Goal: Task Accomplishment & Management: Complete application form

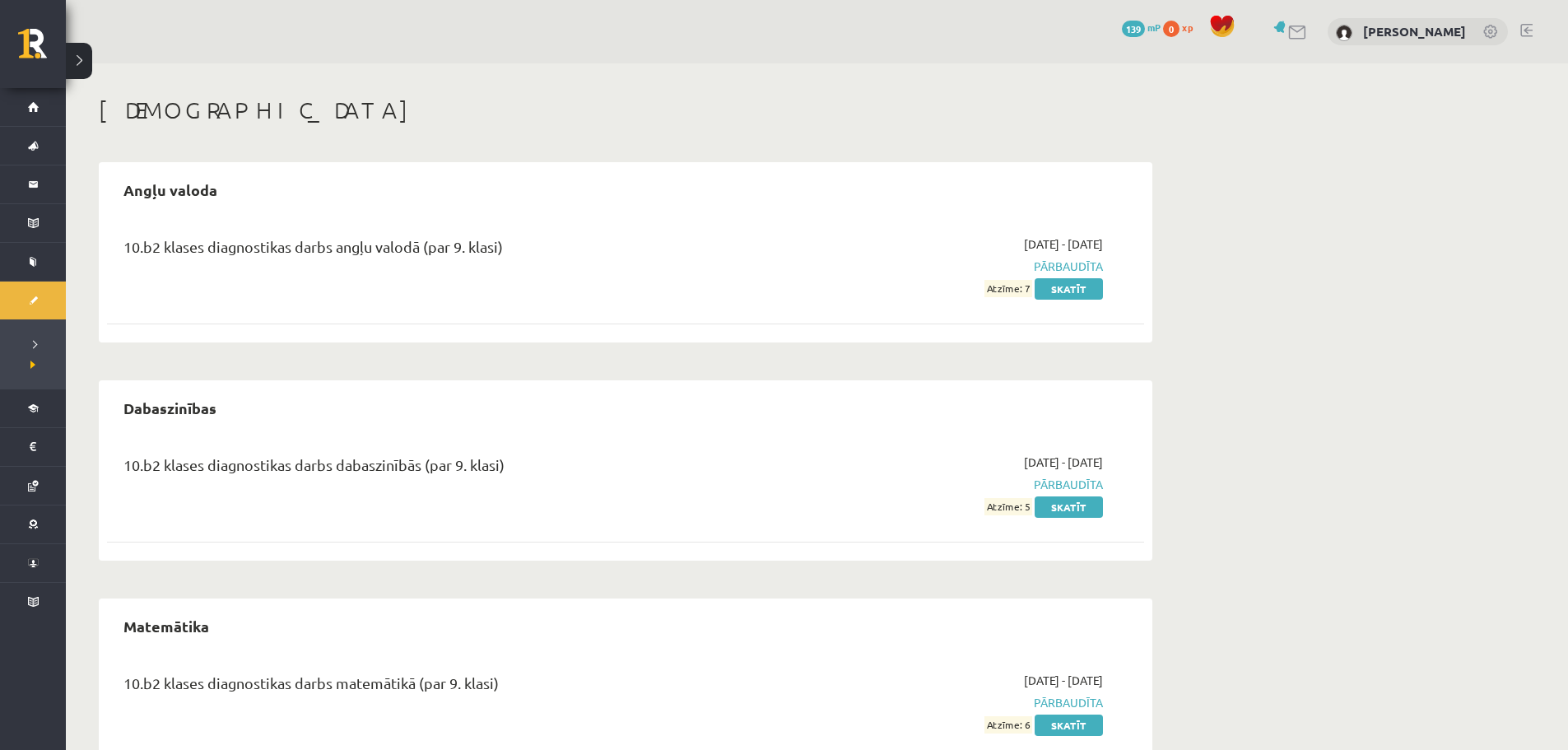
scroll to position [62, 0]
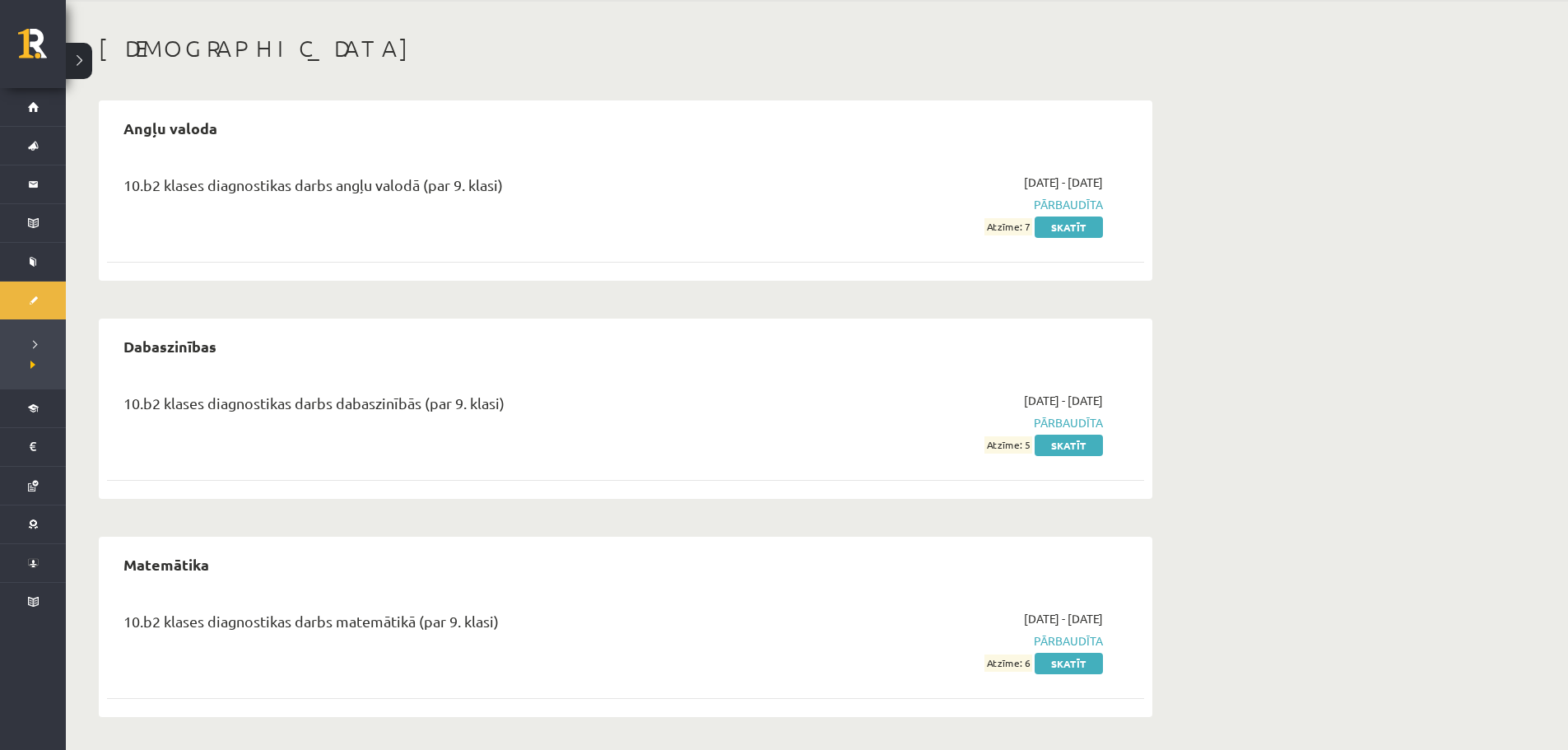
click at [1151, 492] on div "Dabaszinības 10.b2 klases diagnostikas darbs dabaszinībās (par 9. klasi) [DATE]…" at bounding box center [625, 408] width 1053 height 180
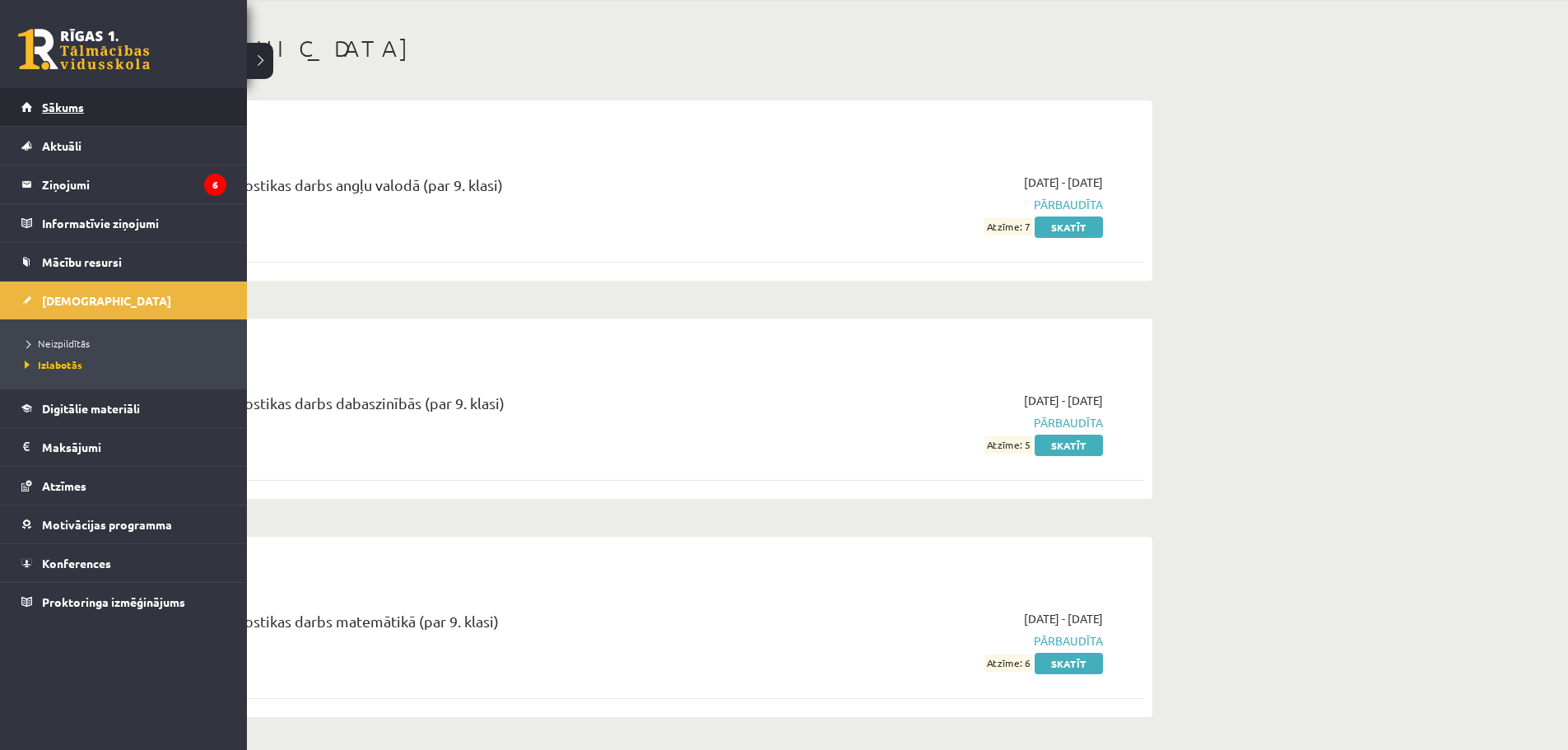
click at [93, 113] on link "Sākums" at bounding box center [124, 106] width 205 height 38
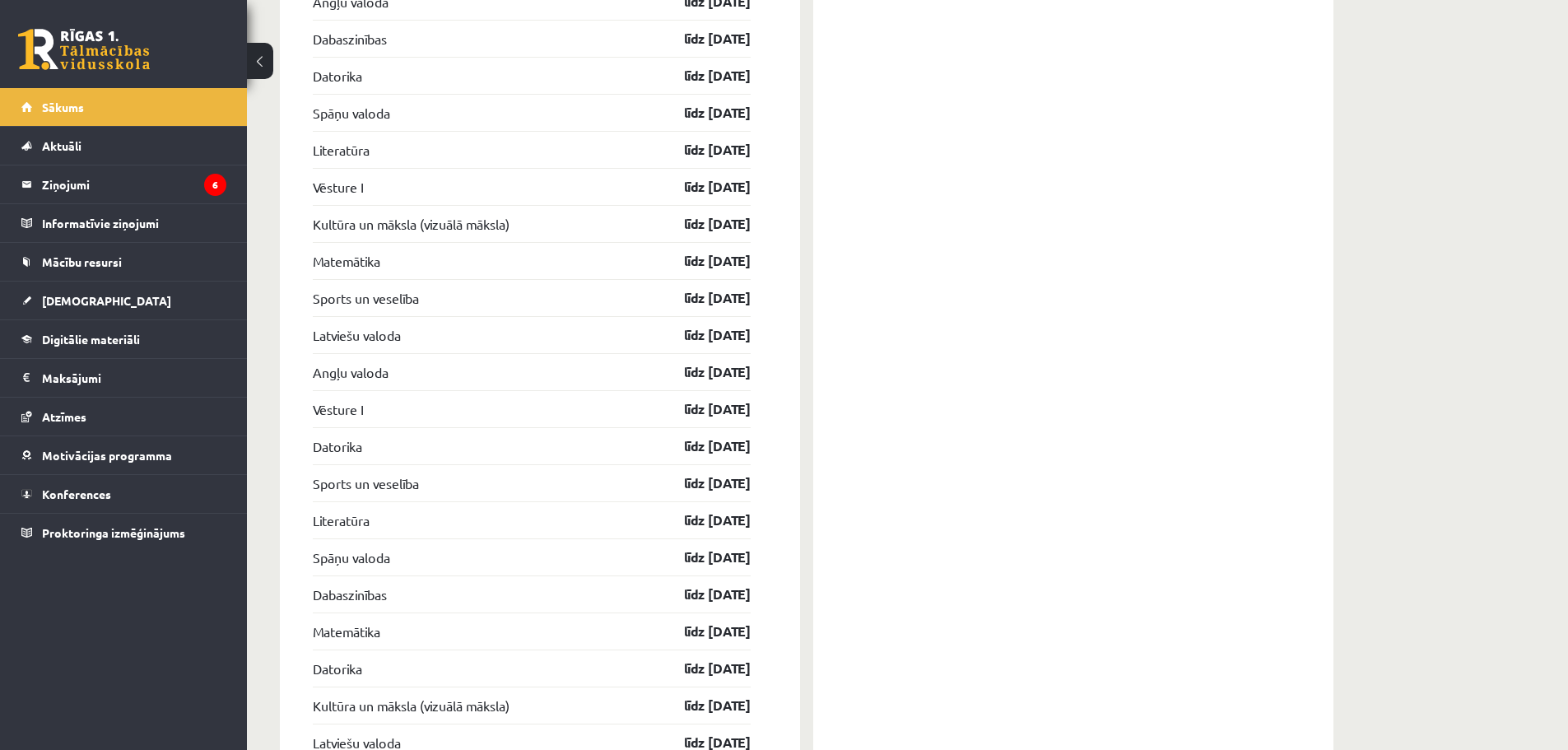
scroll to position [1313, 0]
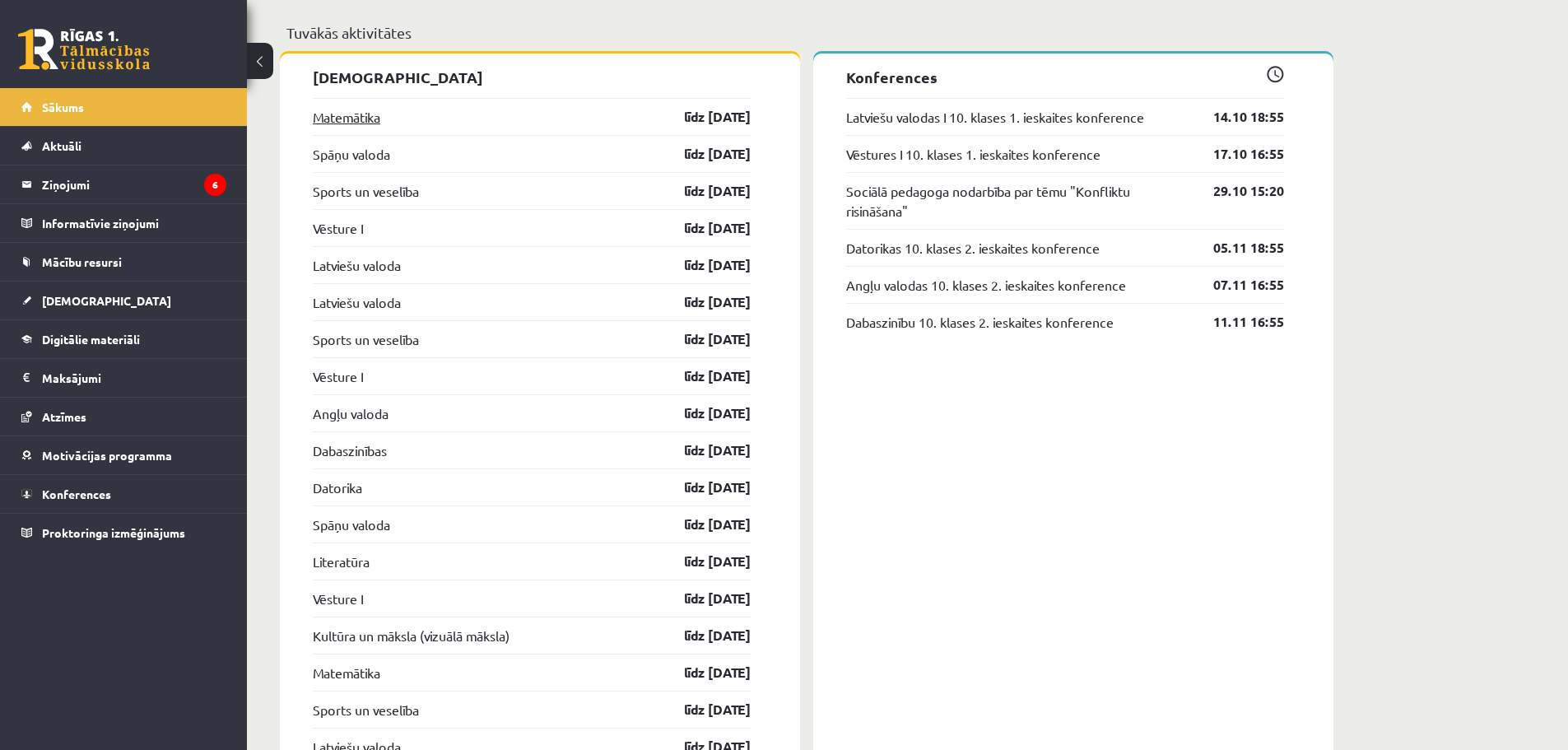
click at [331, 115] on link "Matemātika" at bounding box center [346, 116] width 67 height 19
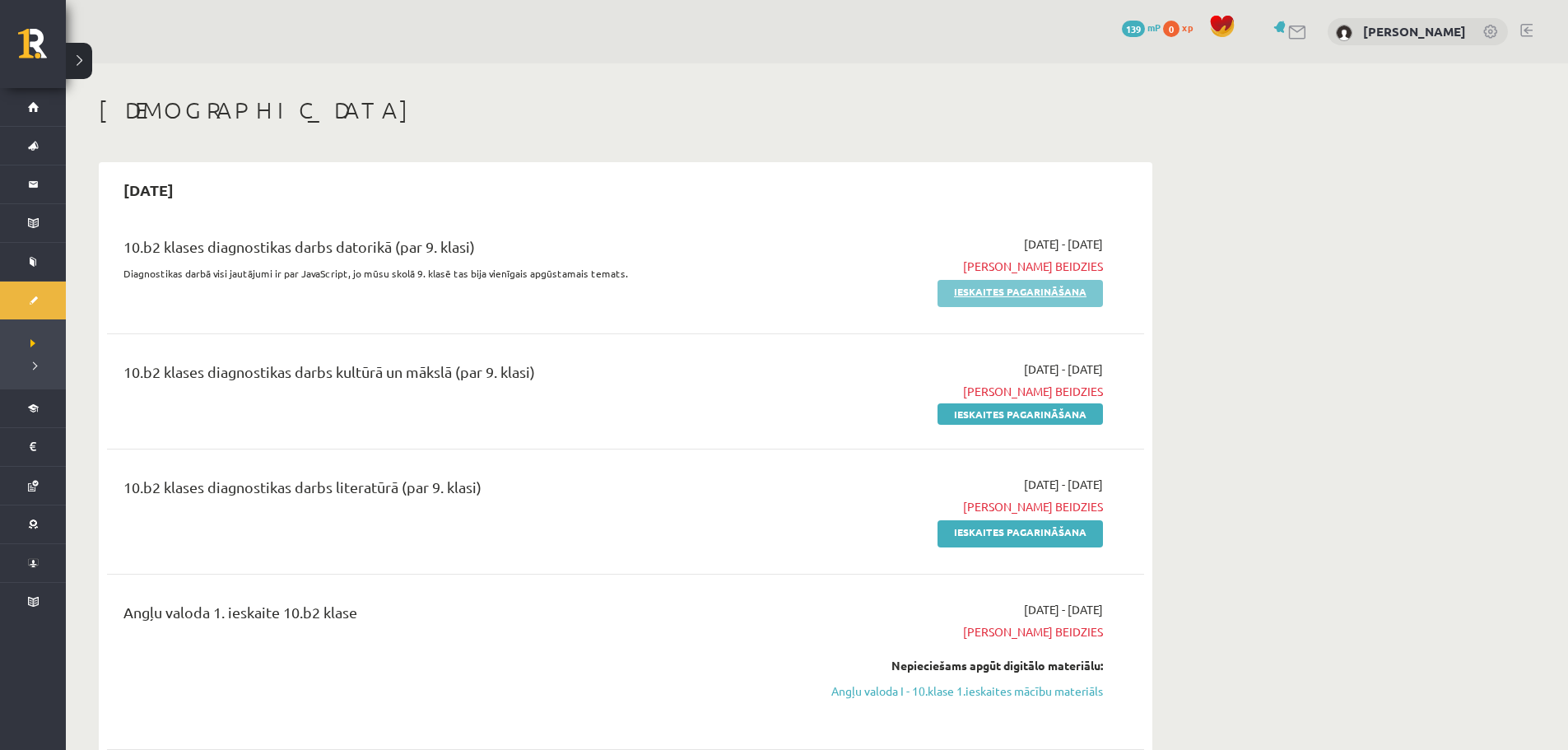
click at [995, 301] on link "Ieskaites pagarināšana" at bounding box center [1019, 292] width 165 height 27
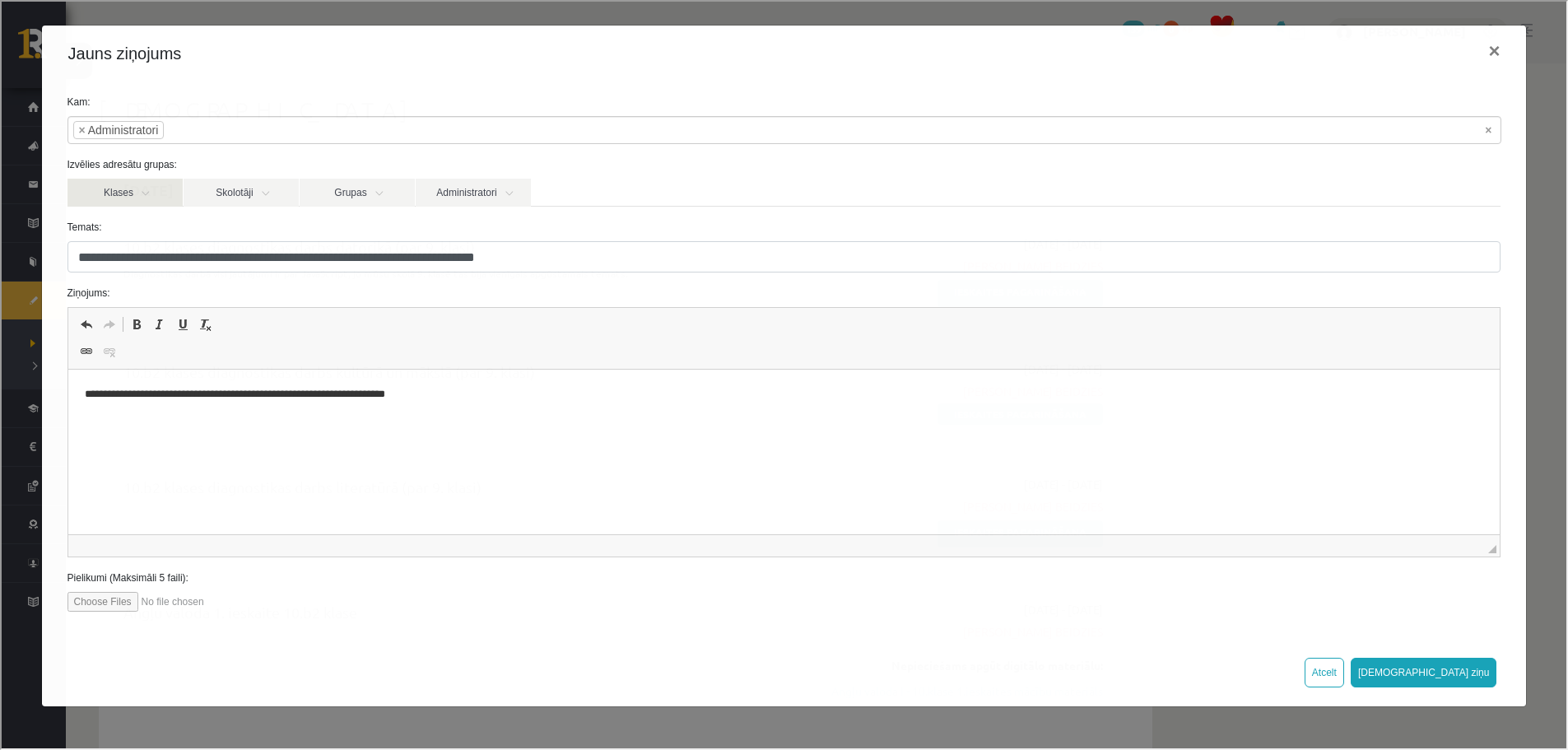
click at [119, 196] on link "Klases" at bounding box center [123, 191] width 115 height 28
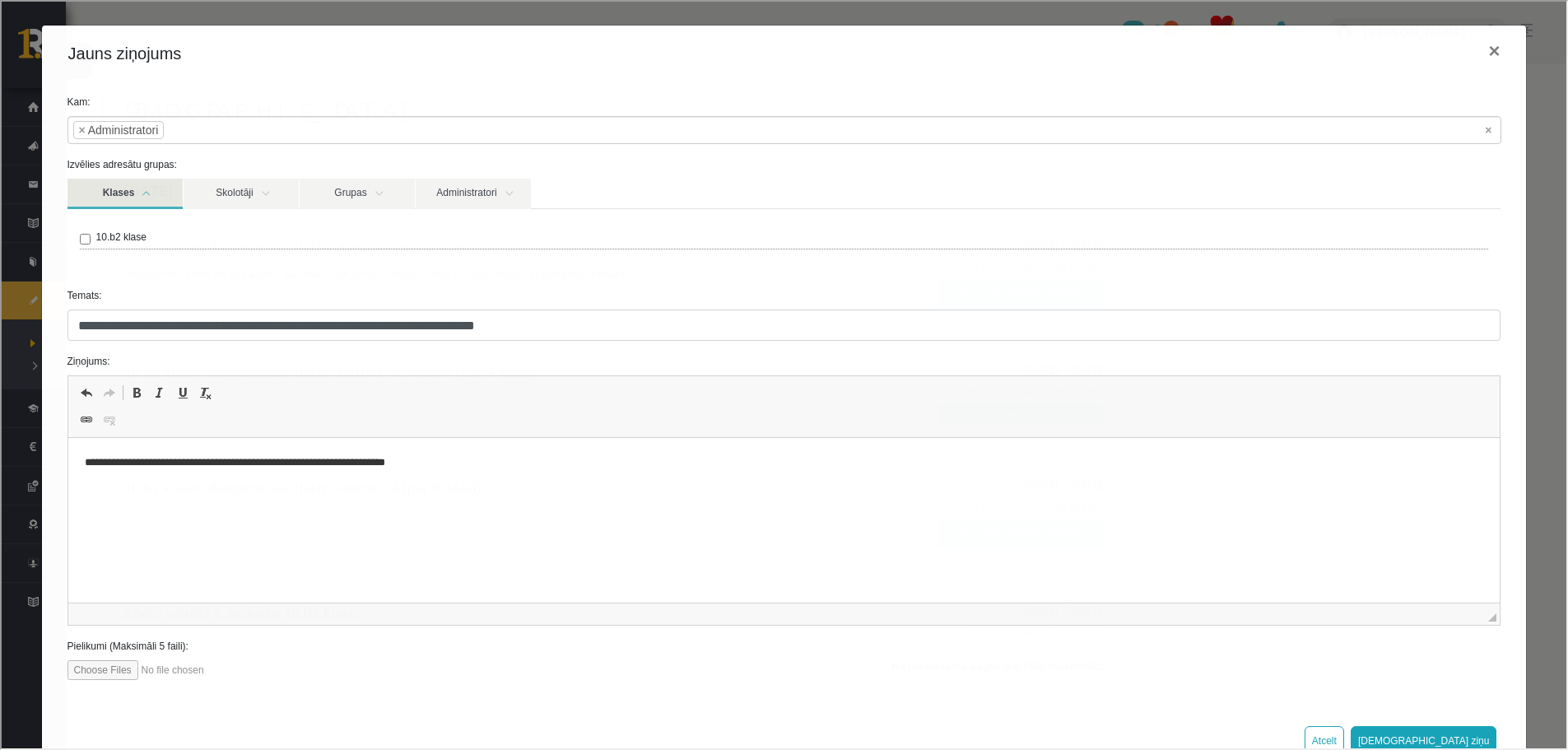
click at [129, 257] on div "10.b2 klase" at bounding box center [782, 240] width 1433 height 65
click at [226, 202] on link "Skolotāji" at bounding box center [239, 192] width 115 height 30
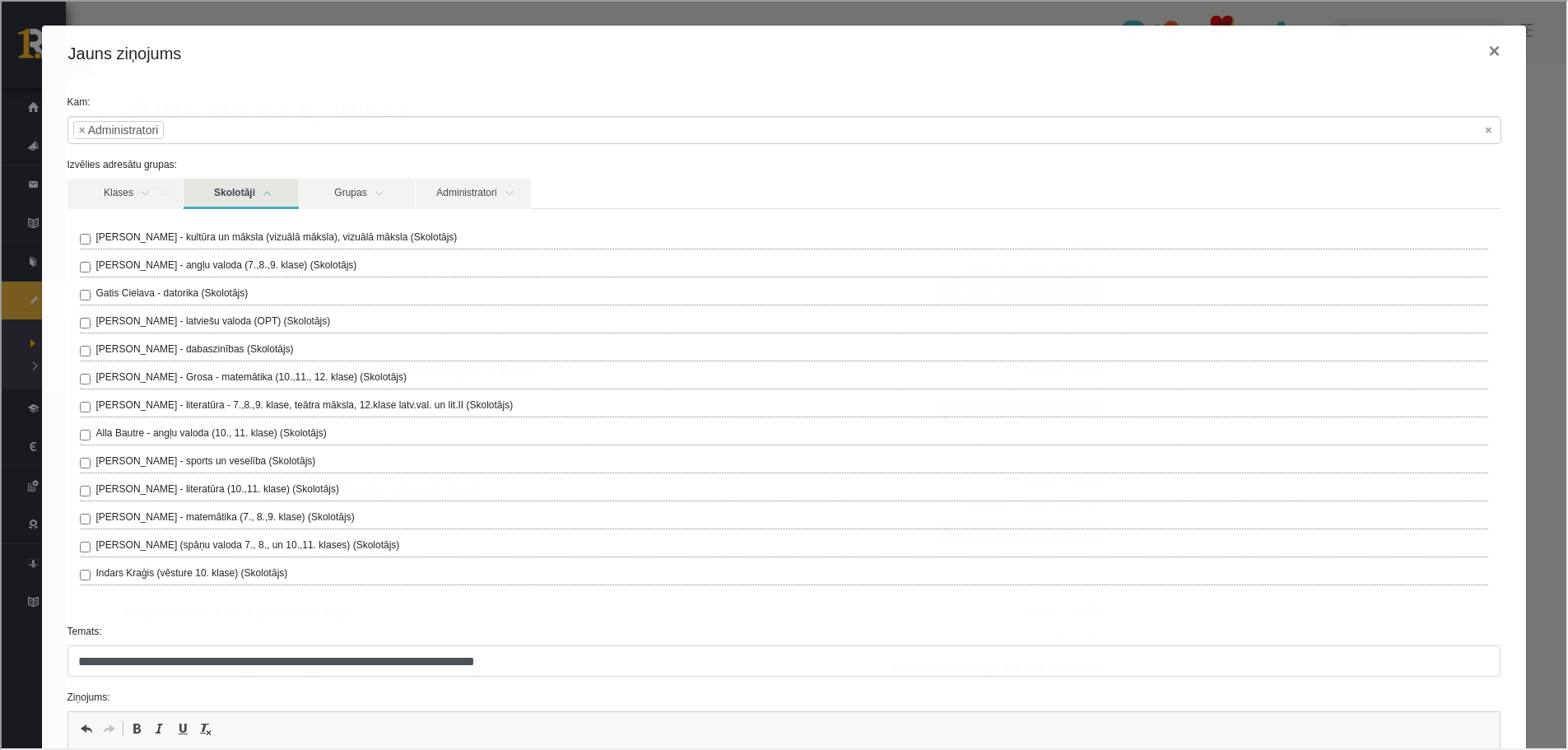
click at [225, 198] on link "Skolotāji" at bounding box center [239, 192] width 115 height 30
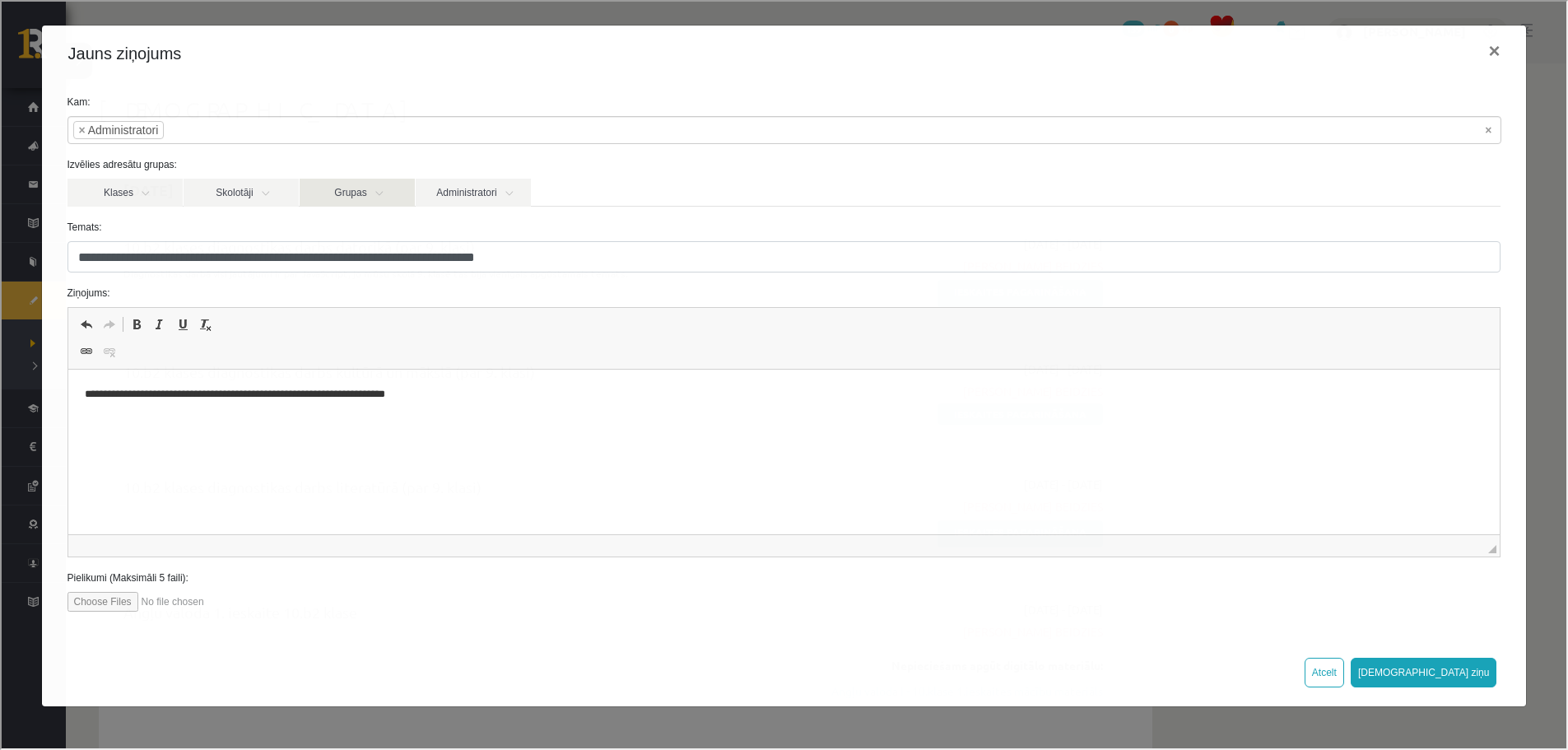
click at [343, 200] on link "Grupas" at bounding box center [355, 191] width 115 height 28
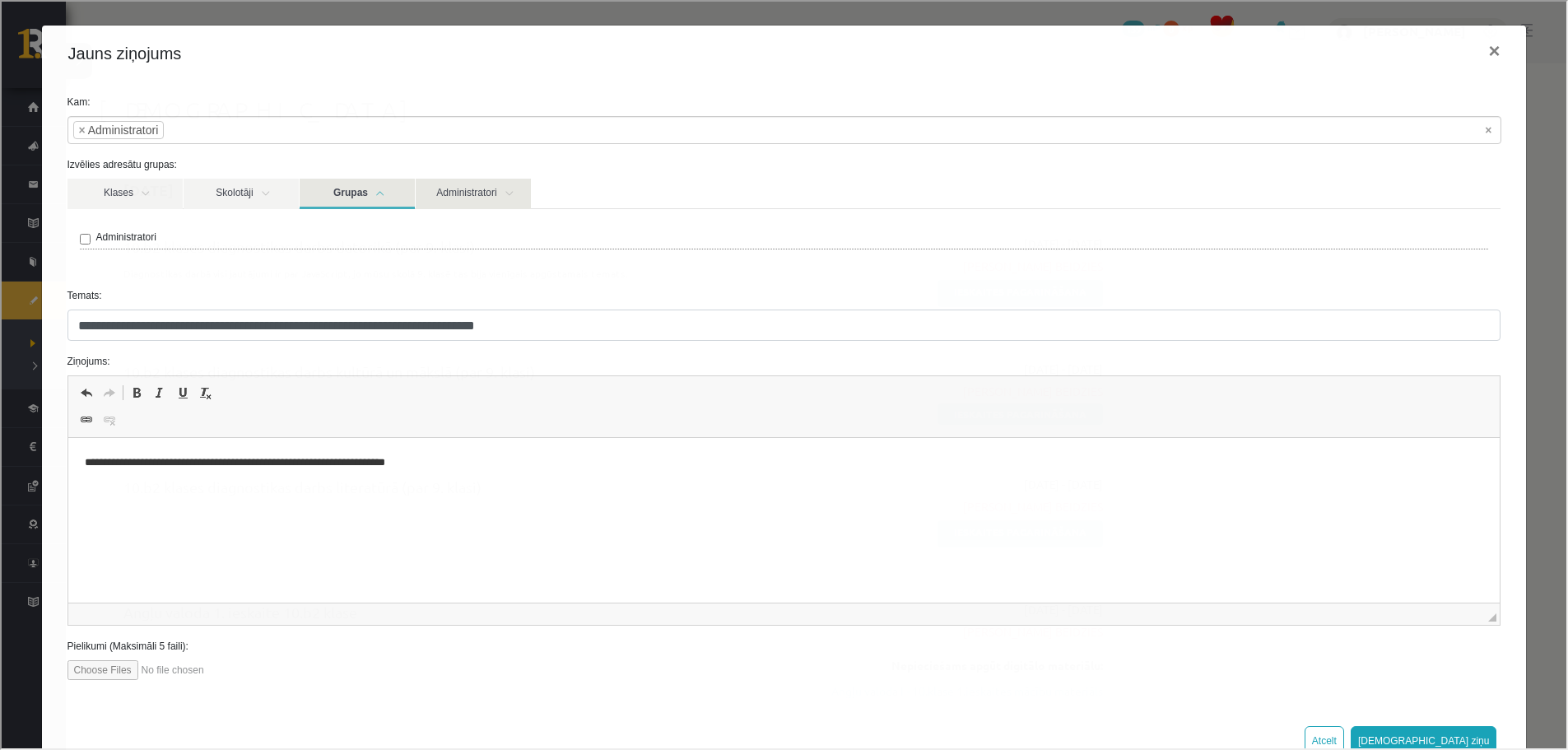
click at [450, 199] on link "Administratori" at bounding box center [471, 192] width 115 height 30
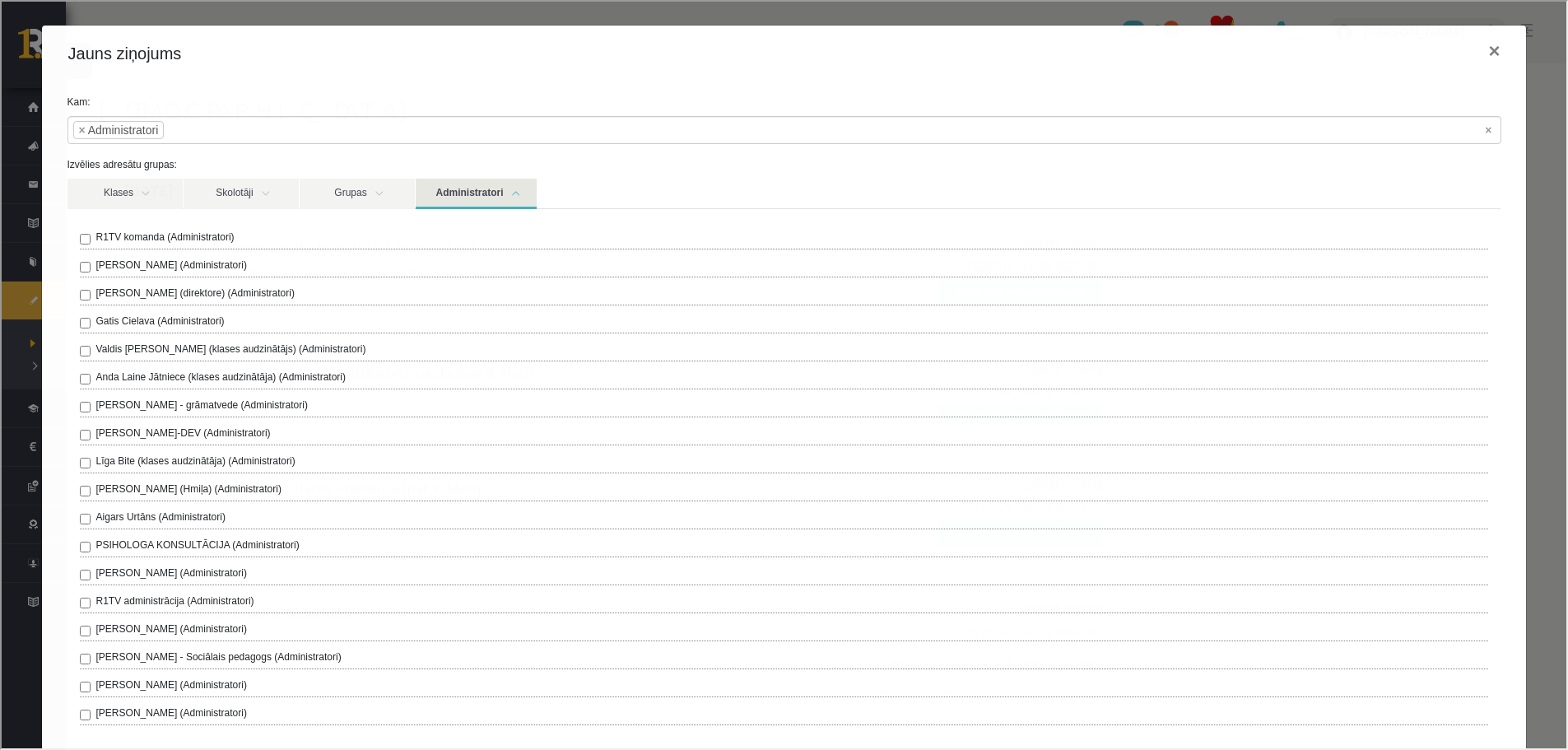
click at [445, 198] on link "Administratori" at bounding box center [474, 192] width 121 height 30
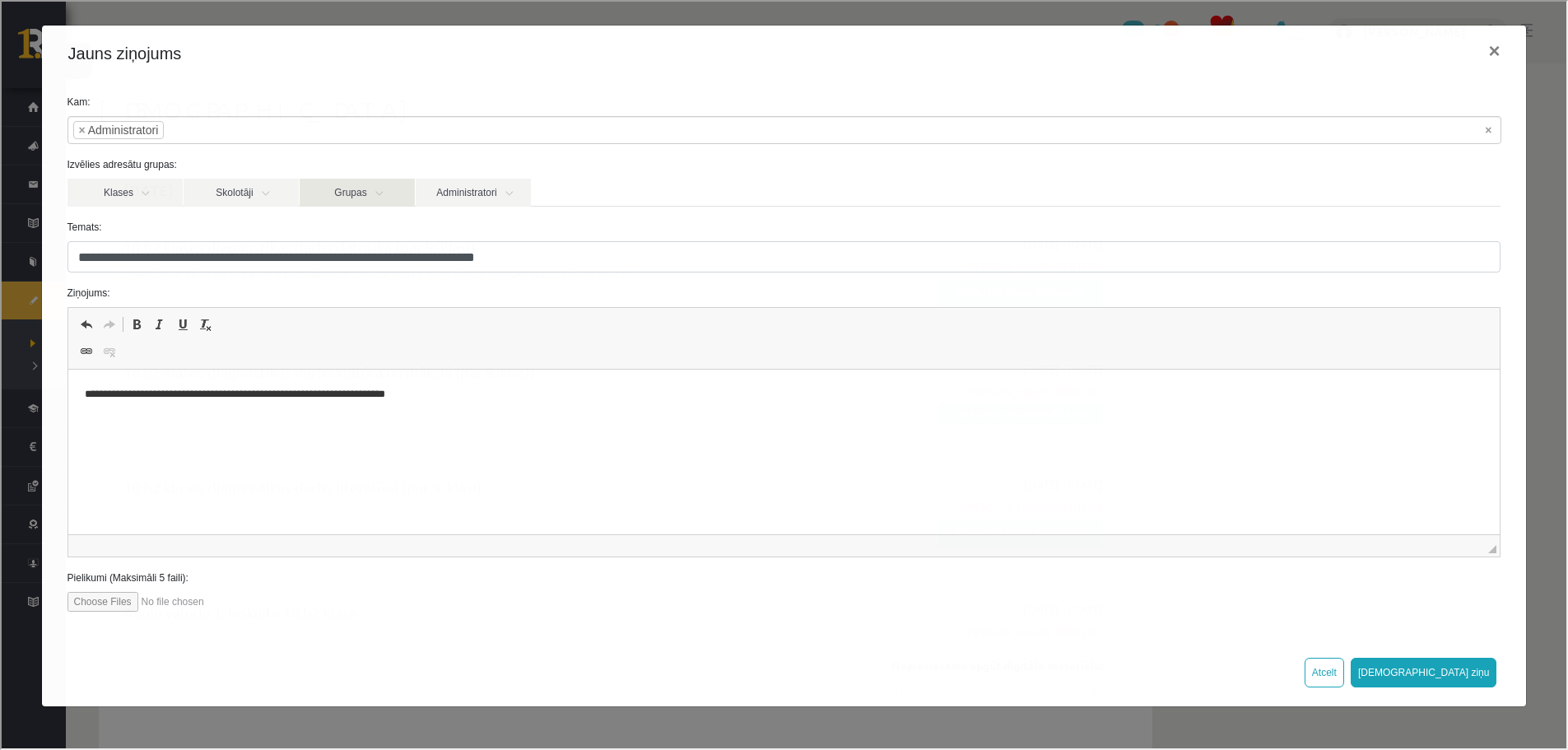
click at [314, 187] on link "Grupas" at bounding box center [355, 191] width 115 height 28
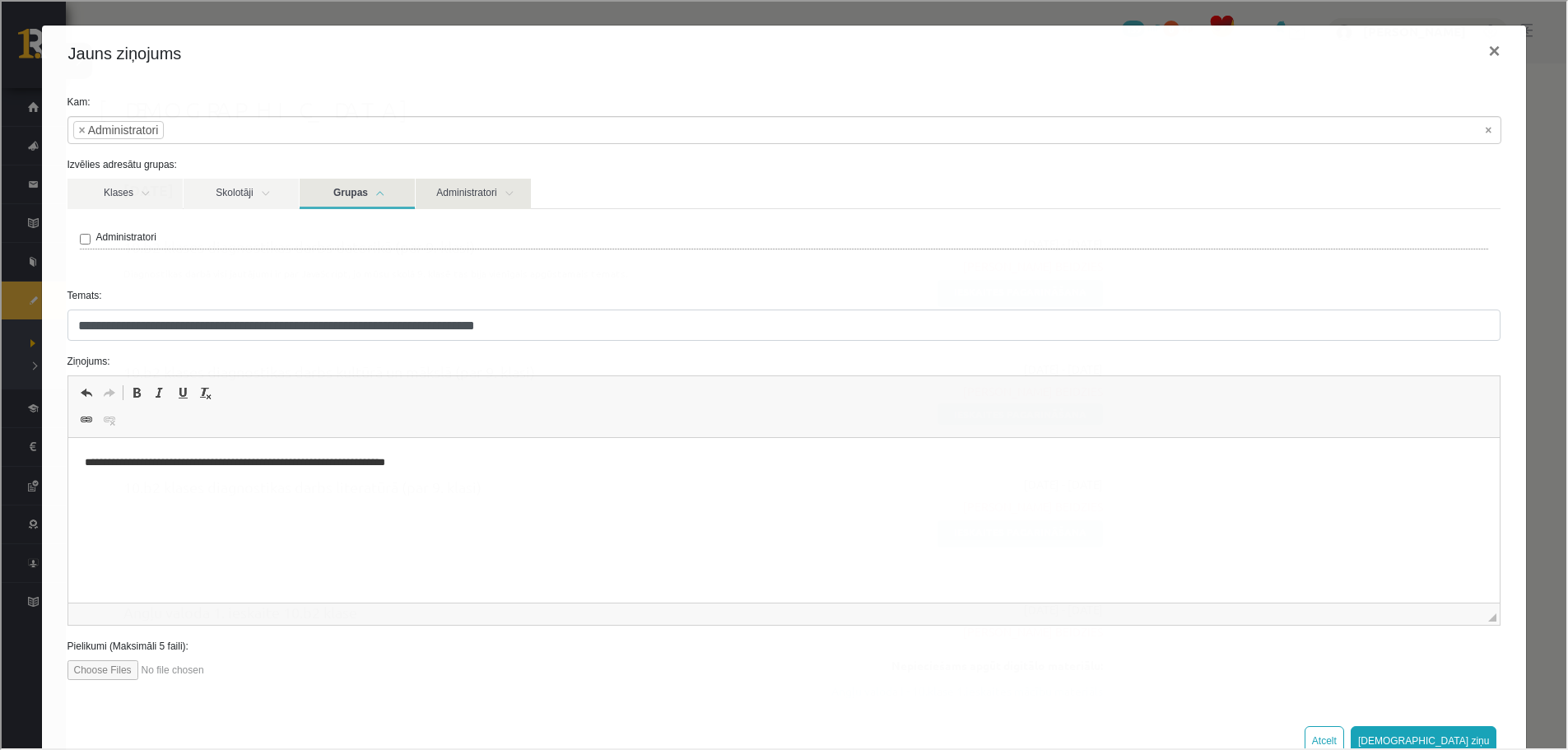
click at [419, 194] on link "Administratori" at bounding box center [471, 192] width 115 height 30
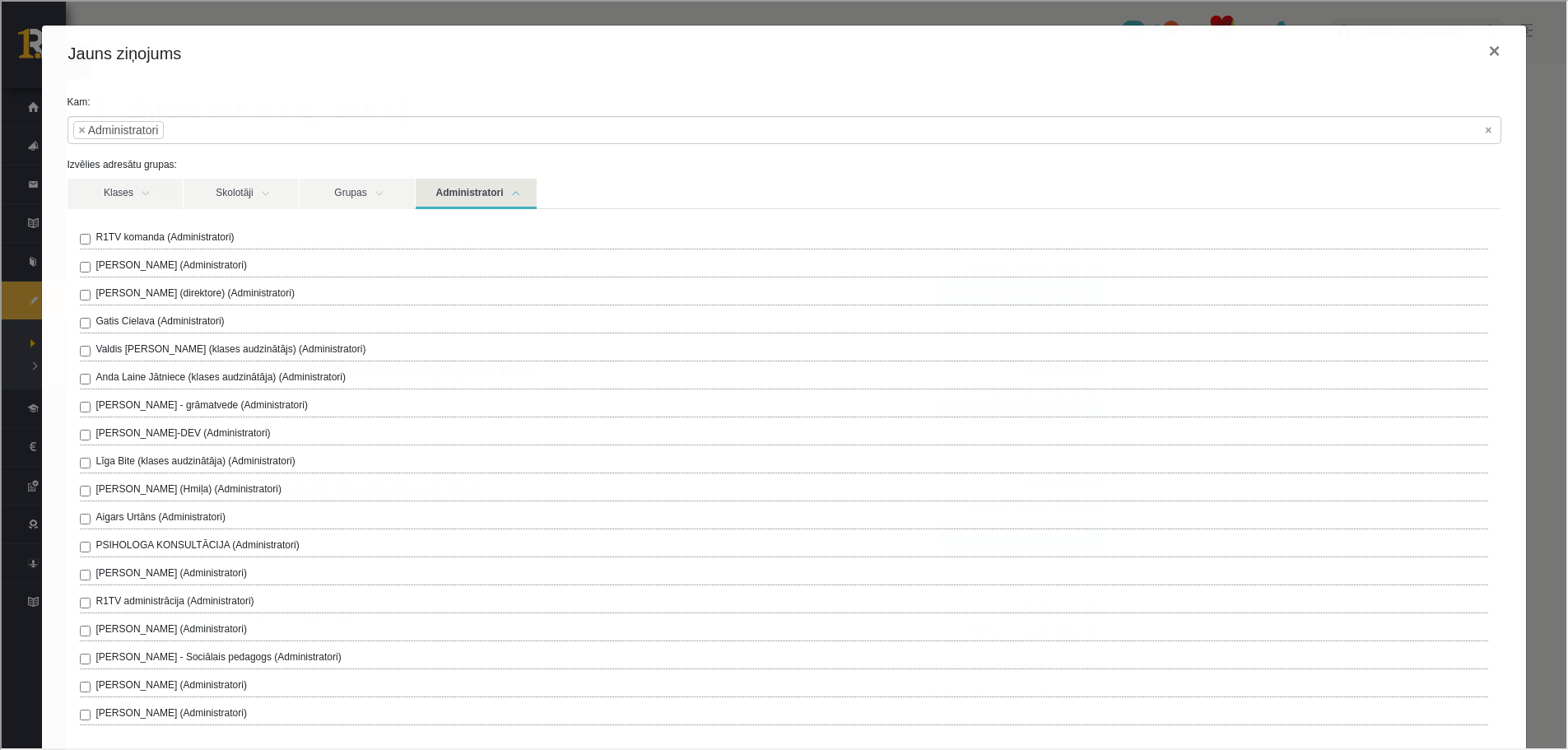
click at [433, 195] on link "Administratori" at bounding box center [474, 192] width 121 height 30
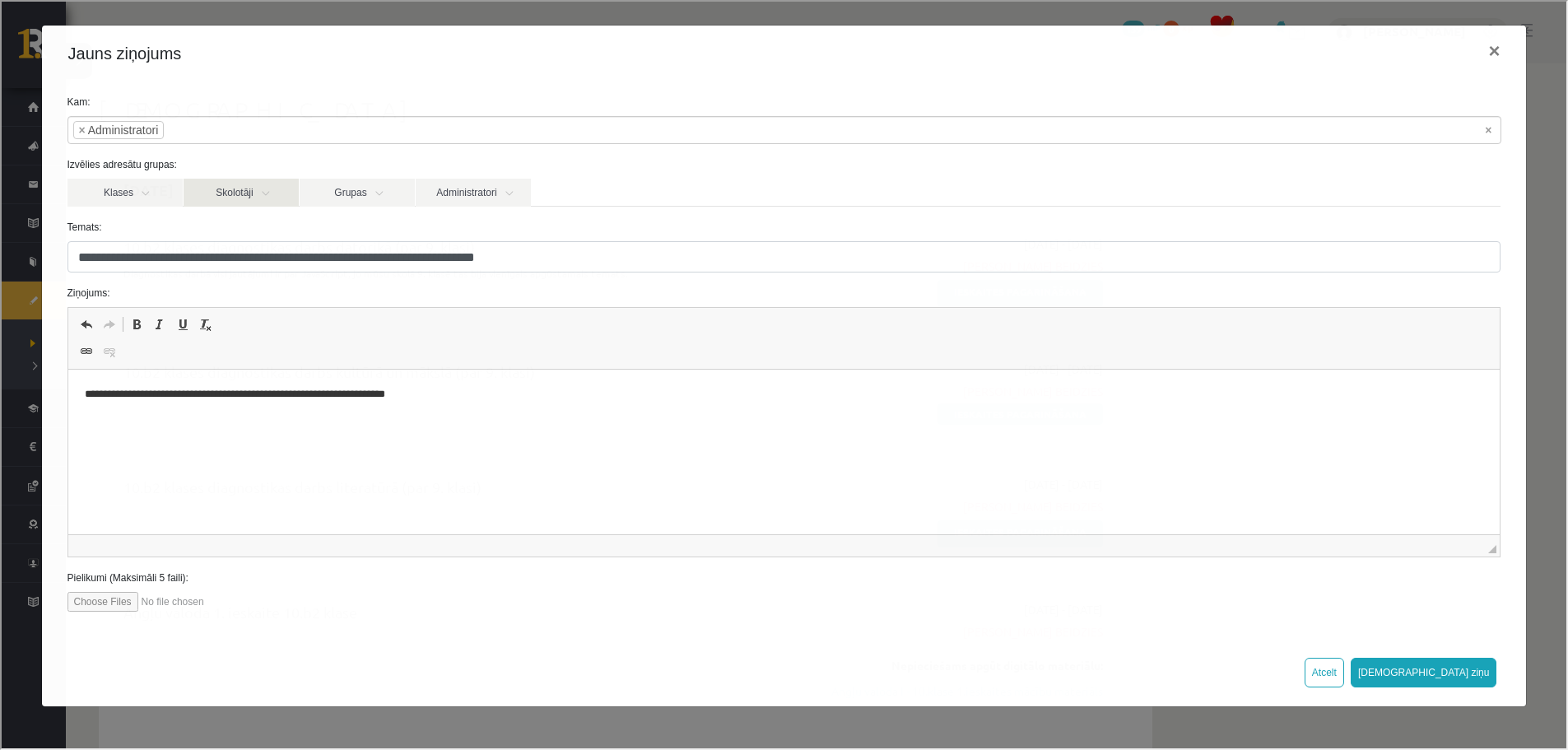
click at [252, 197] on link "Skolotāji" at bounding box center [239, 191] width 115 height 28
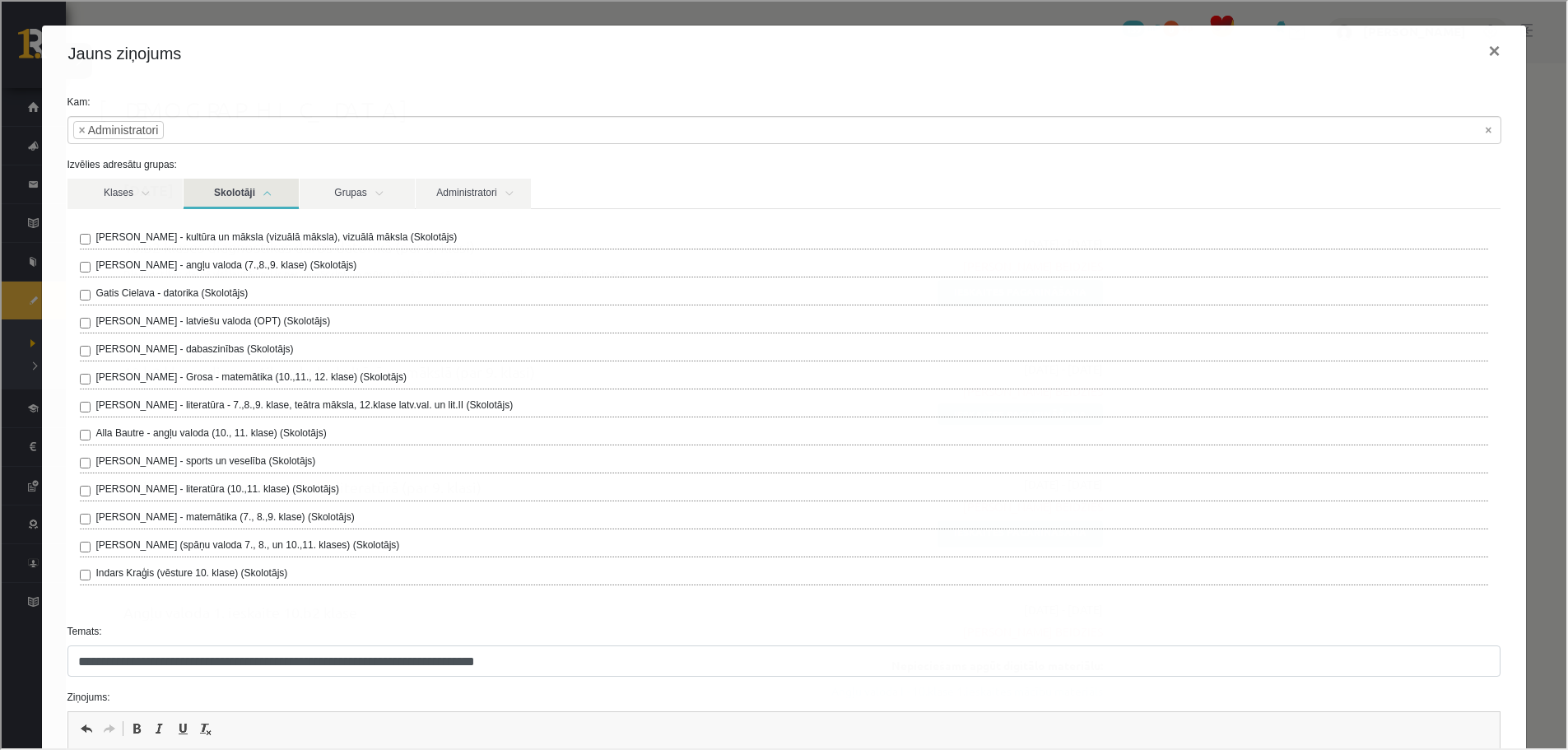
click at [252, 197] on link "Skolotāji" at bounding box center [239, 192] width 115 height 30
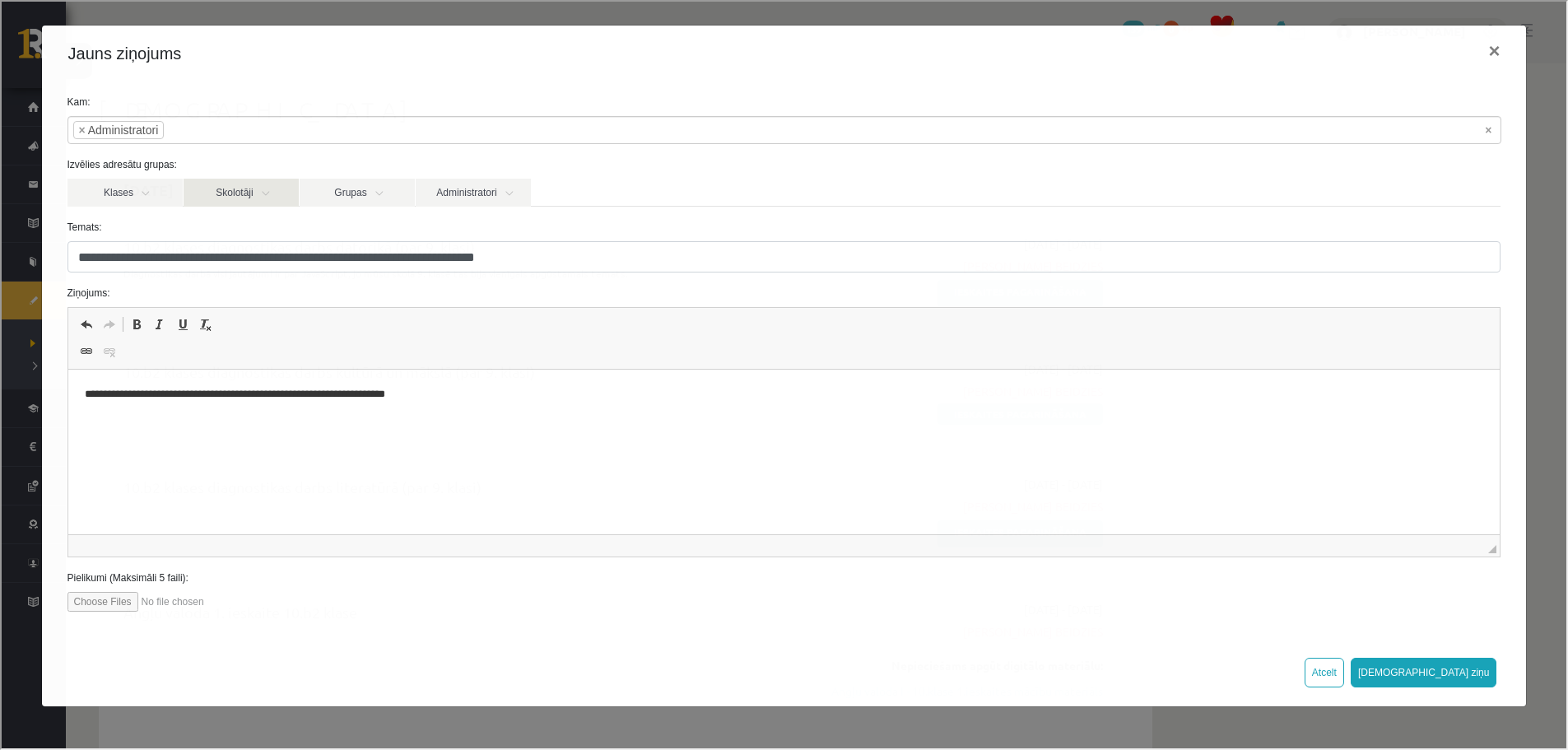
click at [246, 202] on link "Skolotāji" at bounding box center [239, 191] width 115 height 28
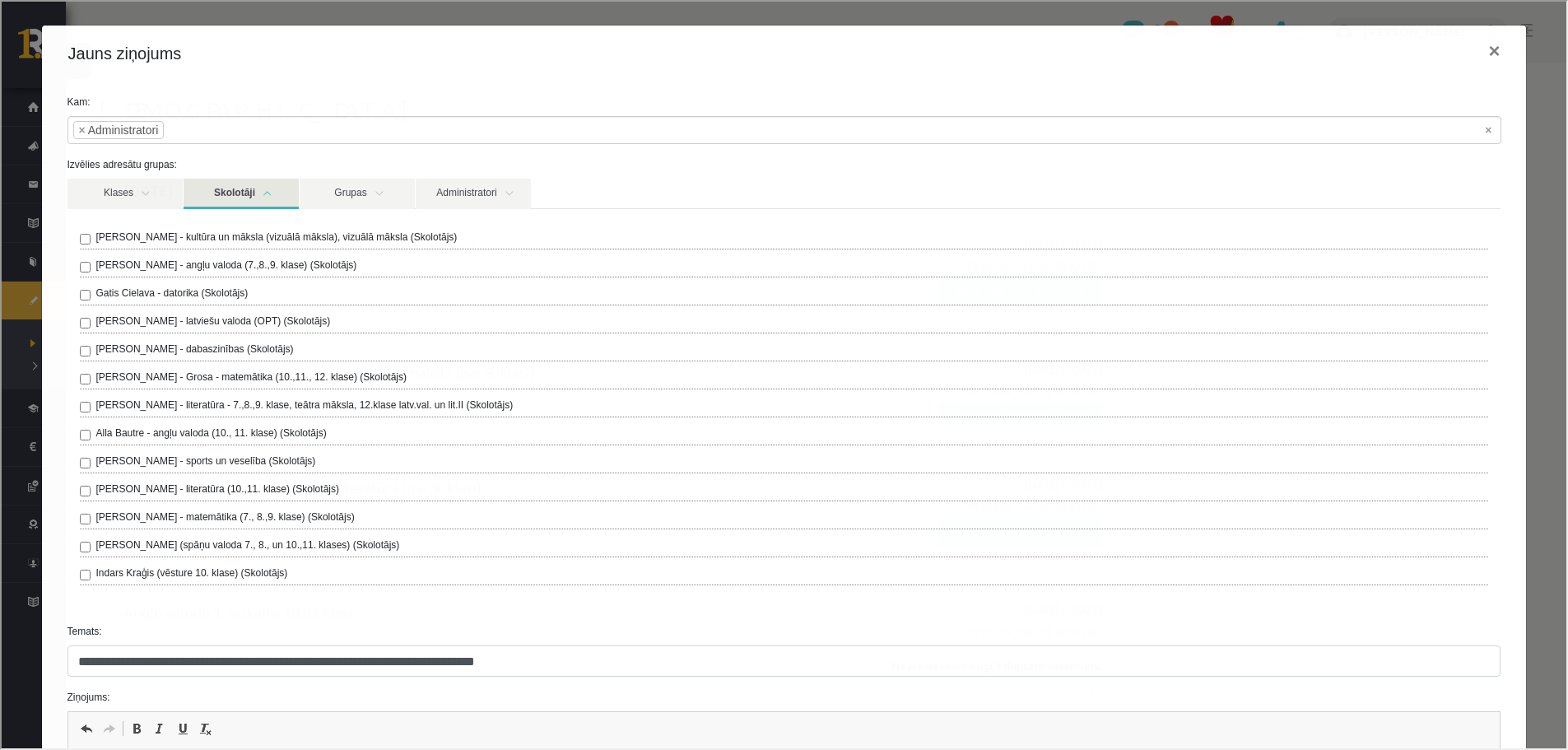
click at [218, 293] on label "Gatis Cielava - datorika (Skolotājs)" at bounding box center [171, 292] width 152 height 15
click at [286, 587] on div "Ilze Kolka - kultūra un māksla (vizuālā māksla), vizuālā māksla (Skolotājs) Lai…" at bounding box center [782, 408] width 1433 height 401
click at [387, 137] on input "search" at bounding box center [394, 128] width 57 height 27
click at [142, 199] on link "Klases" at bounding box center [123, 192] width 115 height 30
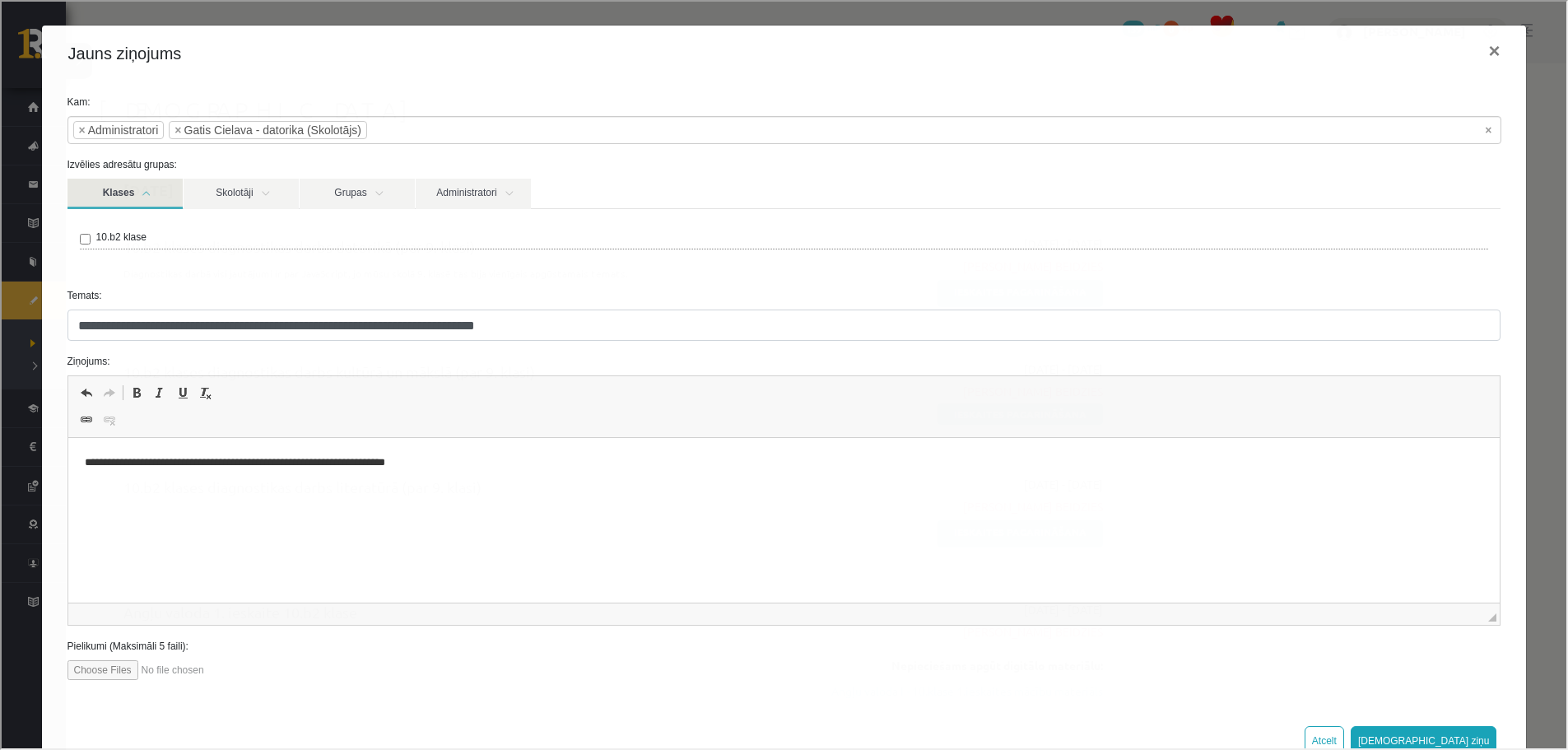
click at [122, 240] on label "10.b2 klase" at bounding box center [120, 235] width 50 height 15
click at [448, 206] on link "Administratori" at bounding box center [471, 192] width 115 height 30
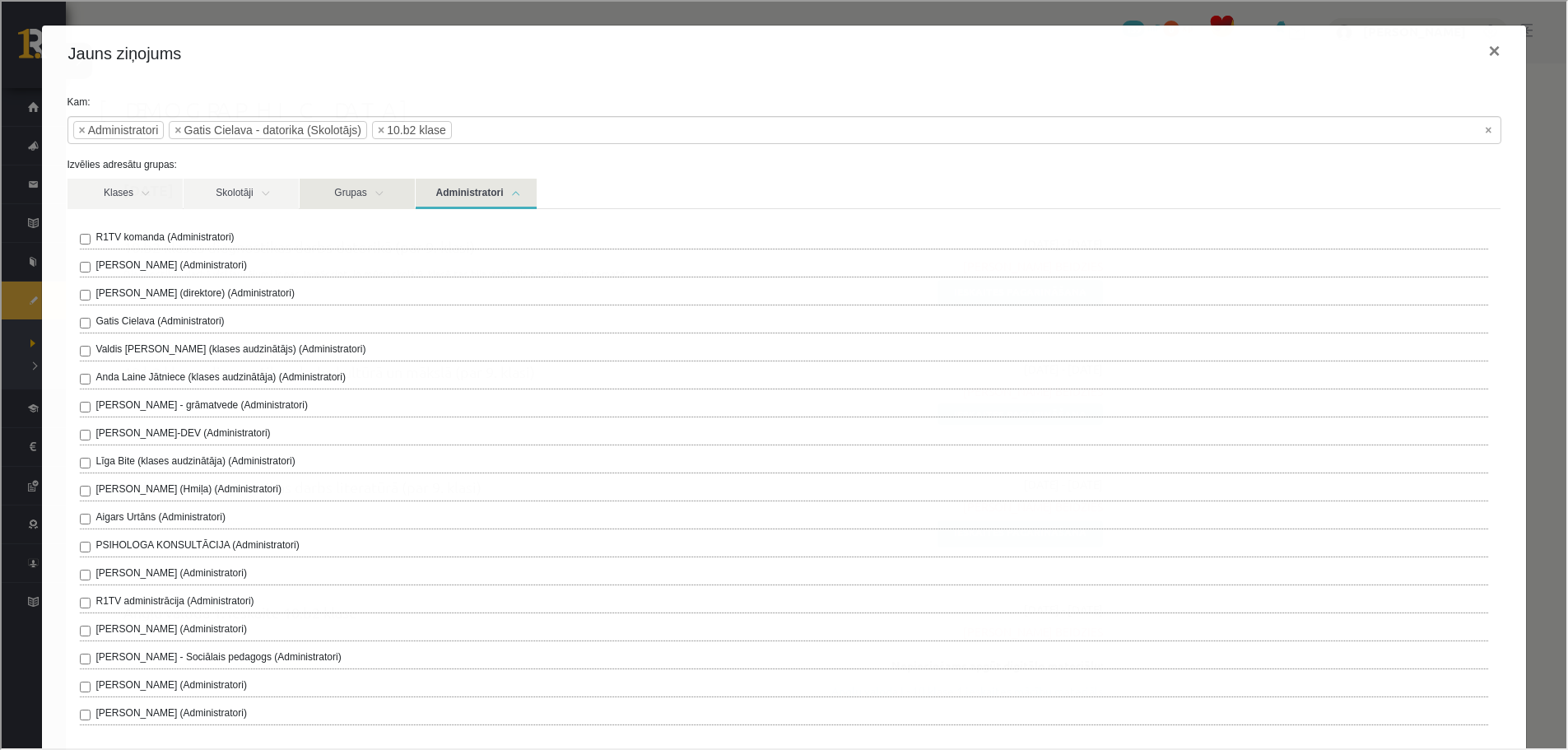
click at [370, 191] on link "Grupas" at bounding box center [355, 192] width 115 height 30
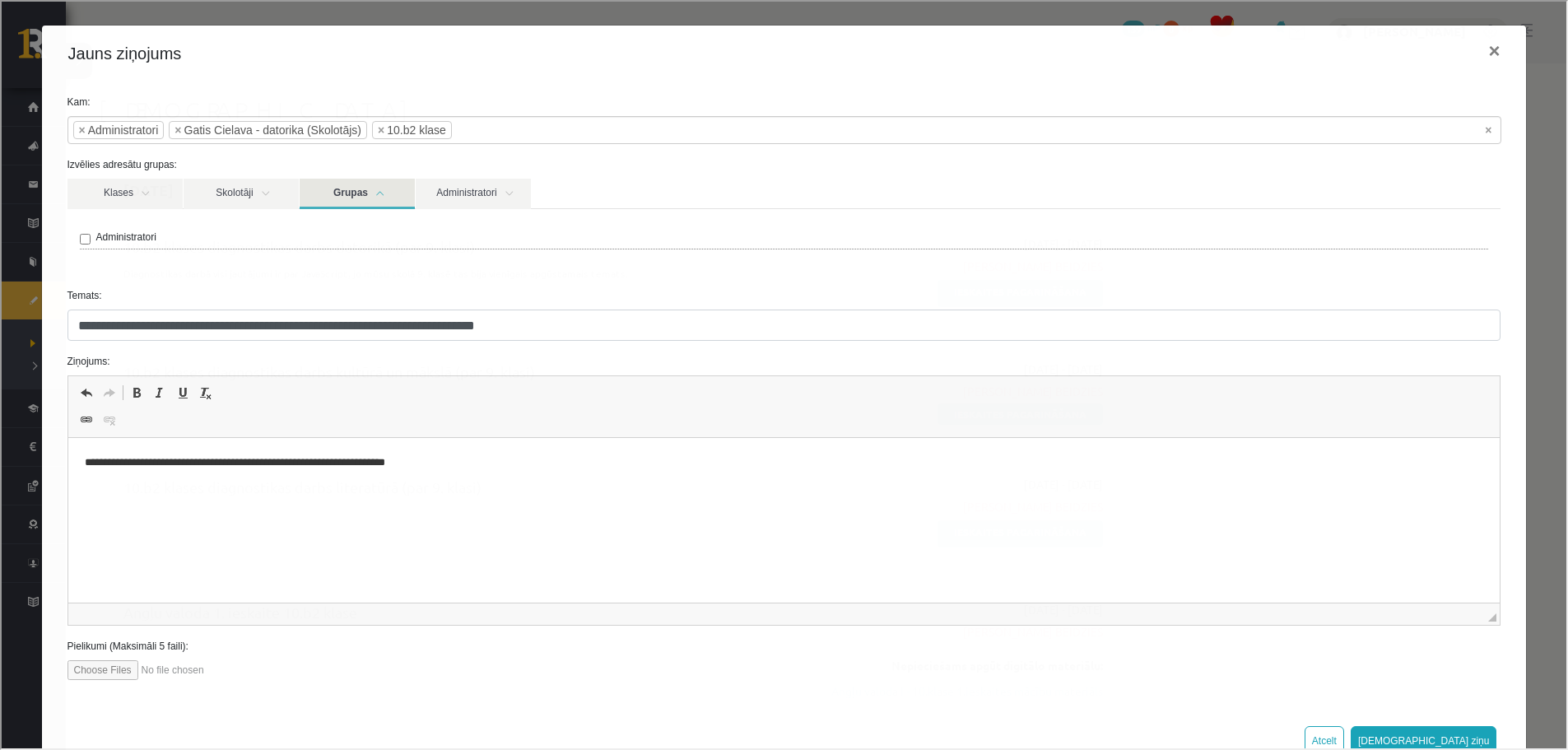
click at [368, 191] on link "Grupas" at bounding box center [355, 192] width 115 height 30
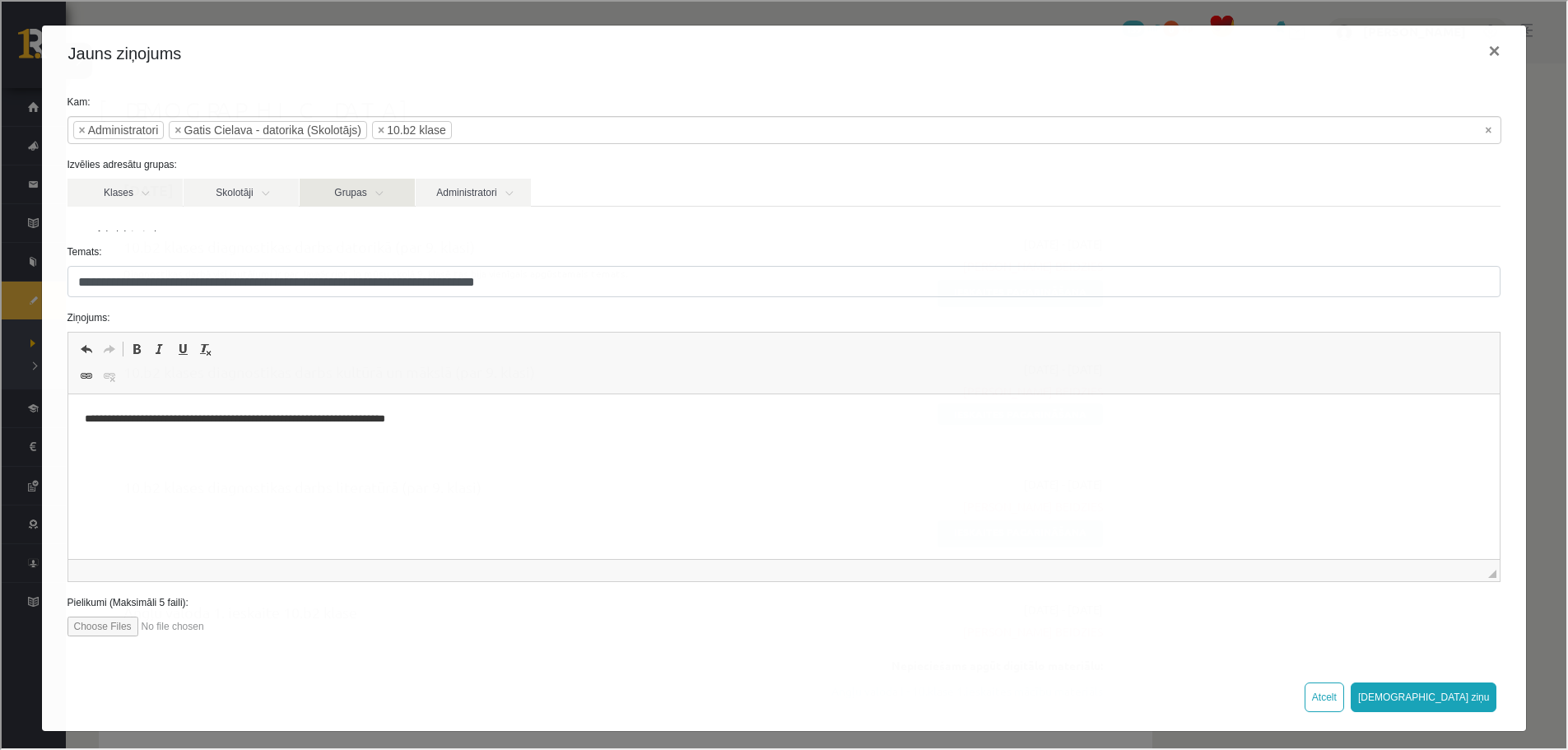
click at [366, 191] on link "Grupas" at bounding box center [355, 191] width 115 height 28
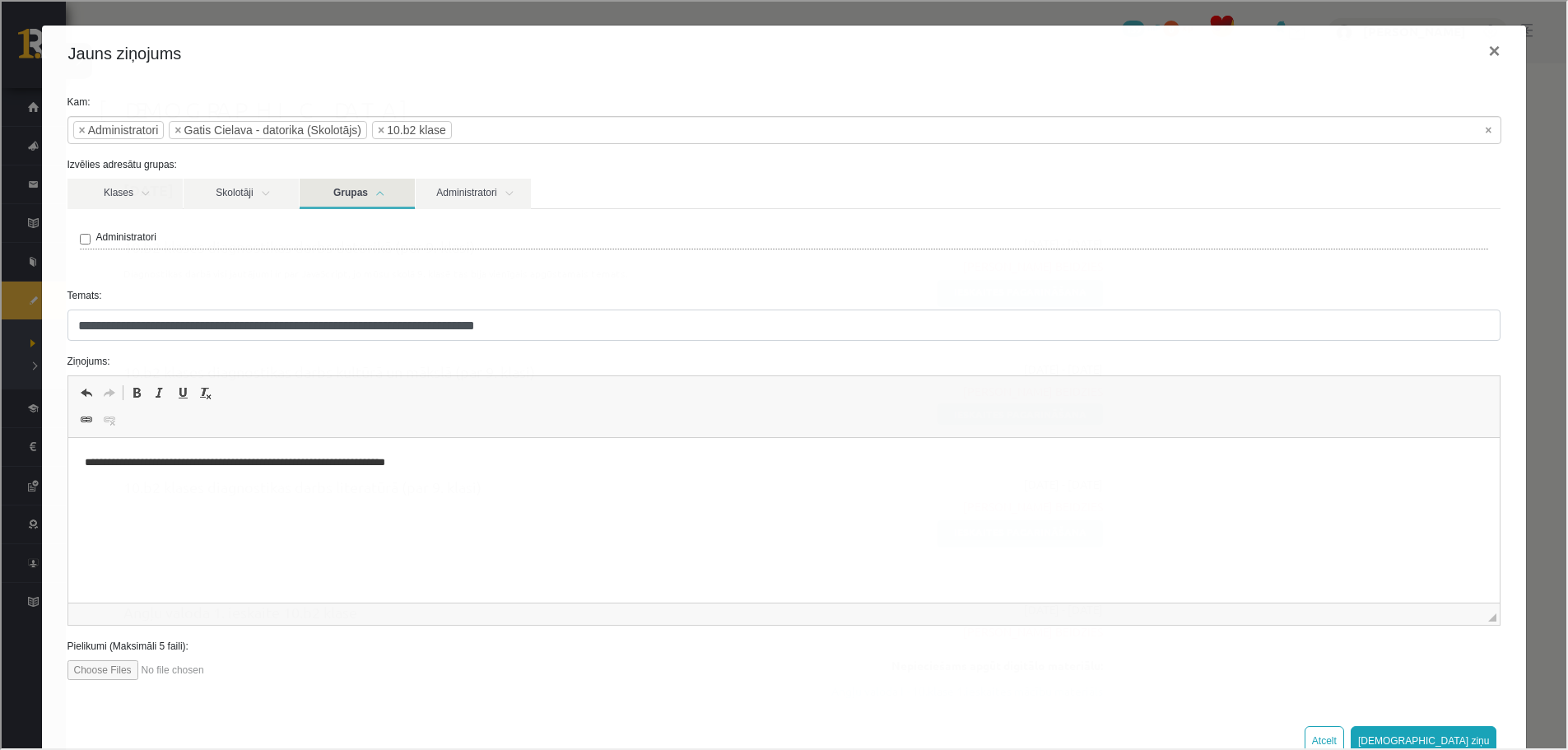
click at [366, 191] on link "Grupas" at bounding box center [355, 192] width 115 height 30
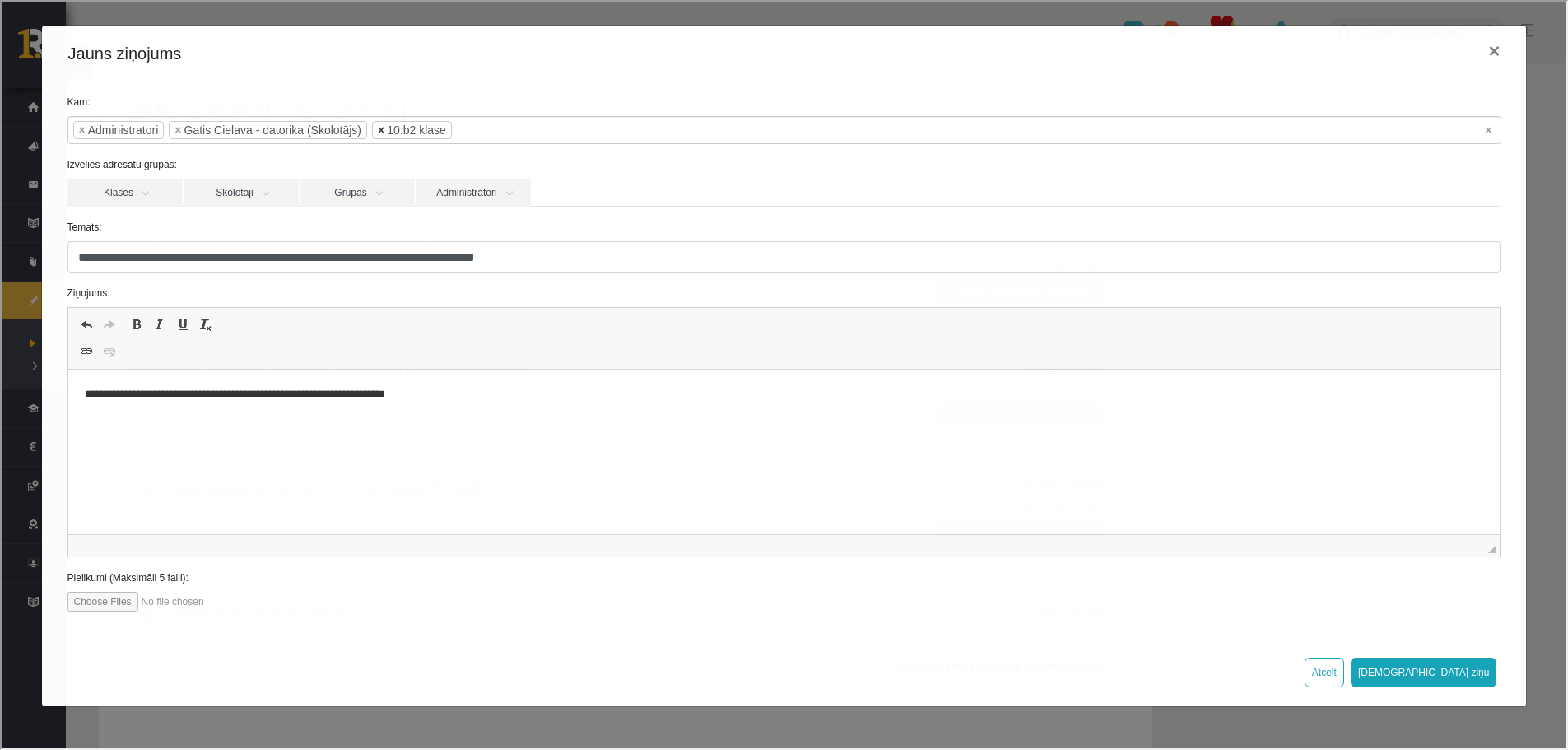
click at [383, 129] on span "×" at bounding box center [379, 128] width 6 height 17
click at [278, 222] on label "Temats:" at bounding box center [782, 225] width 1458 height 15
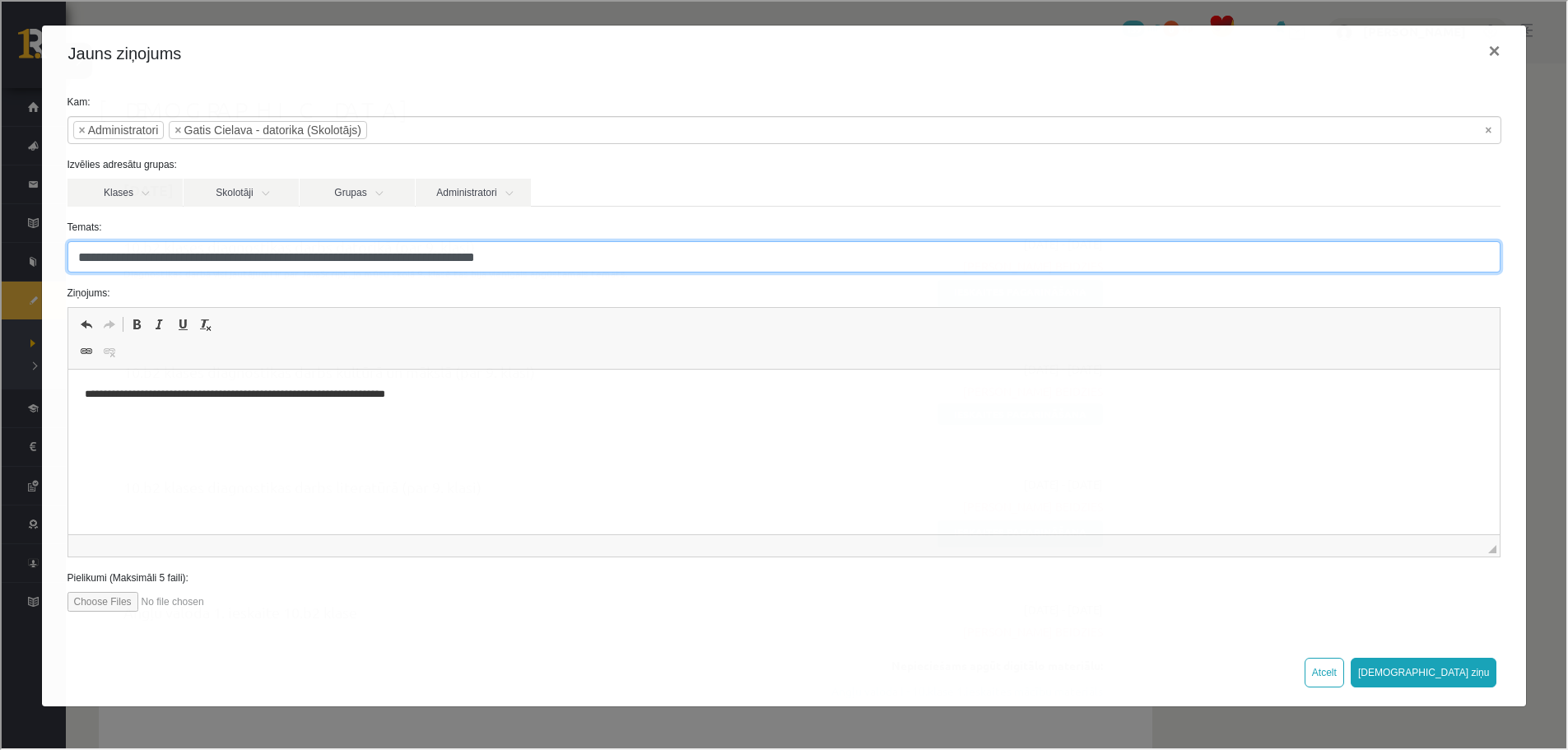
click at [278, 240] on input "**********" at bounding box center [782, 256] width 1433 height 31
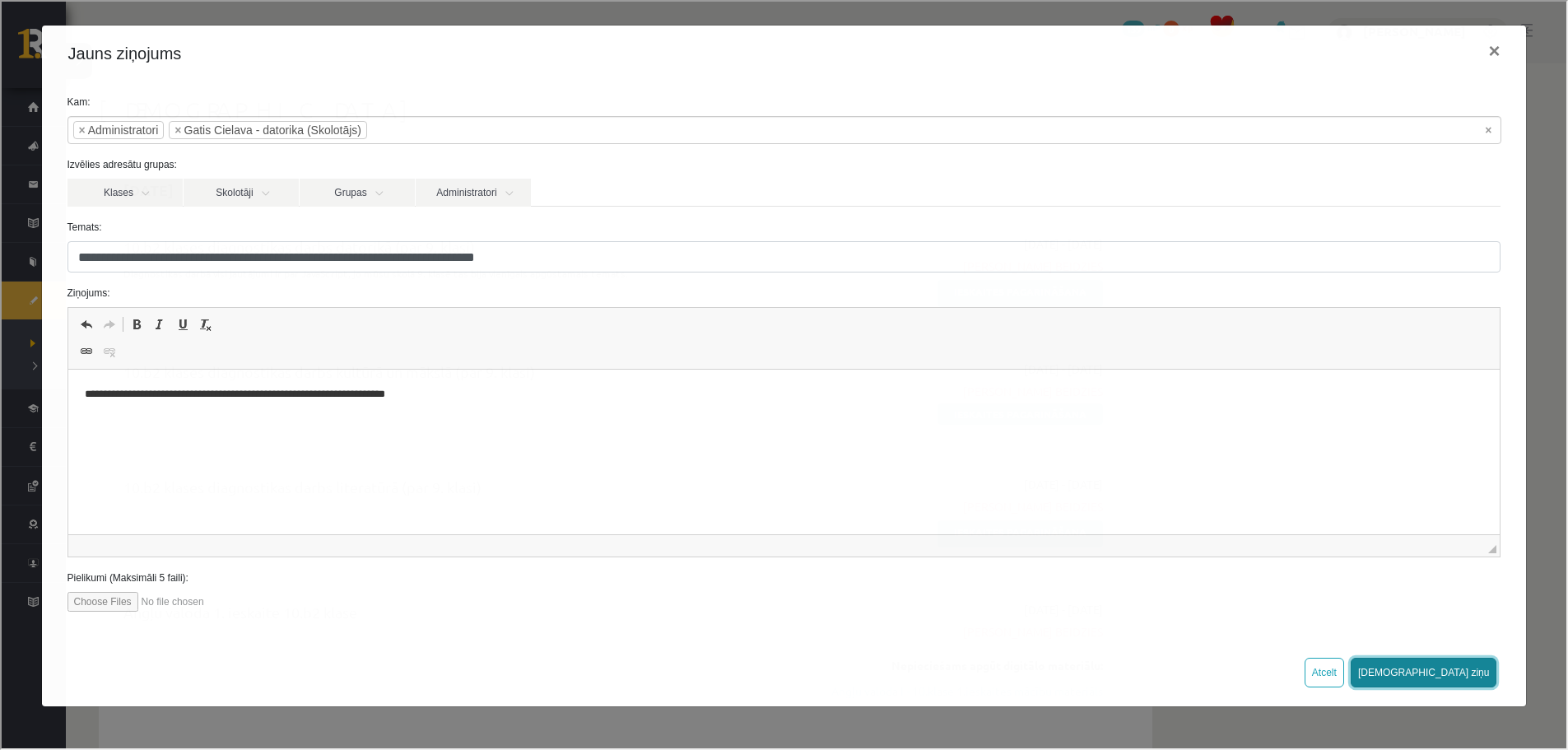
click at [1467, 666] on button "Sūtīt ziņu" at bounding box center [1421, 671] width 147 height 30
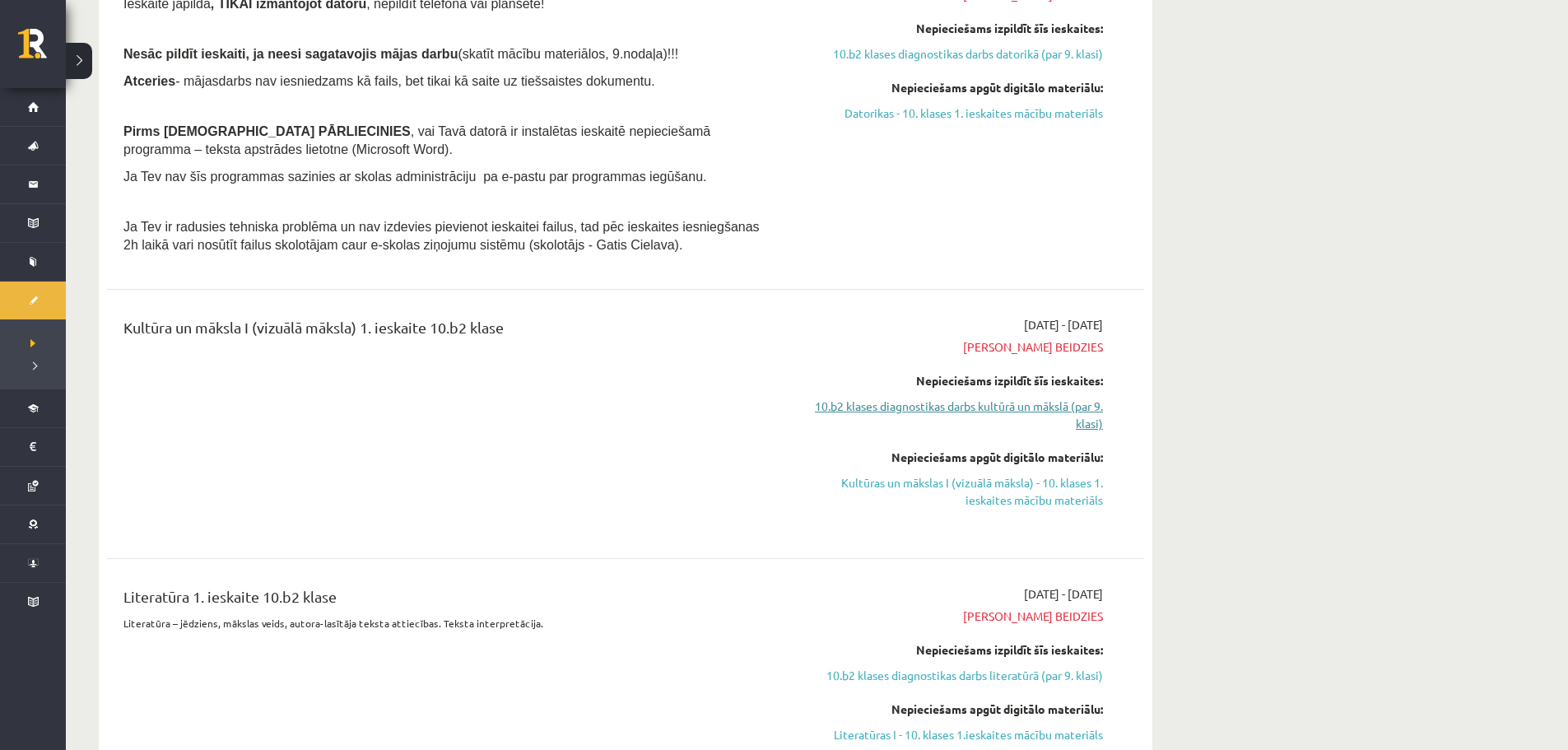
drag, startPoint x: 966, startPoint y: 397, endPoint x: 921, endPoint y: 397, distance: 45.0
click at [921, 398] on link "10.b2 klases diagnostikas darbs kultūrā un mākslā (par 9. klasi)" at bounding box center [947, 414] width 310 height 34
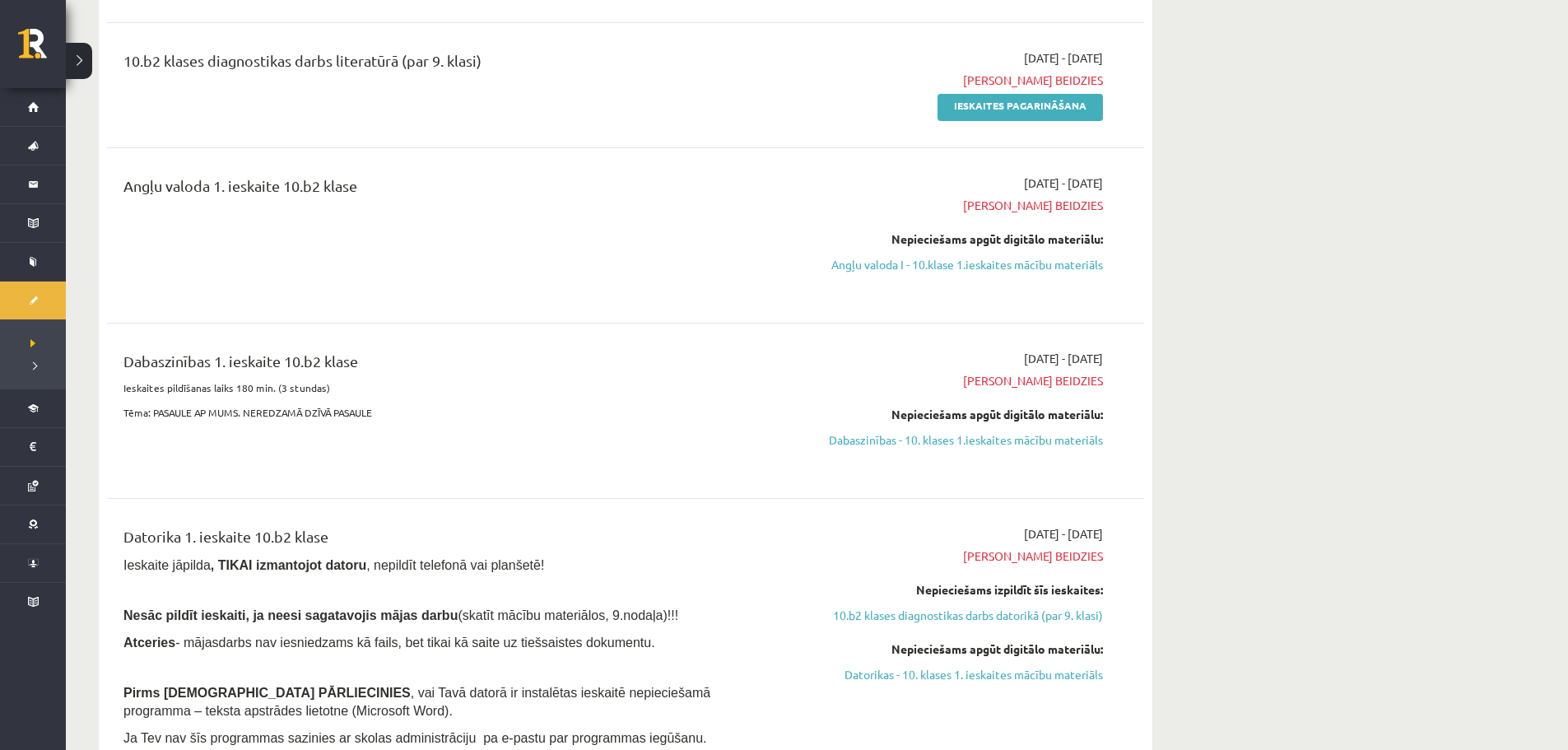
scroll to position [15, 0]
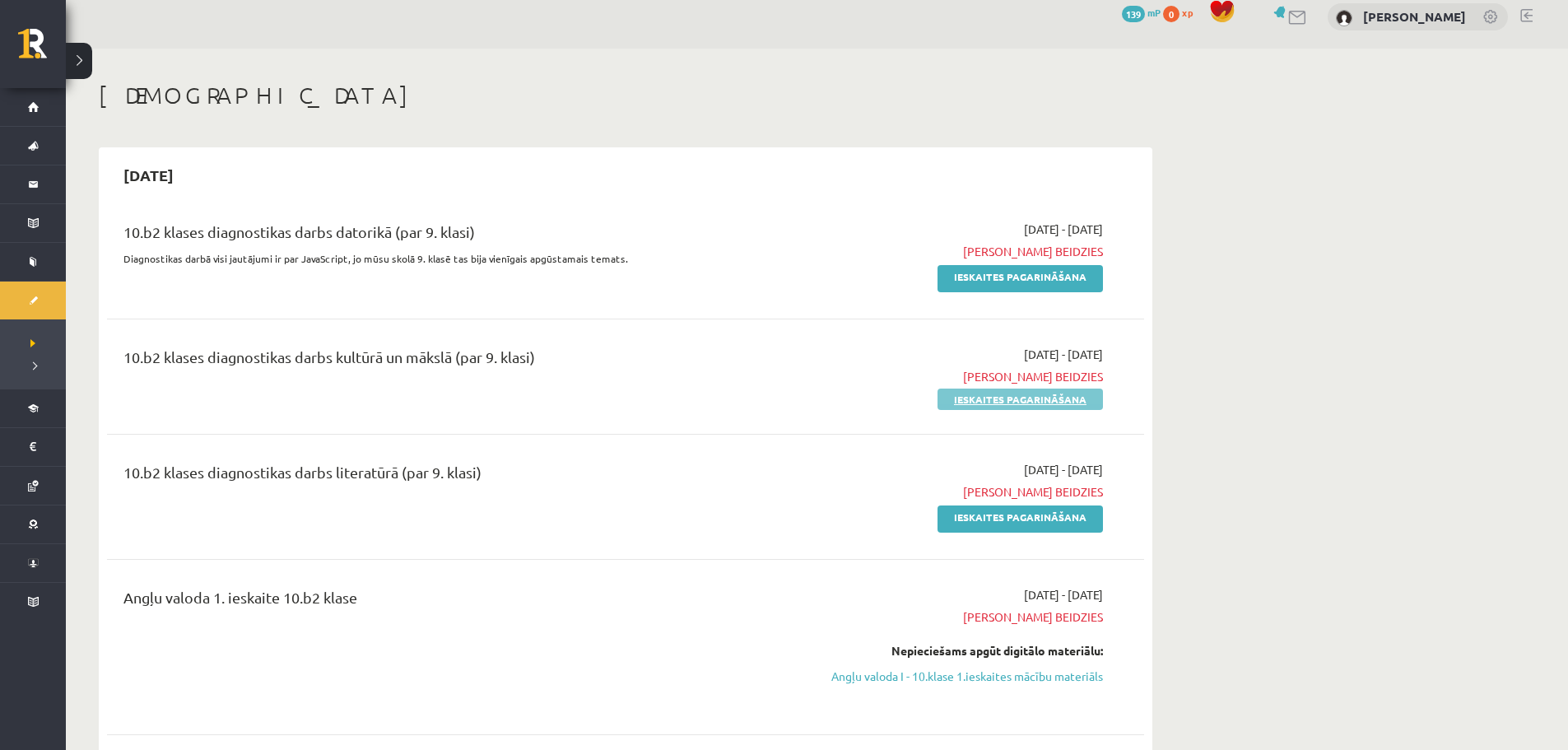
click at [962, 393] on link "Ieskaites pagarināšana" at bounding box center [1019, 399] width 165 height 21
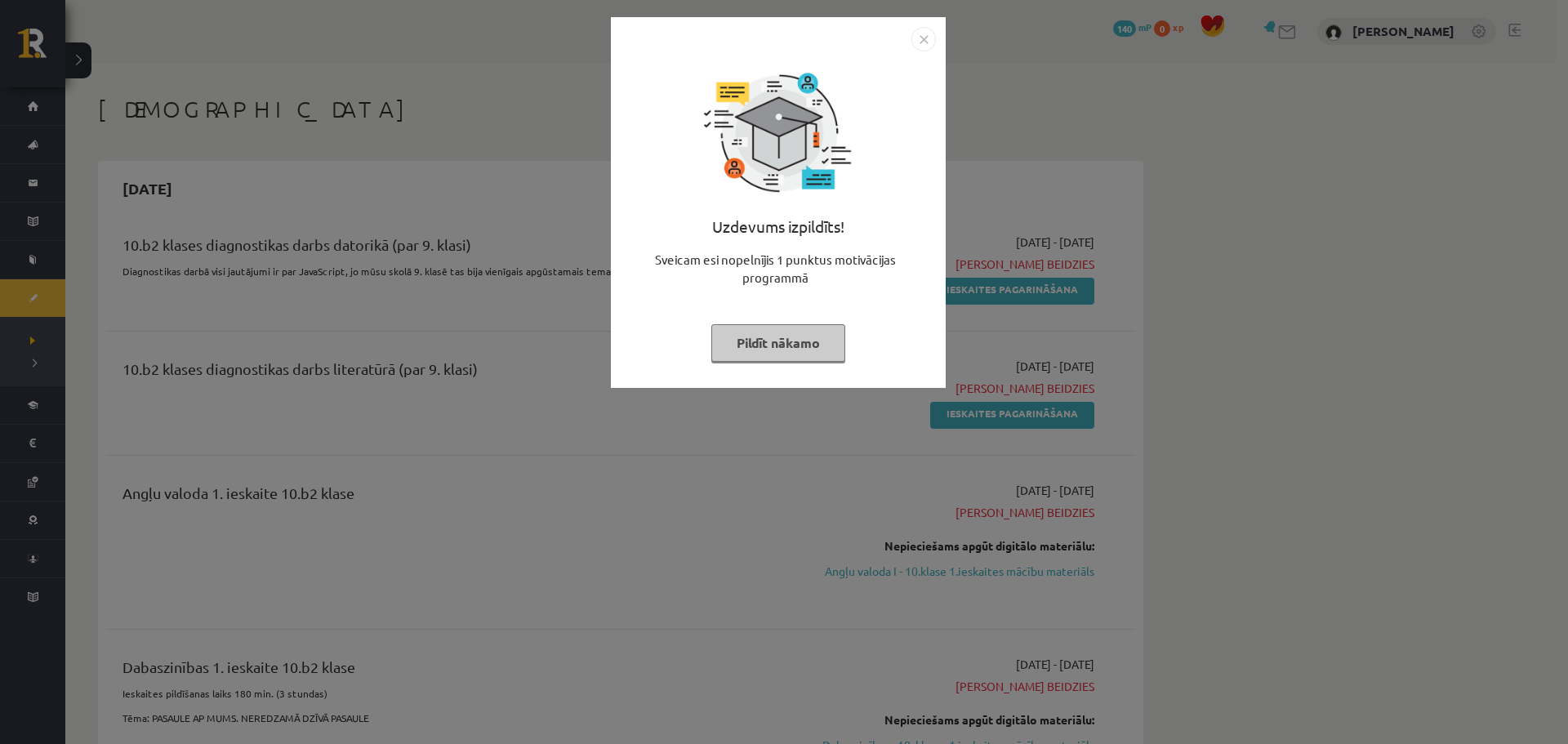
click at [808, 348] on button "Pildīt nākamo" at bounding box center [778, 342] width 134 height 38
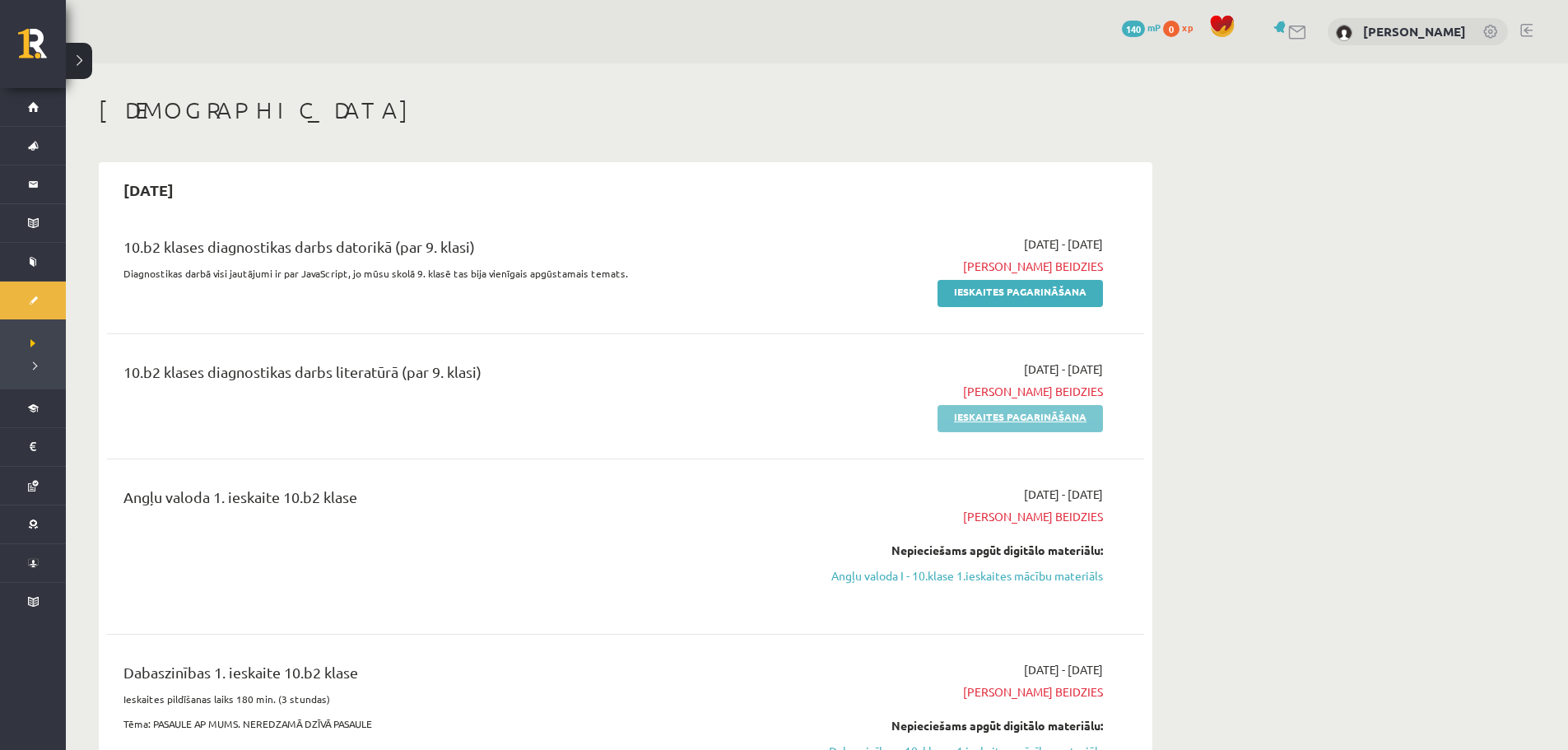
click at [984, 422] on link "Ieskaites pagarināšana" at bounding box center [1019, 418] width 165 height 27
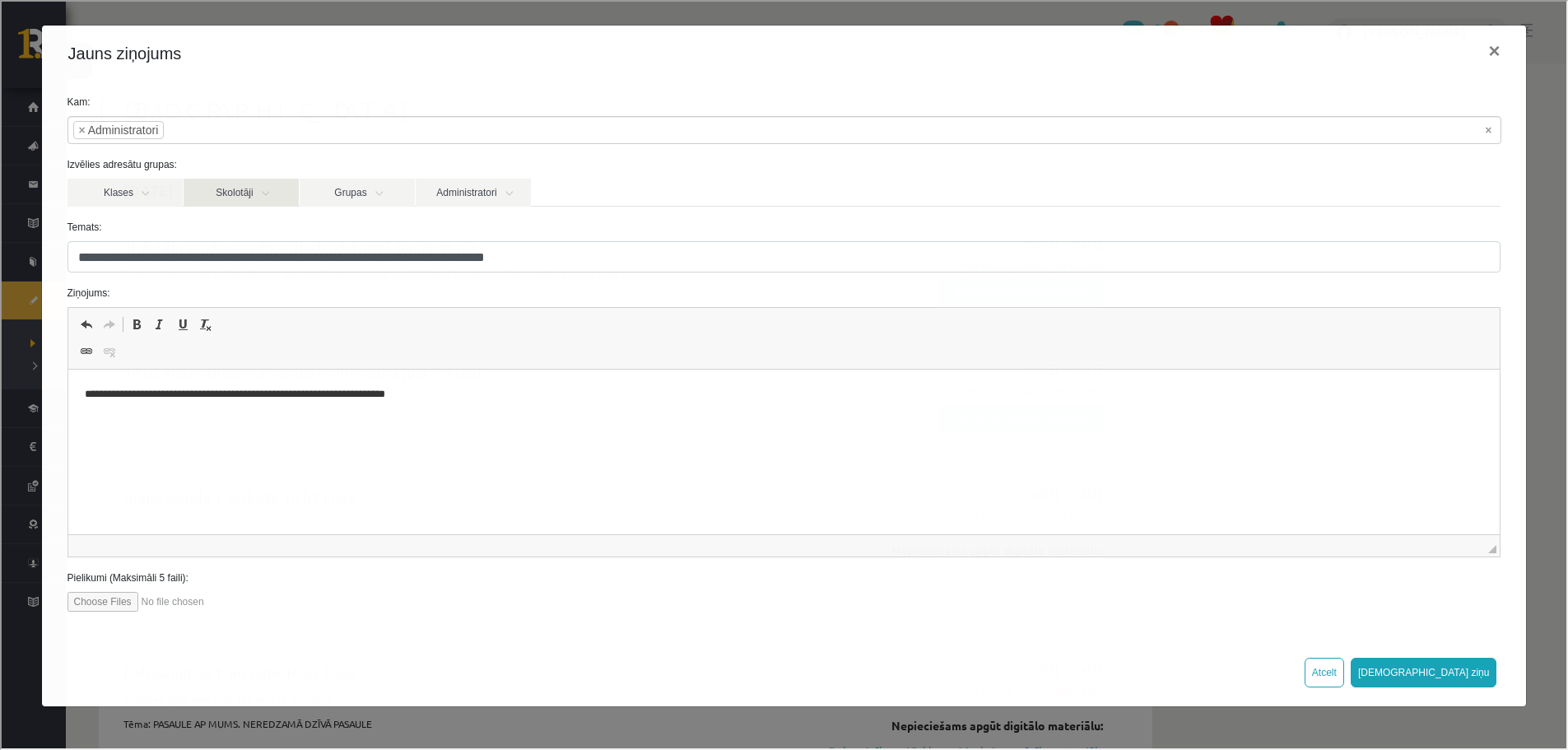
click at [261, 201] on link "Skolotāji" at bounding box center [239, 191] width 115 height 28
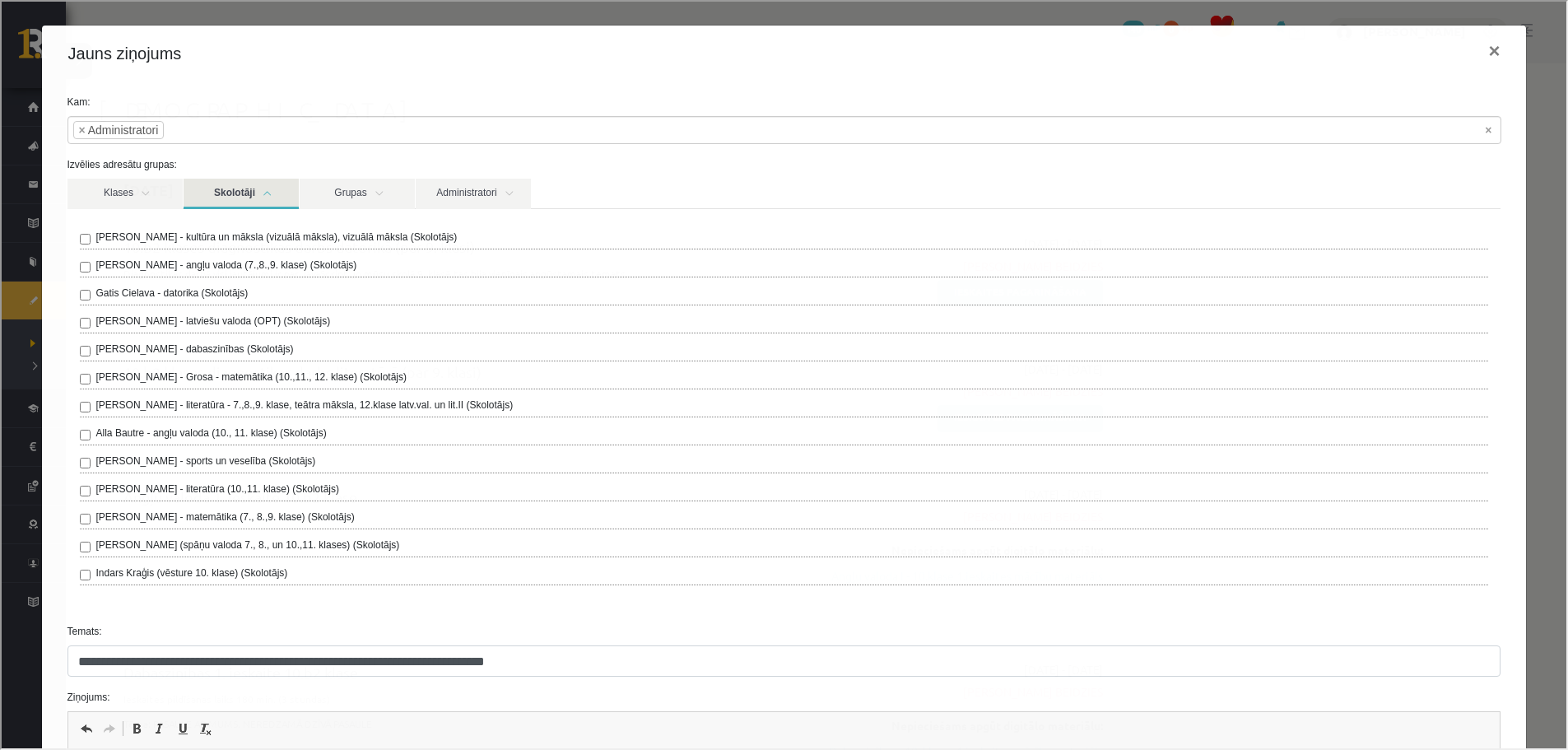
click at [261, 201] on link "Skolotāji" at bounding box center [239, 192] width 115 height 30
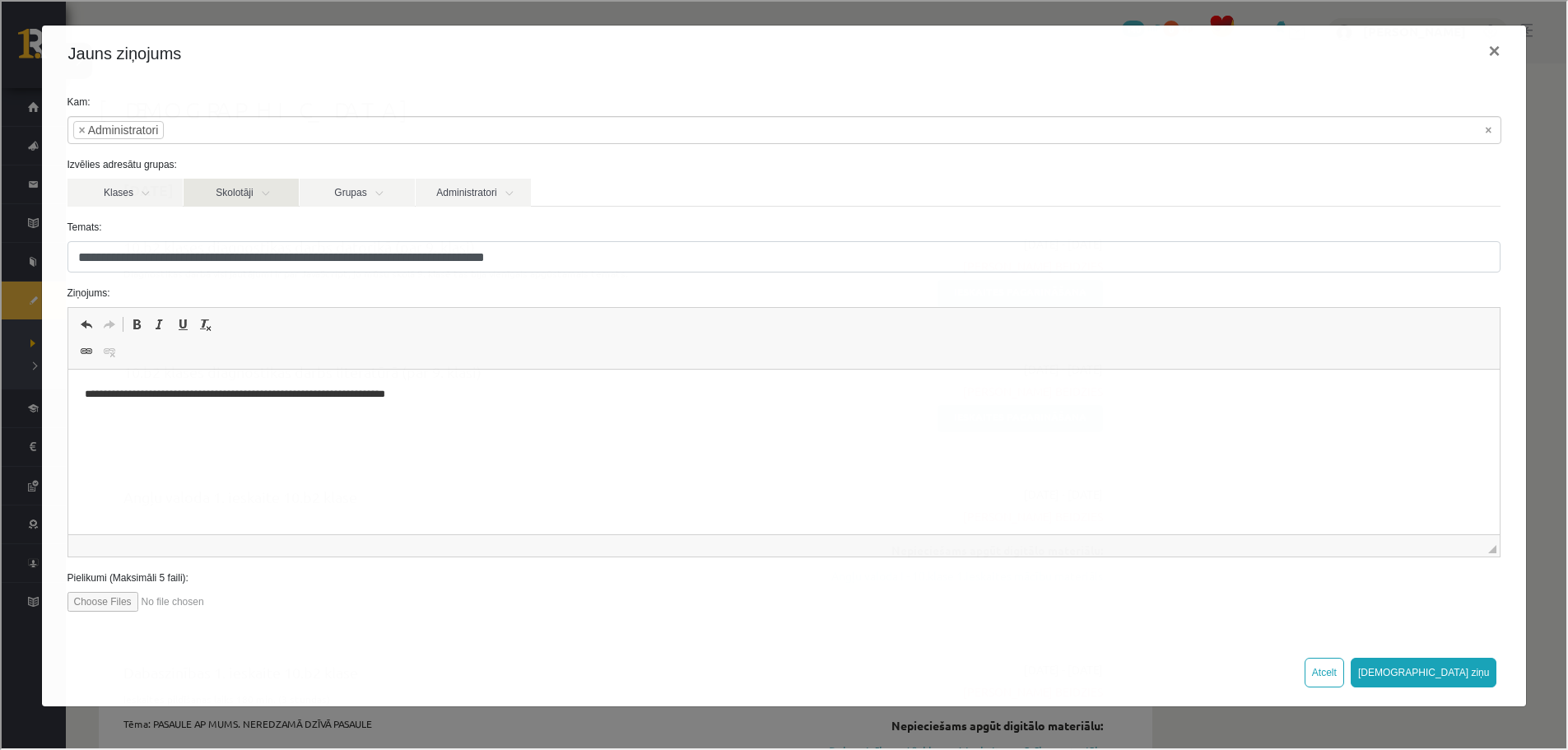
click at [261, 201] on link "Skolotāji" at bounding box center [239, 191] width 115 height 28
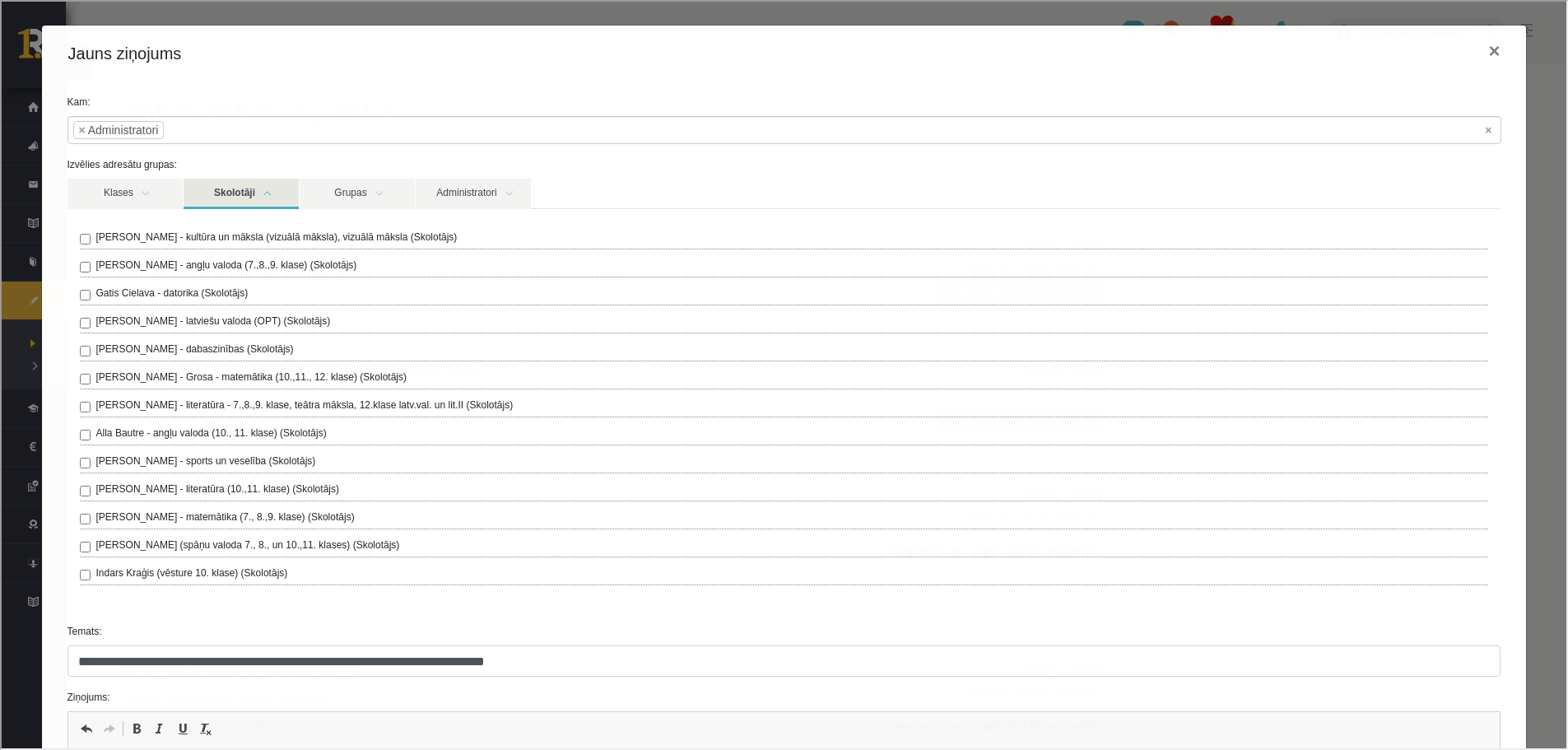
click at [241, 408] on label "Sandra Saulīte - literatūra - 7.,8.,9. klase, teātra māksla, 12.klase latv.val.…" at bounding box center [303, 403] width 417 height 15
click at [238, 614] on form "**********" at bounding box center [782, 554] width 1458 height 921
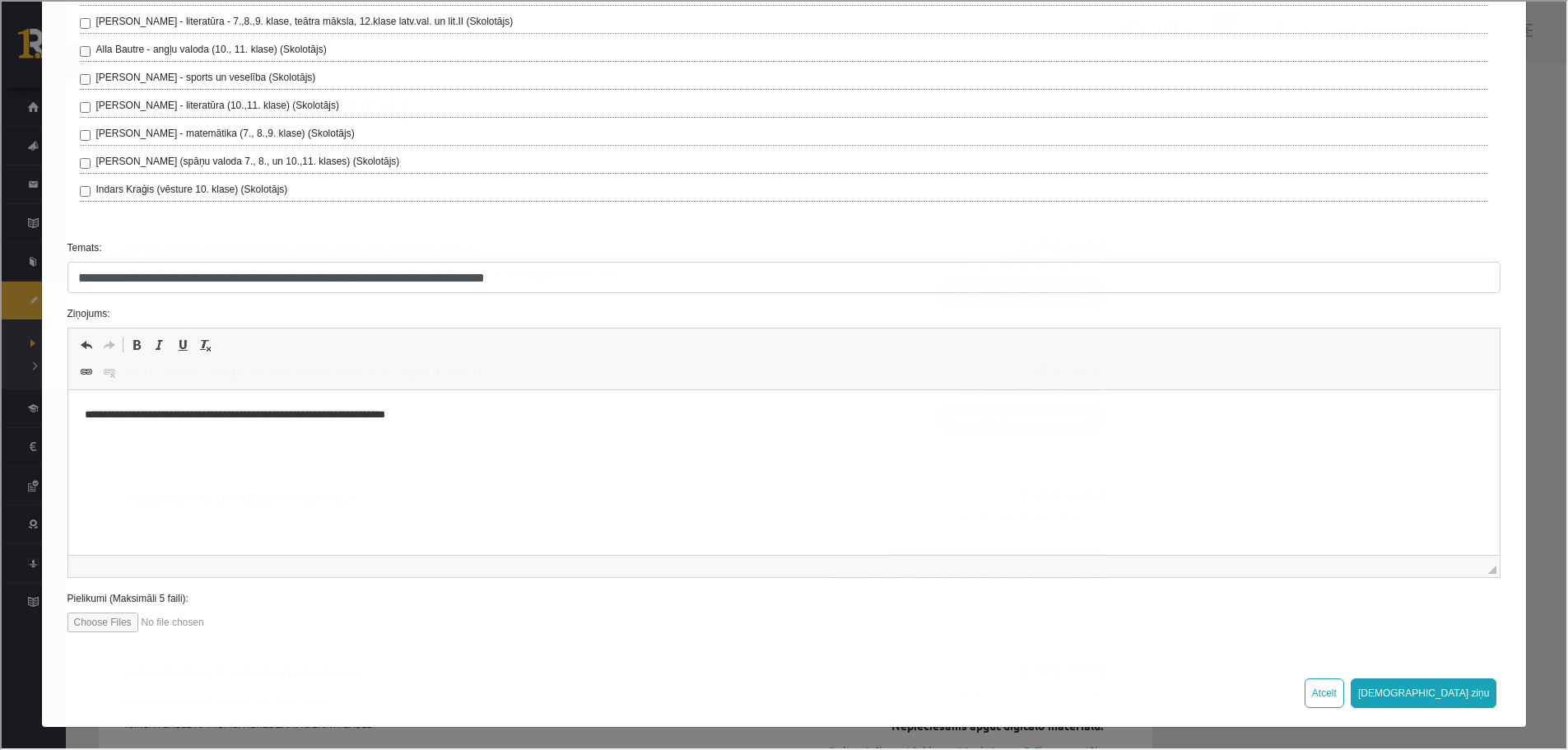
scroll to position [386, 0]
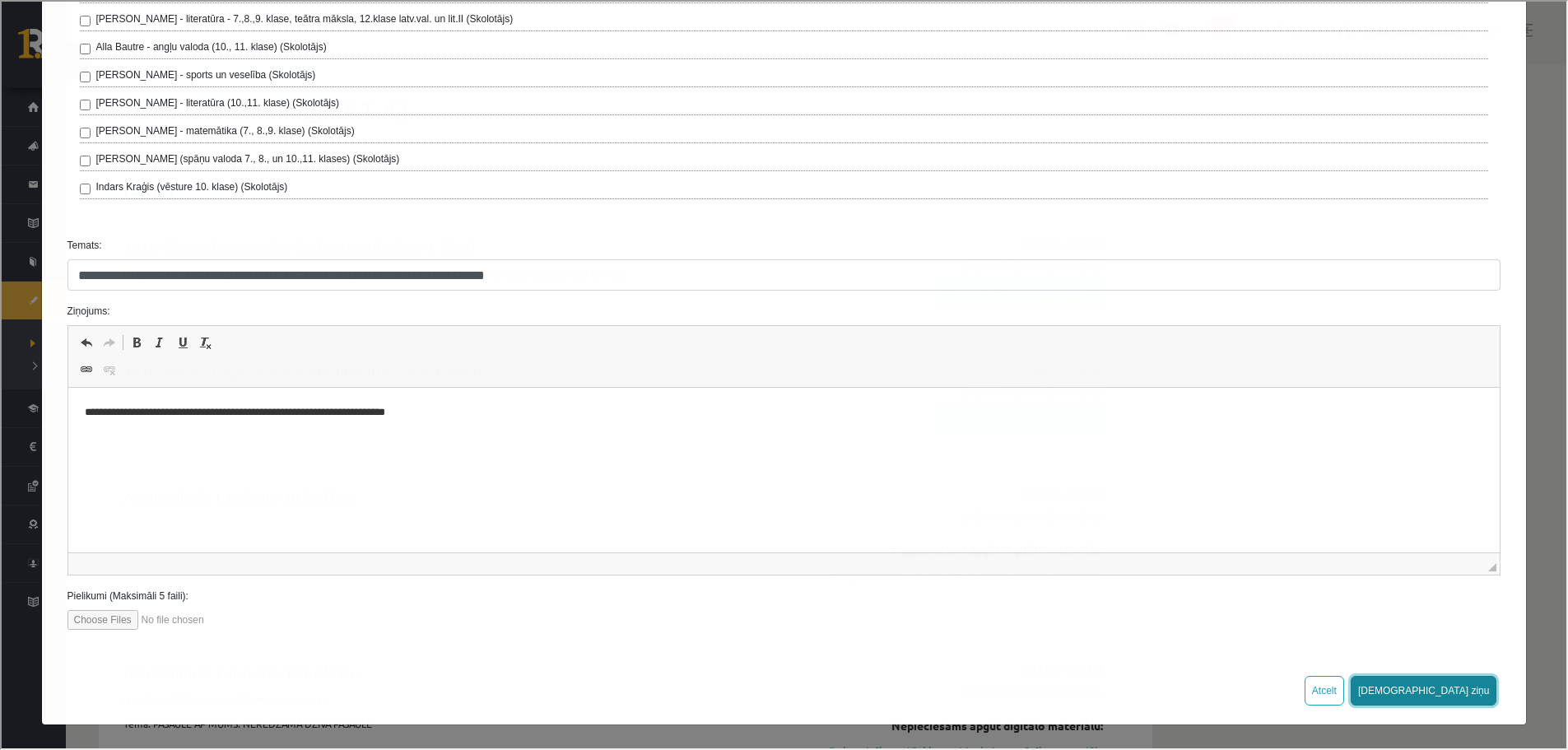
click at [1454, 691] on button "Sūtīt ziņu" at bounding box center [1421, 689] width 147 height 30
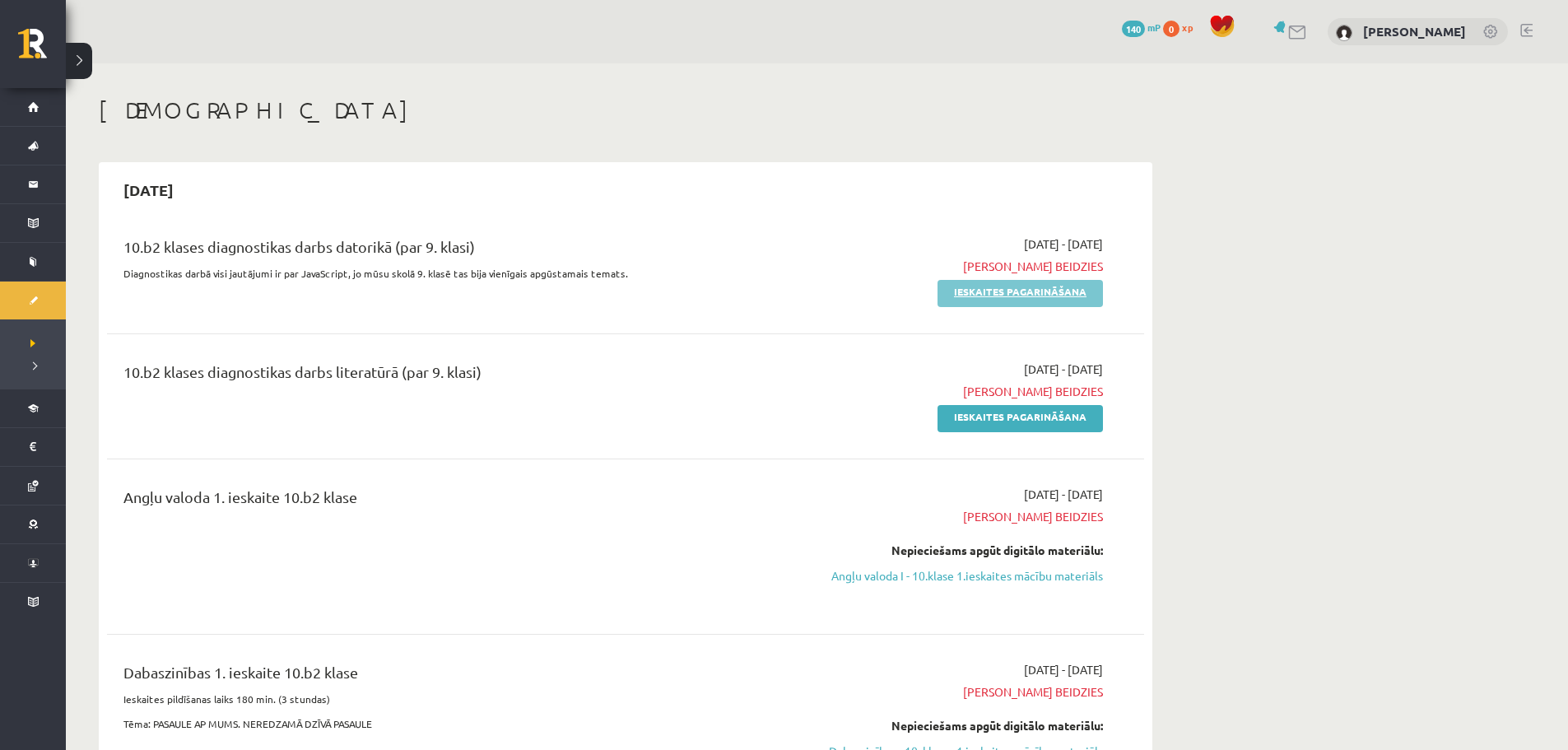
click at [1025, 293] on link "Ieskaites pagarināšana" at bounding box center [1019, 292] width 165 height 27
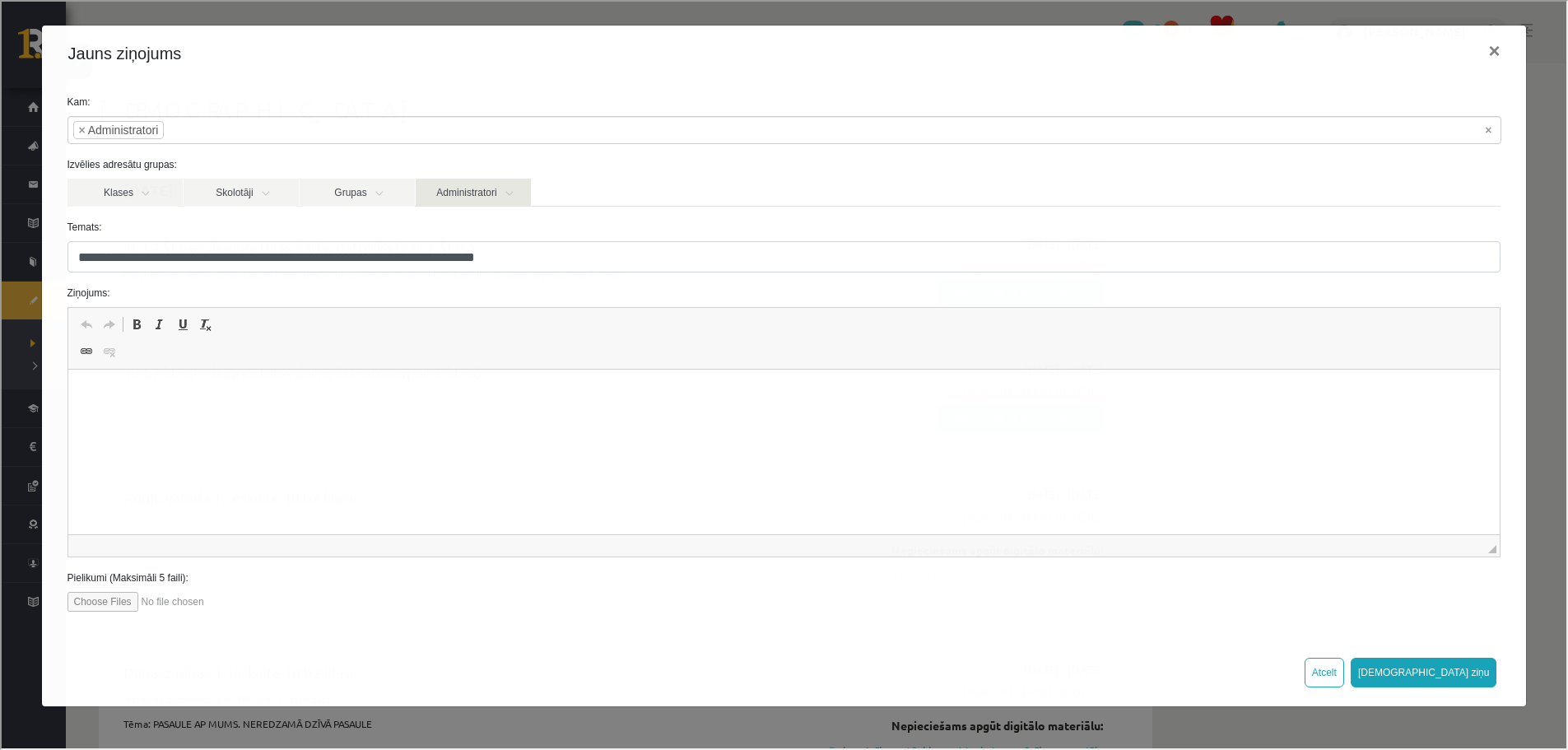
scroll to position [0, 0]
click at [333, 420] on html "**********" at bounding box center [783, 395] width 1431 height 50
click at [410, 405] on html "**********" at bounding box center [783, 395] width 1431 height 50
click at [268, 392] on p "**********" at bounding box center [783, 394] width 1399 height 18
click at [267, 396] on p "**********" at bounding box center [783, 394] width 1399 height 18
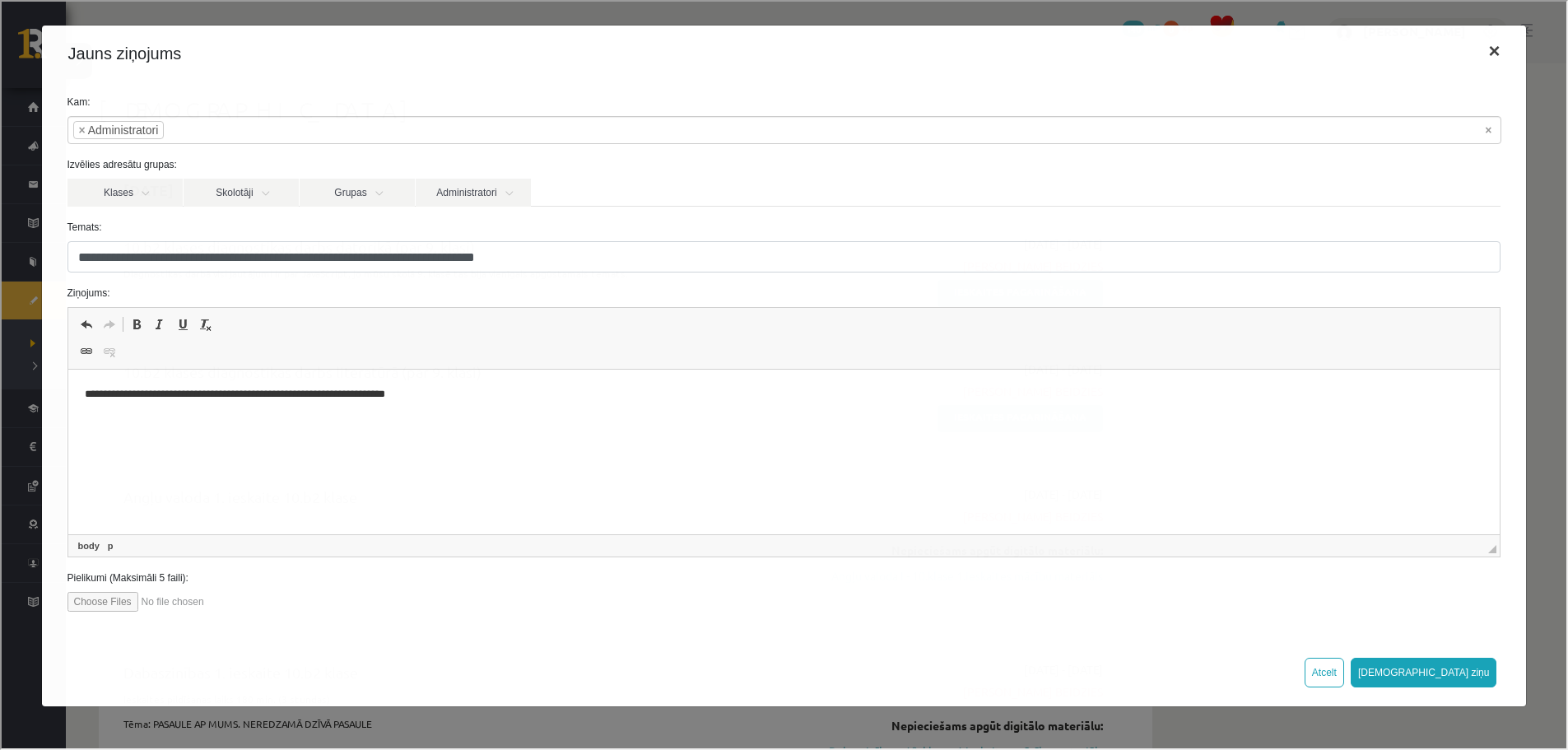
click at [1489, 50] on button "×" at bounding box center [1491, 50] width 38 height 46
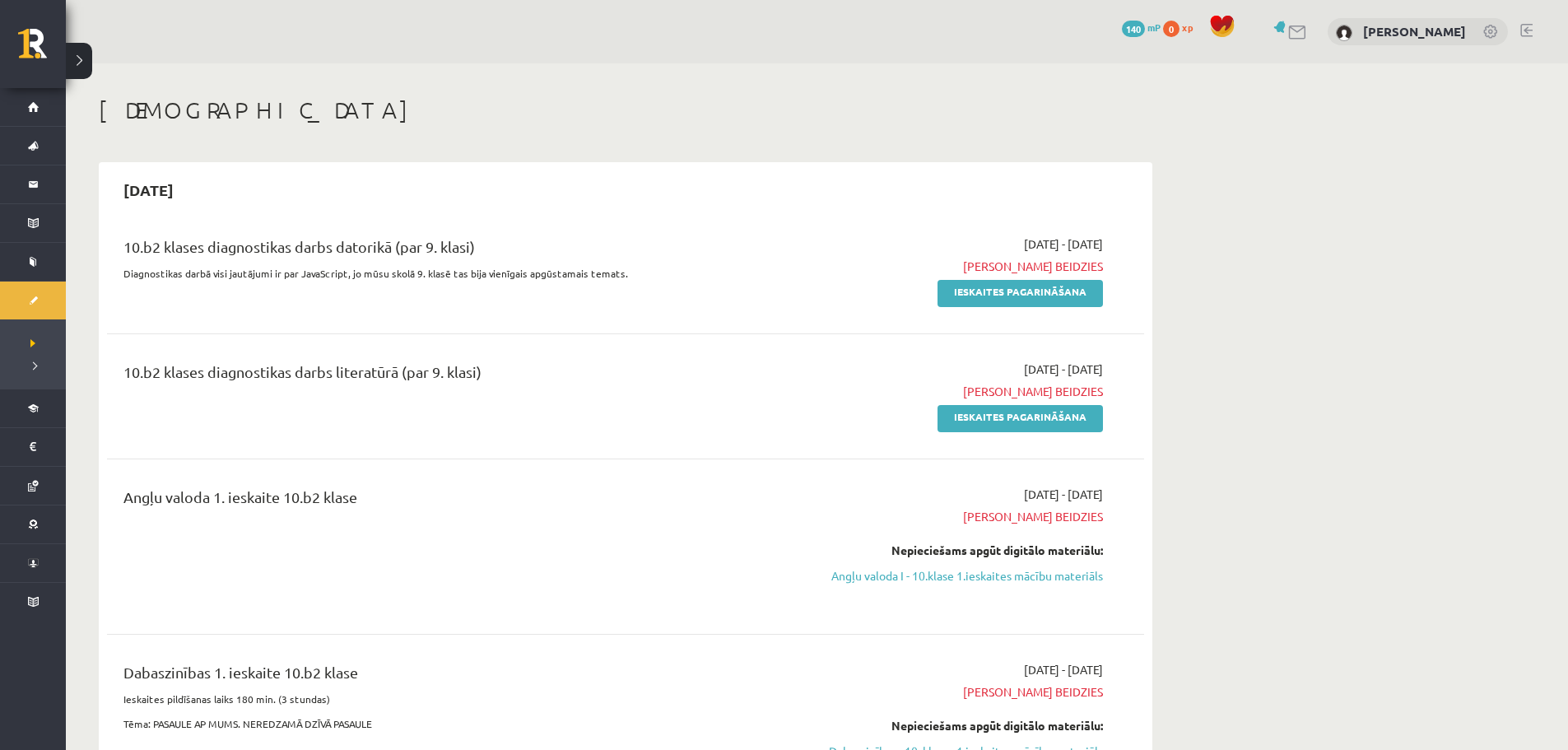
scroll to position [82, 0]
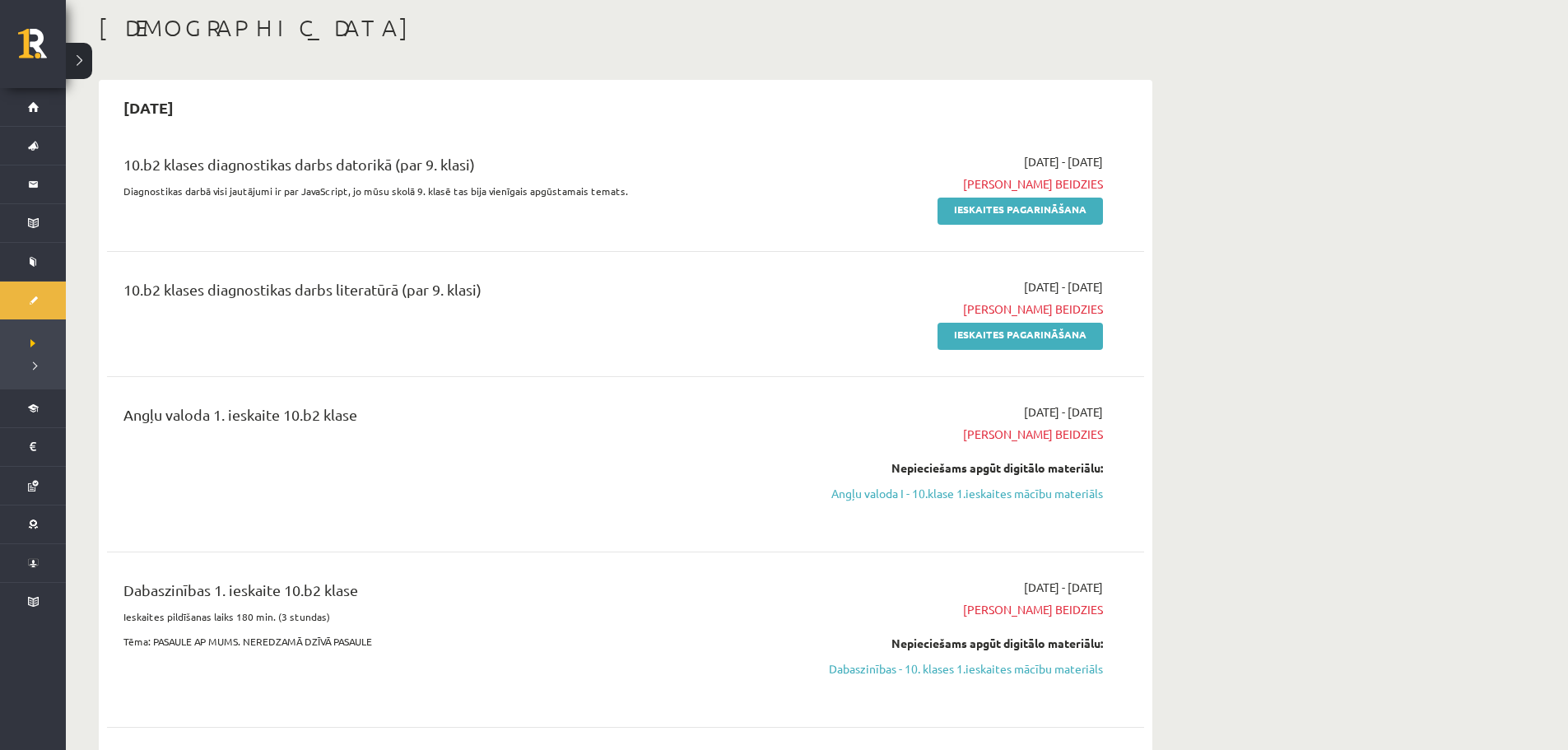
drag, startPoint x: 1006, startPoint y: 492, endPoint x: 853, endPoint y: 54, distance: 464.0
click at [1006, 492] on link "Angļu valoda I - 10.klase 1.ieskaites mācību materiāls" at bounding box center [947, 493] width 310 height 18
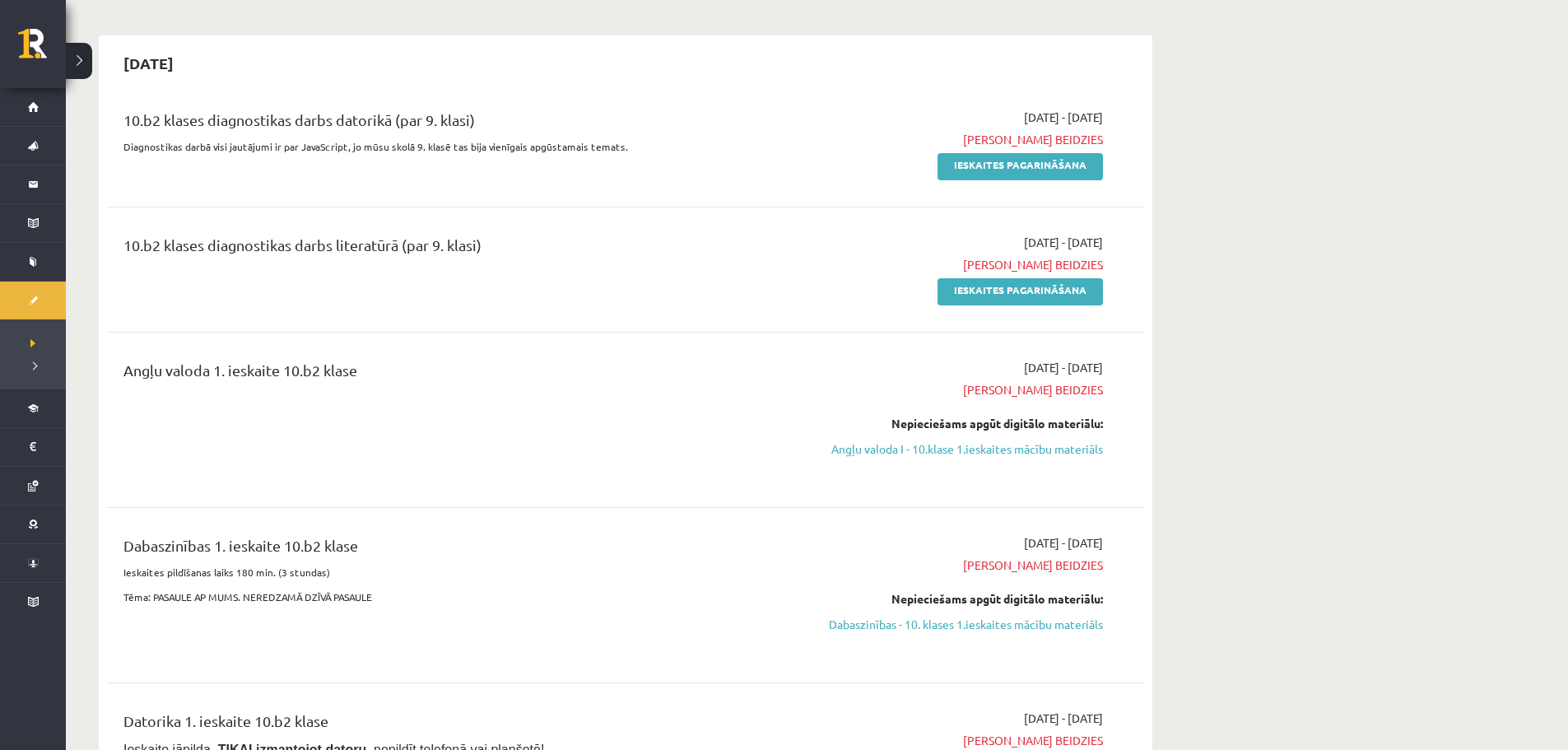
scroll to position [164, 0]
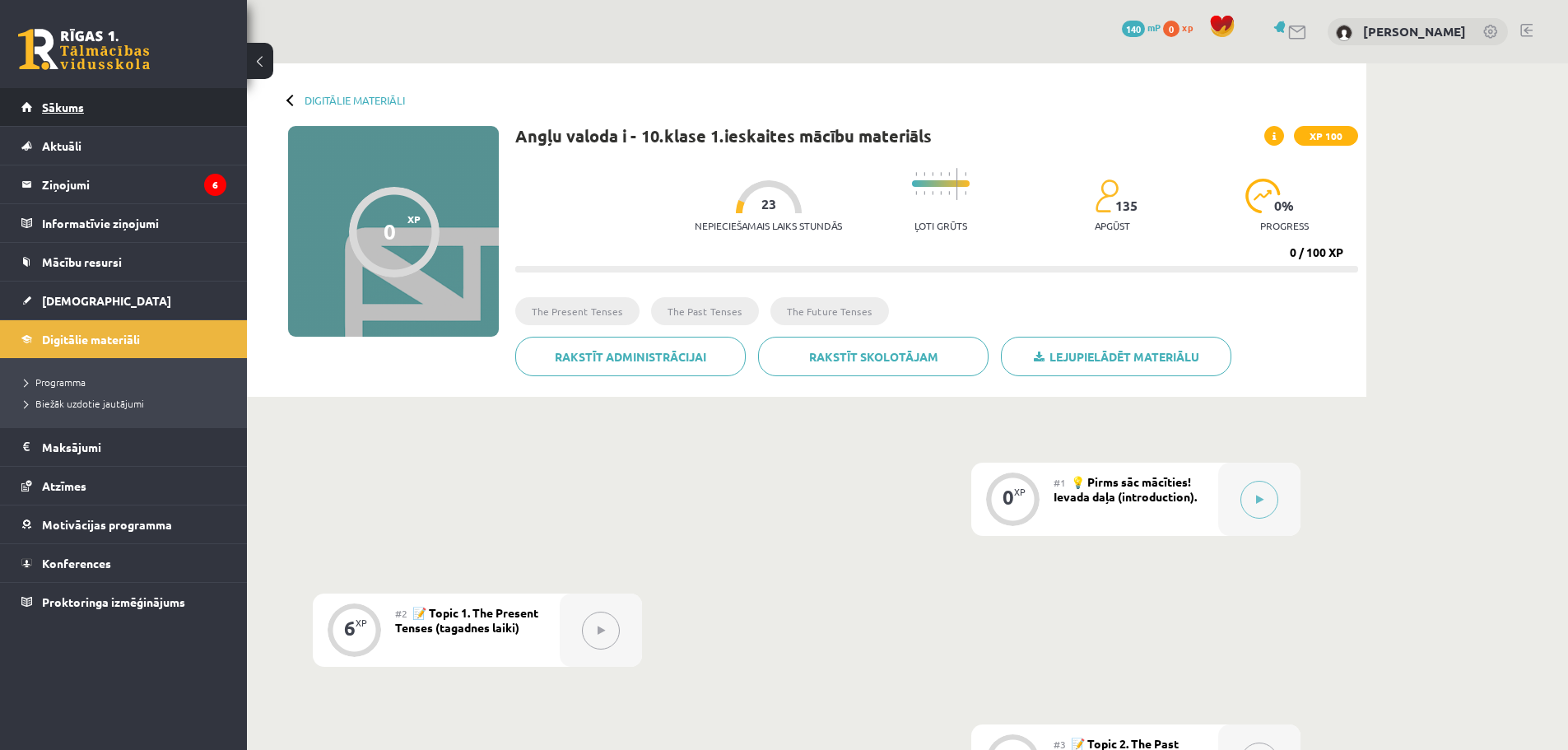
click at [71, 123] on link "Sākums" at bounding box center [124, 106] width 205 height 38
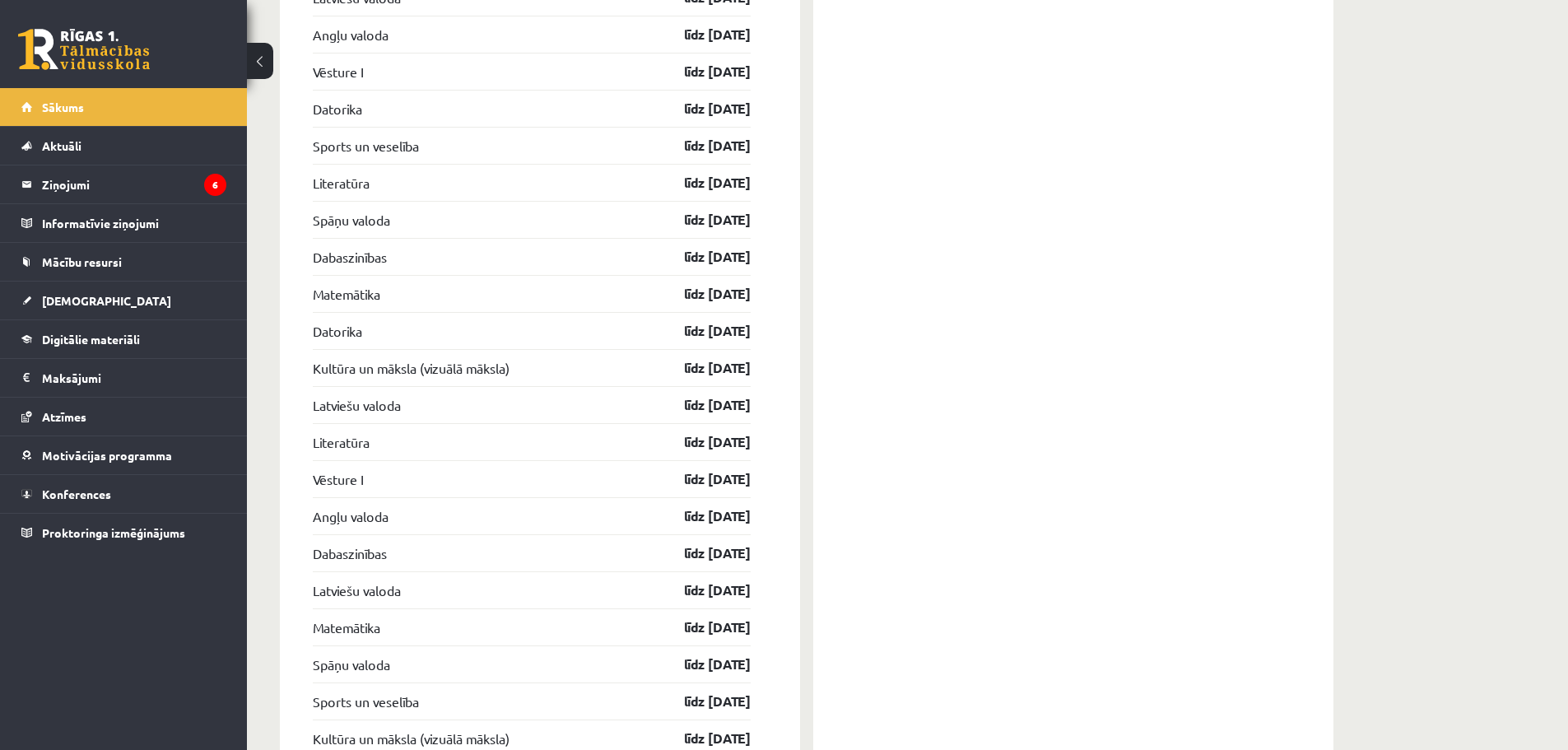
scroll to position [2173, 0]
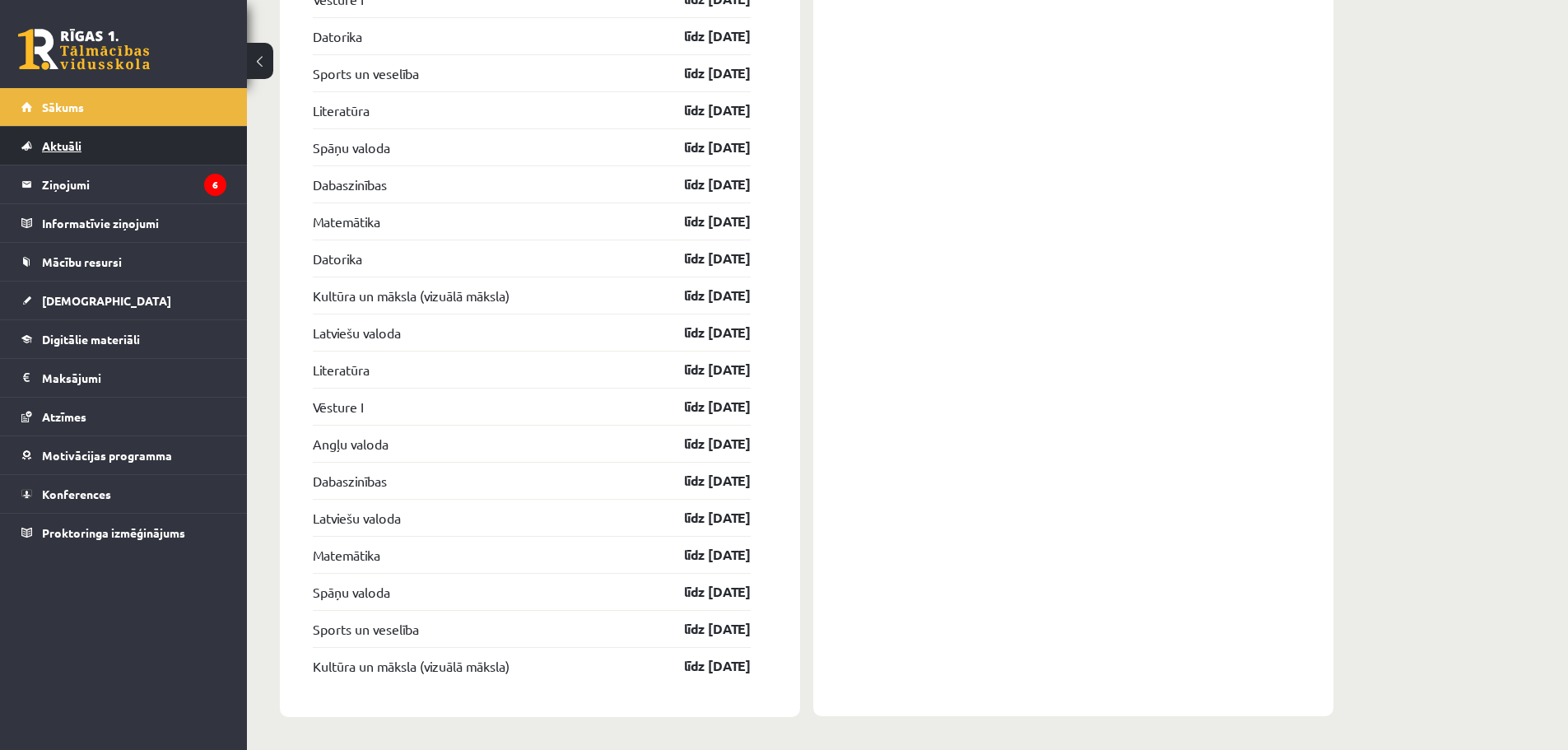
click at [65, 161] on link "Aktuāli" at bounding box center [124, 145] width 205 height 38
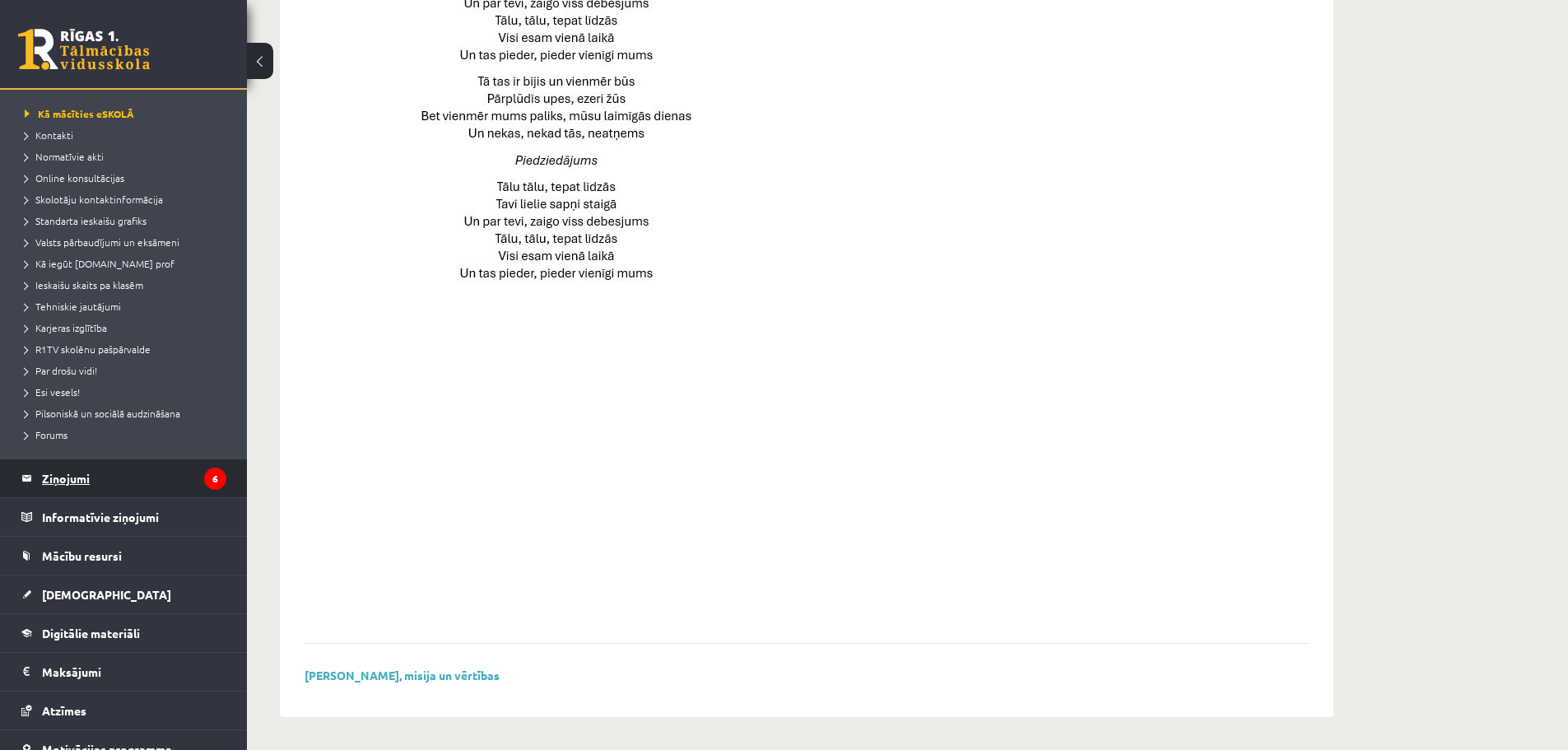
scroll to position [164, 0]
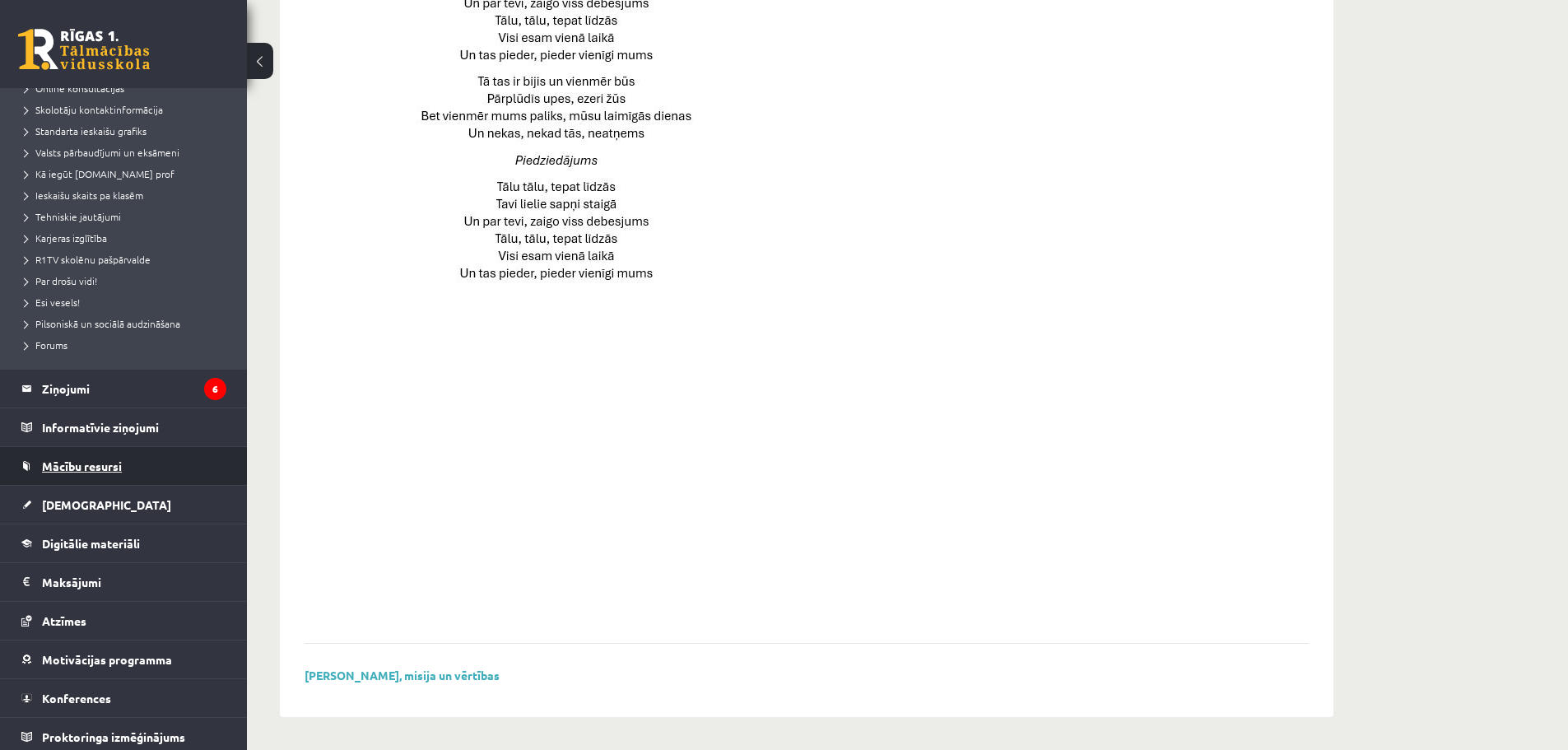
click at [86, 469] on span "Mācību resursi" at bounding box center [81, 466] width 80 height 15
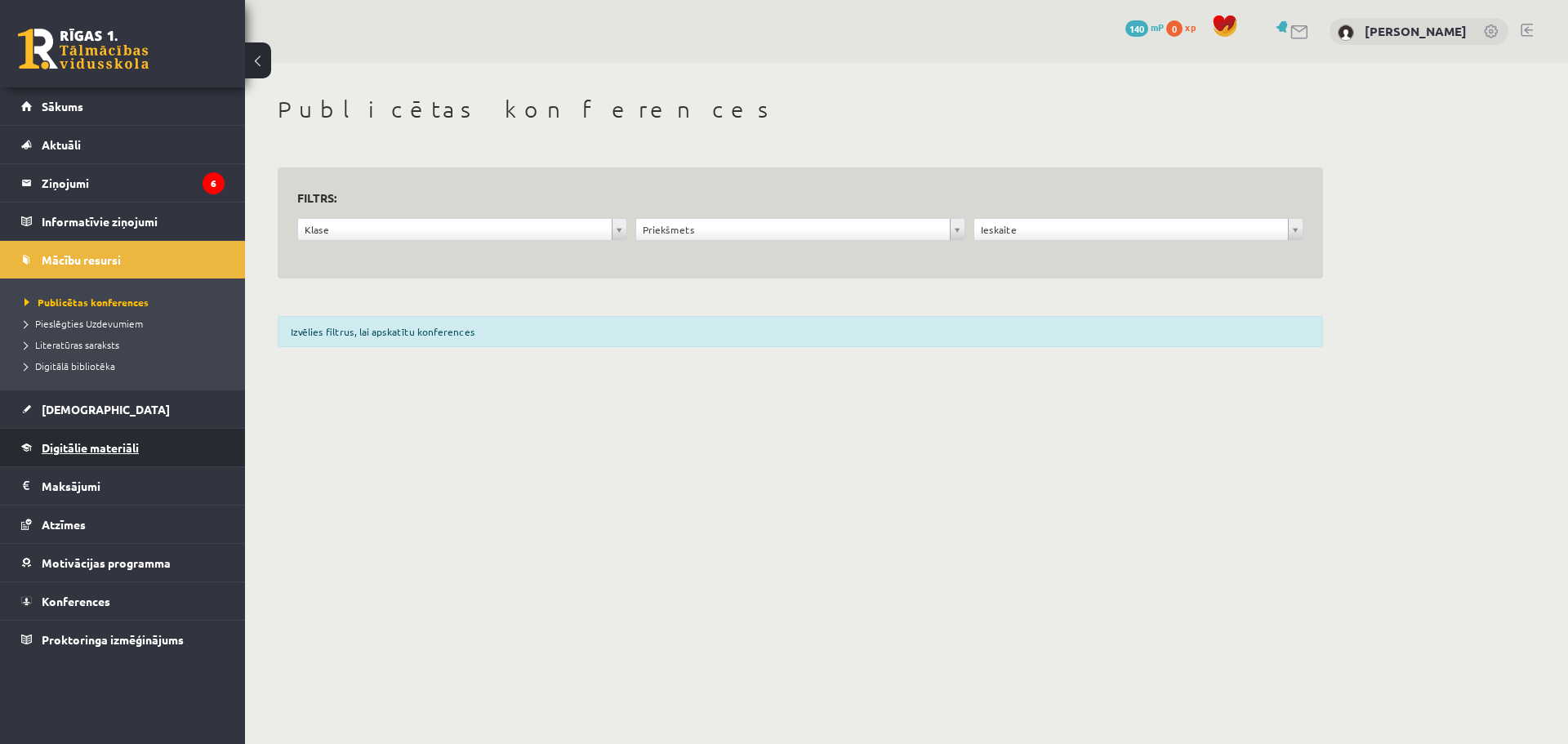
click at [74, 441] on span "Digitālie materiāli" at bounding box center [90, 447] width 97 height 15
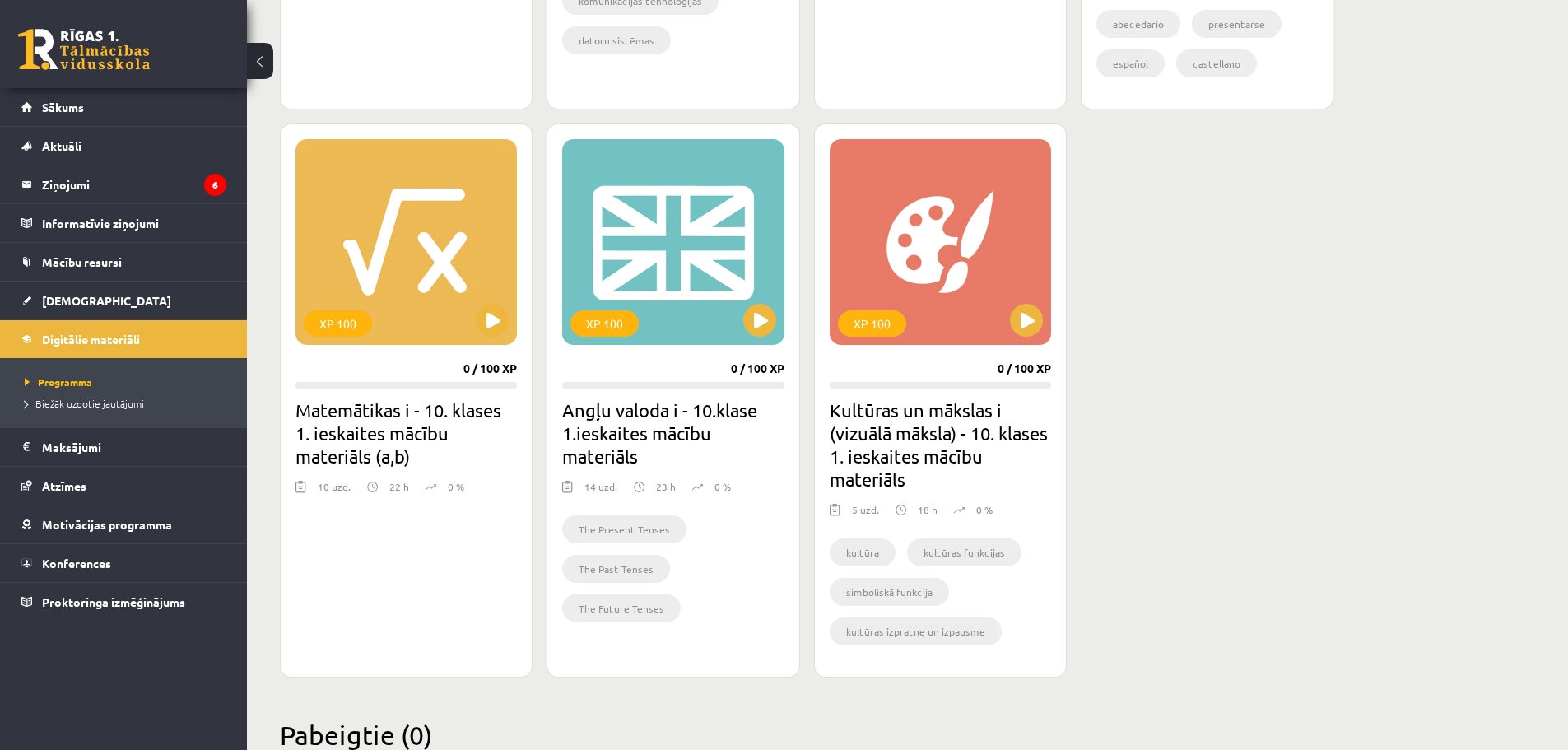
scroll to position [862, 0]
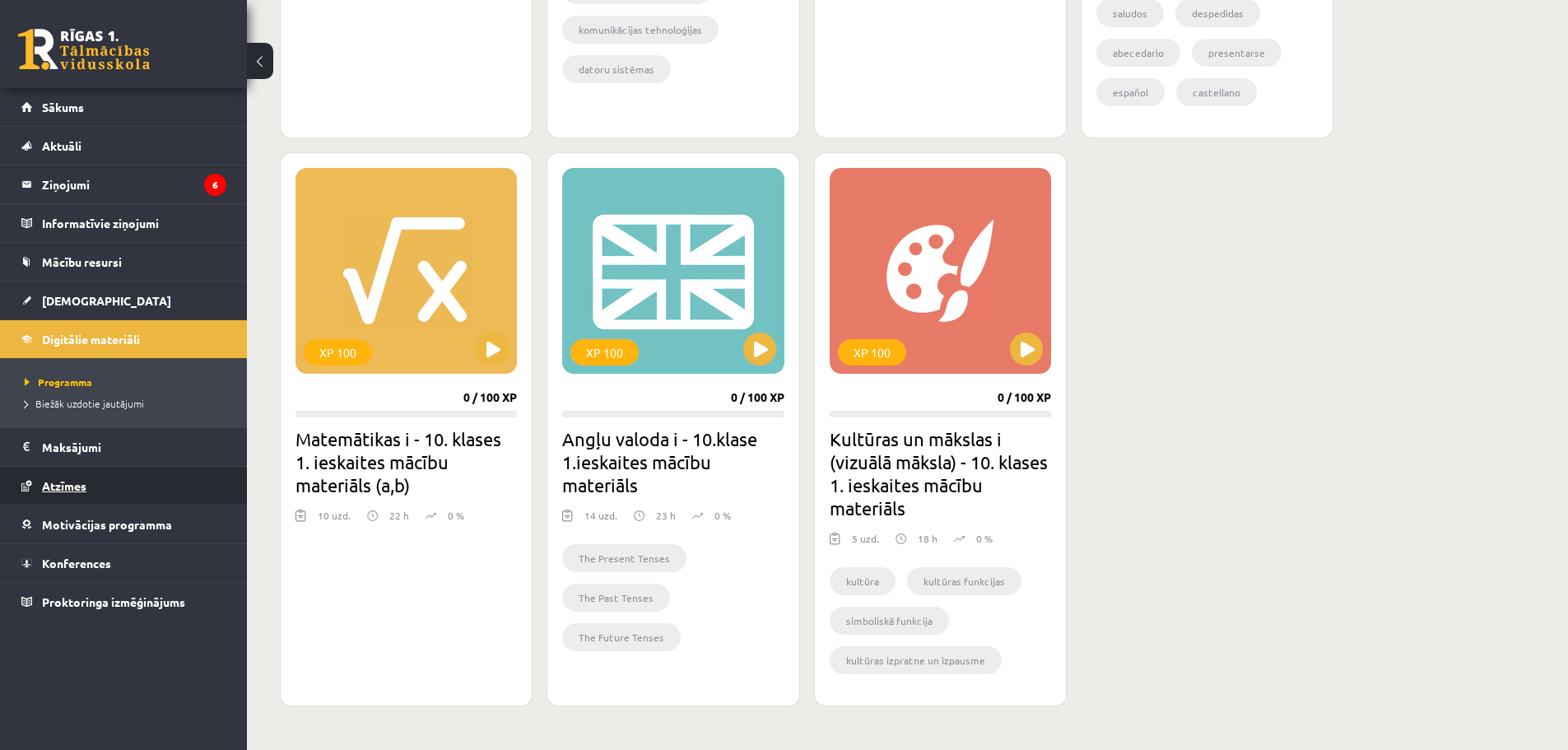
click at [94, 493] on link "Atzīmes" at bounding box center [124, 485] width 205 height 38
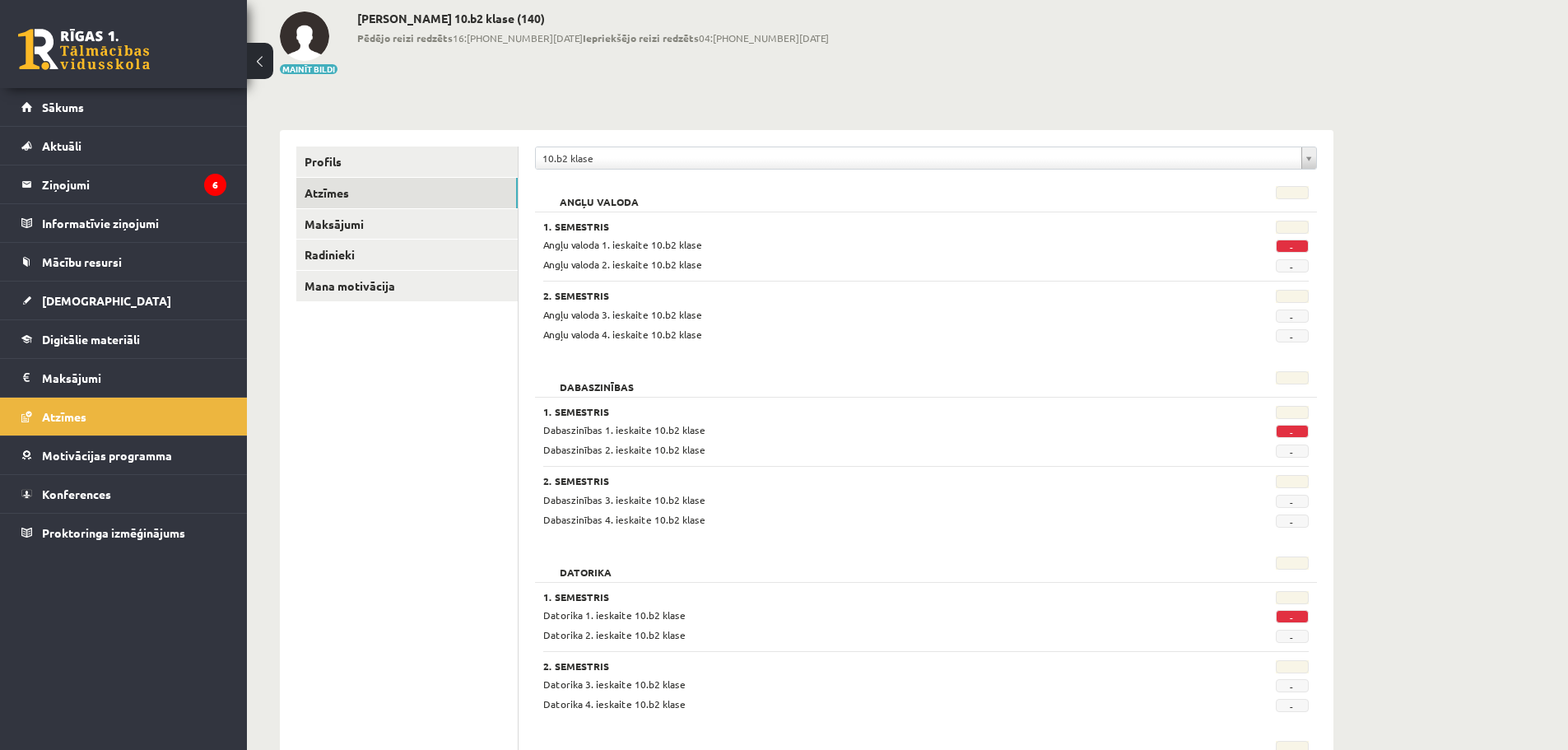
scroll to position [13, 0]
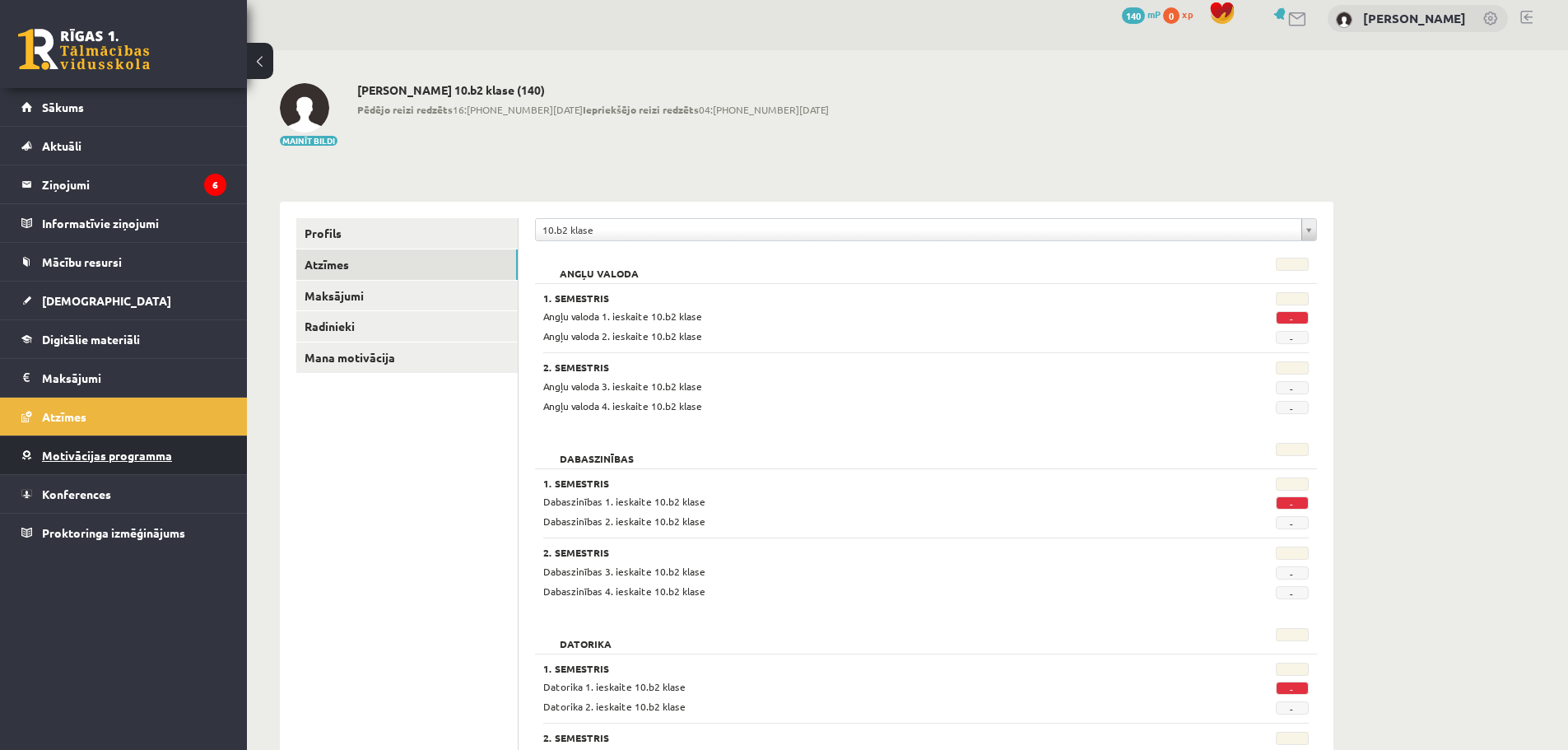
click at [147, 456] on span "Motivācijas programma" at bounding box center [106, 455] width 130 height 15
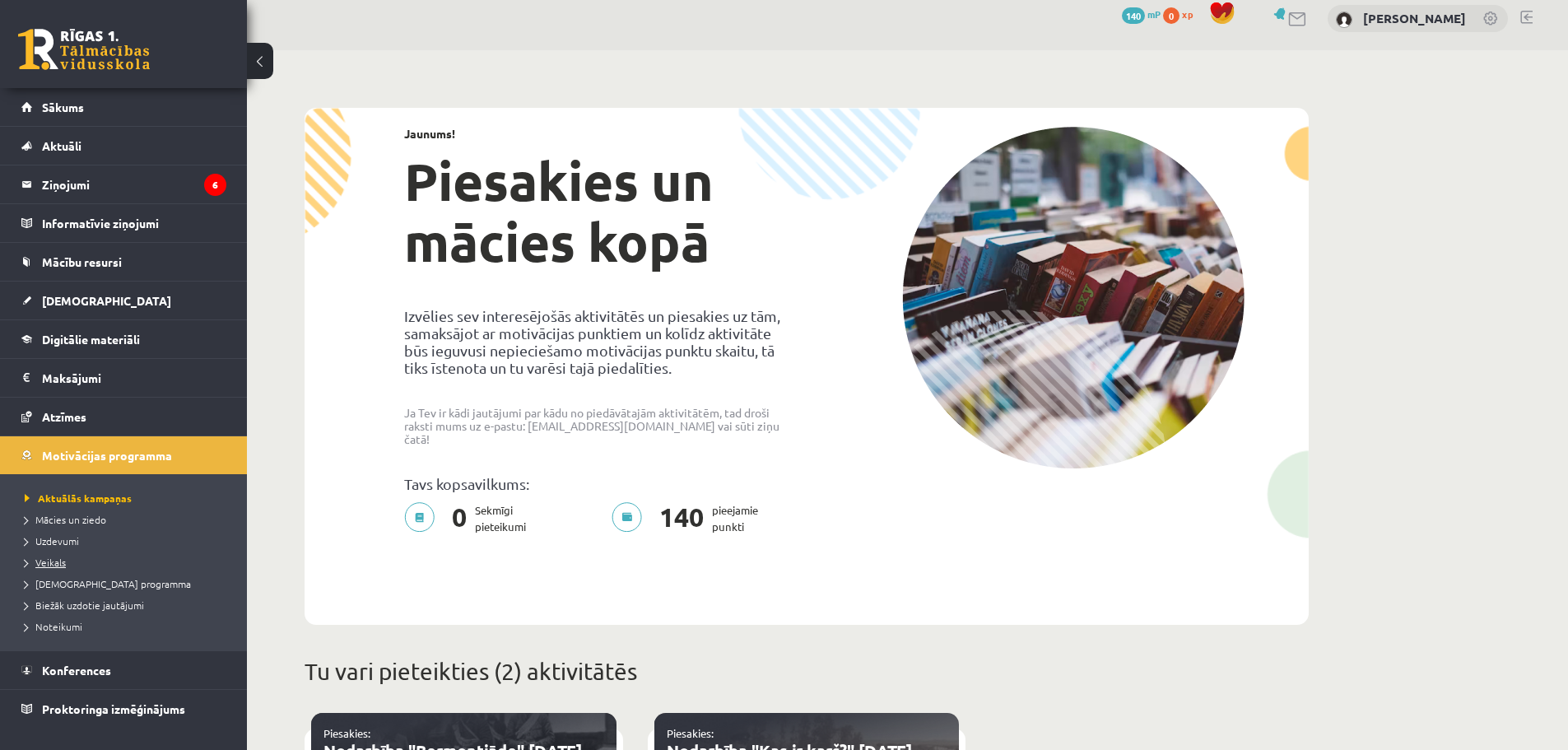
click at [57, 560] on span "Veikals" at bounding box center [45, 562] width 42 height 13
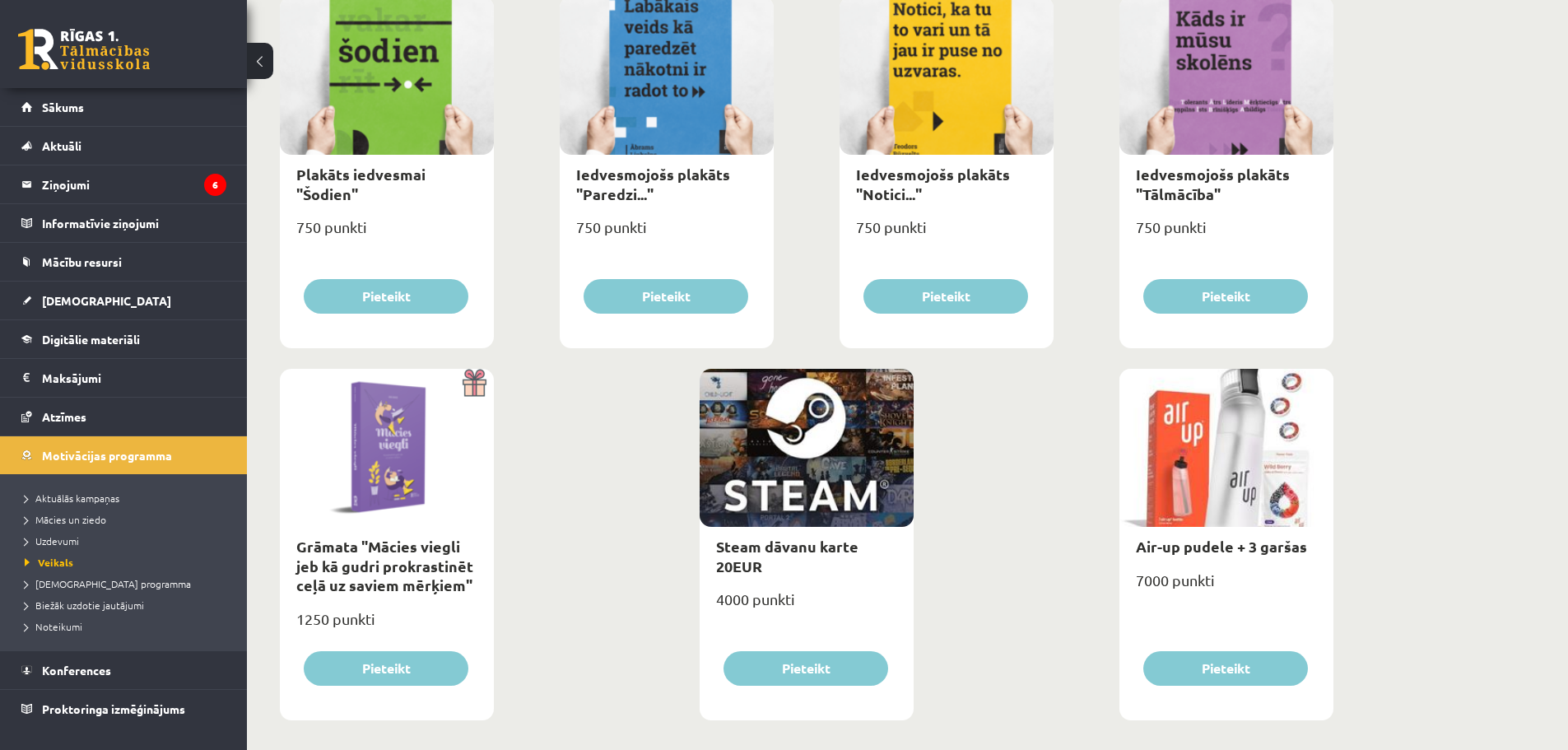
scroll to position [1779, 0]
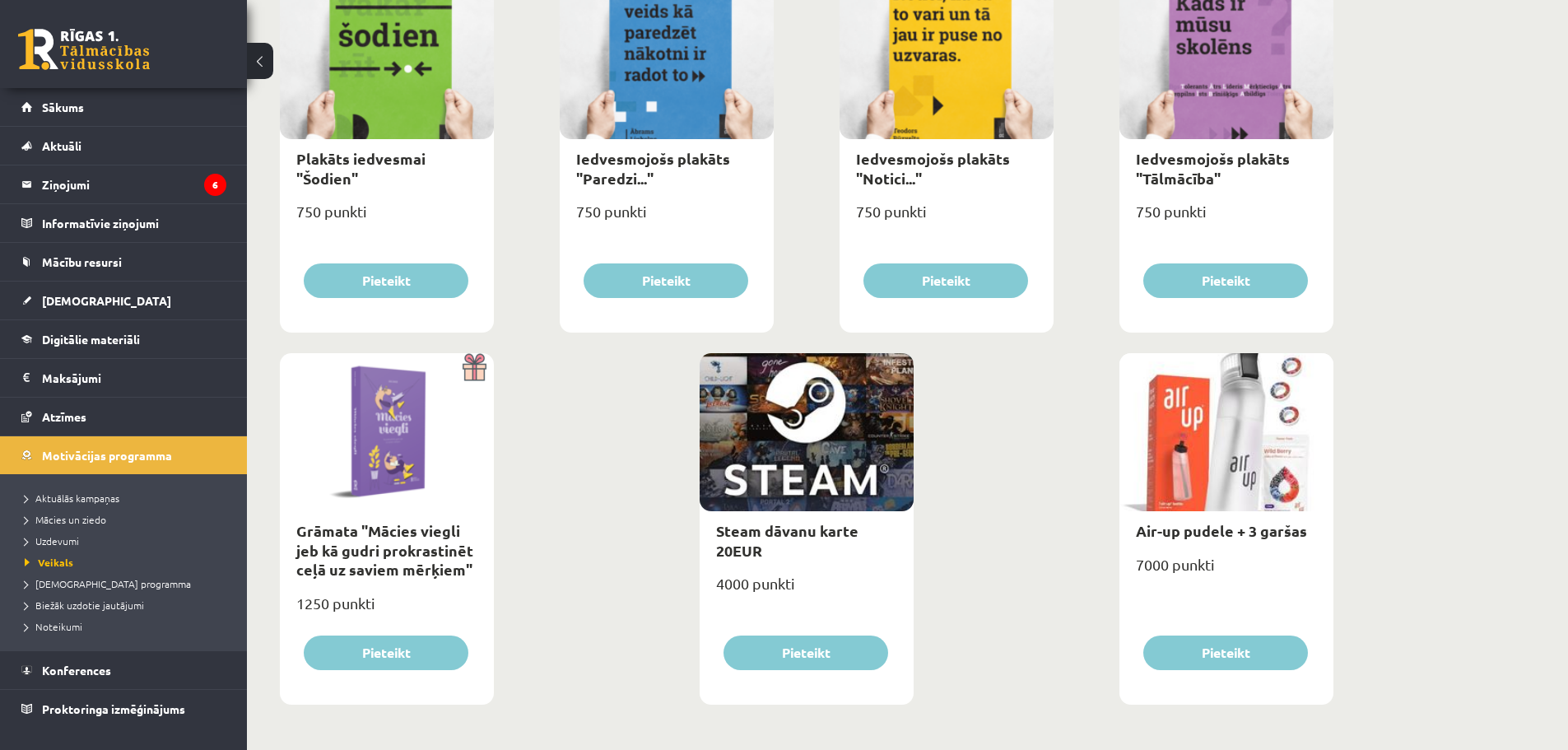
drag, startPoint x: 790, startPoint y: 554, endPoint x: 749, endPoint y: 591, distance: 55.2
click at [749, 591] on div "4000 punkti" at bounding box center [806, 589] width 214 height 42
click at [740, 588] on div "4000 punkti" at bounding box center [806, 589] width 214 height 42
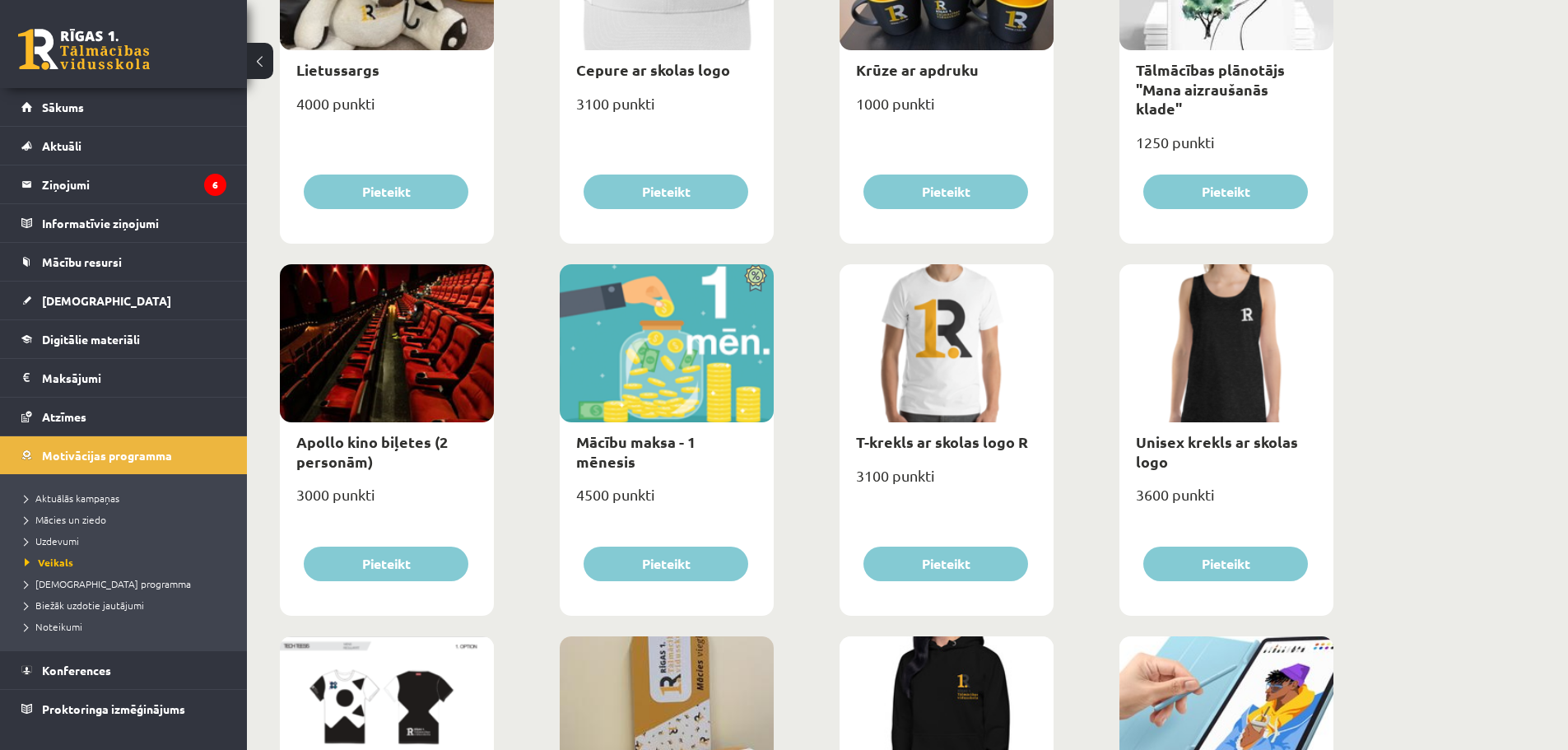
scroll to position [0, 0]
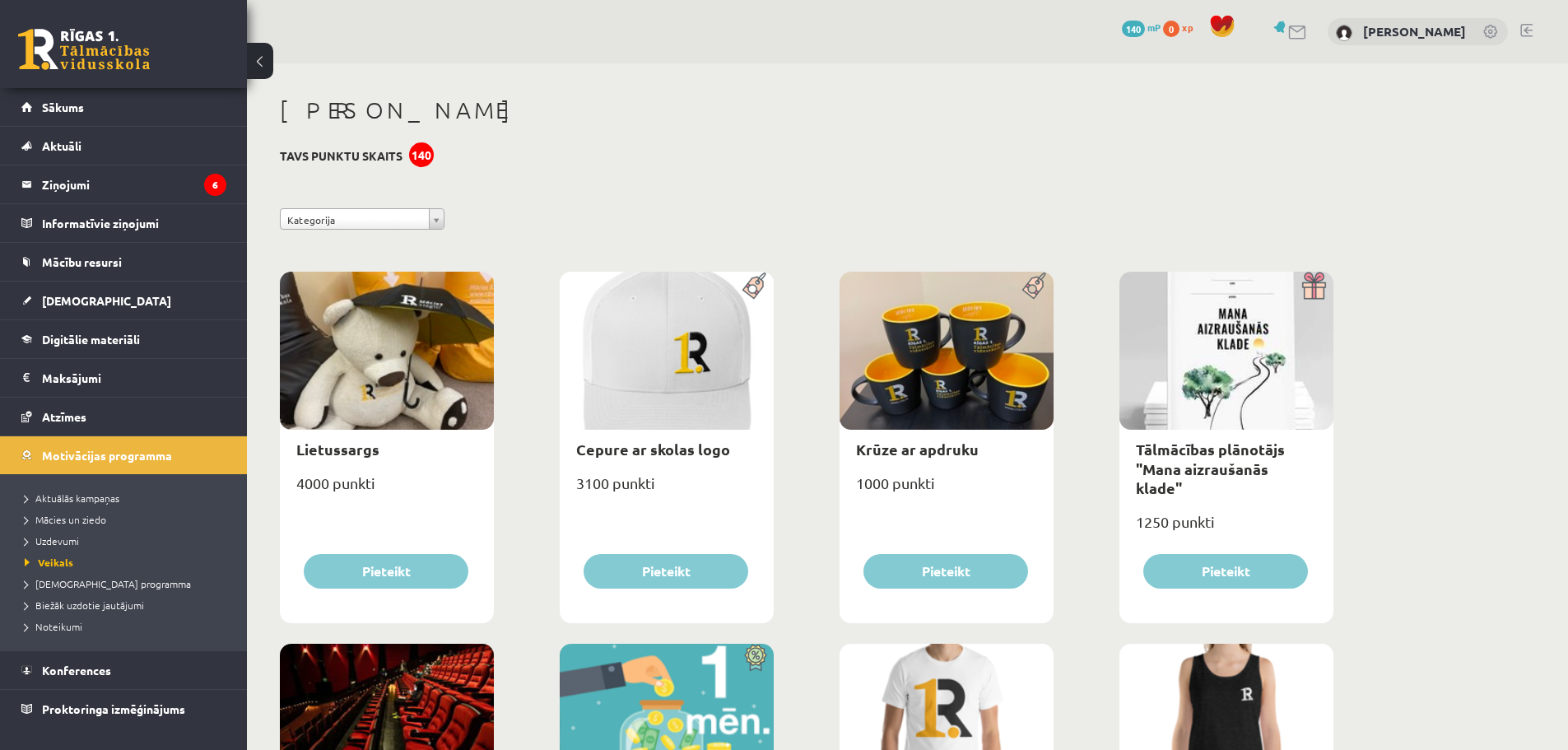
click at [1138, 30] on span "140" at bounding box center [1133, 29] width 23 height 17
drag, startPoint x: 75, startPoint y: 457, endPoint x: 84, endPoint y: 482, distance: 26.6
drag, startPoint x: 84, startPoint y: 483, endPoint x: 511, endPoint y: 203, distance: 510.6
click at [110, 424] on link "Atzīmes" at bounding box center [124, 416] width 205 height 38
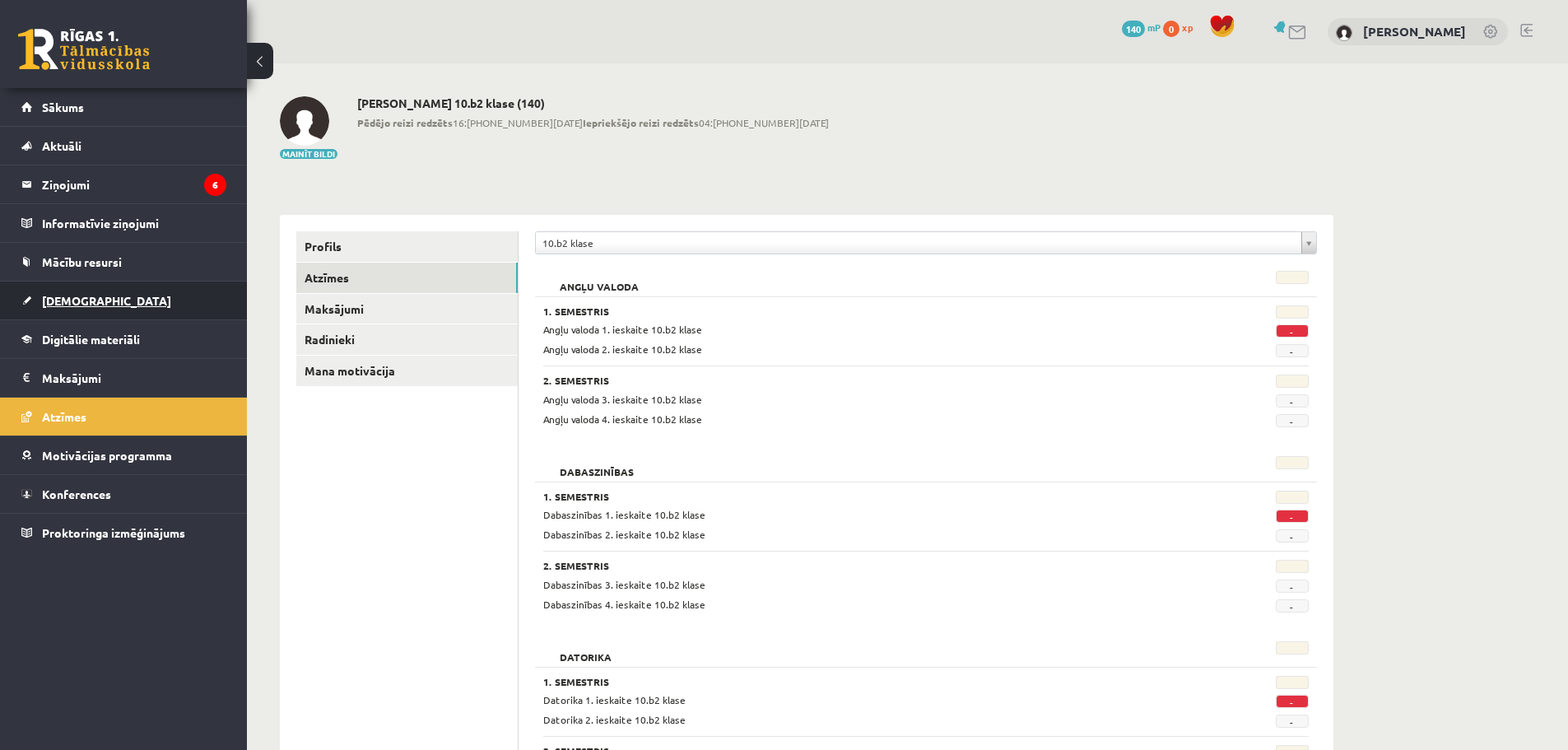
click at [77, 299] on span "[DEMOGRAPHIC_DATA]" at bounding box center [106, 301] width 129 height 15
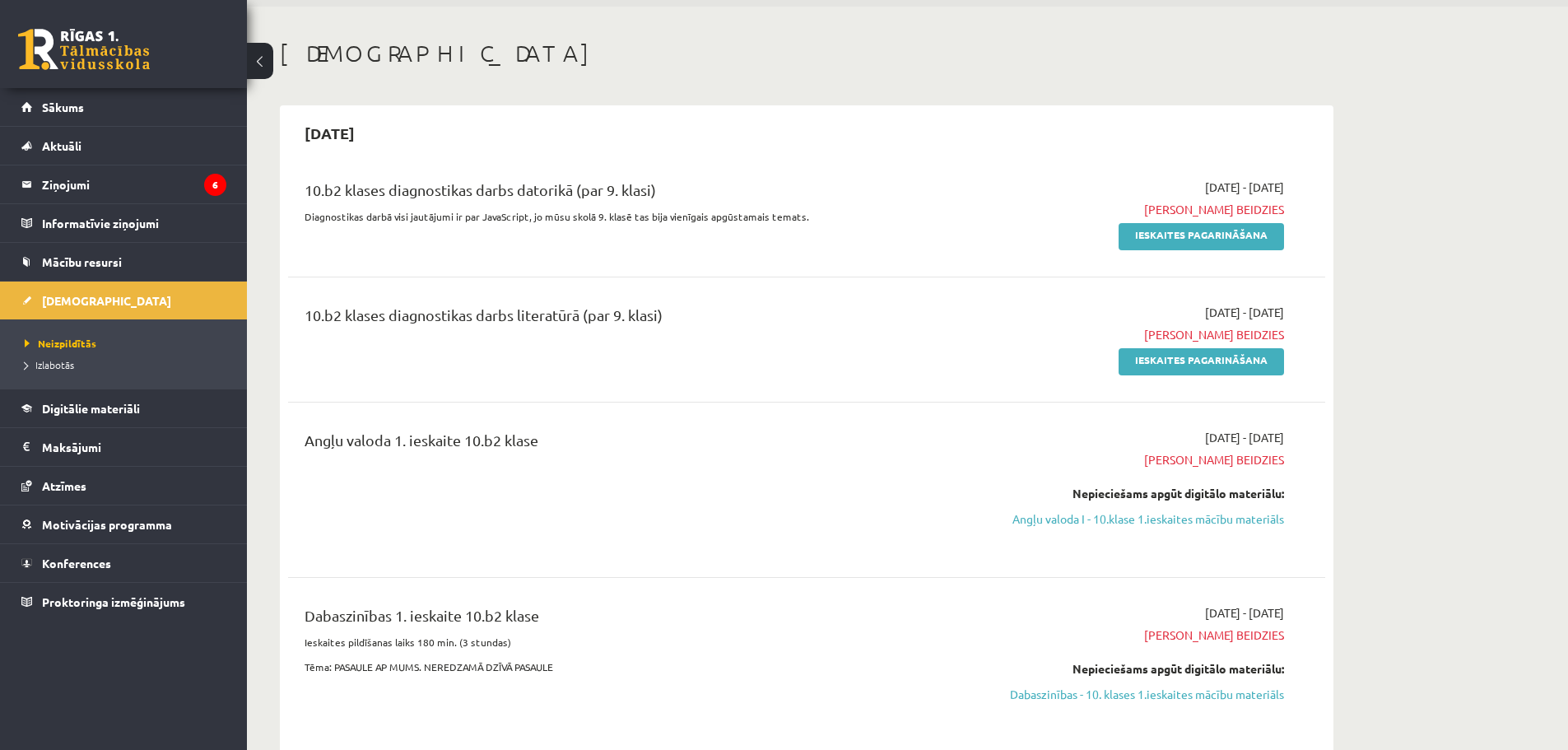
scroll to position [82, 0]
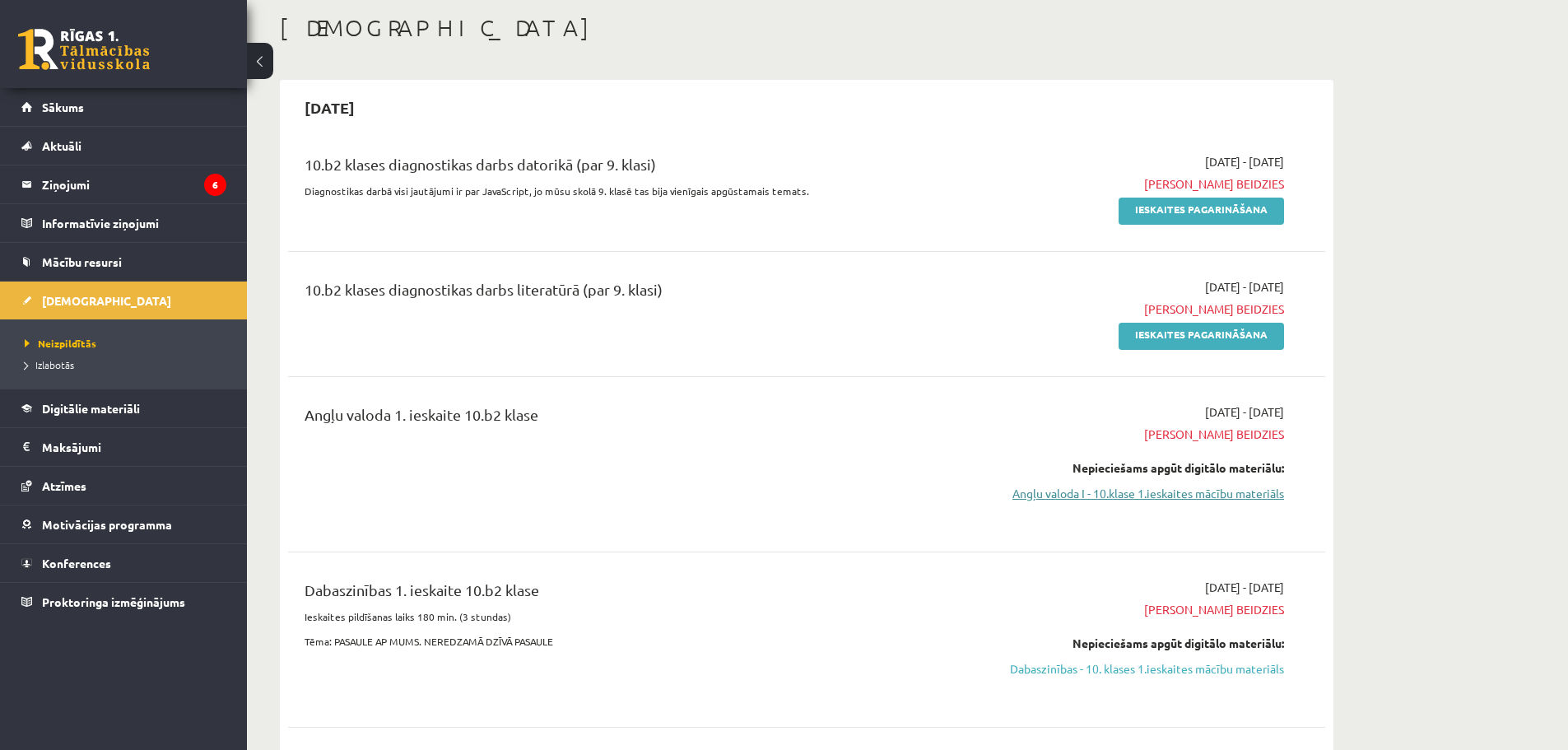
click at [1173, 498] on link "Angļu valoda I - 10.klase 1.ieskaites mācību materiāls" at bounding box center [1128, 493] width 310 height 18
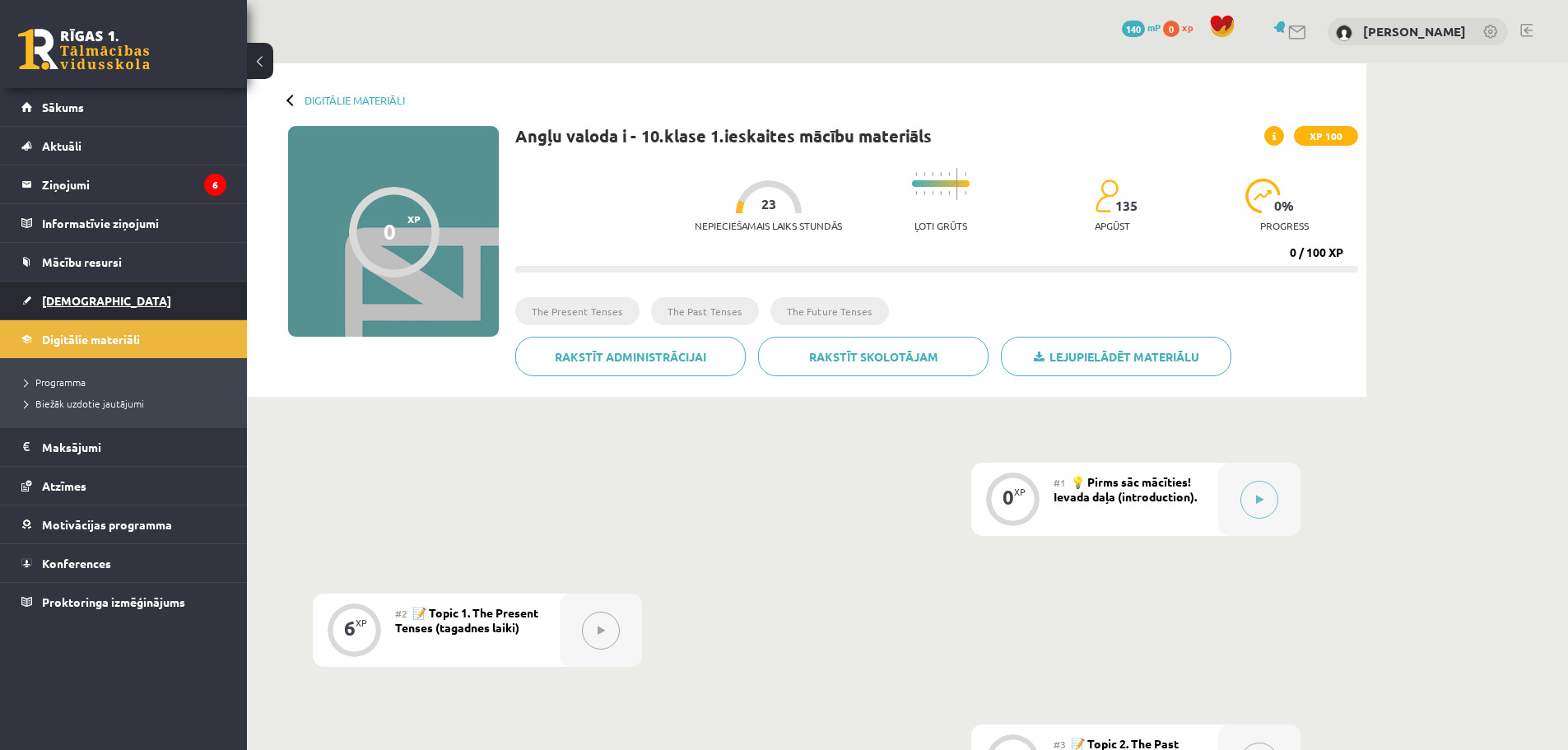
click at [126, 316] on link "[DEMOGRAPHIC_DATA]" at bounding box center [124, 300] width 205 height 38
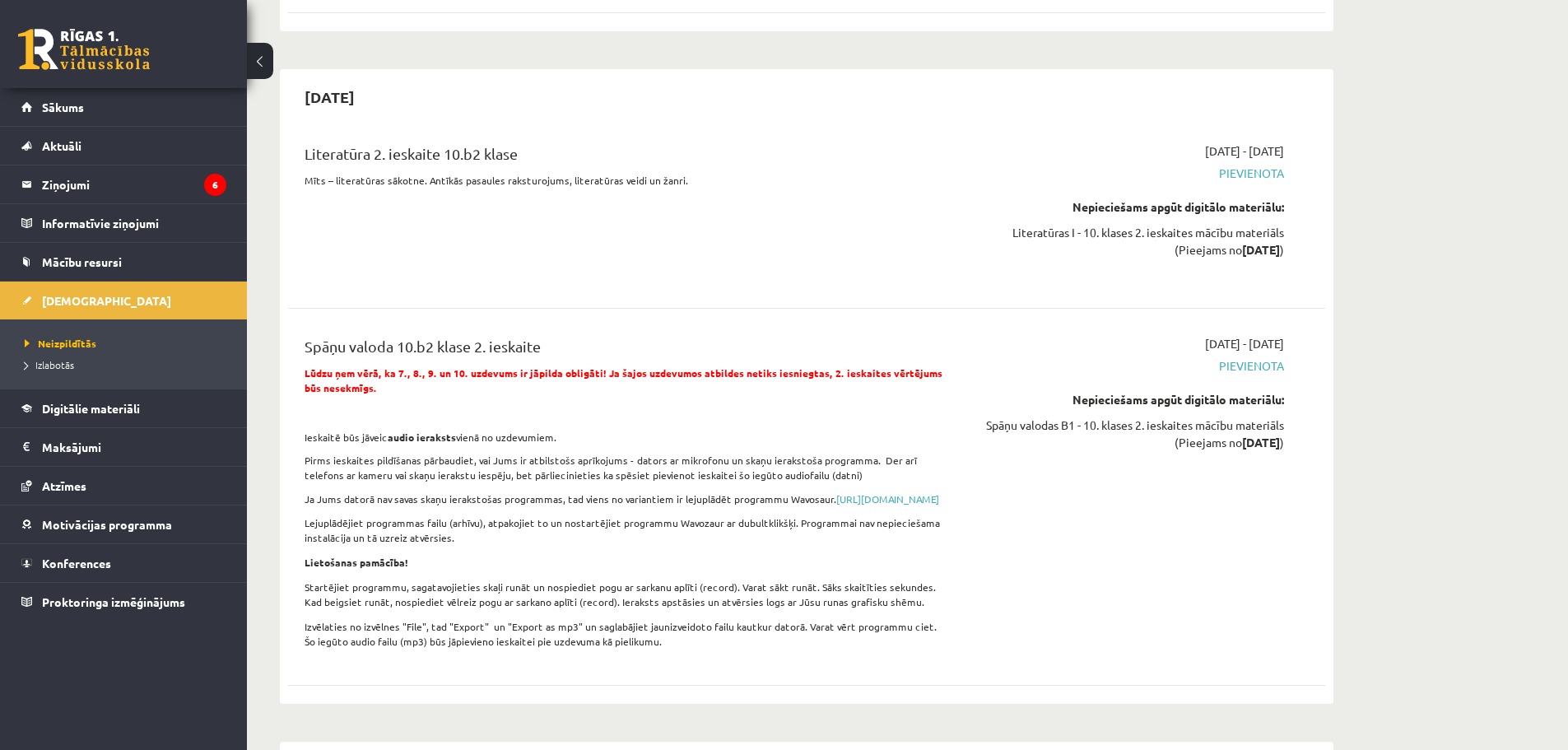
scroll to position [4773, 0]
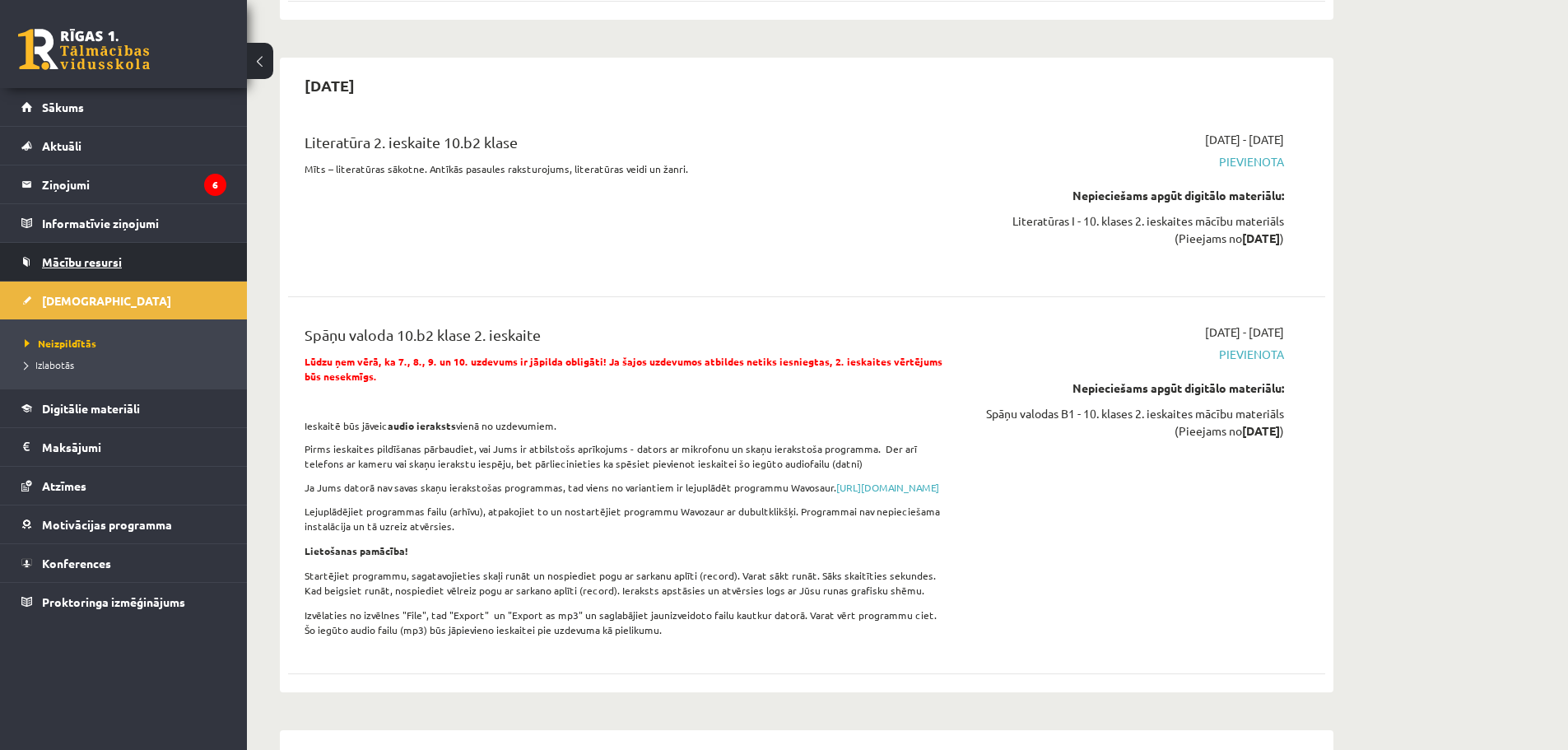
click at [77, 279] on link "Mācību resursi" at bounding box center [124, 261] width 205 height 38
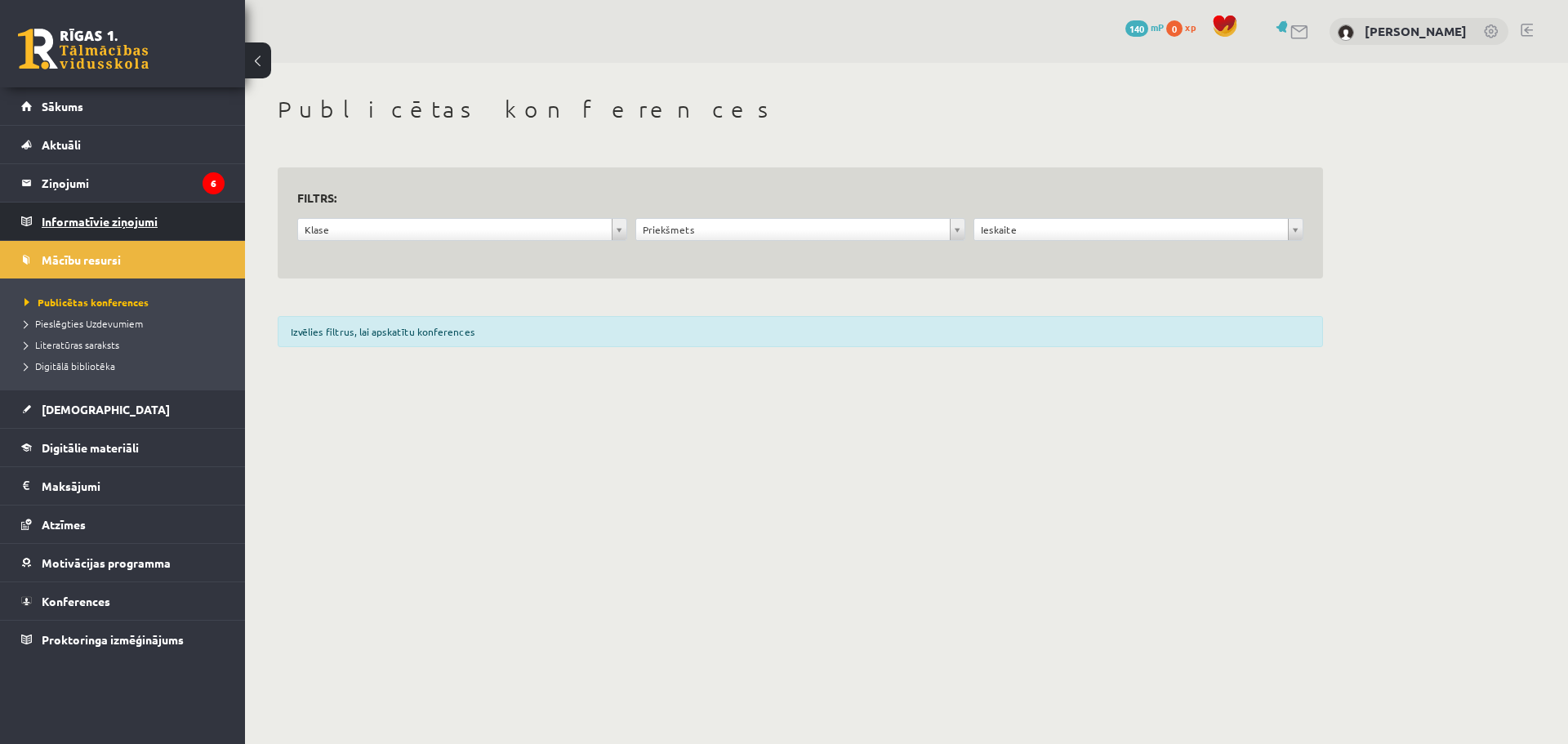
click at [88, 230] on legend "Informatīvie ziņojumi 0" at bounding box center [133, 221] width 183 height 38
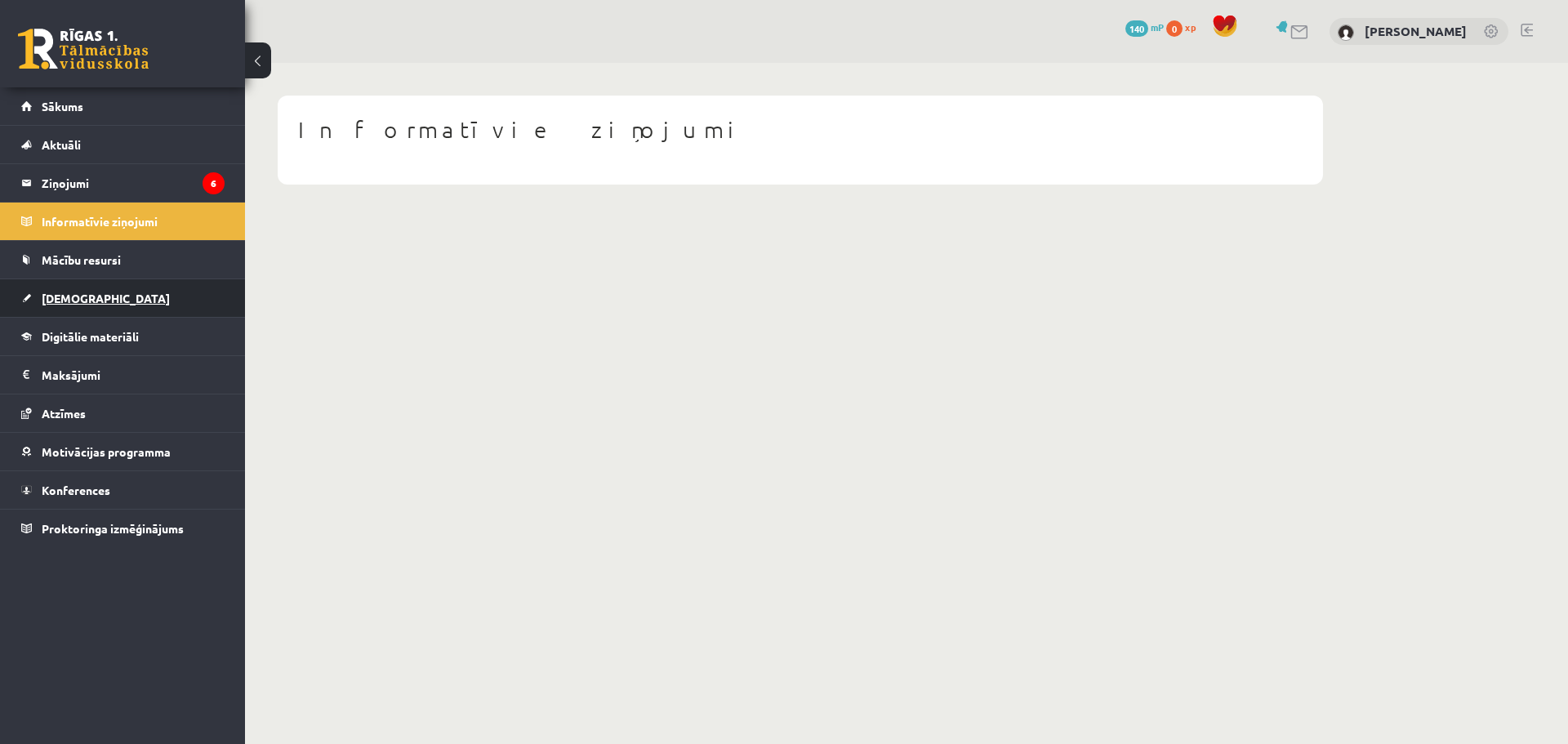
click at [72, 297] on span "[DEMOGRAPHIC_DATA]" at bounding box center [105, 298] width 128 height 15
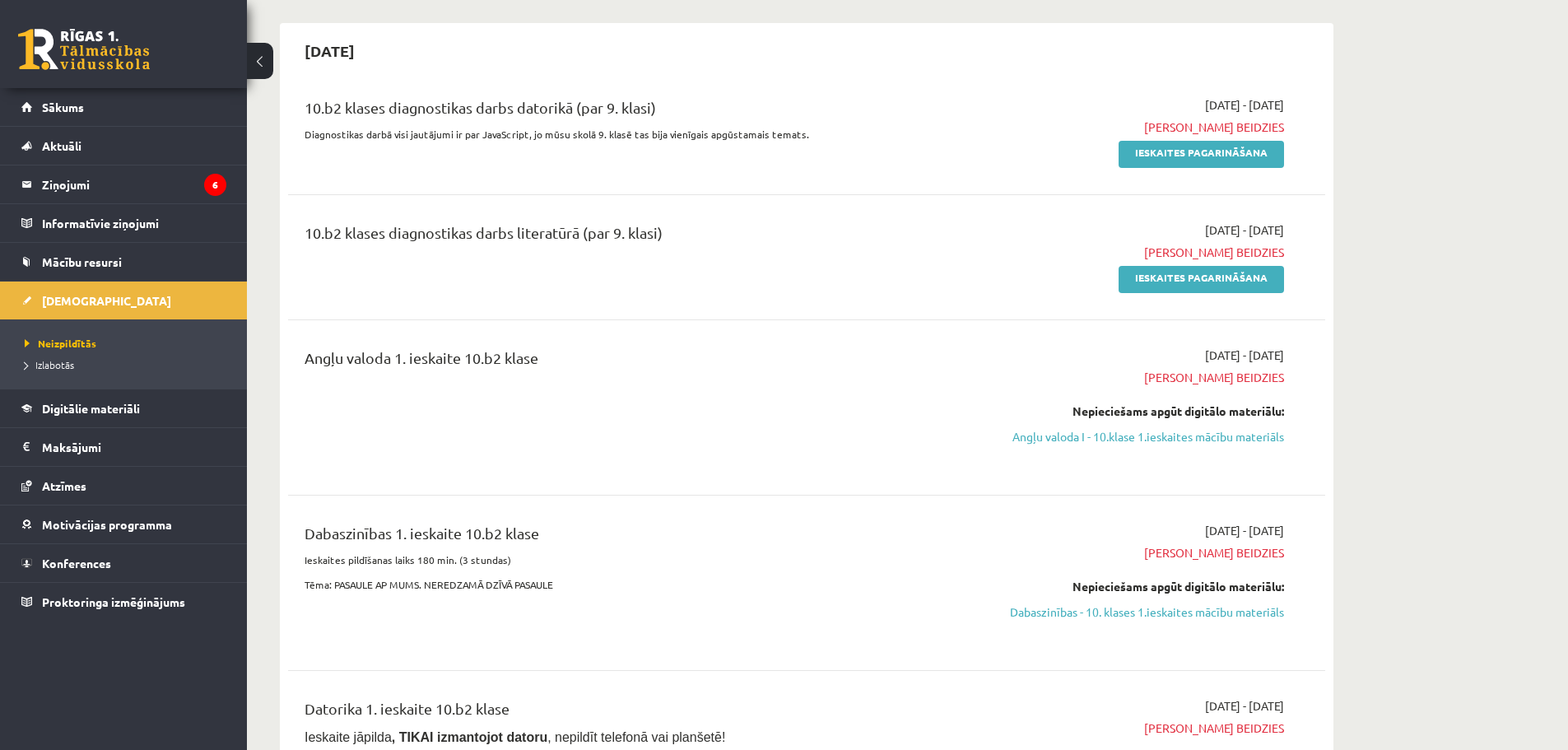
scroll to position [164, 0]
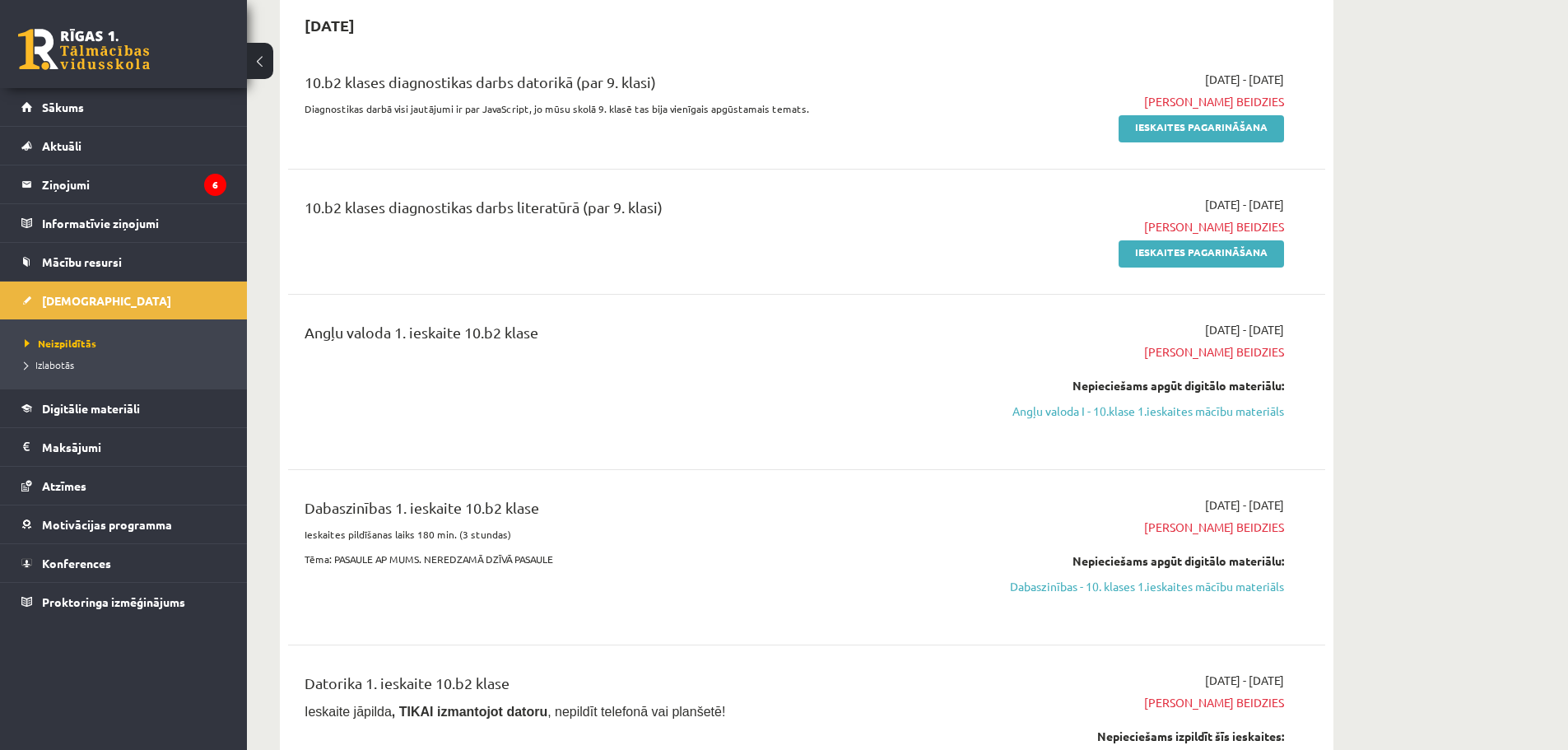
click at [1218, 348] on span "[PERSON_NAME] beidzies" at bounding box center [1128, 351] width 310 height 18
click at [446, 330] on div "Angļu valoda 1. ieskaite 10.b2 klase" at bounding box center [626, 336] width 645 height 30
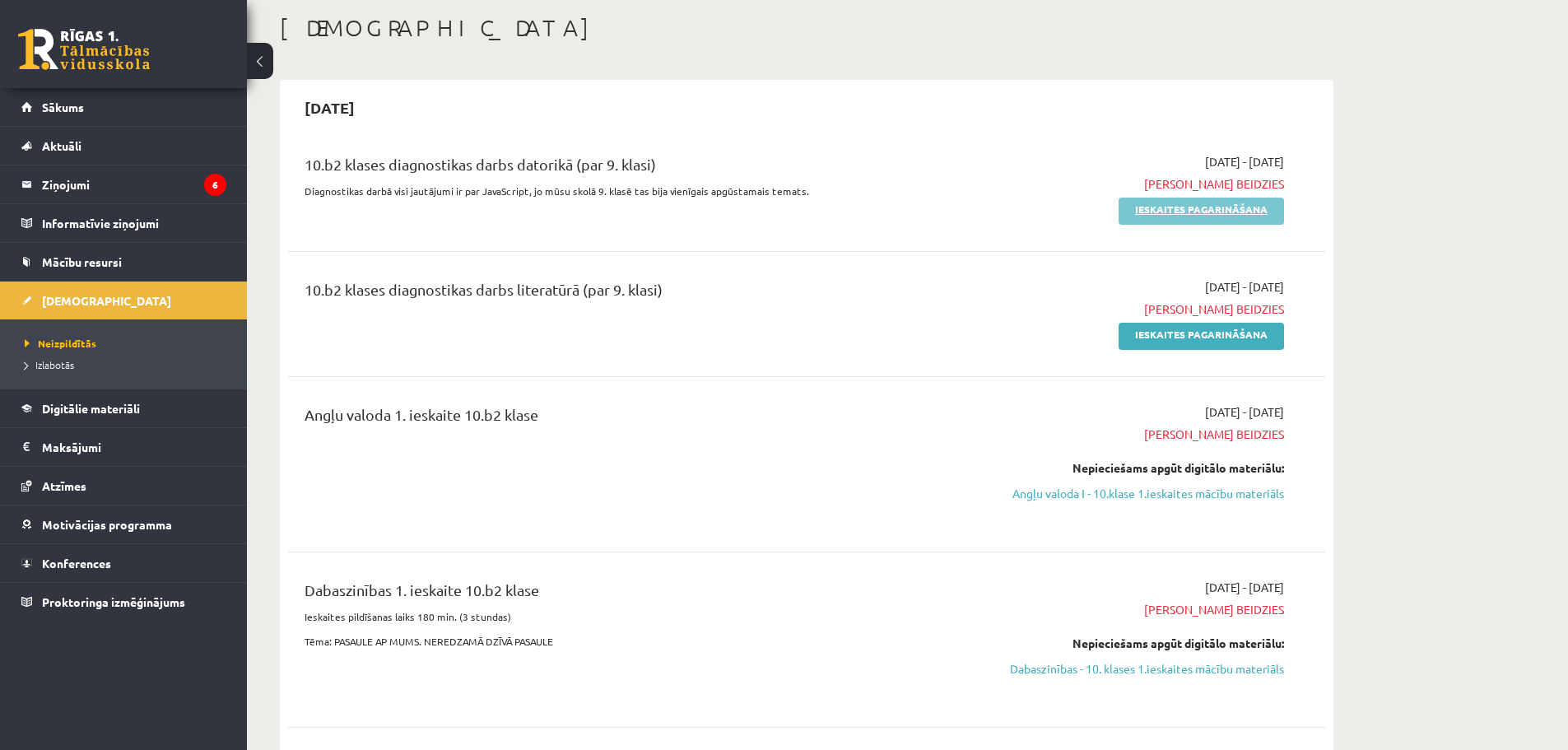
click at [1154, 209] on link "Ieskaites pagarināšana" at bounding box center [1200, 210] width 165 height 27
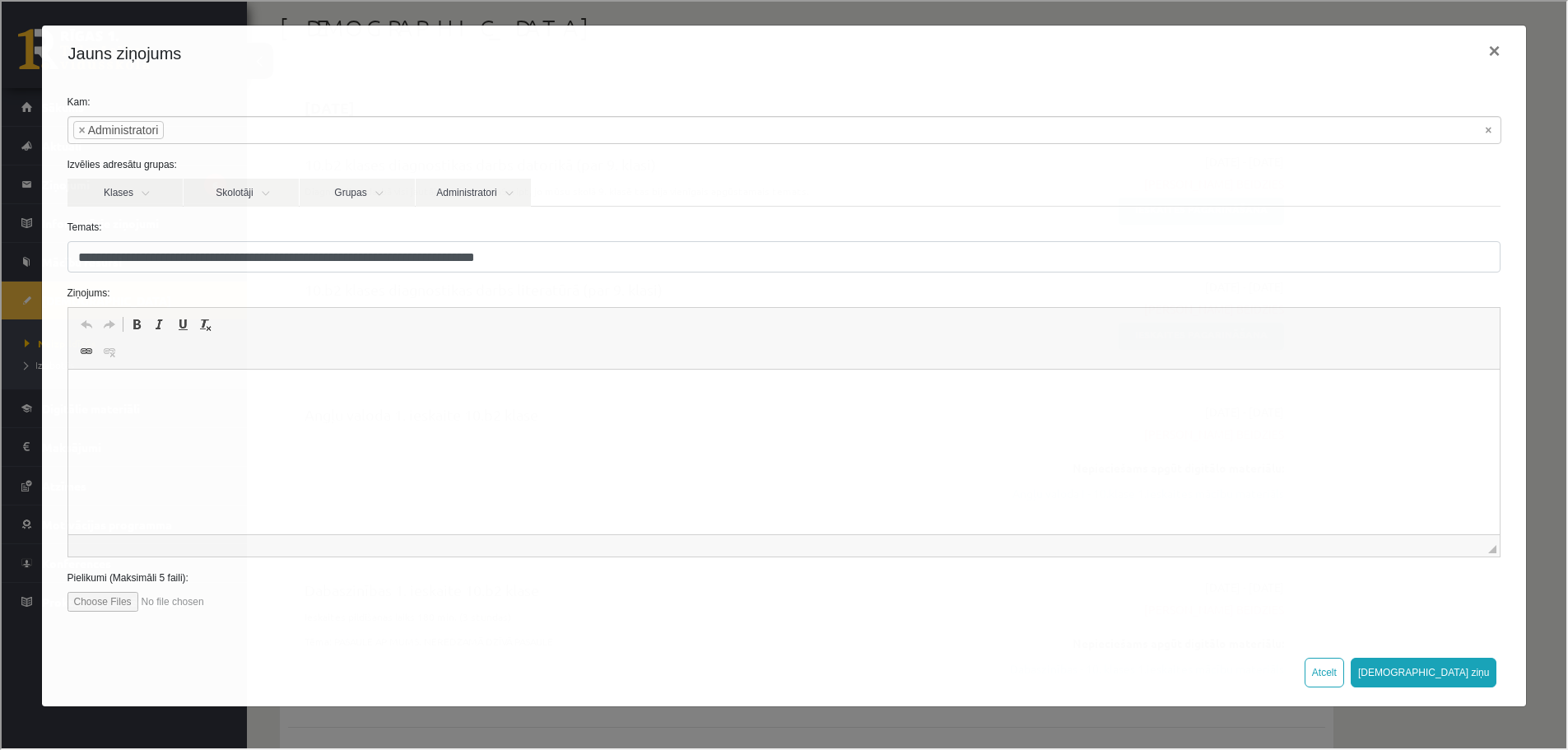
scroll to position [0, 0]
drag, startPoint x: 474, startPoint y: 401, endPoint x: 449, endPoint y: 399, distance: 25.1
click at [449, 399] on p "**********" at bounding box center [783, 394] width 1399 height 18
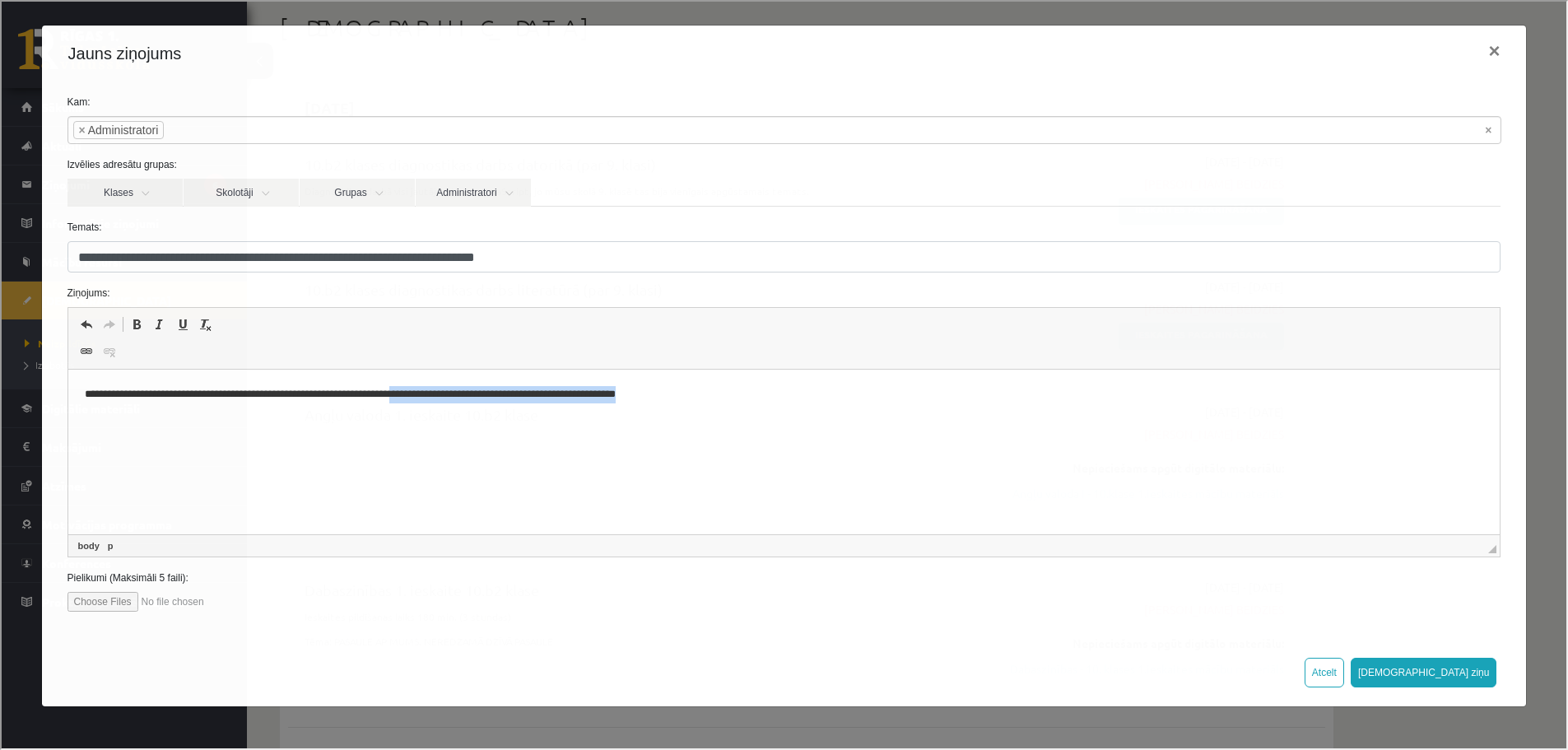
drag, startPoint x: 691, startPoint y: 395, endPoint x: 440, endPoint y: 388, distance: 251.1
click at [440, 388] on p "**********" at bounding box center [783, 394] width 1399 height 18
click at [684, 390] on p "**********" at bounding box center [783, 394] width 1399 height 18
click at [682, 394] on p "**********" at bounding box center [783, 394] width 1399 height 18
drag, startPoint x: 675, startPoint y: 392, endPoint x: 686, endPoint y: 389, distance: 11.4
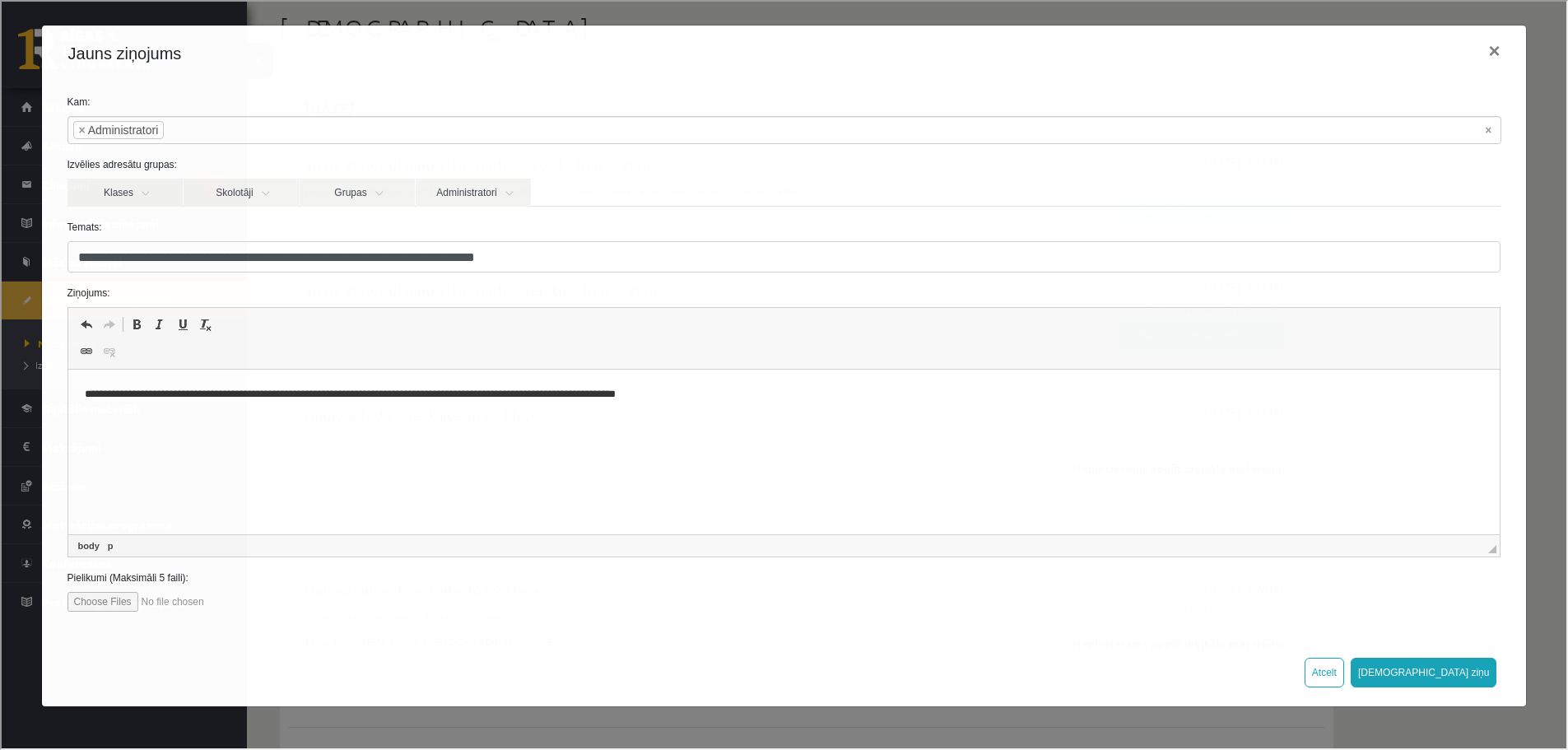
click at [675, 391] on p "**********" at bounding box center [783, 394] width 1399 height 18
drag, startPoint x: 841, startPoint y: 411, endPoint x: 438, endPoint y: 405, distance: 403.0
click at [438, 405] on html "**********" at bounding box center [783, 395] width 1431 height 50
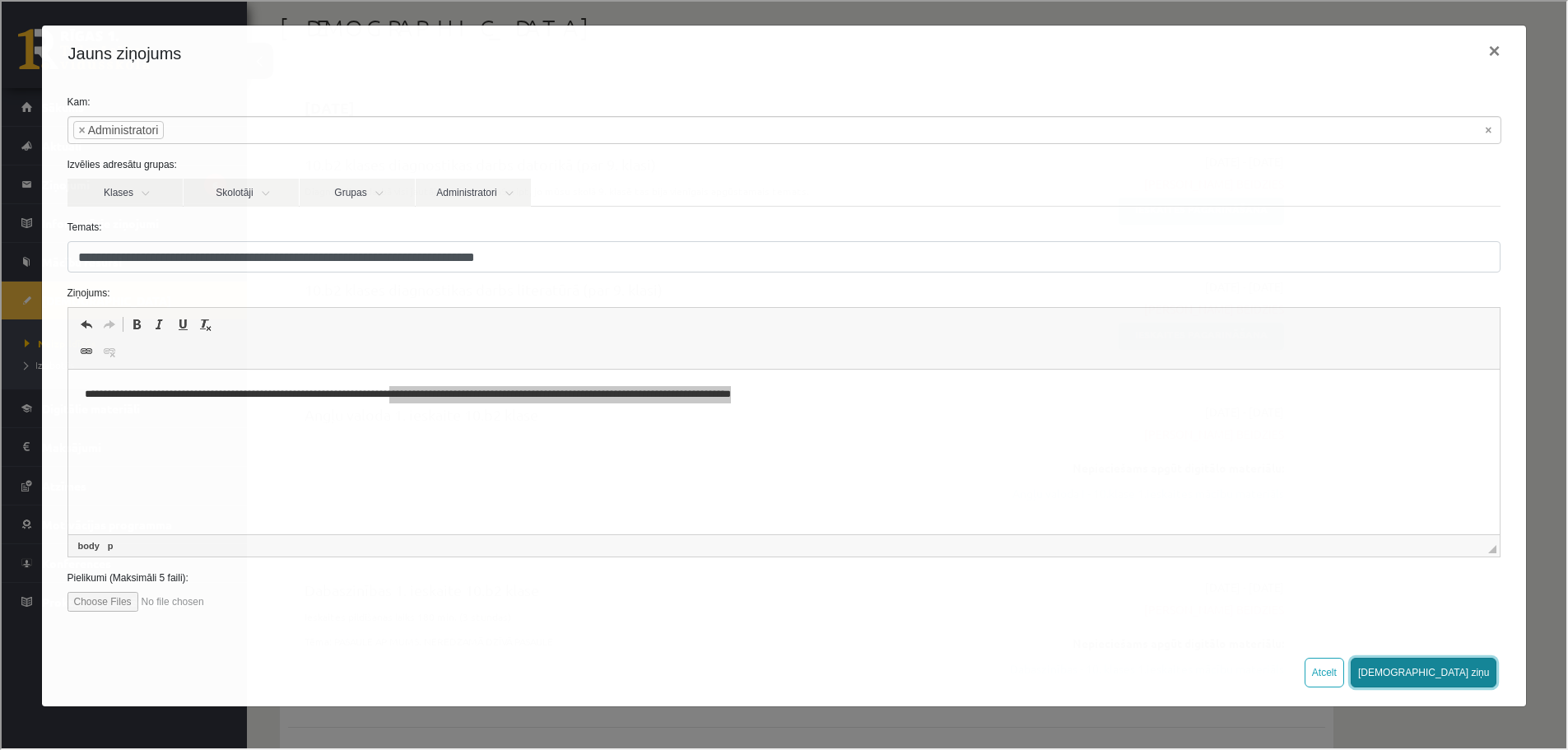
click at [1443, 678] on button "Sūtīt ziņu" at bounding box center [1421, 671] width 147 height 30
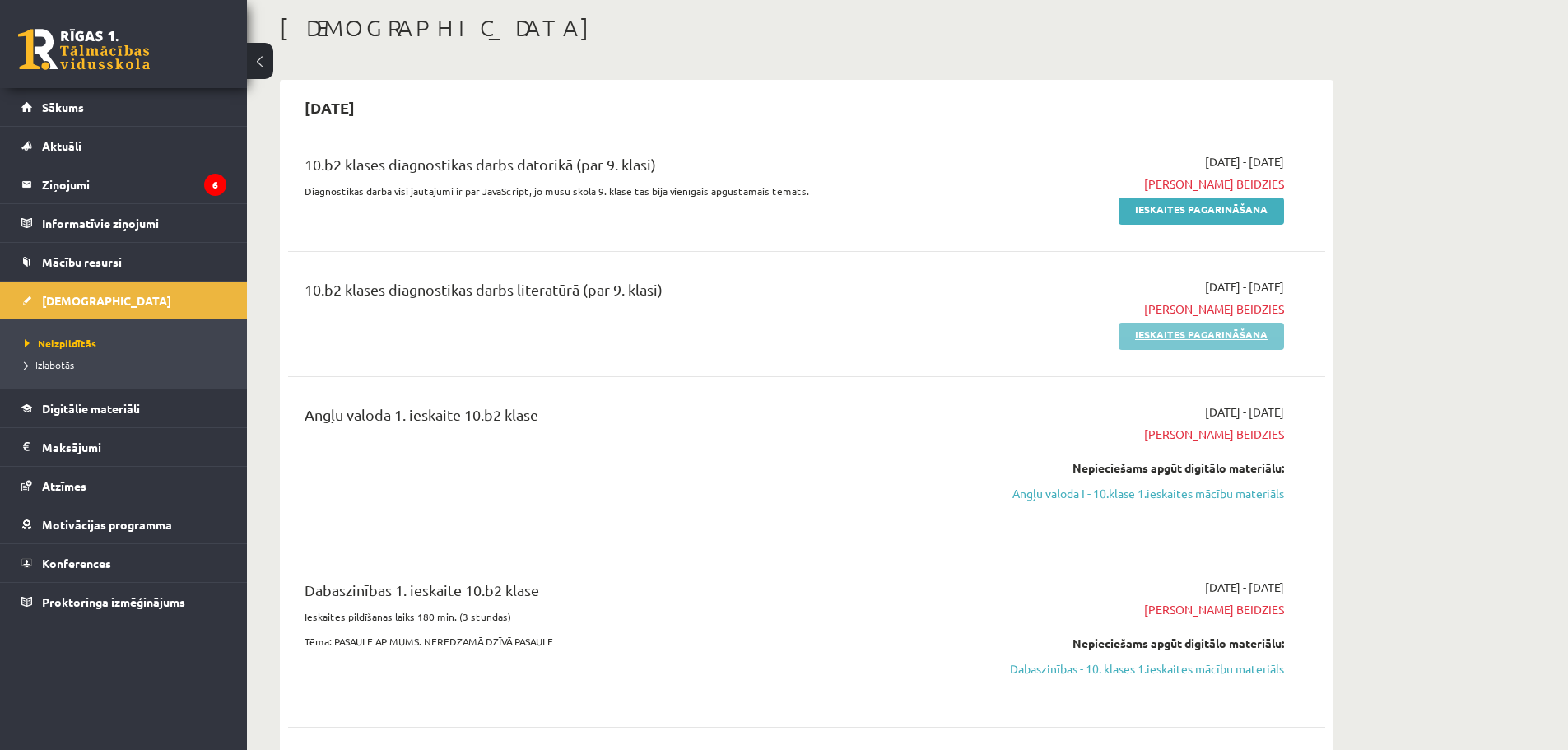
click at [1163, 342] on link "Ieskaites pagarināšana" at bounding box center [1200, 336] width 165 height 27
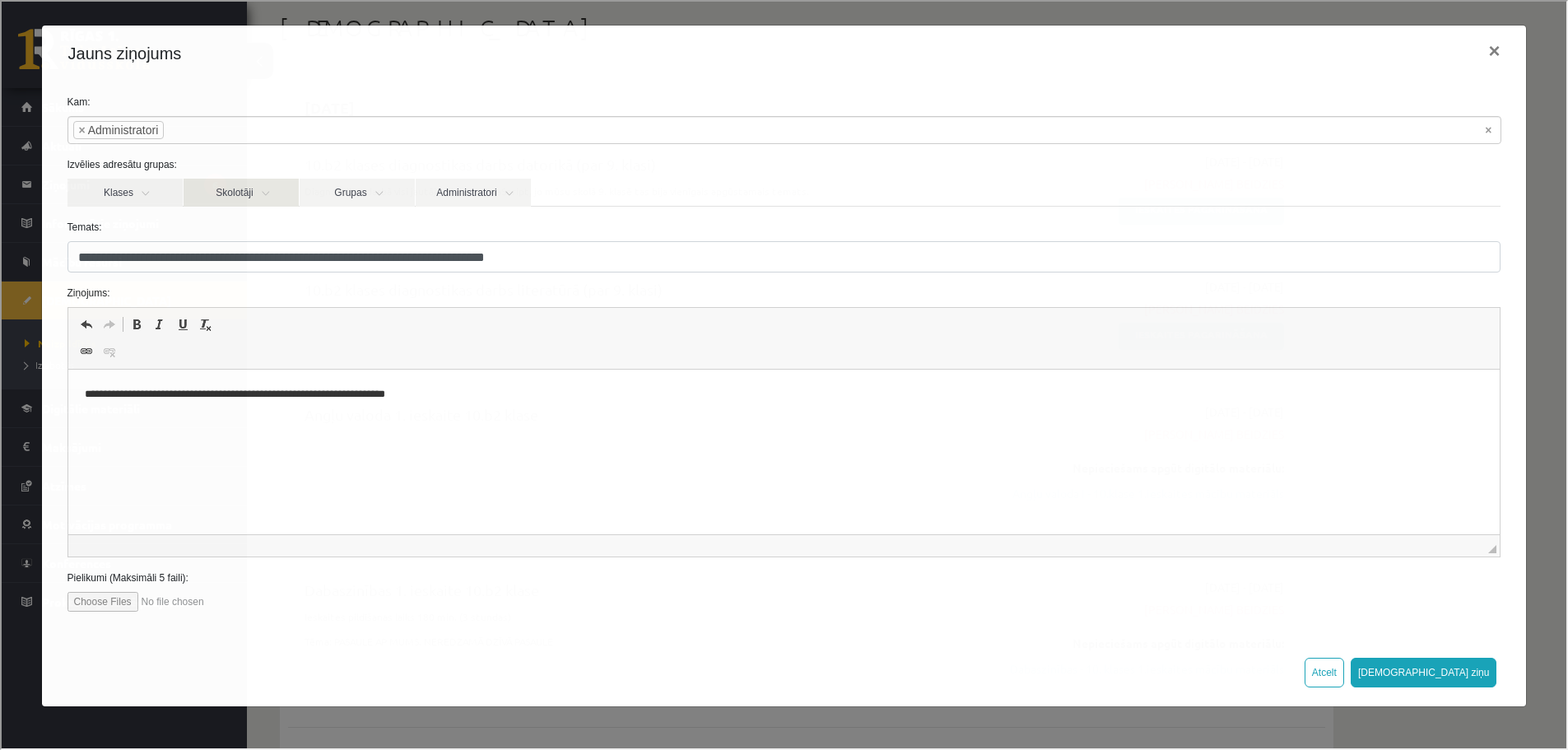
click at [251, 196] on link "Skolotāji" at bounding box center [239, 191] width 115 height 28
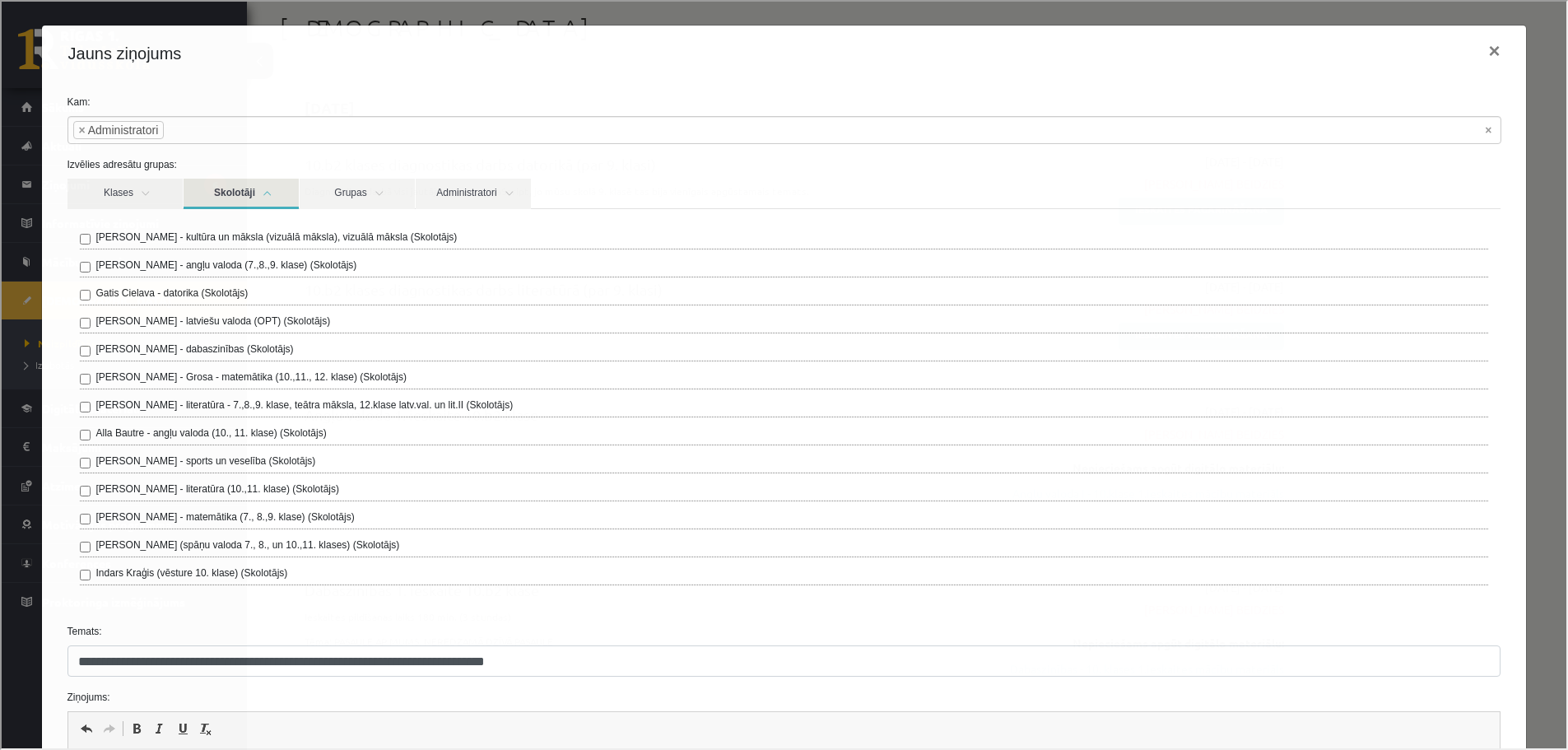
click at [245, 408] on label "Sandra Saulīte - literatūra - 7.,8.,9. klase, teātra māksla, 12.klase latv.val.…" at bounding box center [303, 403] width 417 height 15
click at [241, 401] on label "Sandra Saulīte - literatūra - 7.,8.,9. klase, teātra māksla, 12.klase latv.val.…" at bounding box center [303, 403] width 417 height 15
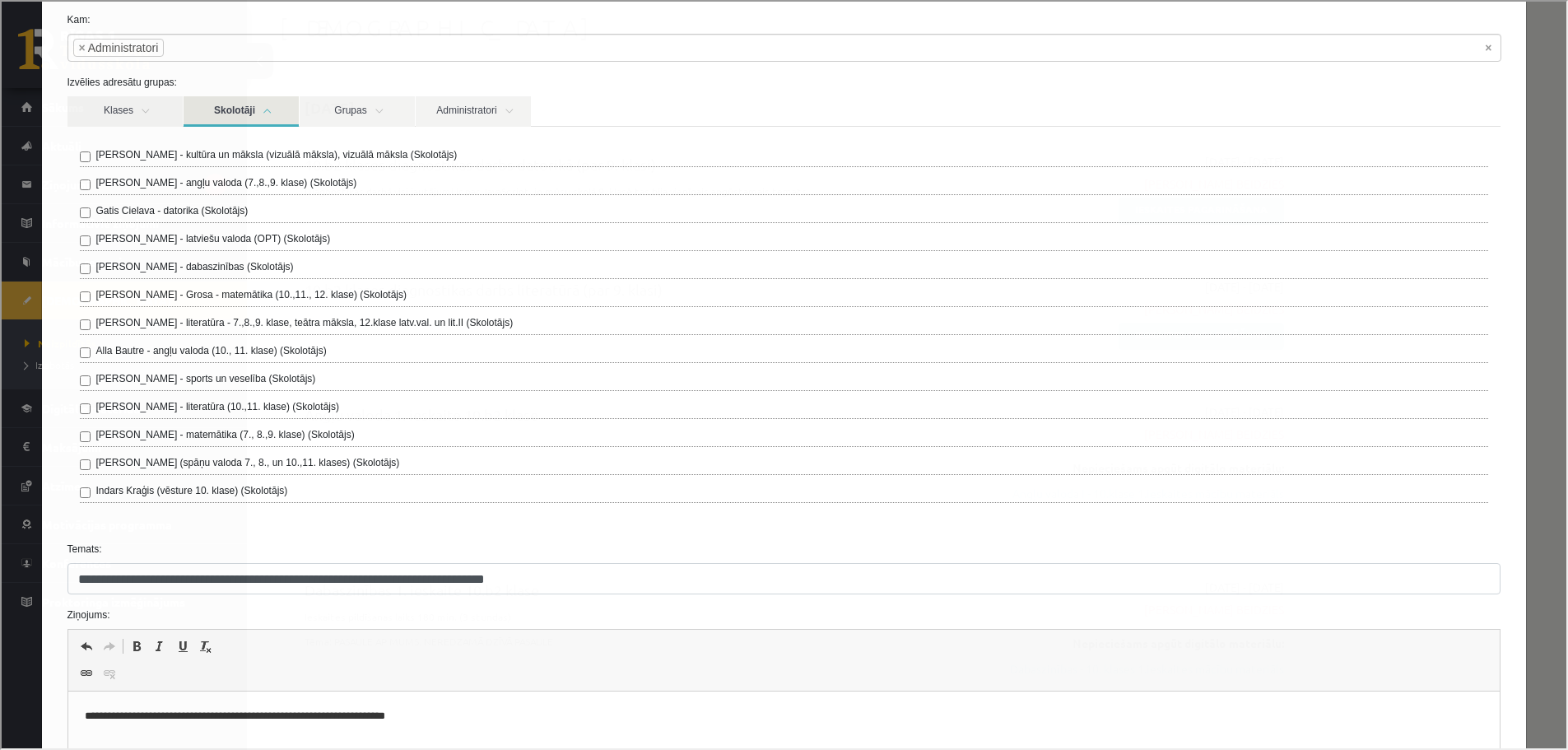
click at [202, 409] on label "Samanta Balode - literatūra (10.,11. klase) (Skolotājs)" at bounding box center [216, 405] width 243 height 15
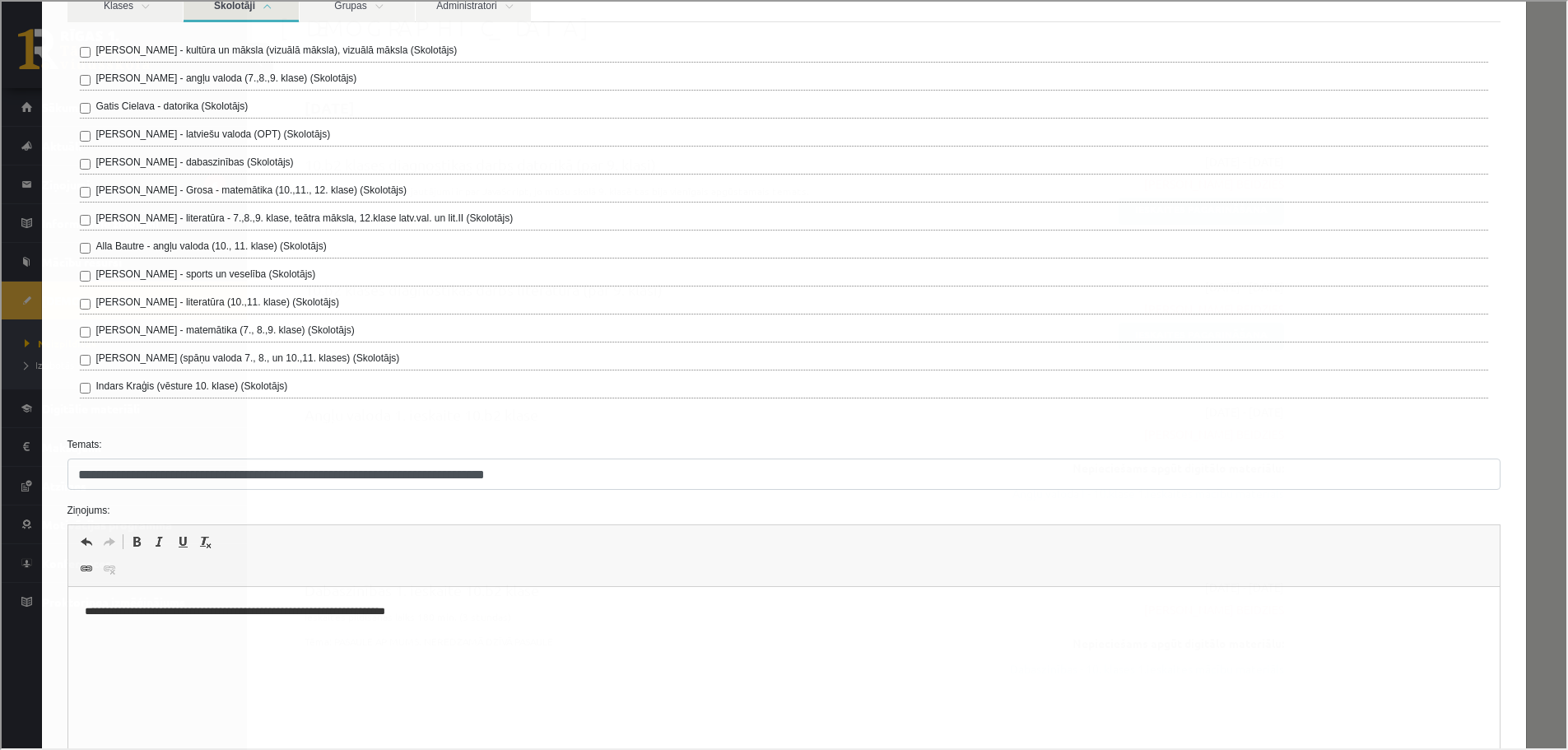
scroll to position [247, 0]
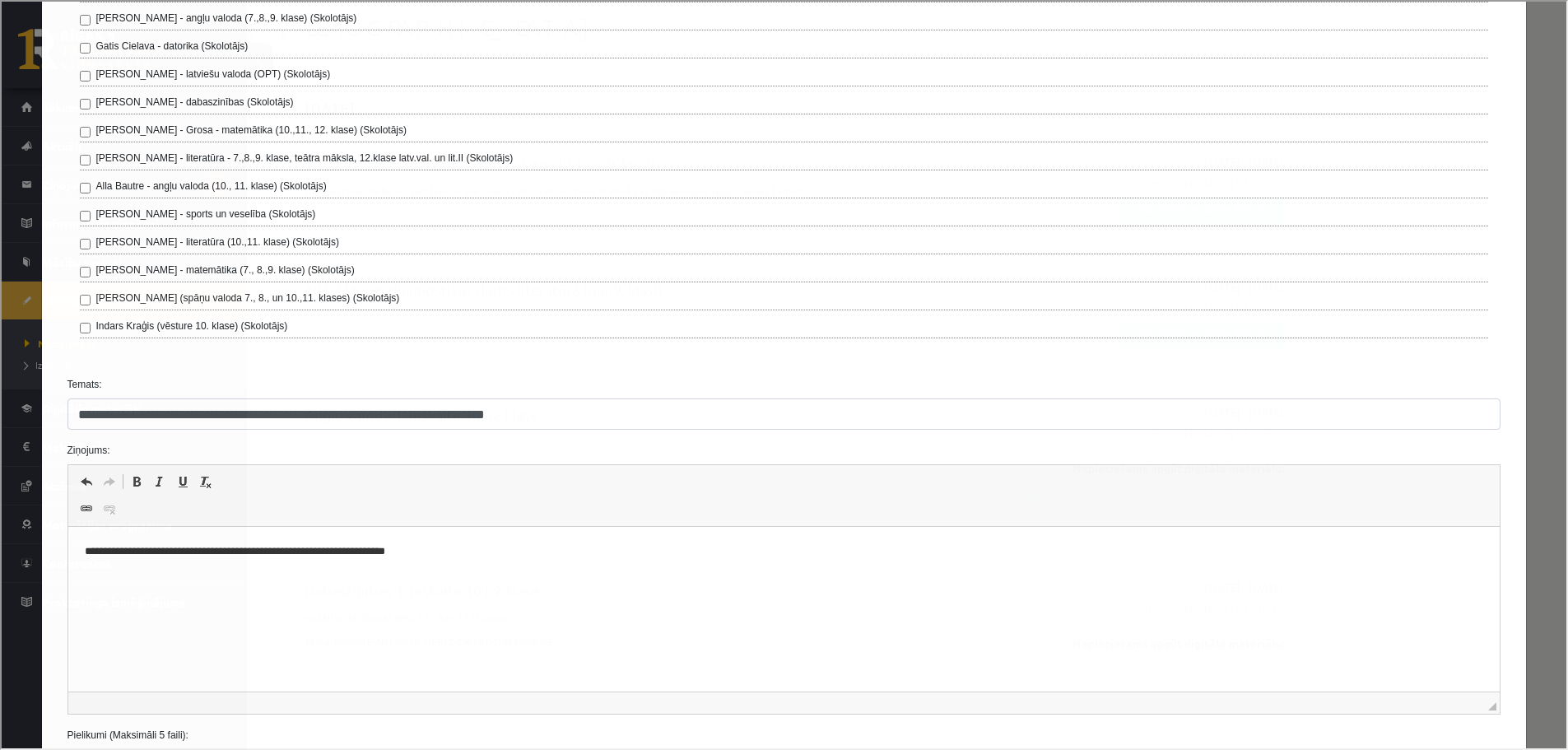
click at [469, 565] on html "**********" at bounding box center [783, 552] width 1431 height 50
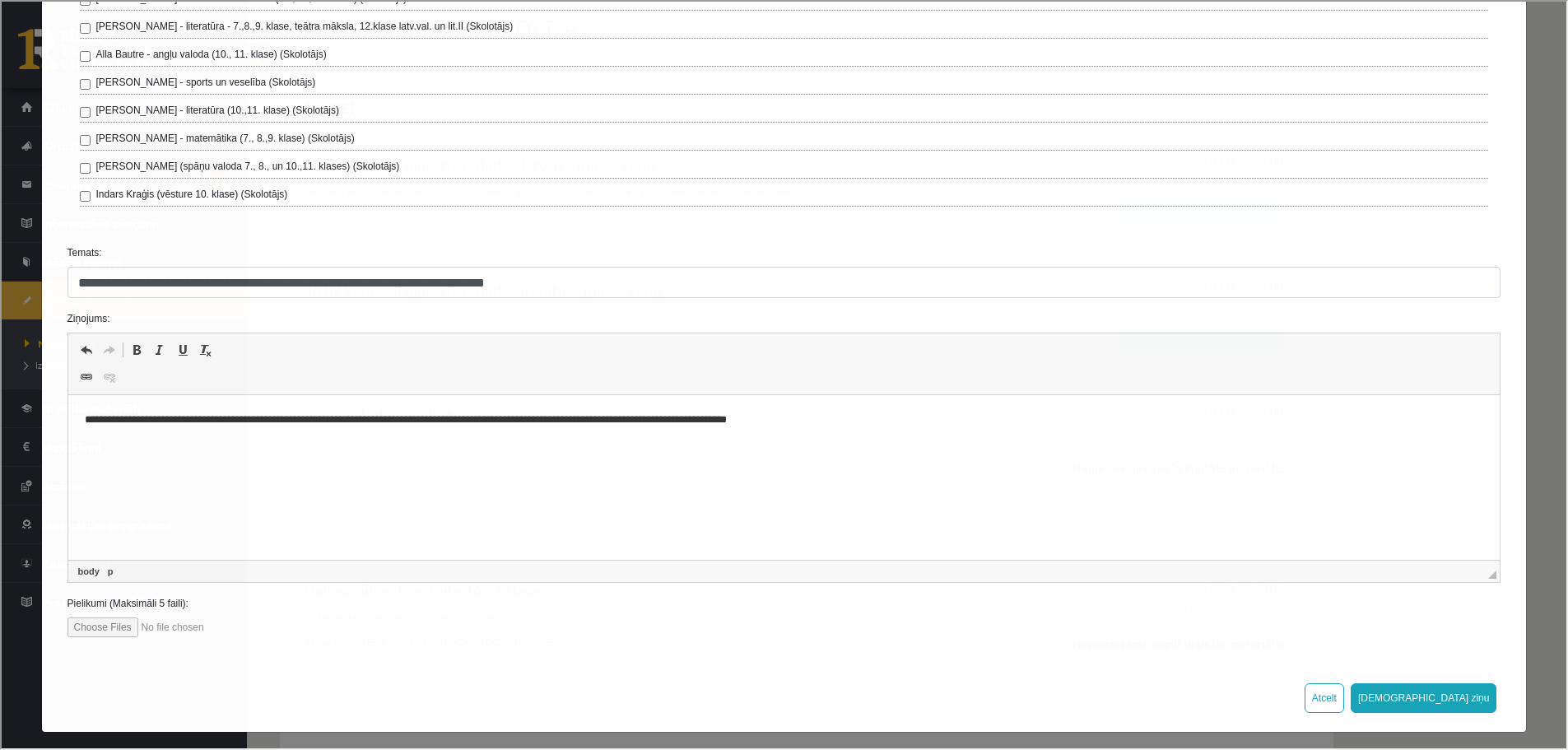
scroll to position [386, 0]
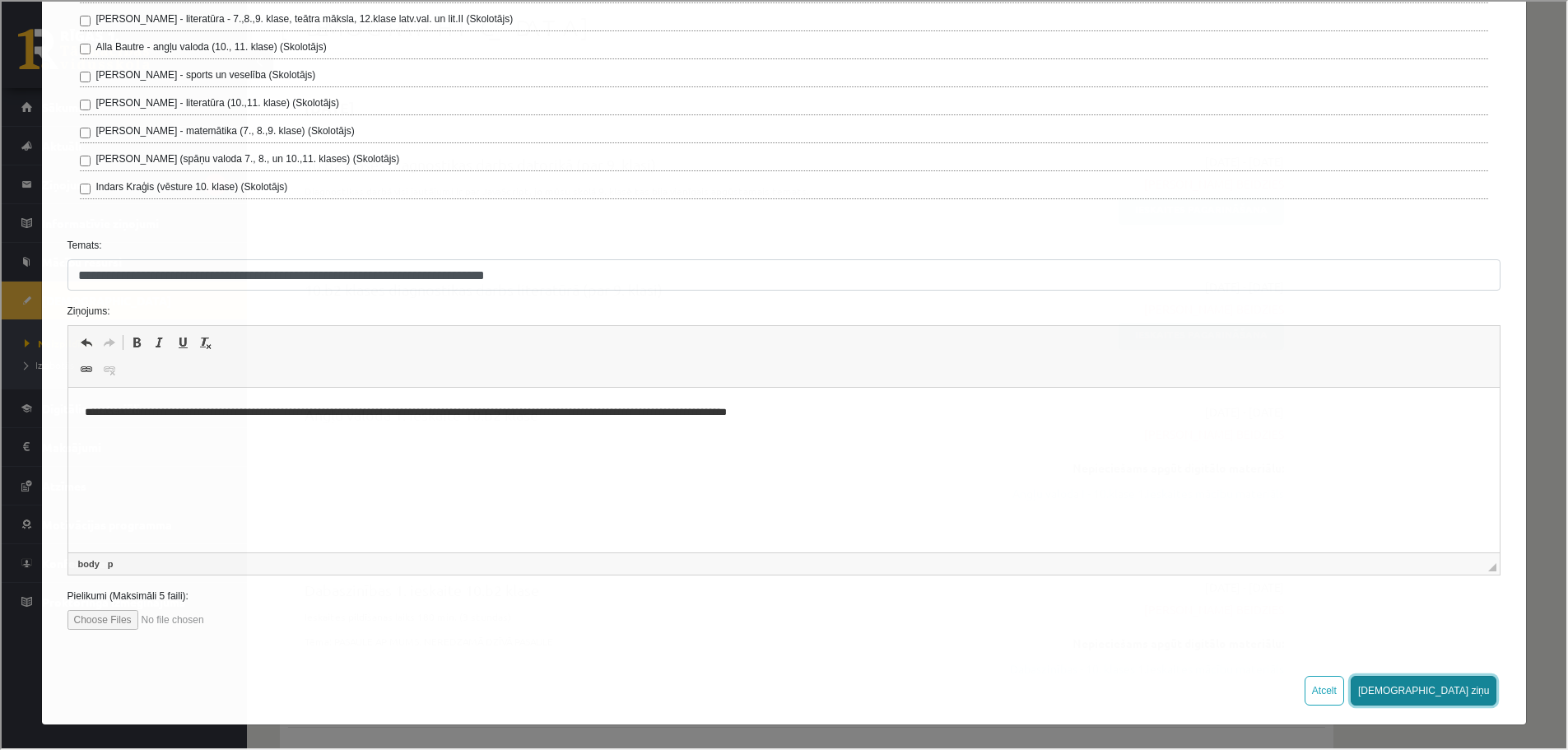
click at [1468, 691] on button "Sūtīt ziņu" at bounding box center [1421, 689] width 147 height 30
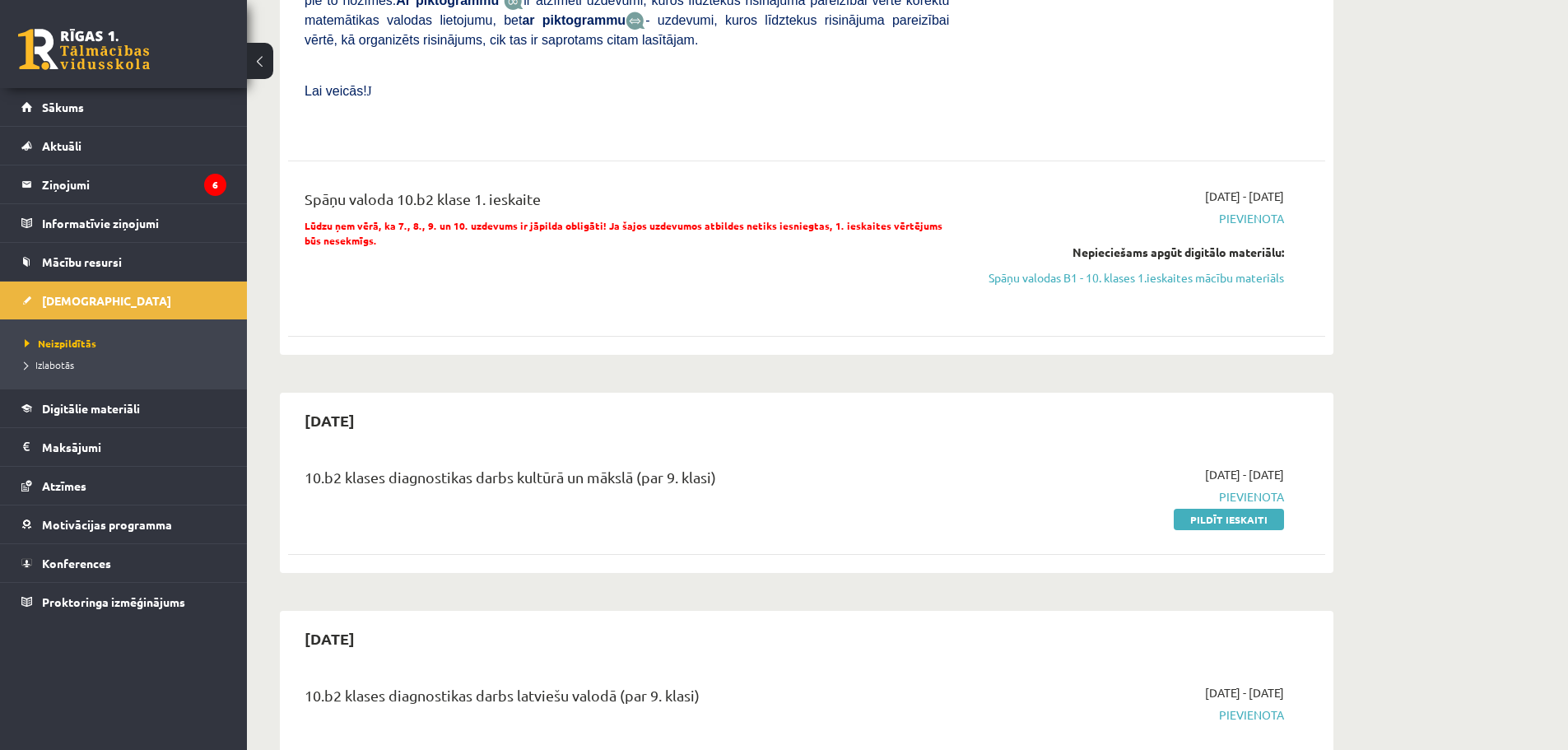
scroll to position [2140, 0]
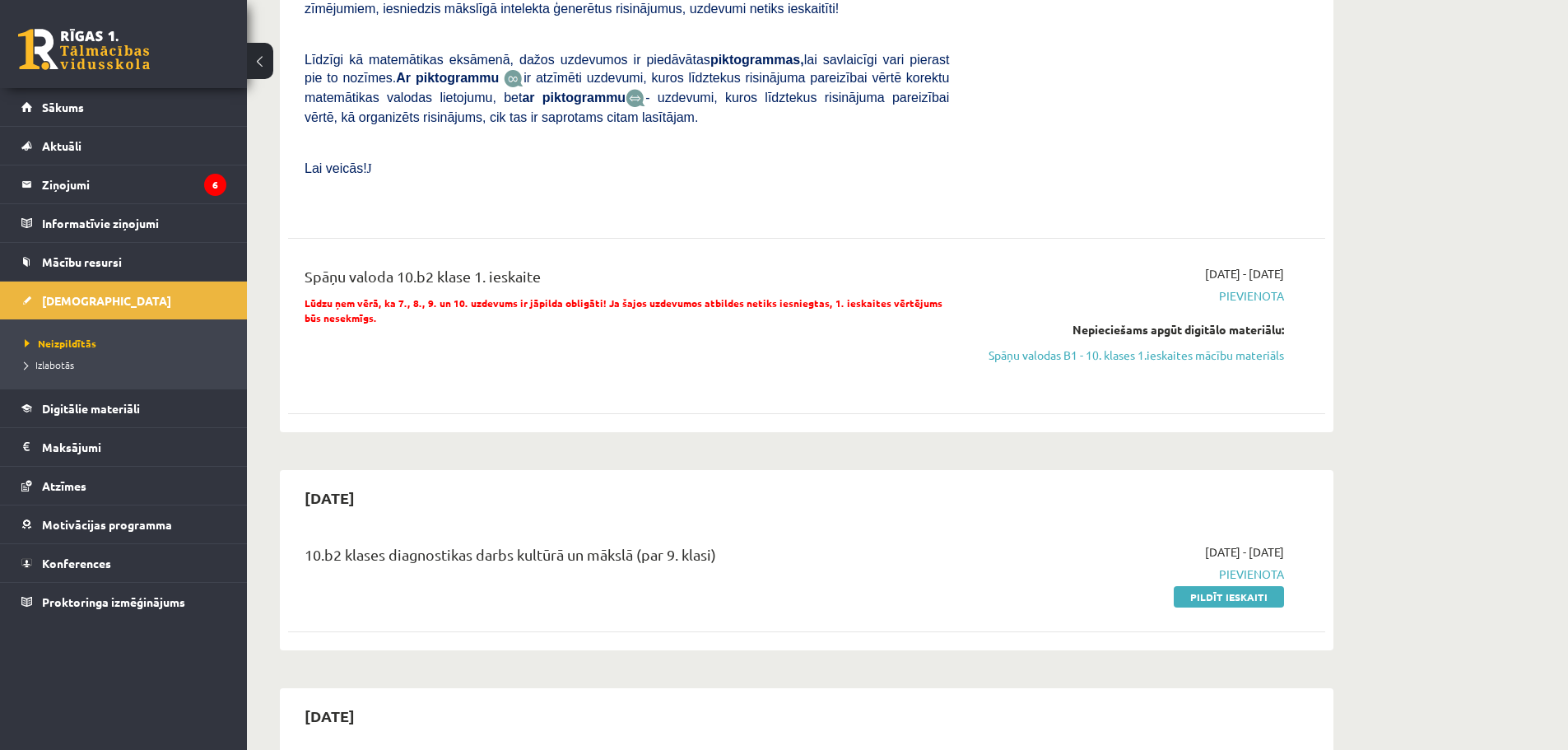
drag, startPoint x: 1224, startPoint y: 560, endPoint x: 862, endPoint y: 55, distance: 621.3
click at [1224, 586] on link "Pildīt ieskaiti" at bounding box center [1229, 596] width 111 height 21
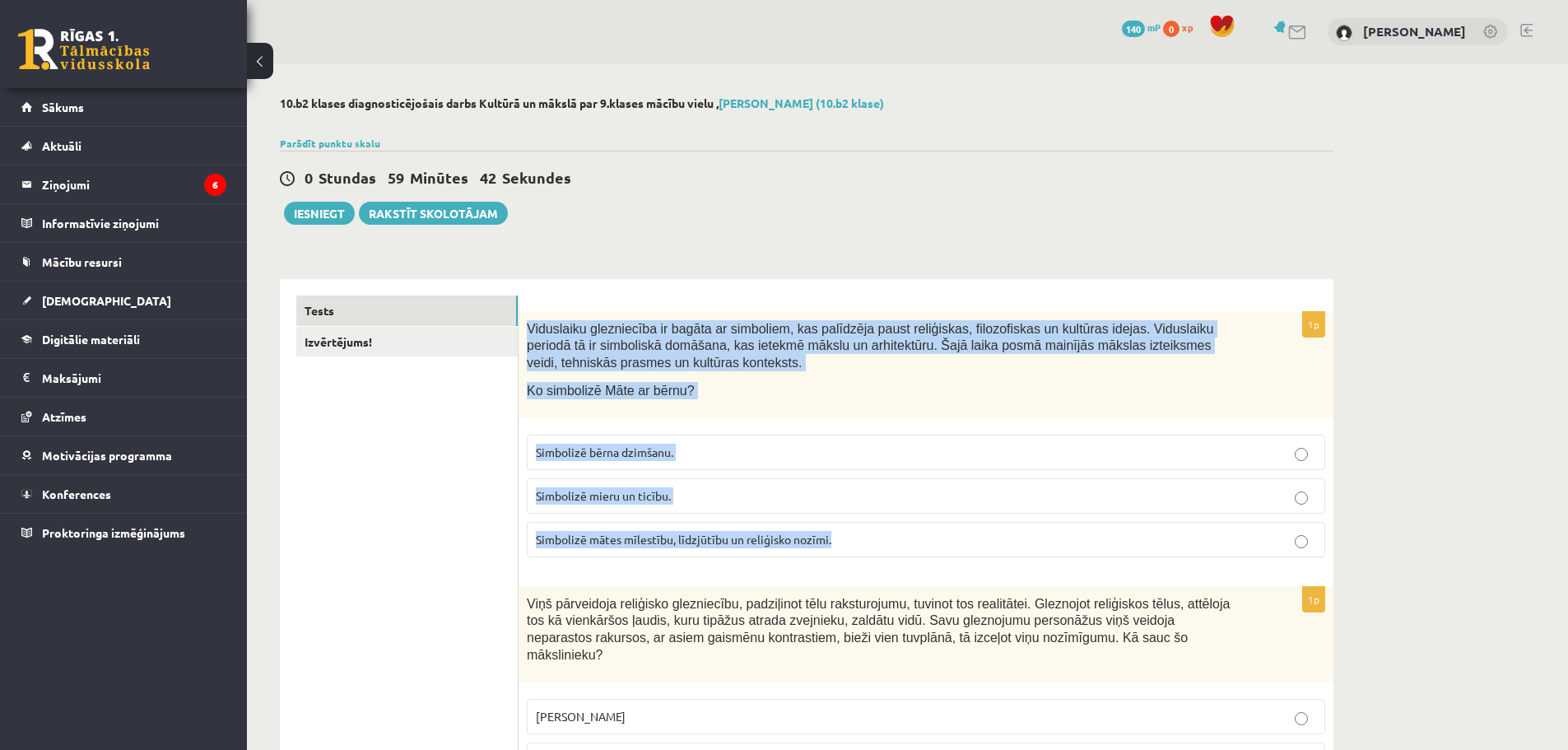
drag, startPoint x: 529, startPoint y: 327, endPoint x: 850, endPoint y: 538, distance: 384.1
click at [850, 538] on div "1p Viduslaiku glezniecība ir bagāta ar simboliem, kas palīdzēja paust reliģiska…" at bounding box center [925, 441] width 814 height 258
copy div "Viduslaiku glezniecība ir bagāta ar simboliem, kas palīdzēja paust reliģiskas, …"
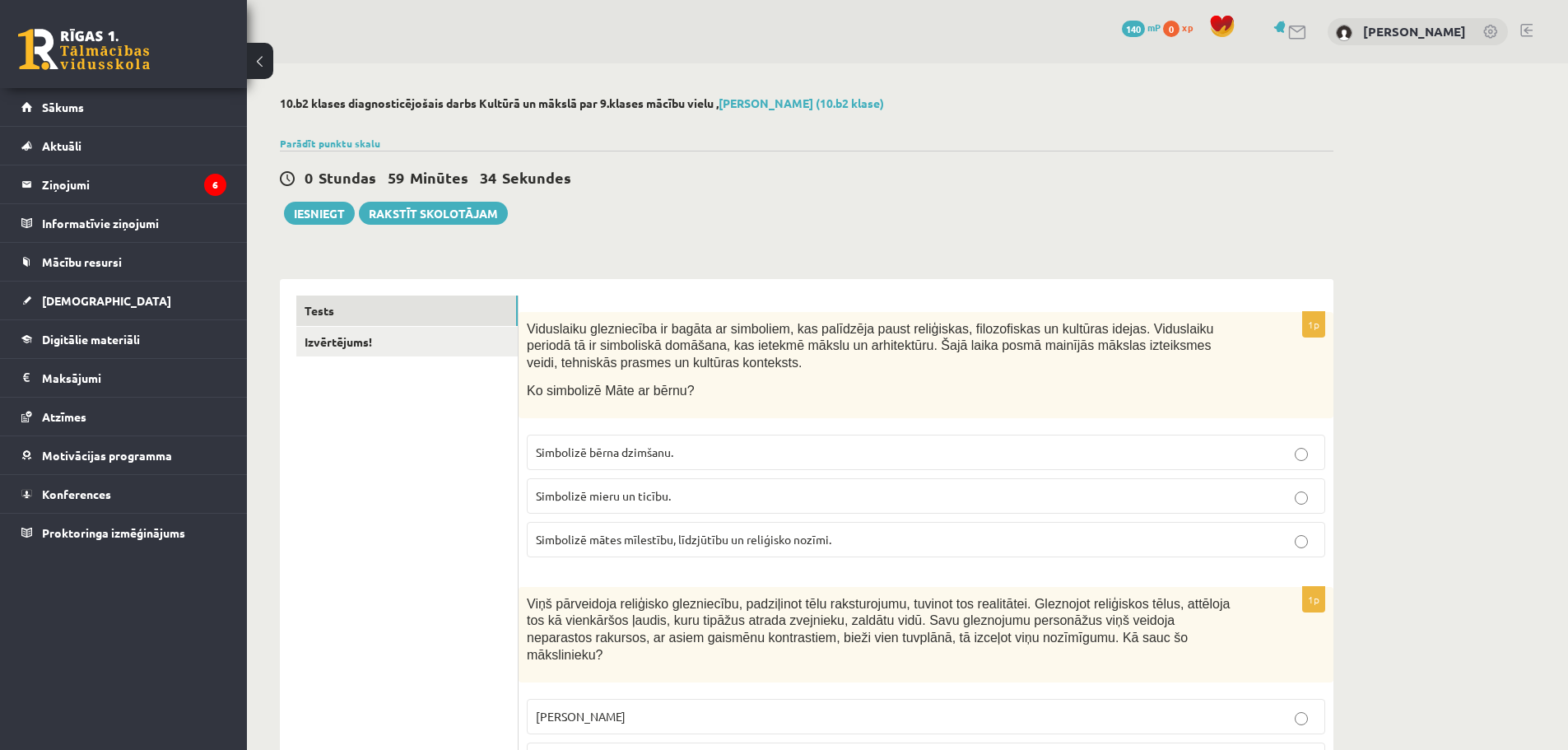
click at [635, 545] on span "Simbolizē mātes mīlestību, līdzjūtību un reliģisko nozīmi." at bounding box center [683, 539] width 295 height 15
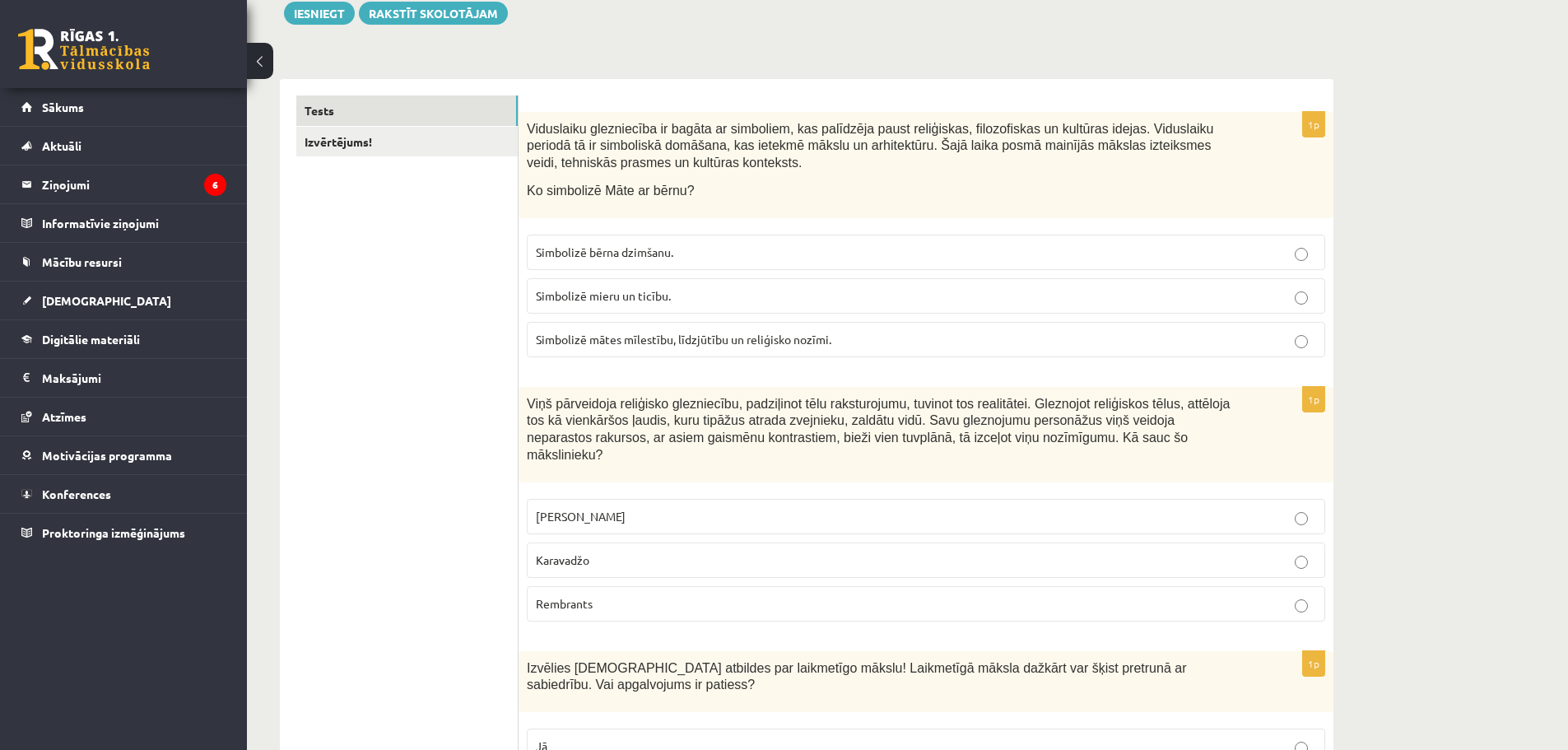
scroll to position [247, 0]
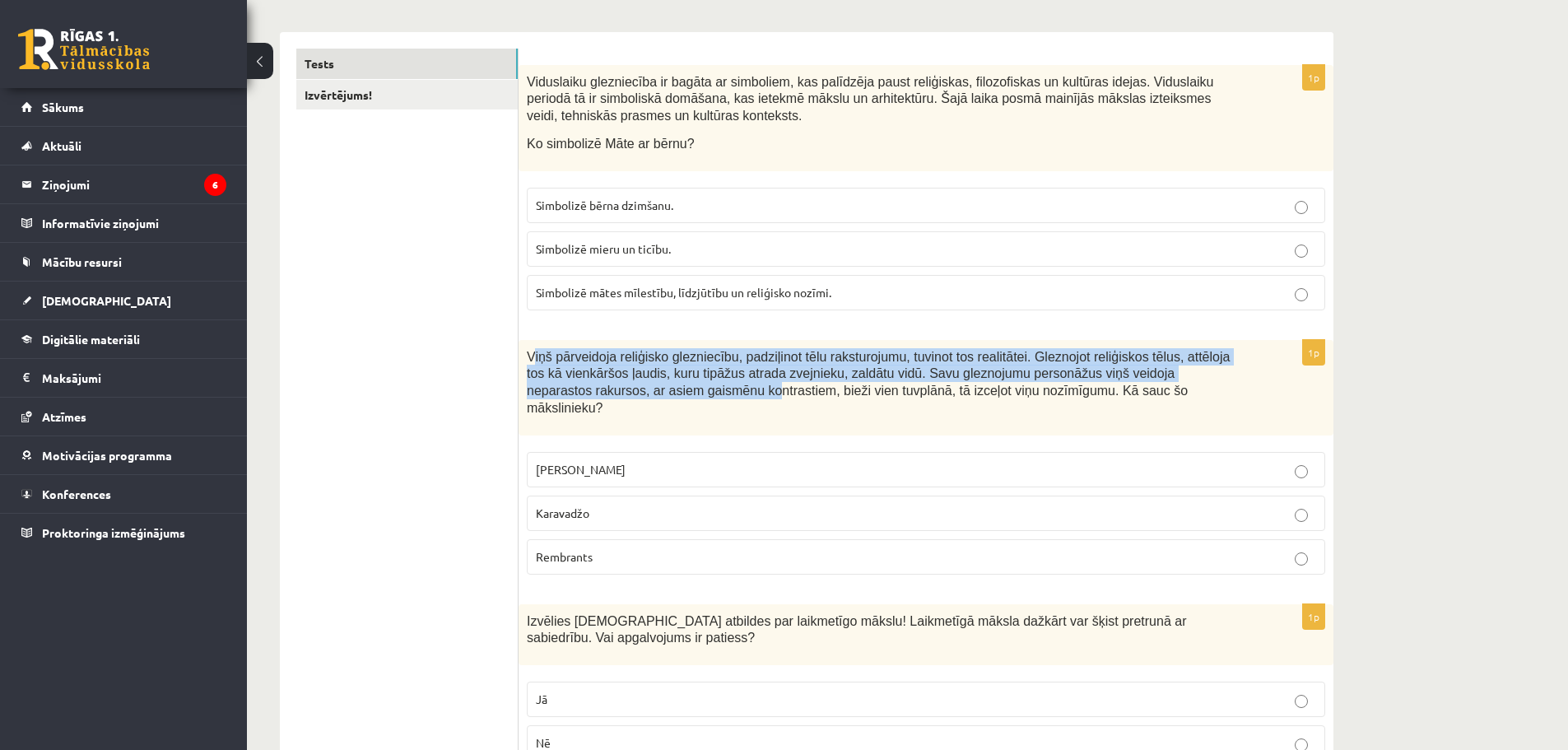
drag, startPoint x: 530, startPoint y: 362, endPoint x: 582, endPoint y: 406, distance: 68.1
click at [585, 409] on div "Viņš pārveidoja reliģisko glezniecību, padziļinot tēlu raksturojumu, tuvinot to…" at bounding box center [925, 387] width 814 height 95
click at [527, 367] on span "Viņš pārveidoja reliģisko glezniecību, padziļinot tēlu raksturojumu, tuvinot to…" at bounding box center [878, 382] width 703 height 65
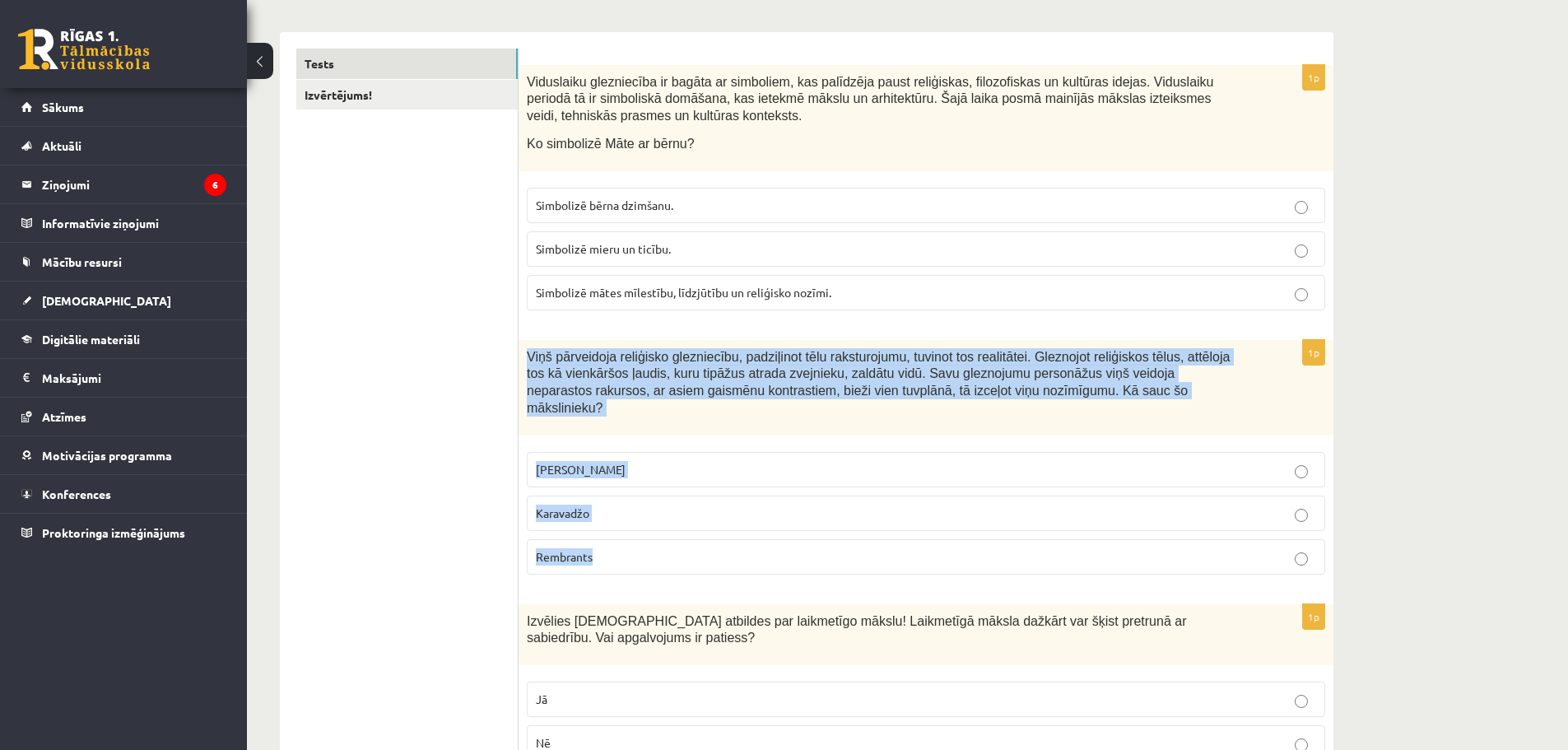
drag, startPoint x: 527, startPoint y: 355, endPoint x: 623, endPoint y: 535, distance: 204.0
click at [623, 535] on div "1p Viņš pārveidoja reliģisko glezniecību, padziļinot tēlu raksturojumu, tuvinot…" at bounding box center [925, 463] width 814 height 248
copy div "Viņš pārveidoja reliģisko glezniecību, padziļinot tēlu raksturojumu, tuvinot to…"
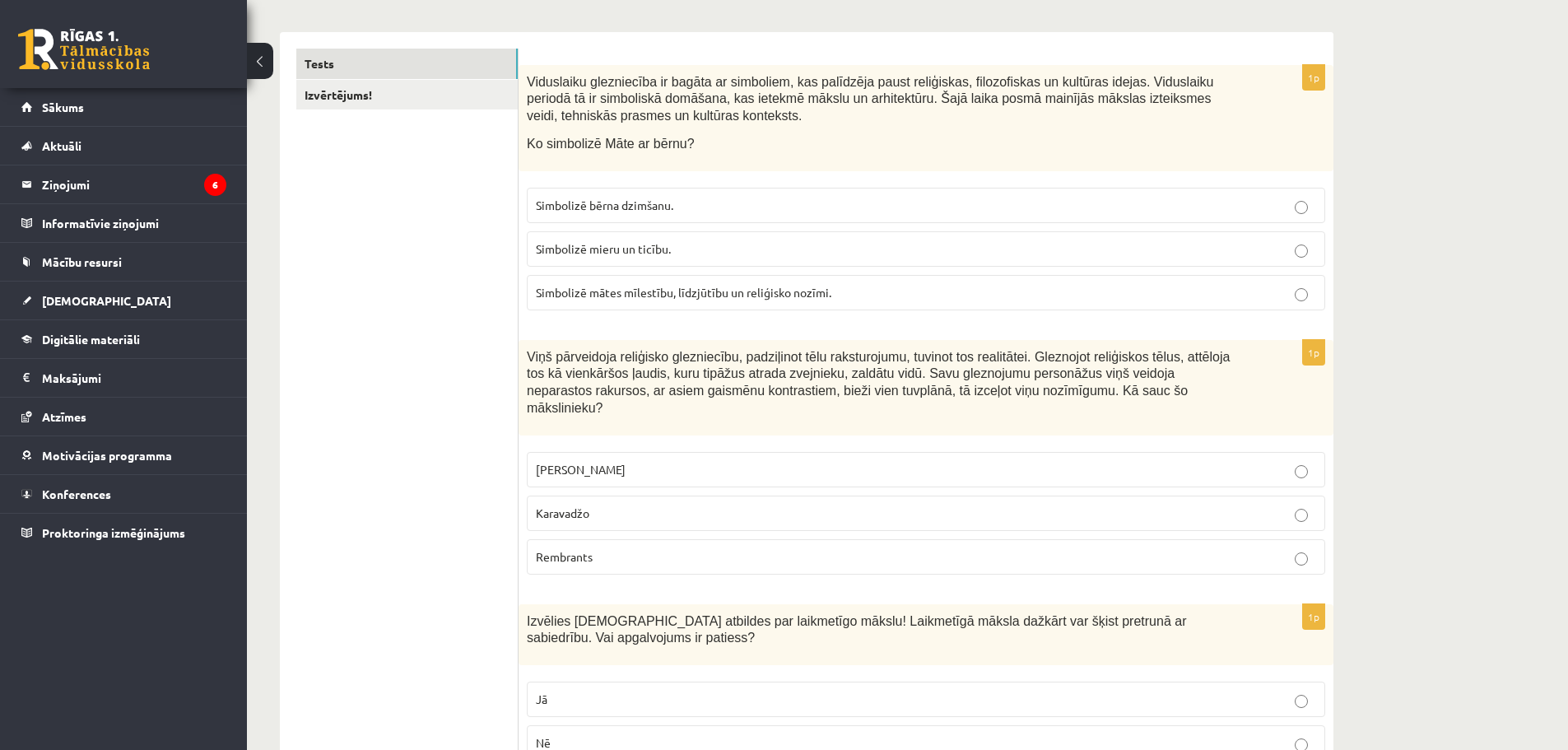
click at [578, 506] on span "Karavadžo" at bounding box center [563, 513] width 53 height 15
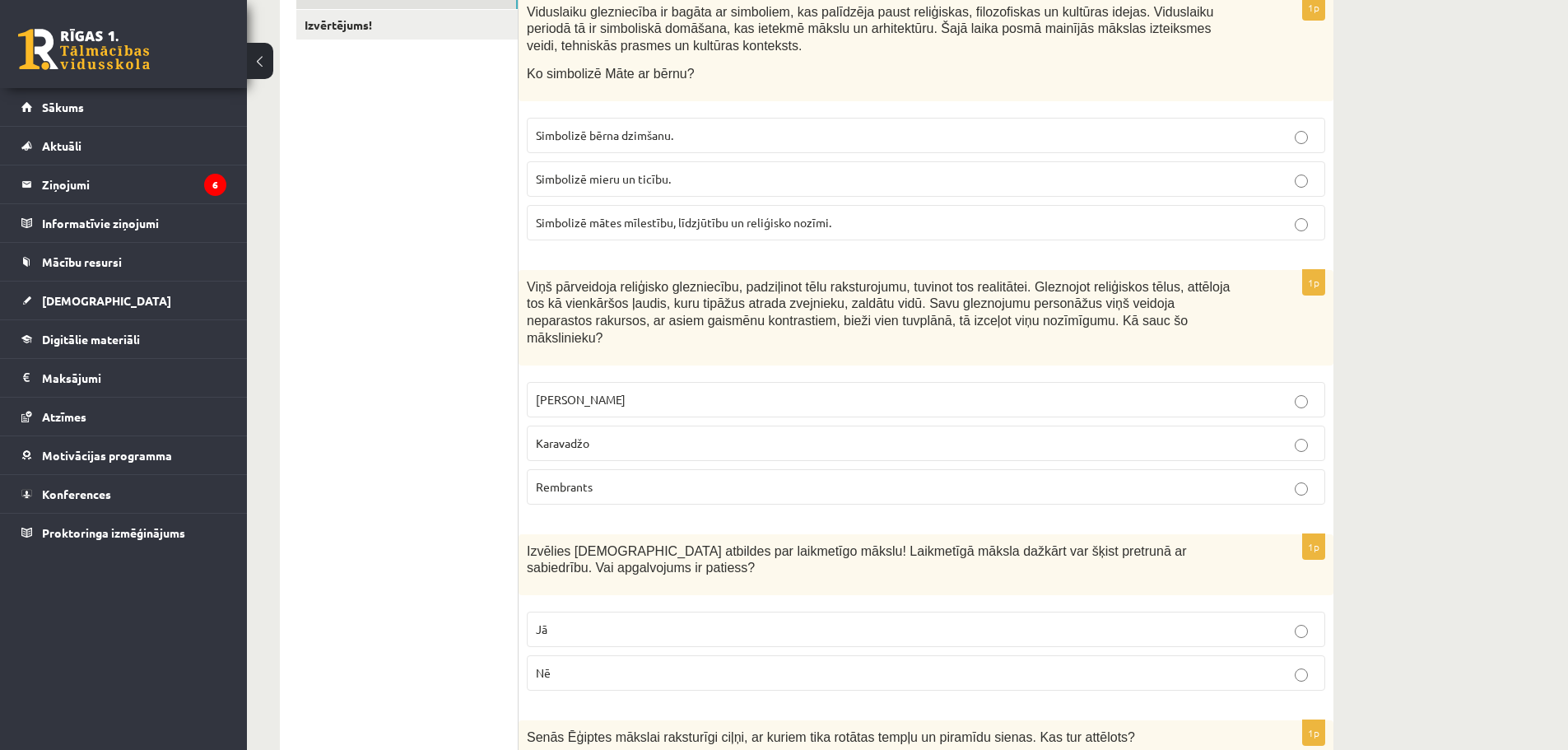
scroll to position [411, 0]
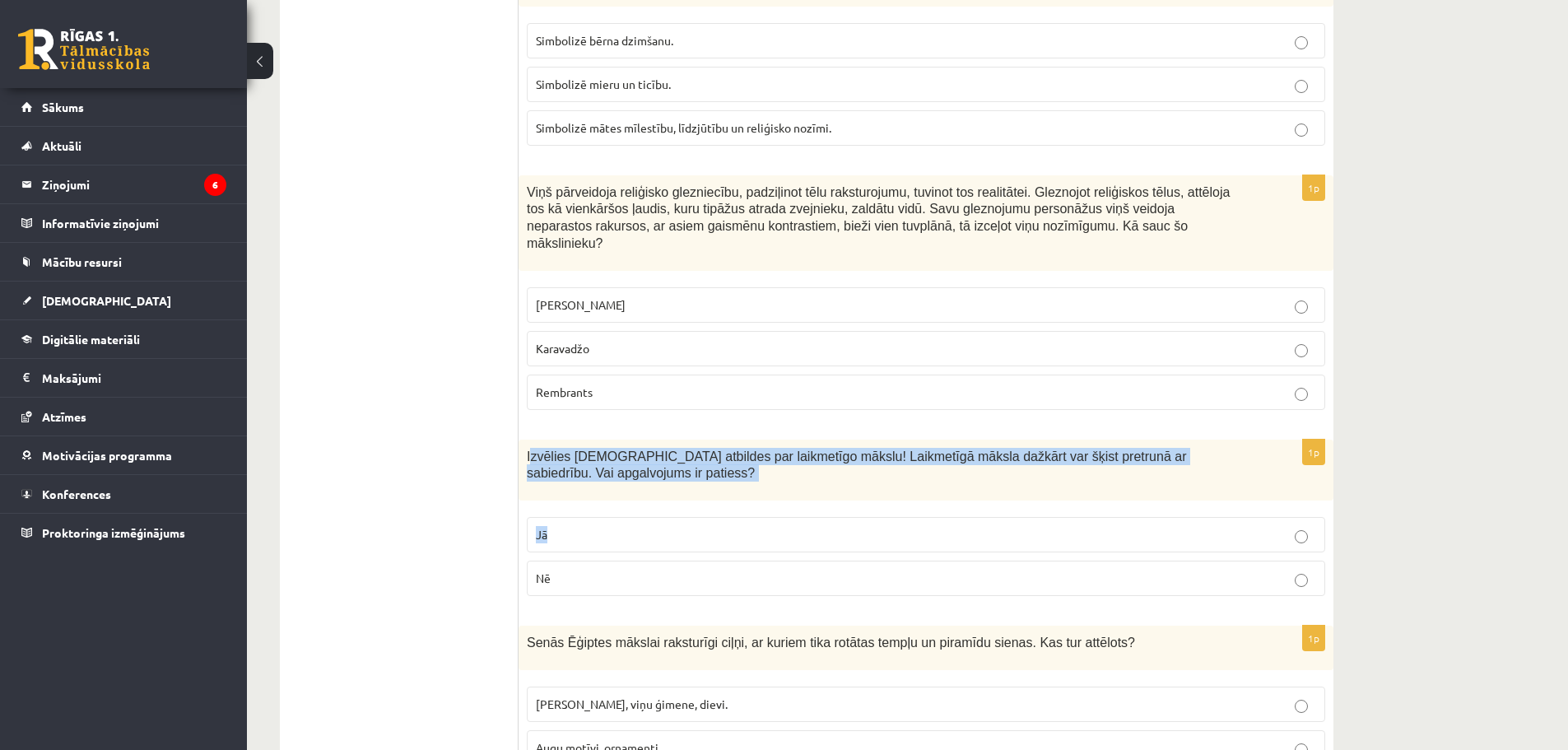
drag, startPoint x: 530, startPoint y: 436, endPoint x: 575, endPoint y: 461, distance: 51.5
click at [597, 477] on div "Izvēlies pareizās atbildes par laikmetīgo mākslu! Laikmetīgā māksla dažkārt var…" at bounding box center [925, 470] width 814 height 62
click at [532, 449] on span "Izvēlies pareizās atbildes par laikmetīgo mākslu! Laikmetīgā māksla dažkārt var…" at bounding box center [856, 465] width 659 height 31
drag, startPoint x: 529, startPoint y: 439, endPoint x: 631, endPoint y: 563, distance: 160.6
click at [631, 563] on div "1p Izvēlies pareizās atbildes par laikmetīgo mākslu! Laikmetīgā māksla dažkārt …" at bounding box center [925, 524] width 814 height 171
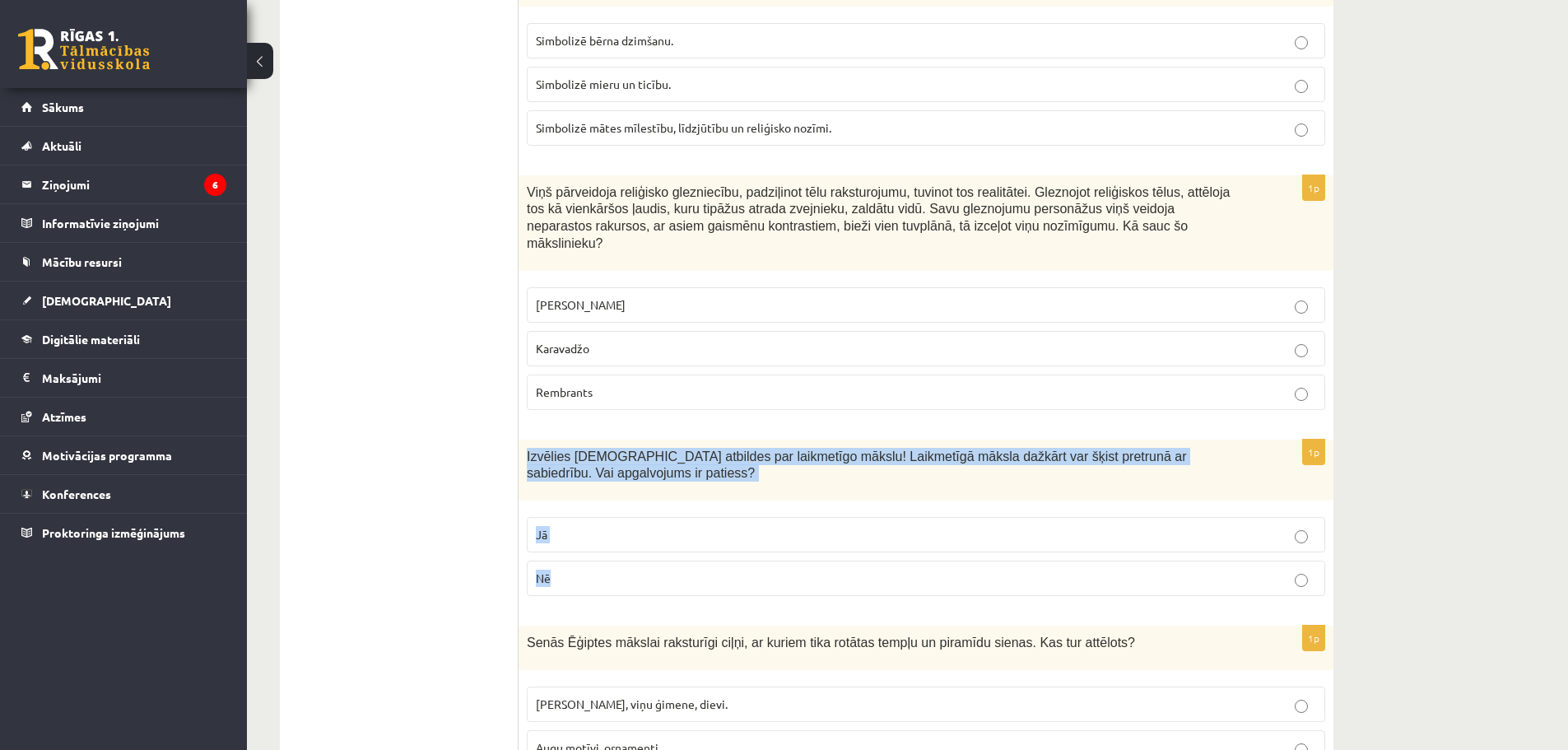
copy div "Izvēlies pareizās atbildes par laikmetīgo mākslu! Laikmetīgā māksla dažkārt var…"
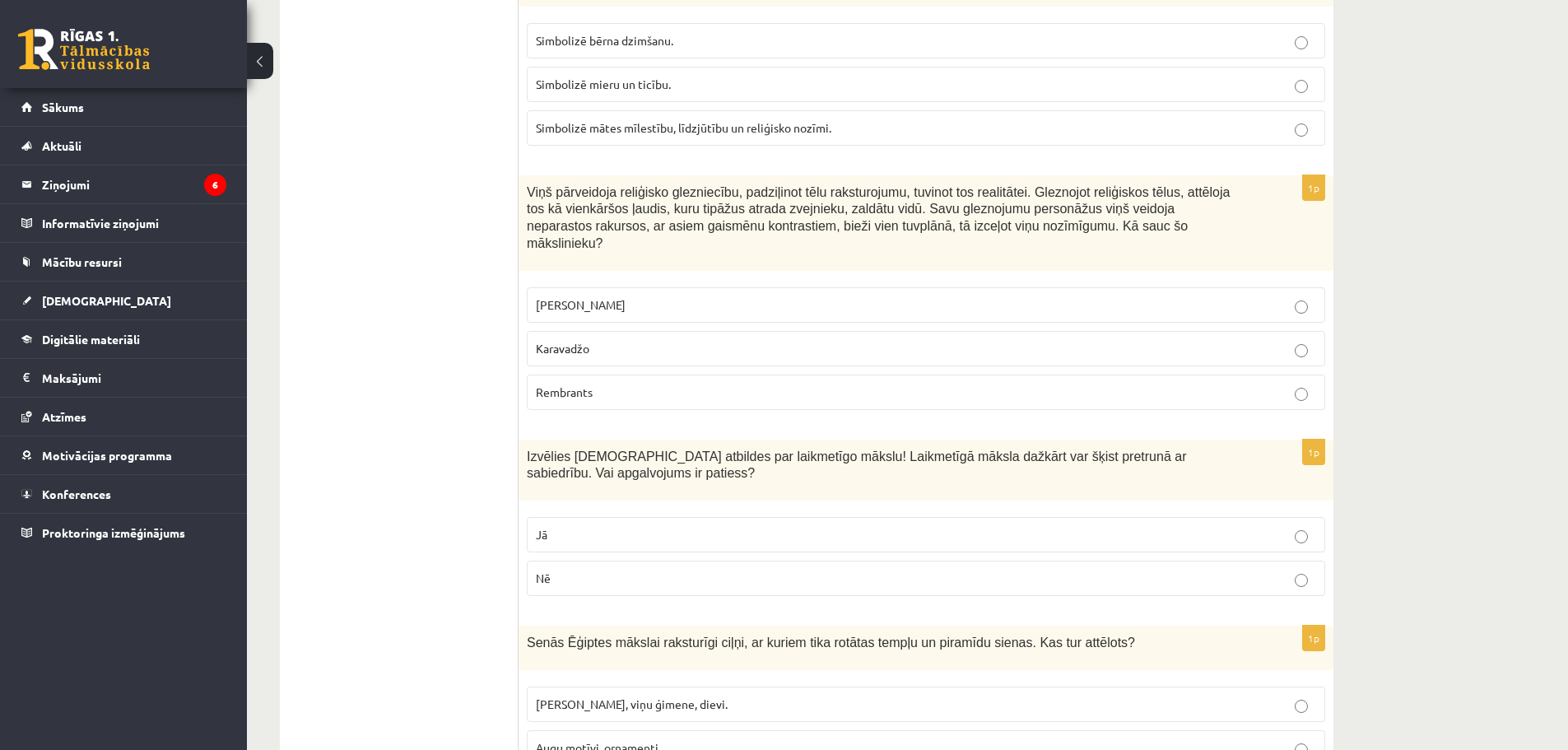
click at [568, 526] on p "Jā" at bounding box center [926, 534] width 780 height 18
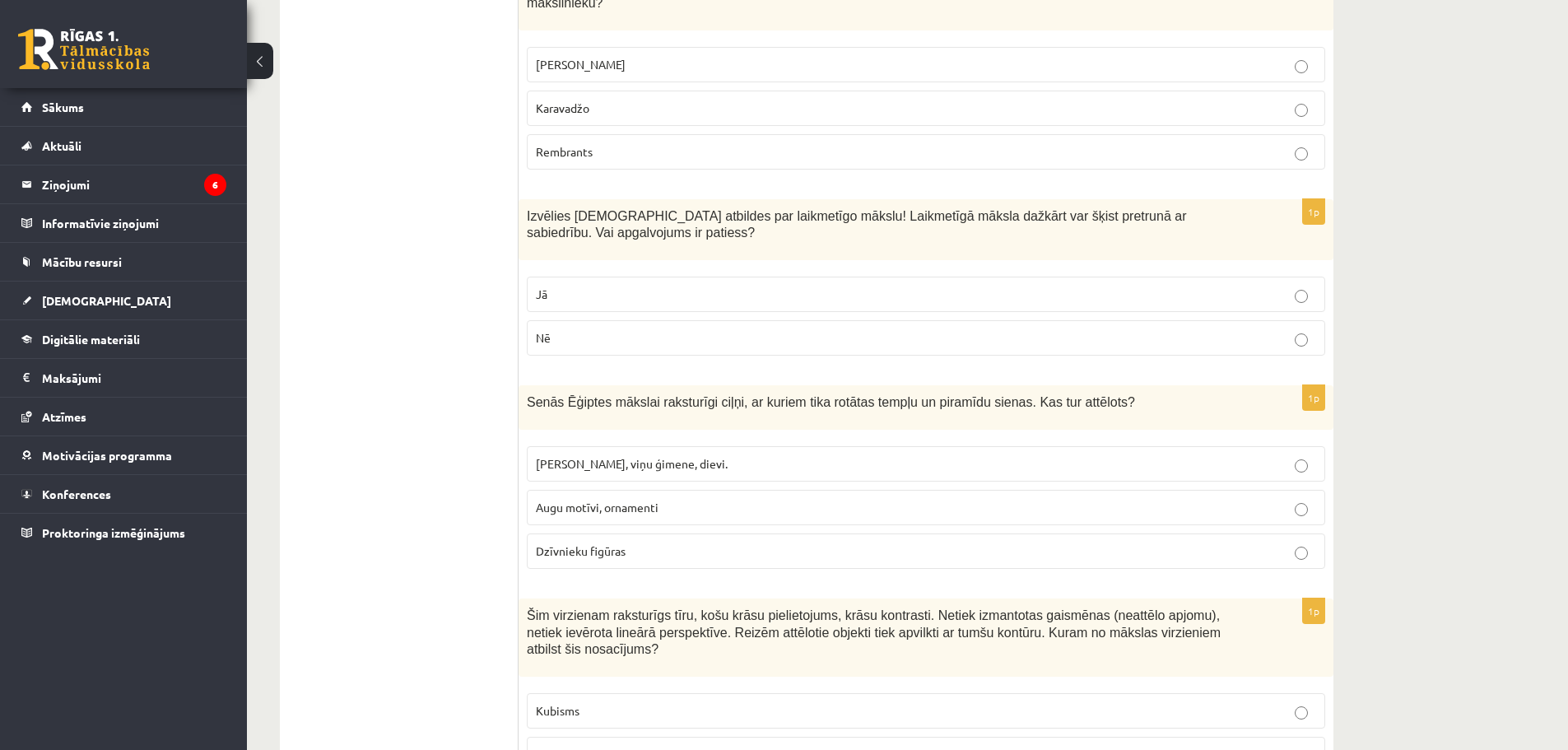
scroll to position [659, 0]
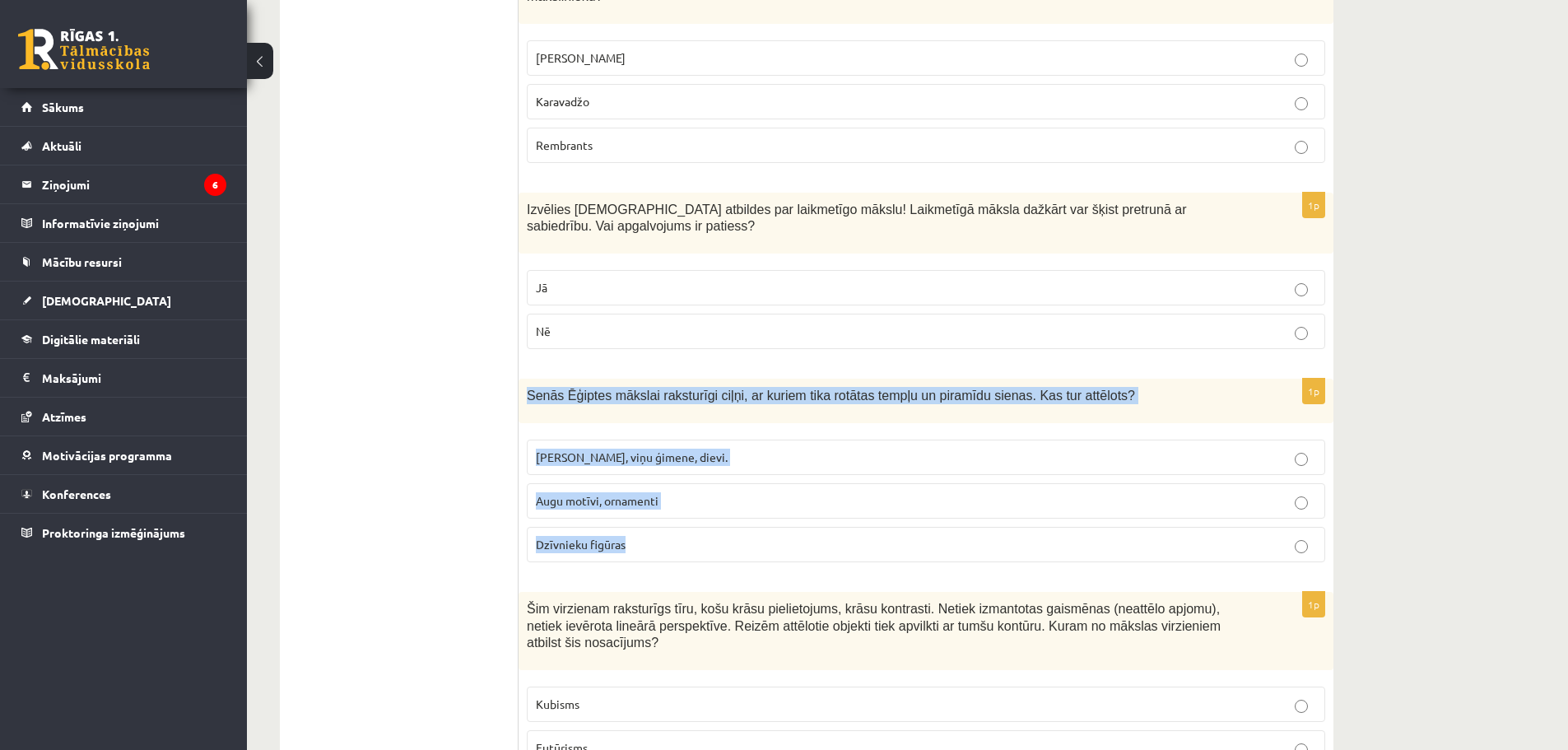
drag, startPoint x: 563, startPoint y: 377, endPoint x: 797, endPoint y: 506, distance: 267.2
click at [797, 506] on div "1p Senās Ēģiptes mākslai raksturīgi ciļņi, ar kuriem tika rotātas tempļu un pir…" at bounding box center [925, 476] width 814 height 196
copy div "Senās Ēģiptes mākslai raksturīgi ciļņi, ar kuriem tika rotātas tempļu un piramī…"
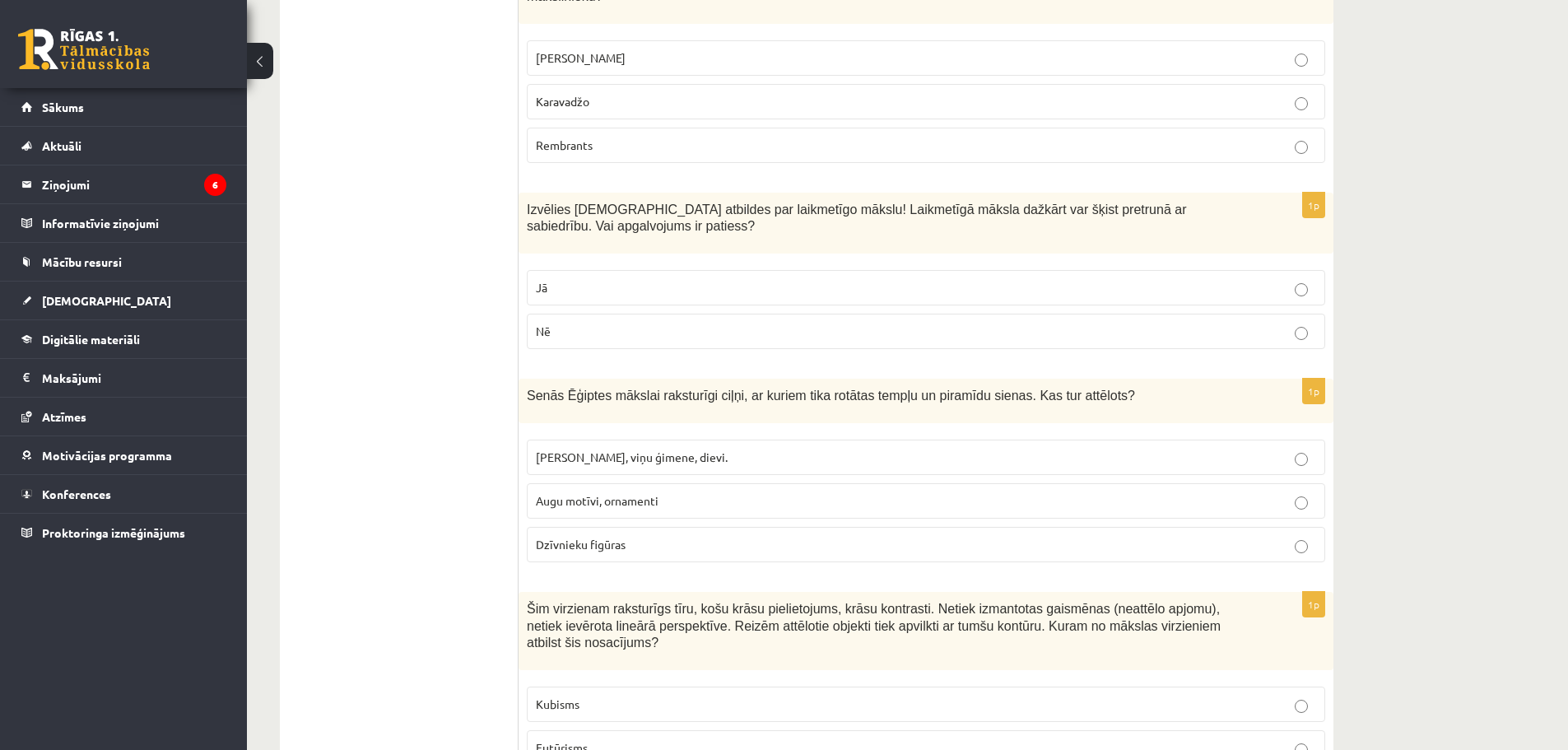
click at [577, 449] on span "Faraoni, viņu ģimene, dievi." at bounding box center [632, 457] width 192 height 15
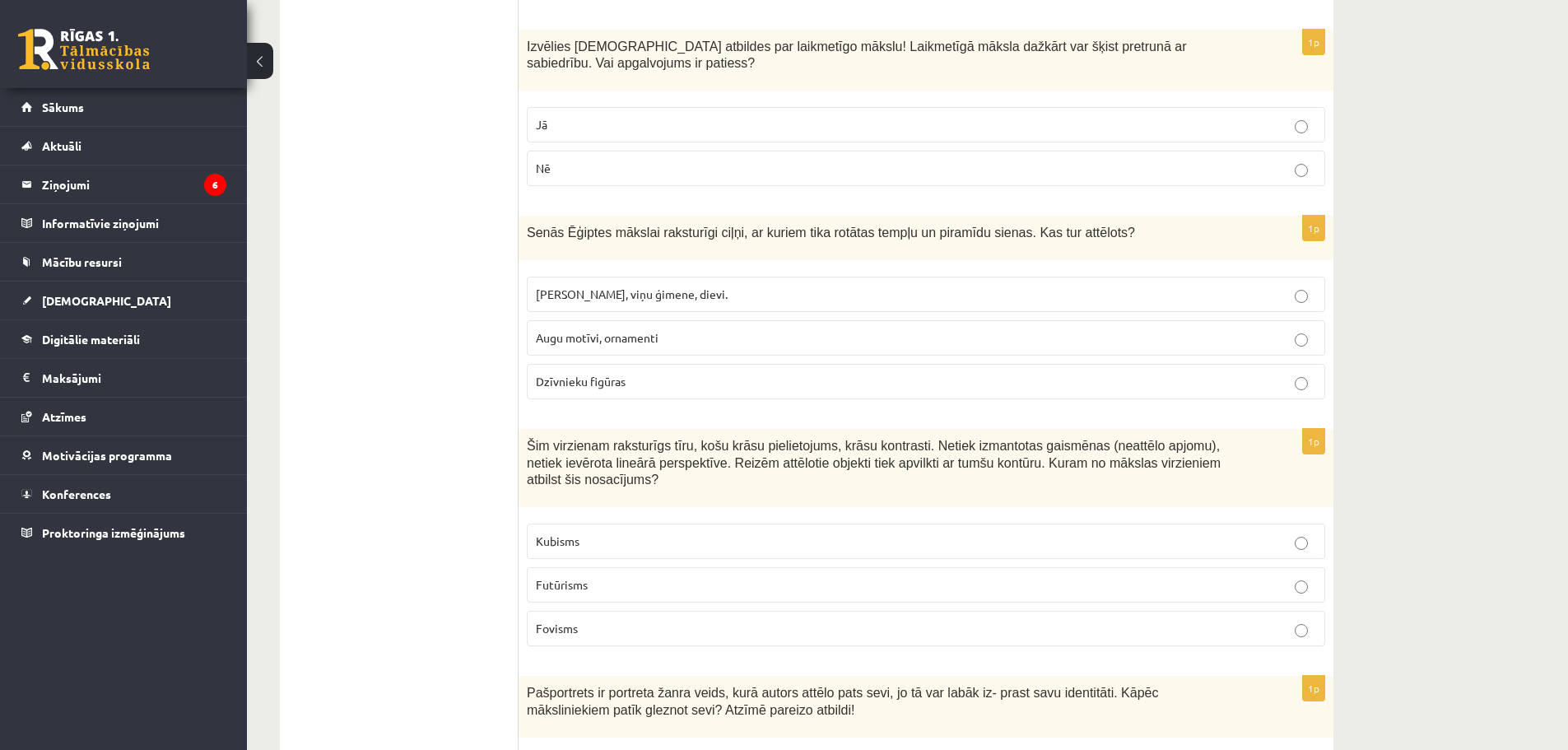
scroll to position [823, 0]
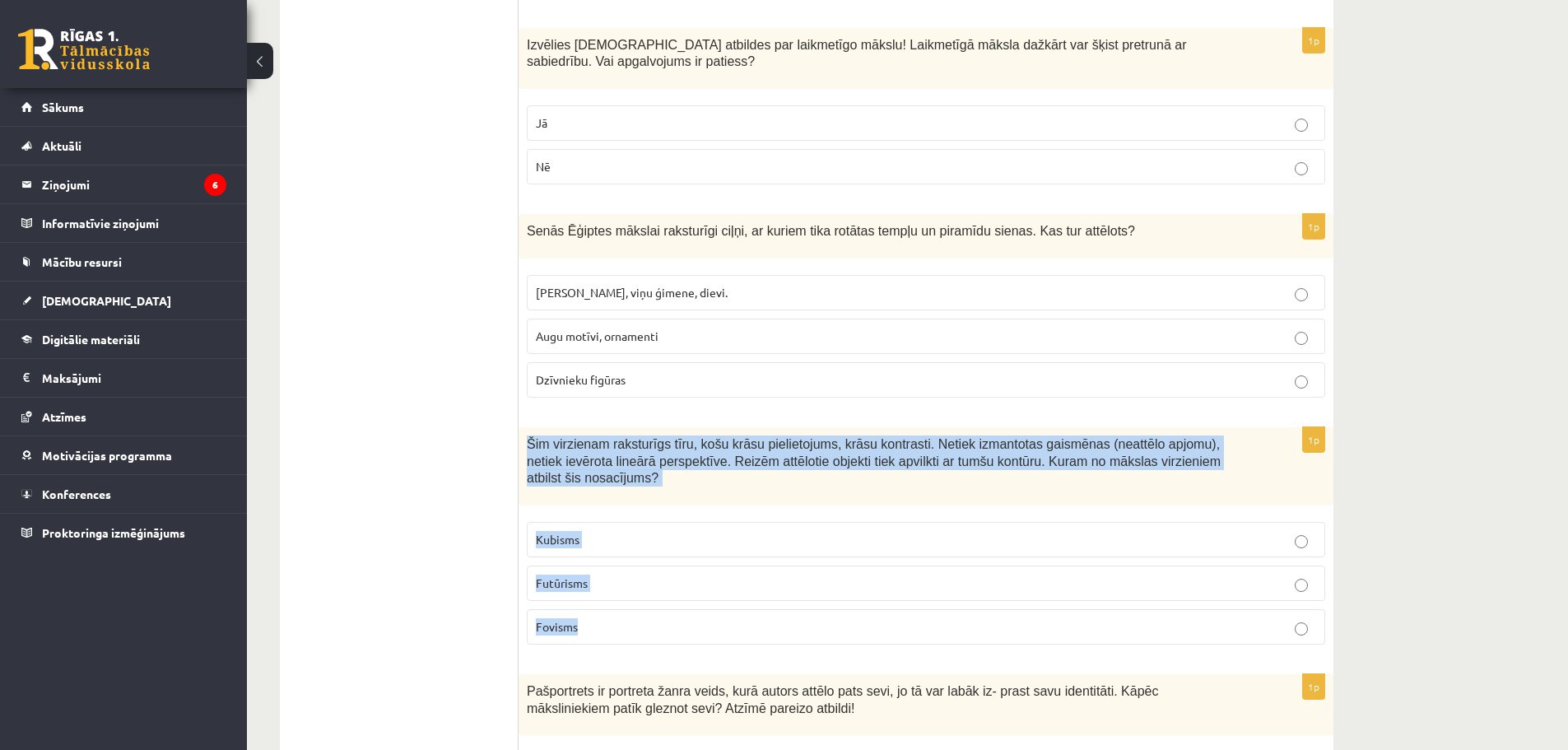
drag, startPoint x: 527, startPoint y: 424, endPoint x: 702, endPoint y: 574, distance: 230.5
click at [702, 574] on div "1p Šim virzienam raksturīgs tīru, košu krāsu pielietojums, krāsu kontrasti. Net…" at bounding box center [925, 542] width 814 height 231
copy div "Šim virzienam raksturīgs tīru, košu krāsu pielietojums, krāsu kontrasti. Netiek…"
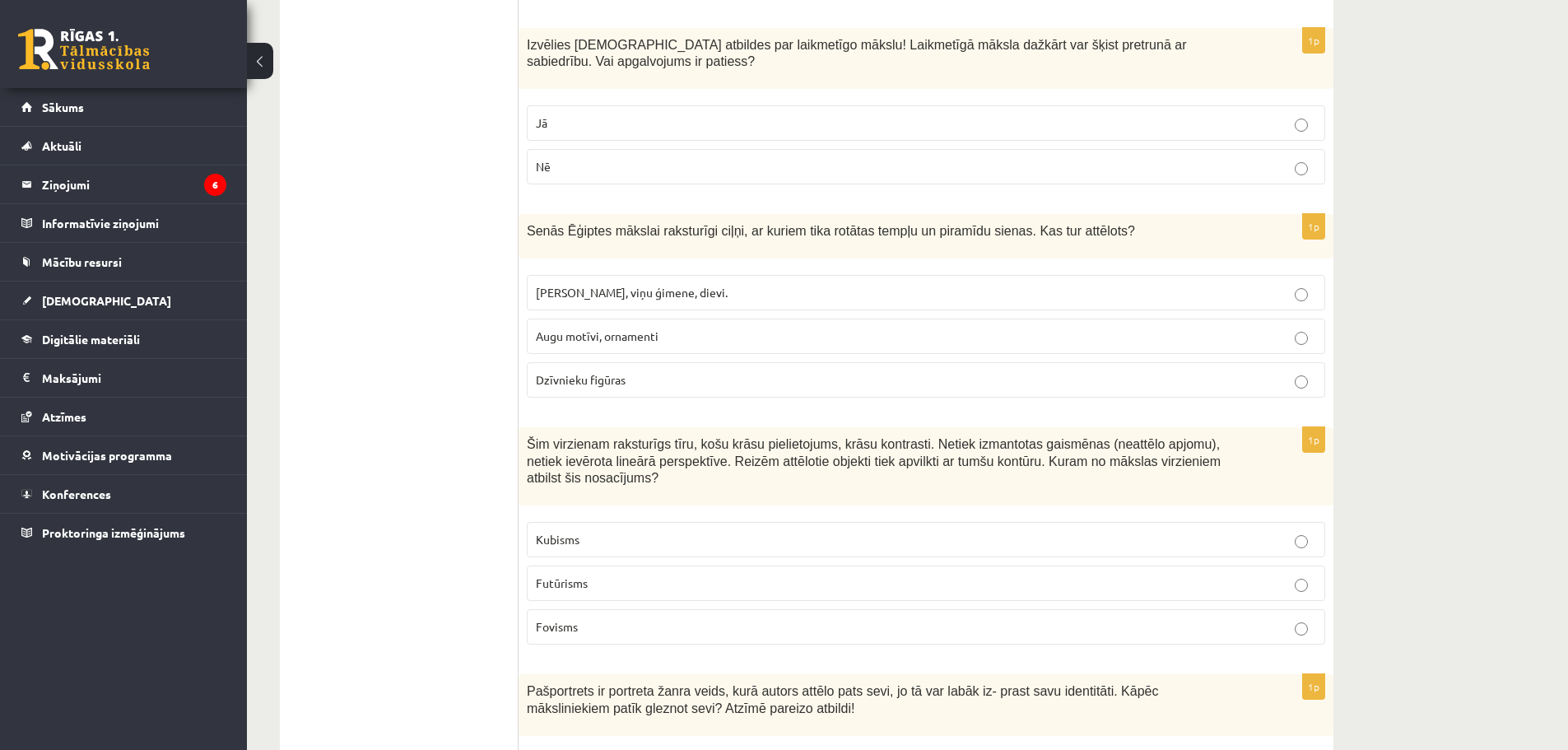
click at [576, 619] on span "Fovisms" at bounding box center [556, 626] width 42 height 15
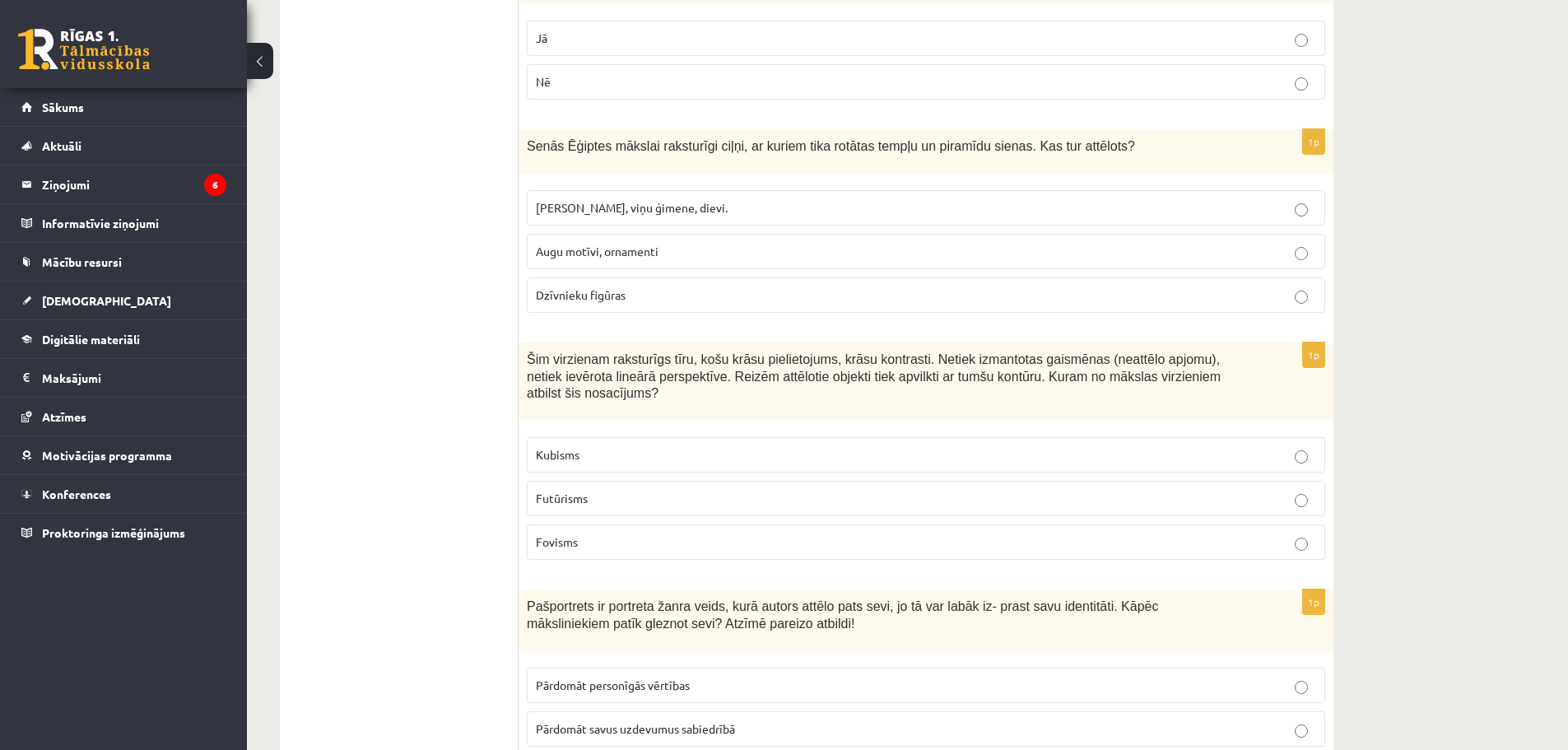
scroll to position [988, 0]
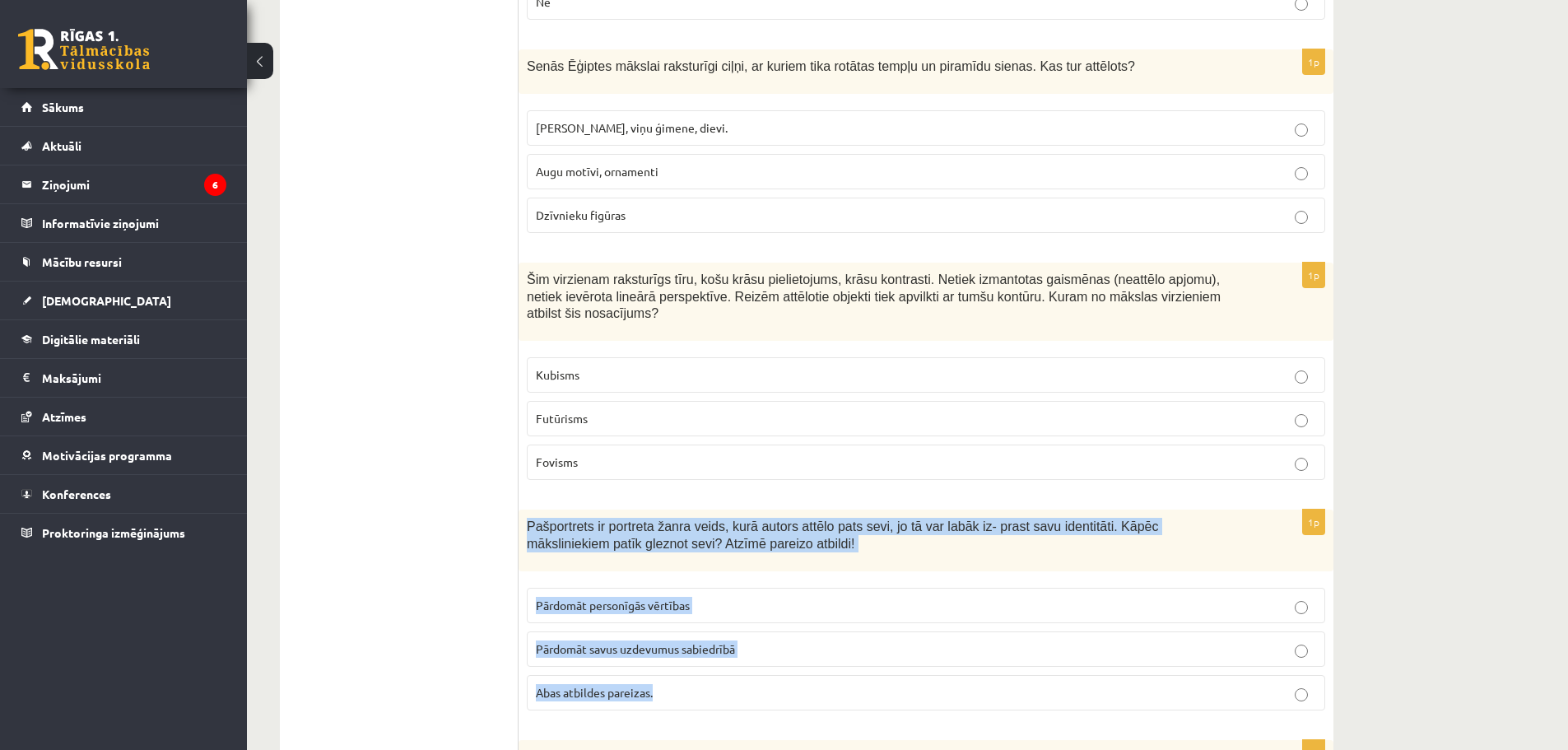
drag, startPoint x: 526, startPoint y: 487, endPoint x: 719, endPoint y: 661, distance: 259.9
click at [719, 661] on div "1p Pašportrets ir portreta žanra veids, kurā autors attēlo pats sevi, jo tā var…" at bounding box center [925, 616] width 814 height 214
copy div "Pašportrets ir portreta žanra veids, kurā autors attēlo pats sevi, jo tā var la…"
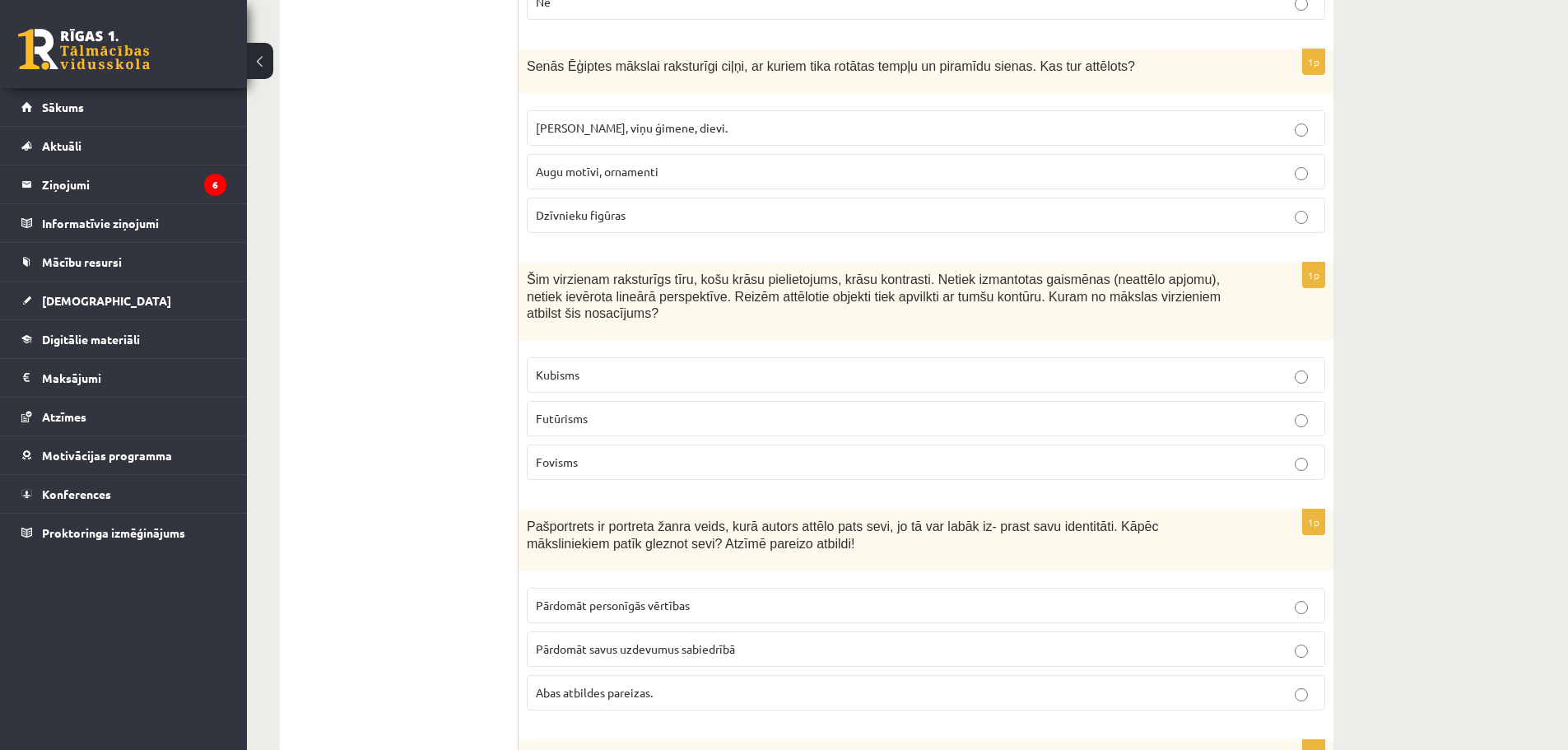
click at [707, 684] on p "Abas atbildes pareizas." at bounding box center [926, 692] width 780 height 18
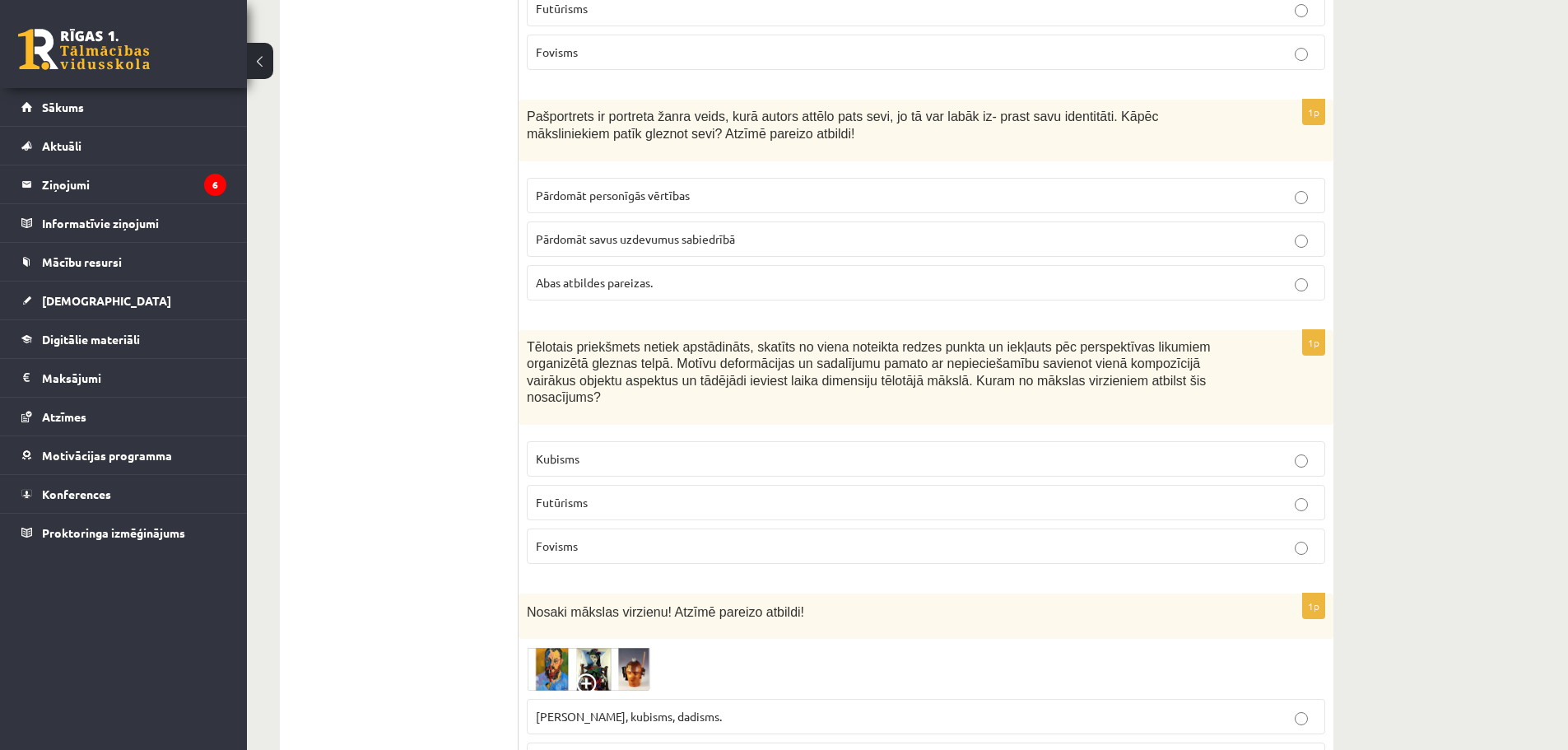
scroll to position [1399, 0]
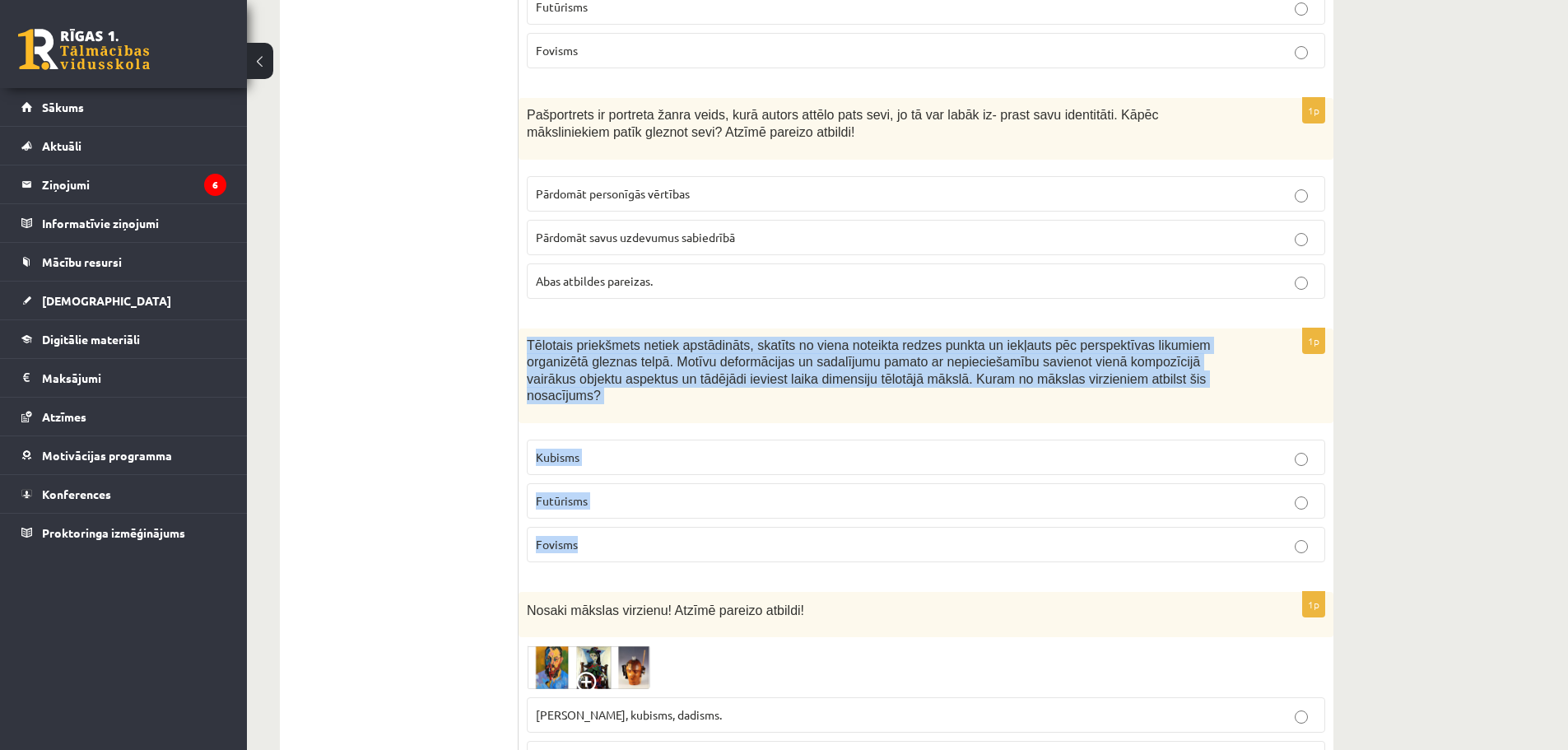
drag, startPoint x: 527, startPoint y: 312, endPoint x: 774, endPoint y: 493, distance: 306.2
click at [774, 493] on div "1p Tēlotais priekšmets netiek apstādināts, skatīts no viena noteikta redzes pun…" at bounding box center [925, 452] width 814 height 248
copy div "Tēlotais priekšmets netiek apstādināts, skatīts no viena noteikta redzes punkta…"
click at [577, 448] on p "Kubisms" at bounding box center [926, 457] width 780 height 18
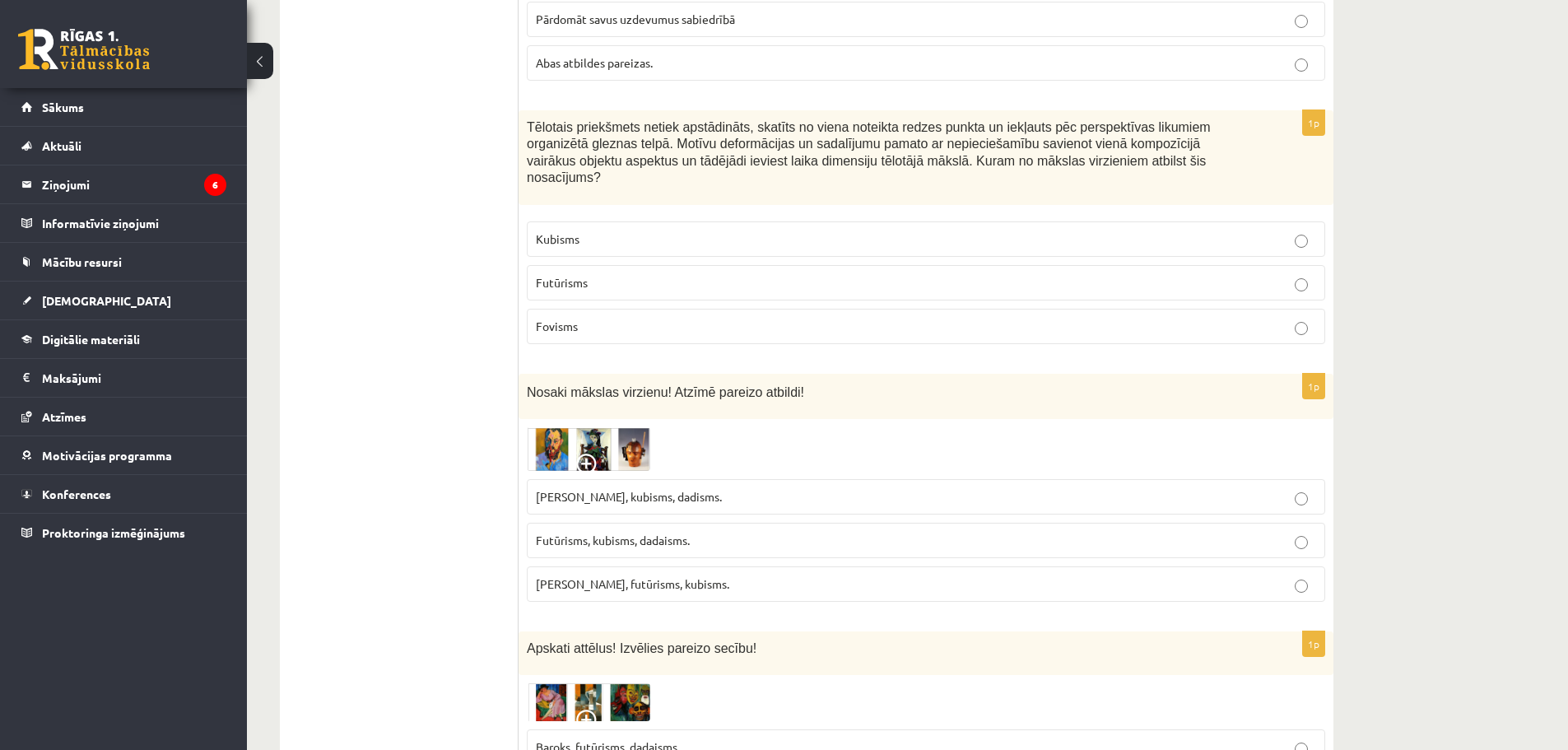
scroll to position [1646, 0]
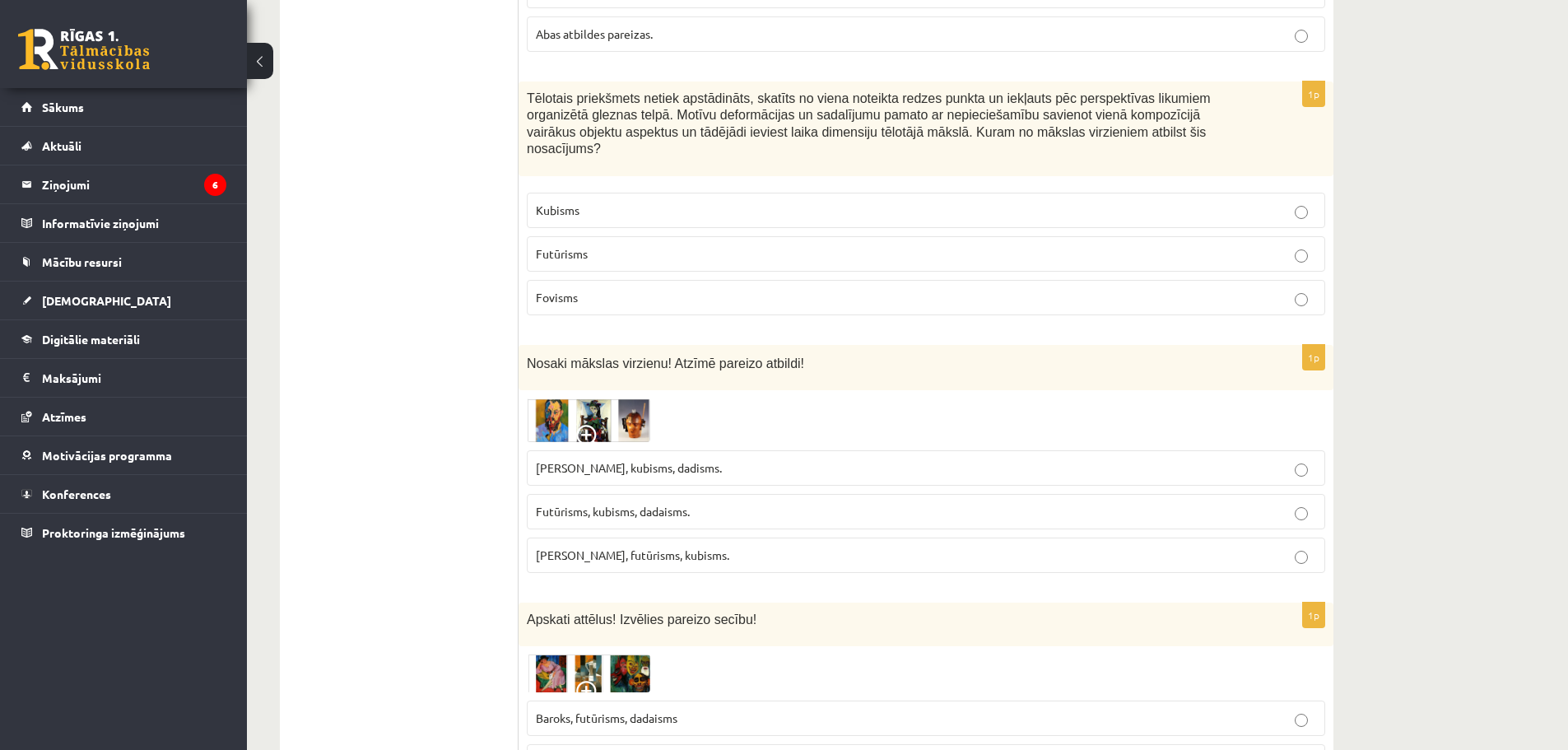
click at [648, 399] on img at bounding box center [588, 420] width 124 height 43
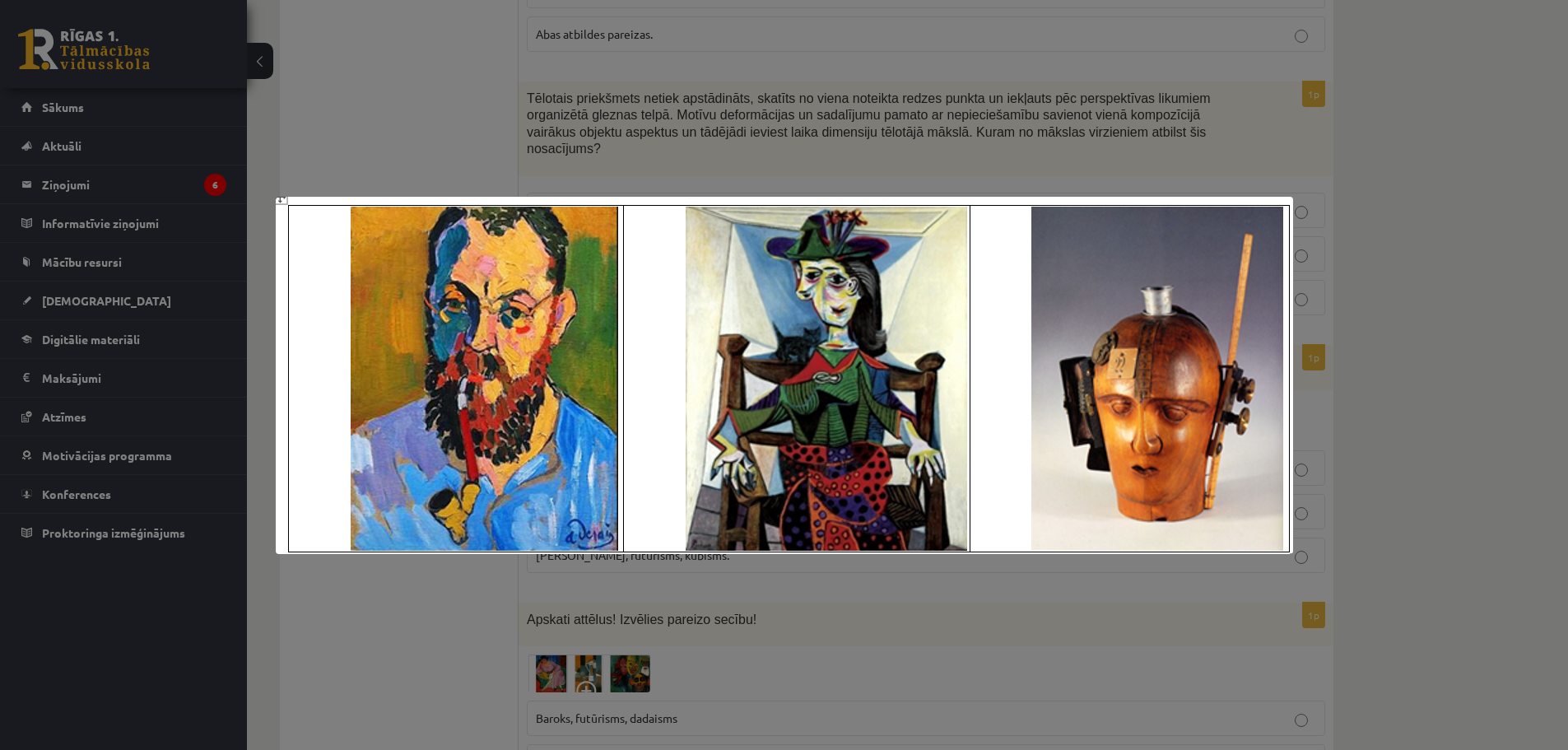
click at [904, 81] on div at bounding box center [784, 375] width 1568 height 750
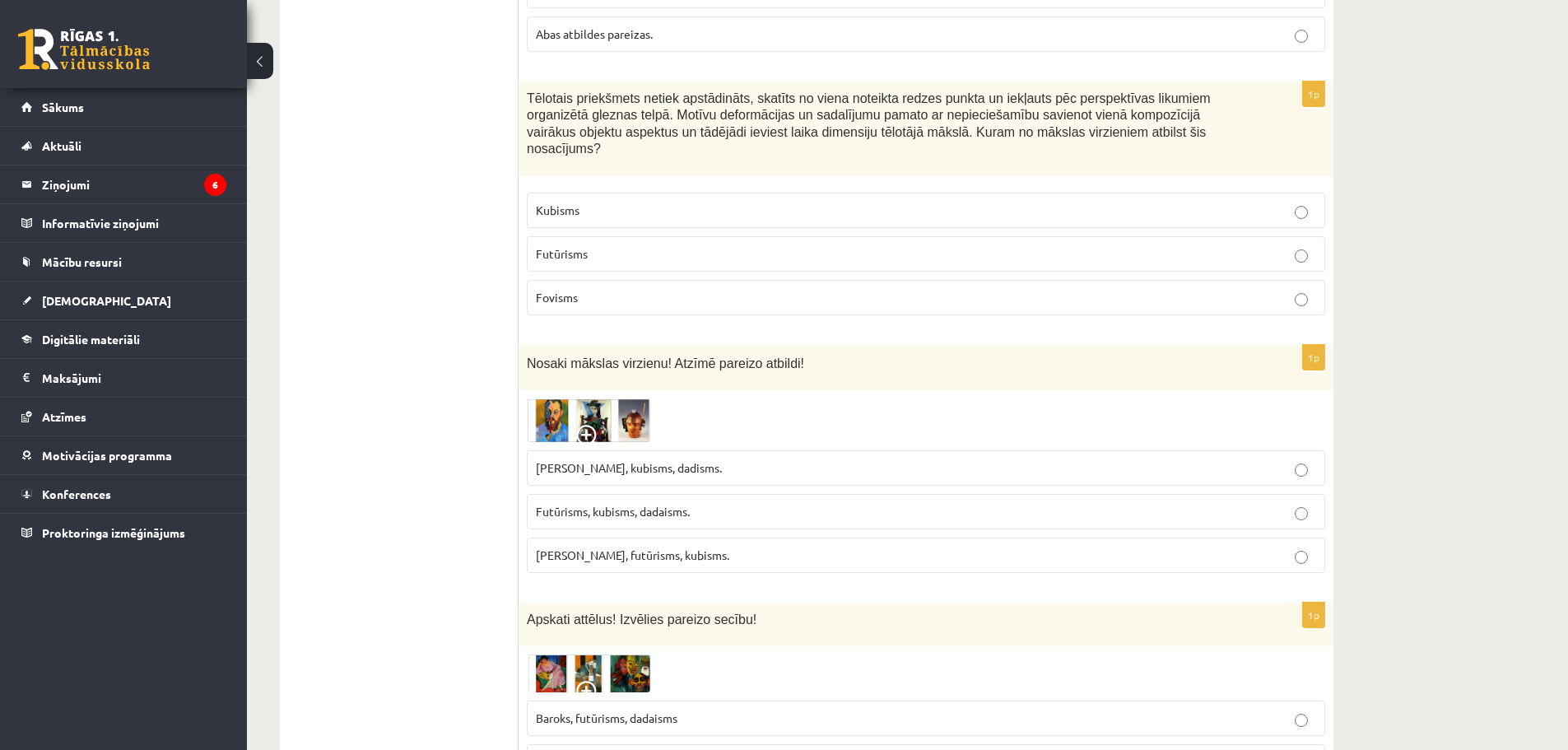
click at [621, 459] on p "Fovisms, kubisms, dadisms." at bounding box center [926, 468] width 780 height 18
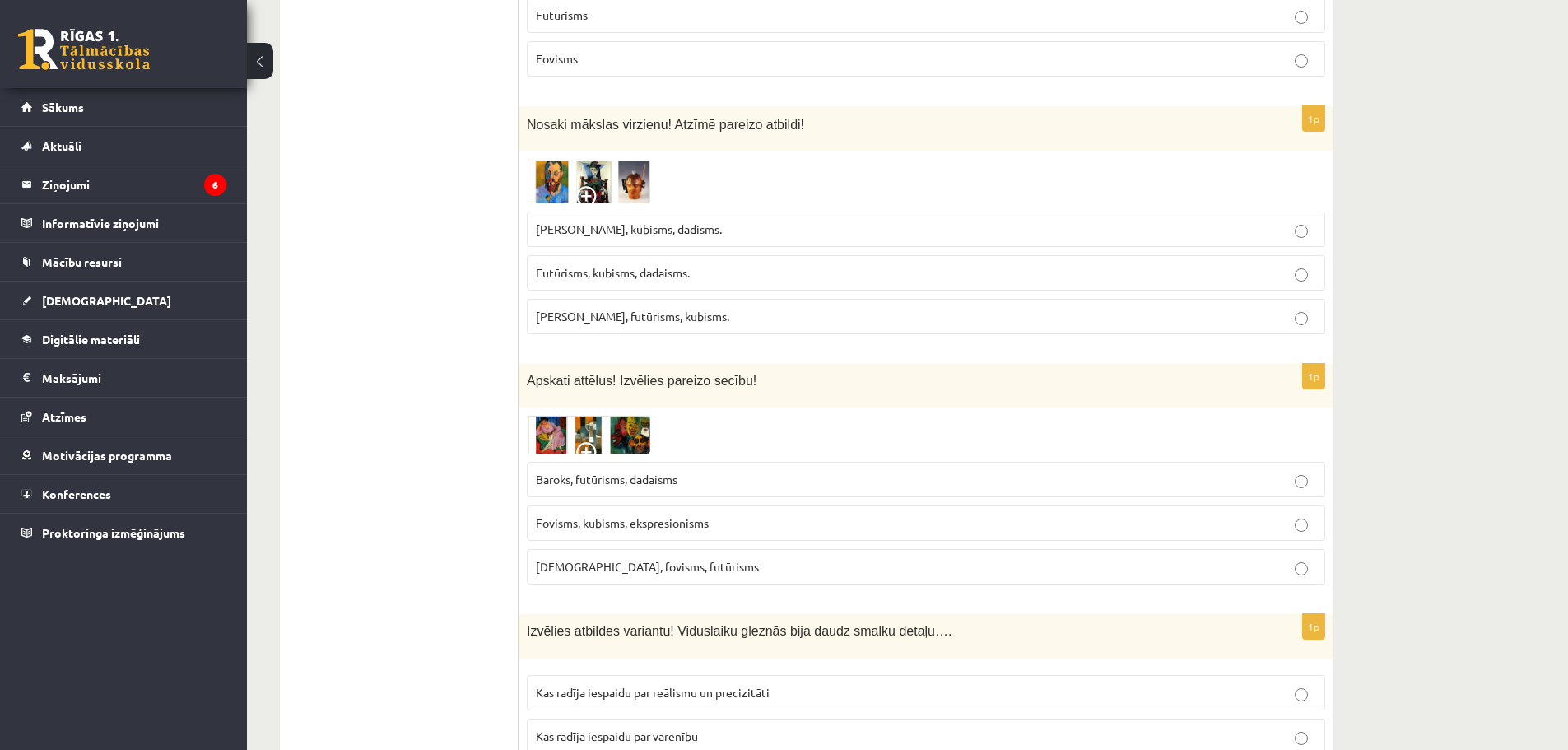
scroll to position [1893, 0]
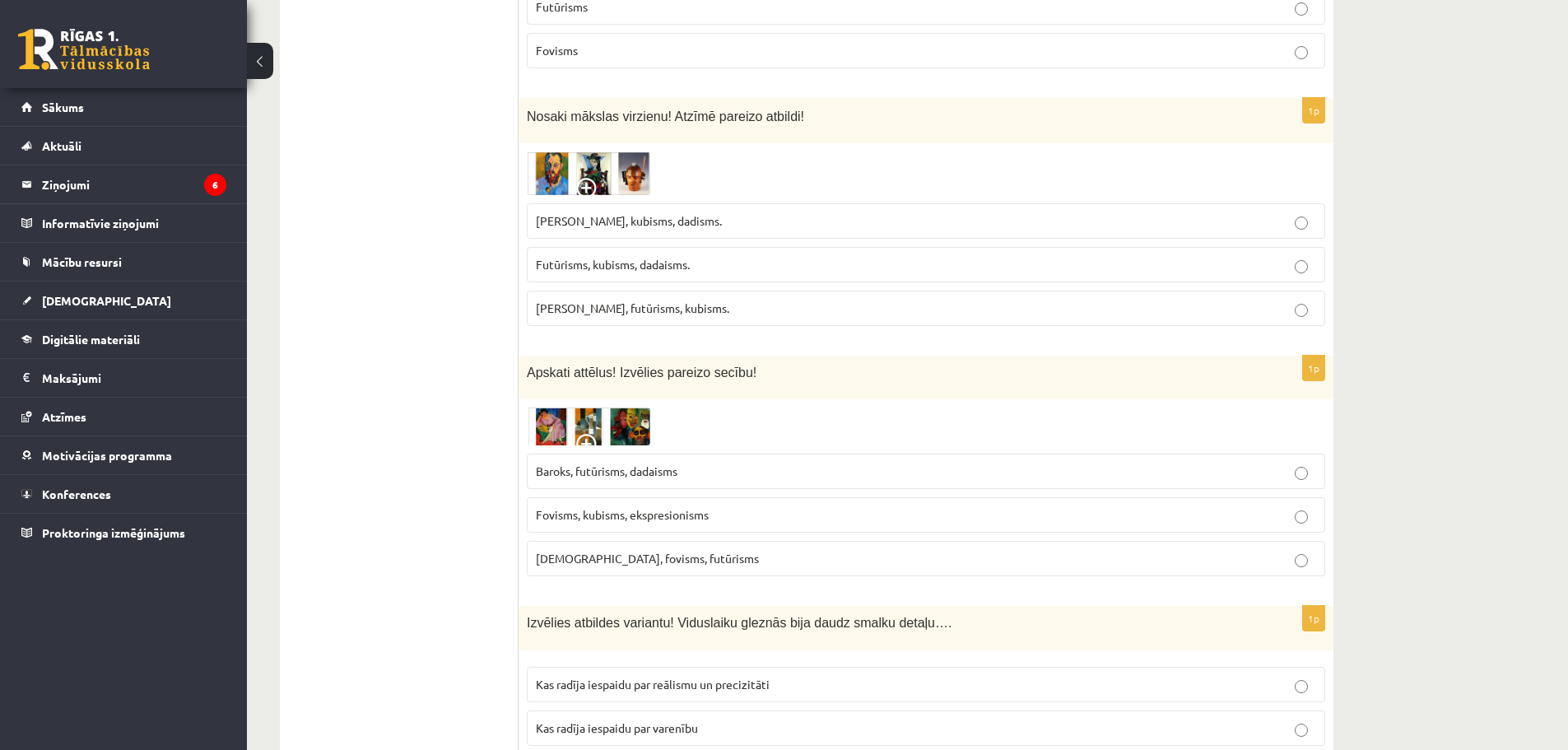
click at [551, 408] on img at bounding box center [588, 426] width 124 height 38
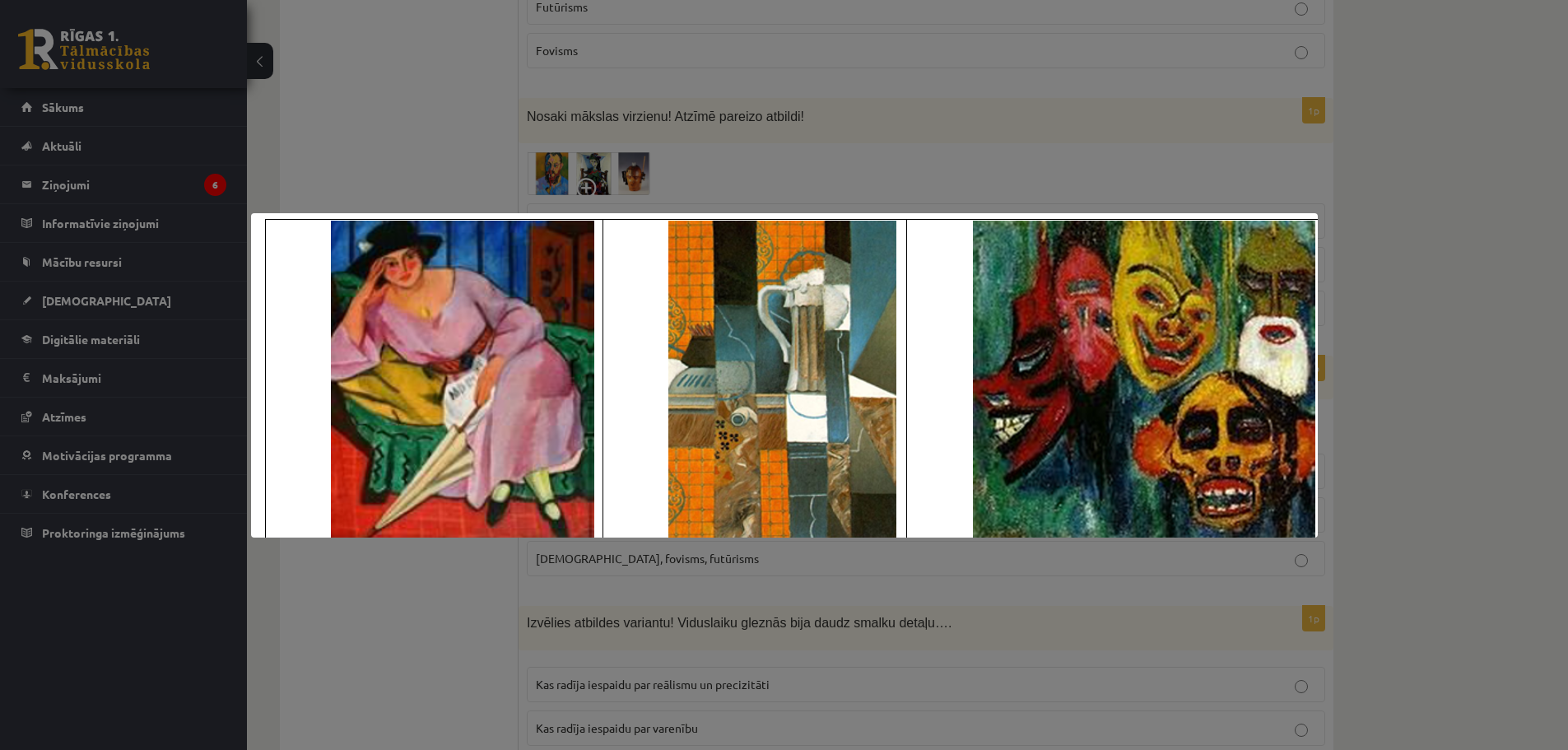
click at [490, 583] on div at bounding box center [784, 375] width 1568 height 750
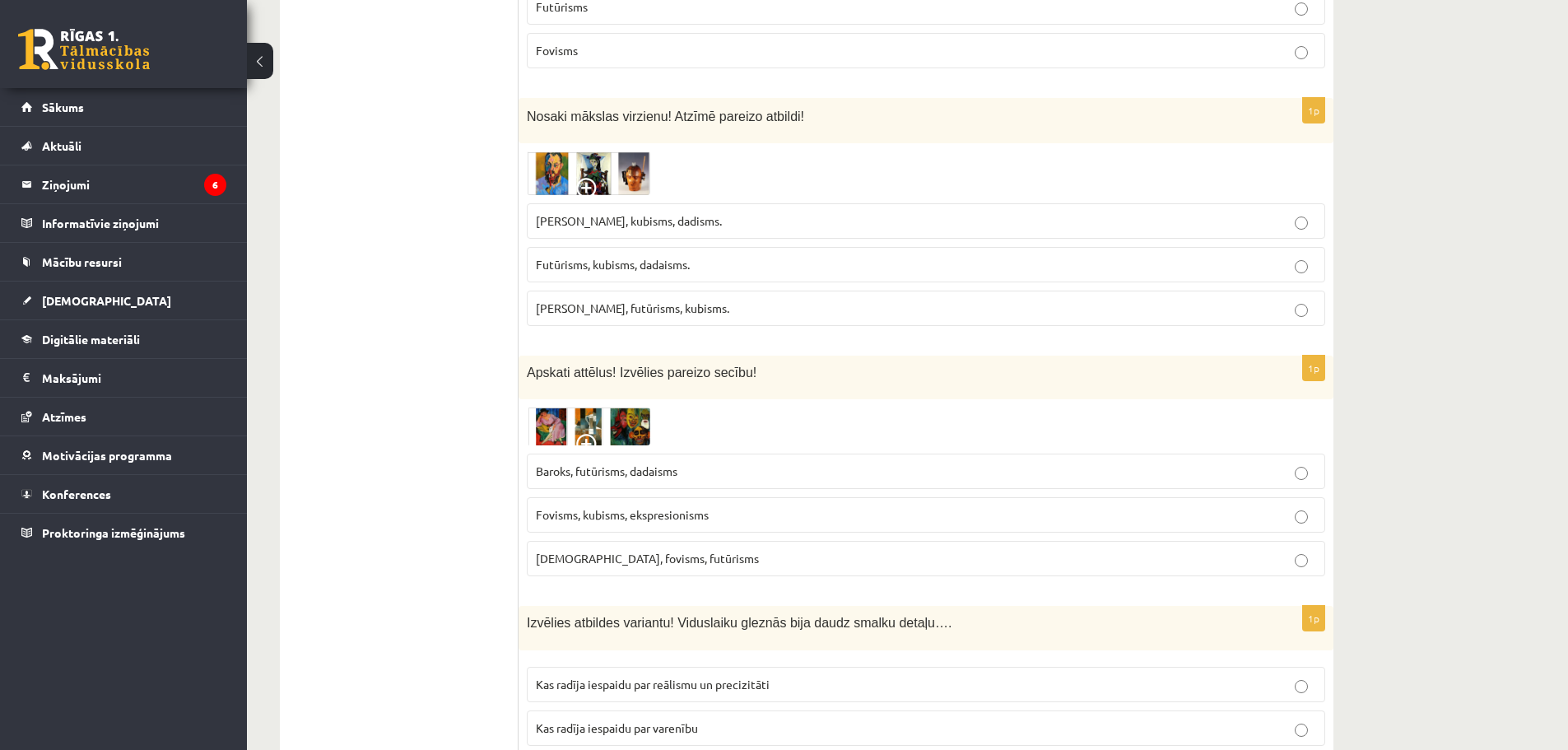
click at [617, 506] on p "Fovisms, kubisms, ekspresionisms" at bounding box center [926, 515] width 780 height 18
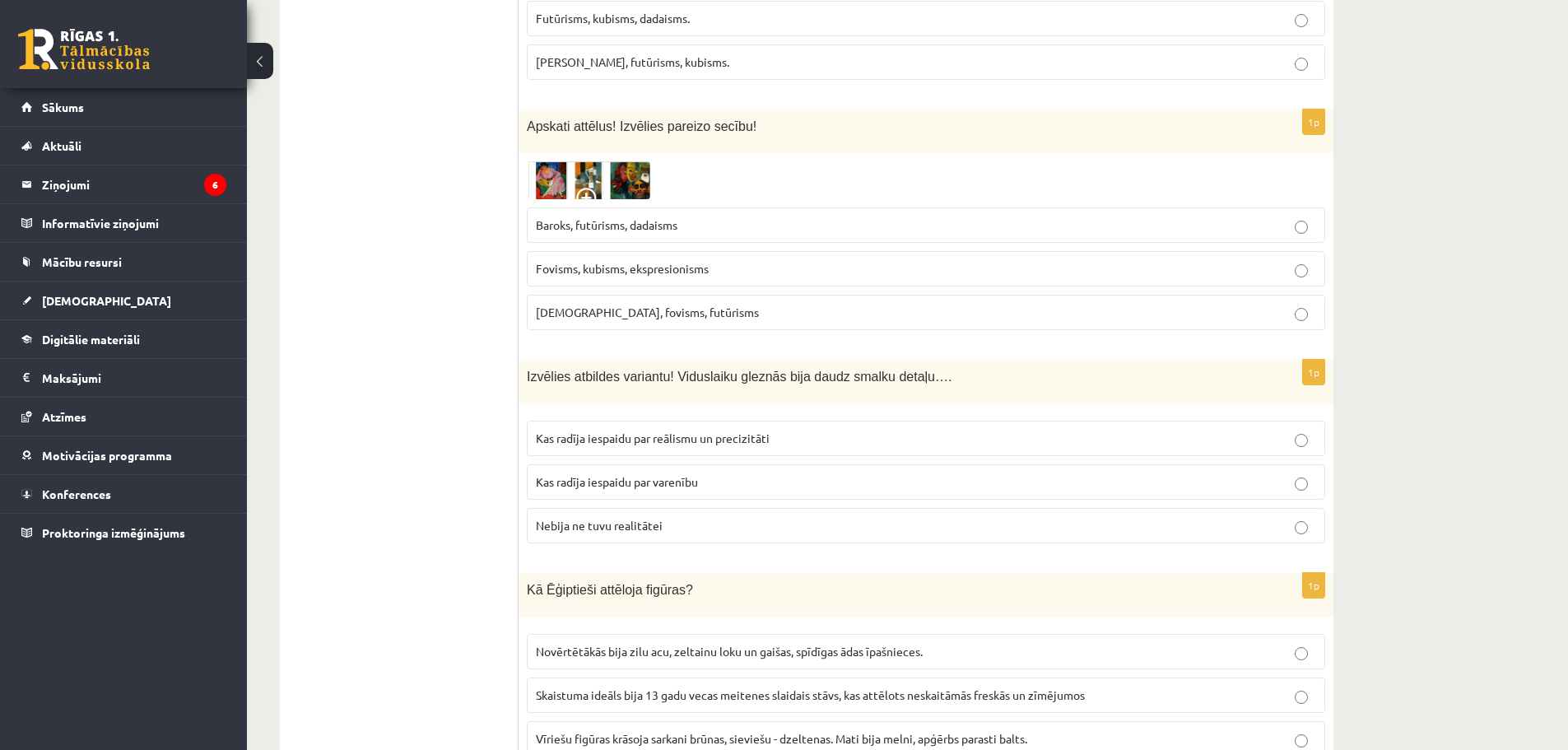
scroll to position [2140, 0]
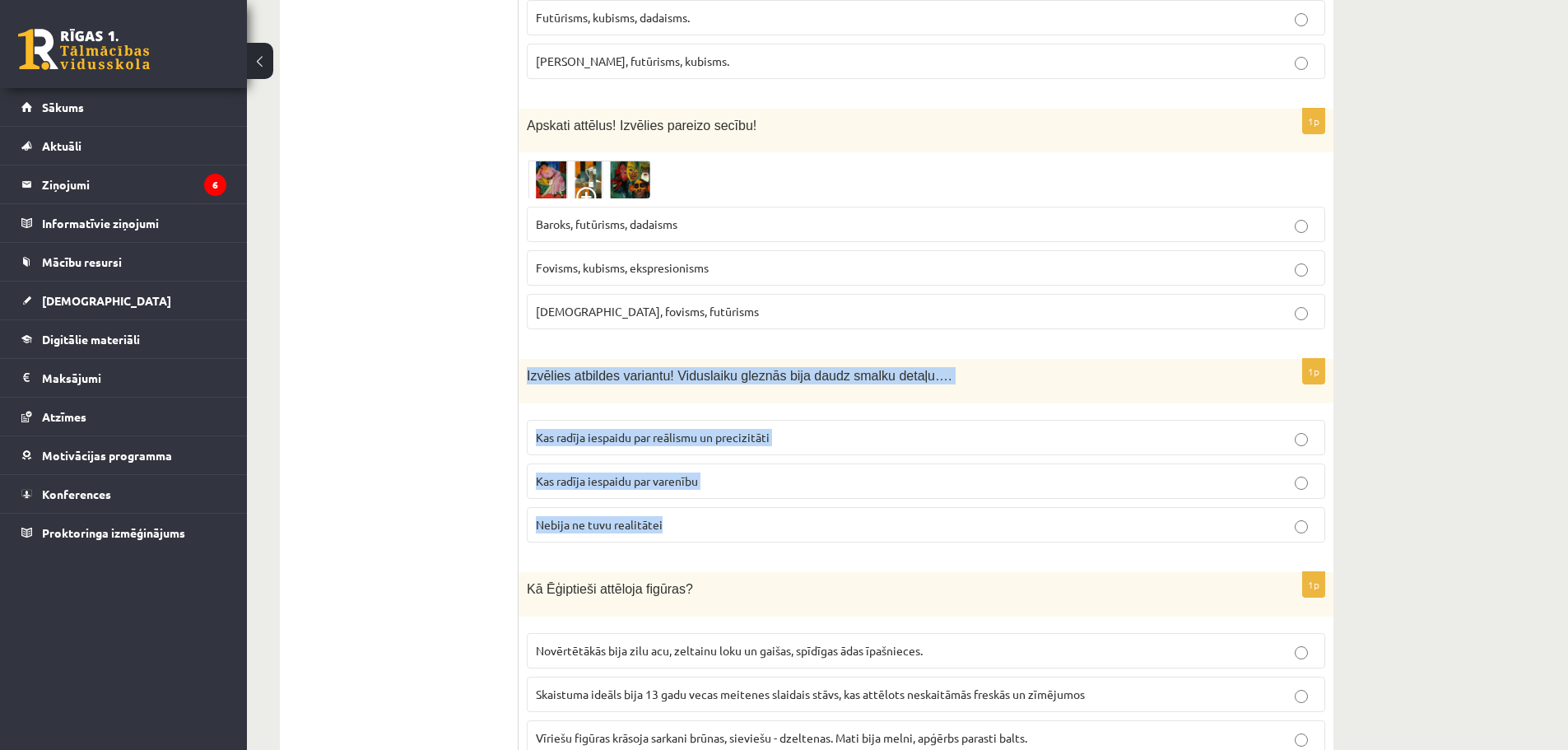
drag, startPoint x: 521, startPoint y: 319, endPoint x: 681, endPoint y: 464, distance: 215.9
click at [681, 464] on div "1p Izvēlies atbildes variantu! Viduslaiku gleznās bija daudz smalku detaļu…. Ka…" at bounding box center [925, 457] width 814 height 196
copy div "Izvēlies atbildes variantu! Viduslaiku gleznās bija daudz smalku detaļu…. Kas r…"
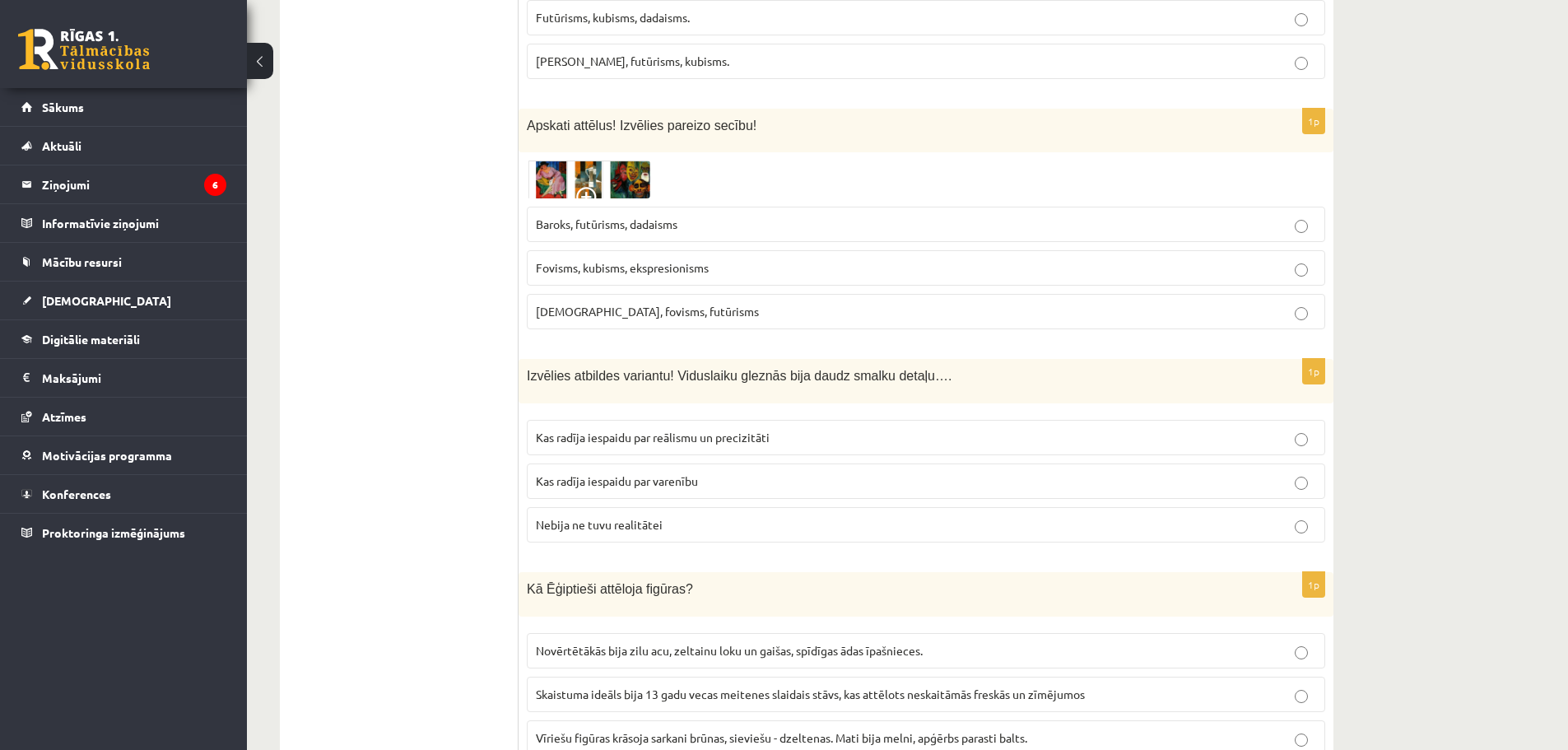
click at [693, 430] on span "Kas radīja iespaidu par reālismu un precizitāti" at bounding box center [652, 437] width 233 height 15
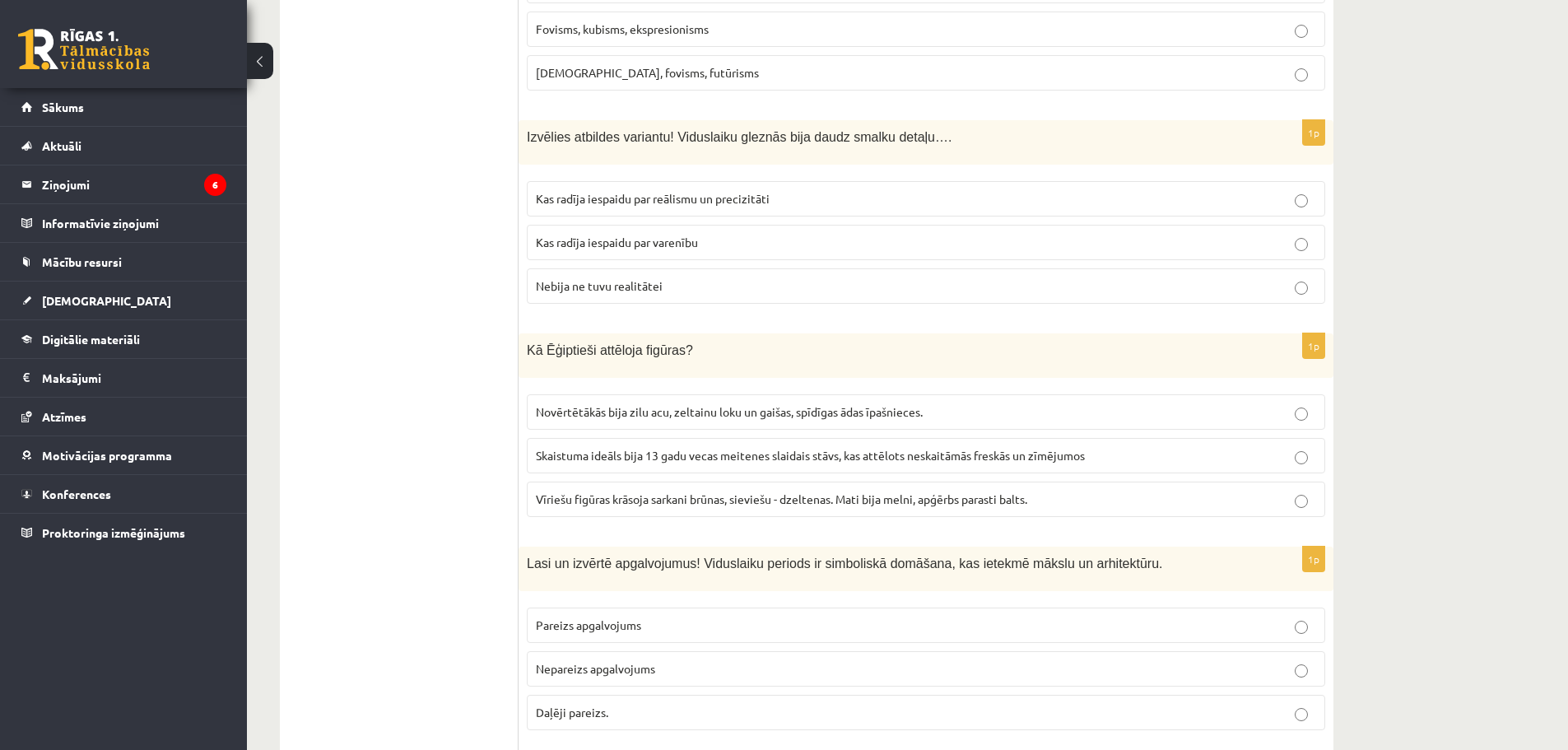
scroll to position [2469, 0]
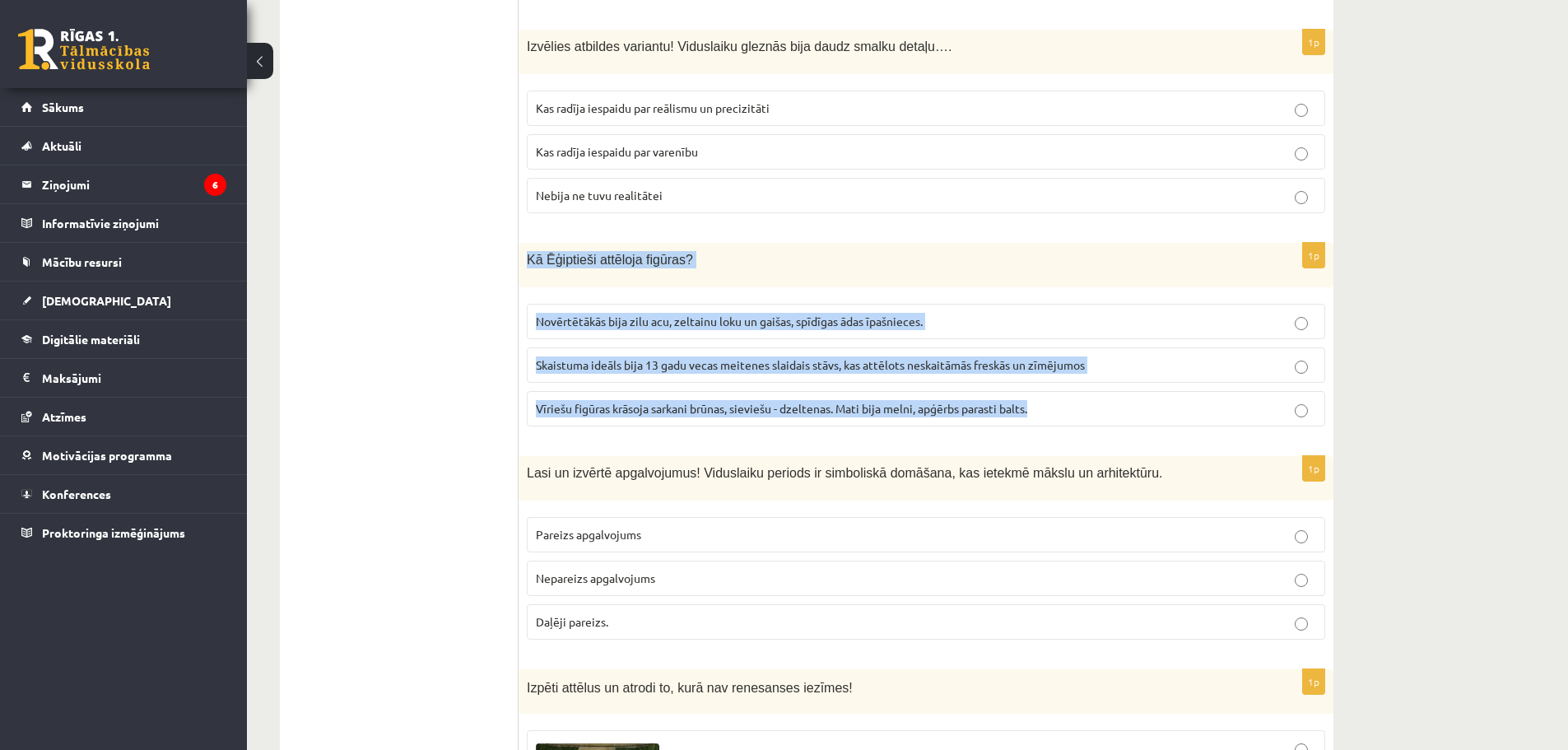
drag, startPoint x: 525, startPoint y: 209, endPoint x: 1047, endPoint y: 367, distance: 545.4
click at [1047, 367] on div "1p Kā Ēģiptieši attēloja figūras? Novērtētākās bija zilu acu, zeltainu loku un …" at bounding box center [925, 340] width 814 height 196
copy div "Kā Ēģiptieši attēloja figūras? Novērtētākās bija zilu acu, zeltainu loku un gai…"
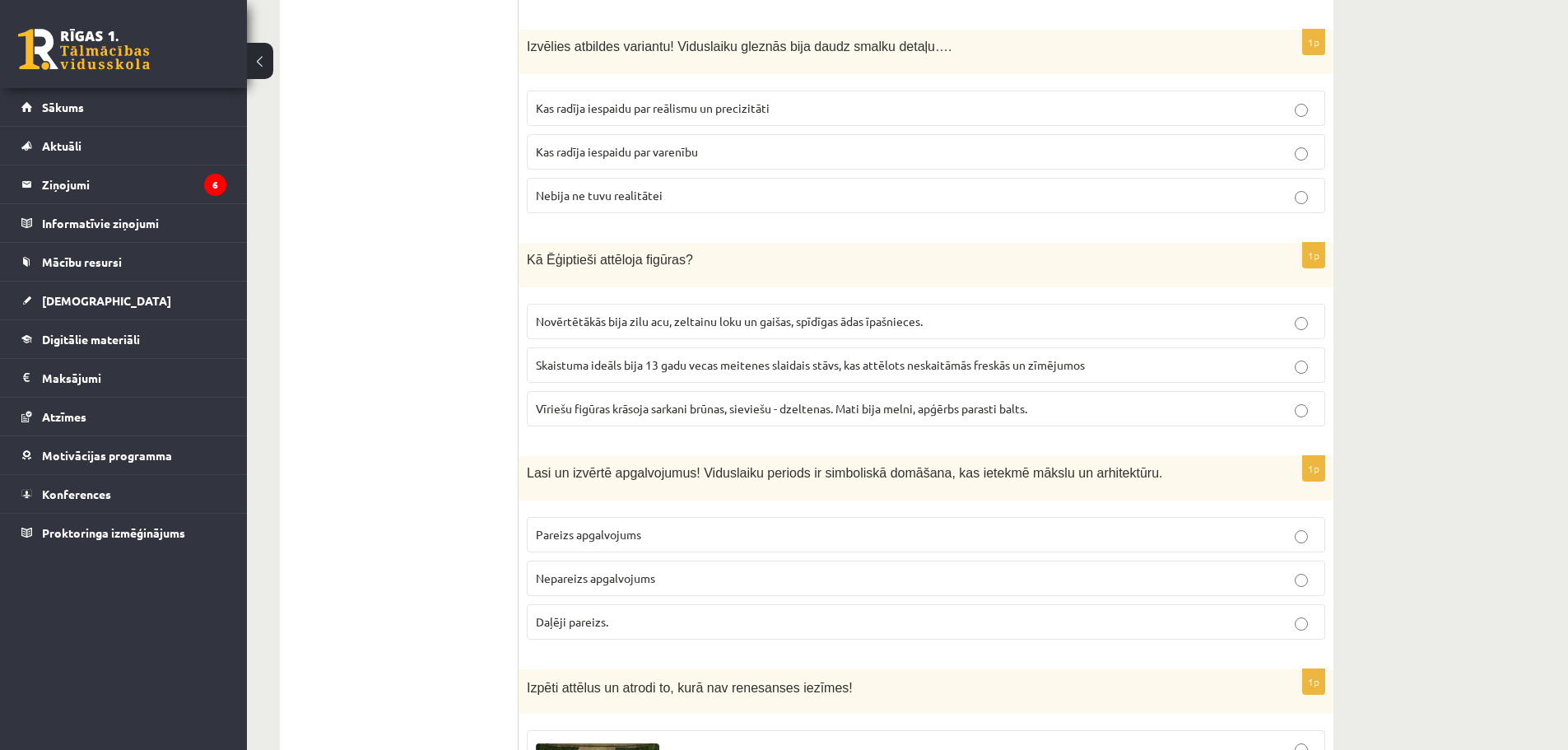
click at [766, 400] on span "Vīriešu figūras krāsoja sarkani brūnas, sieviešu - dzeltenas. Mati bija melni, …" at bounding box center [781, 408] width 492 height 15
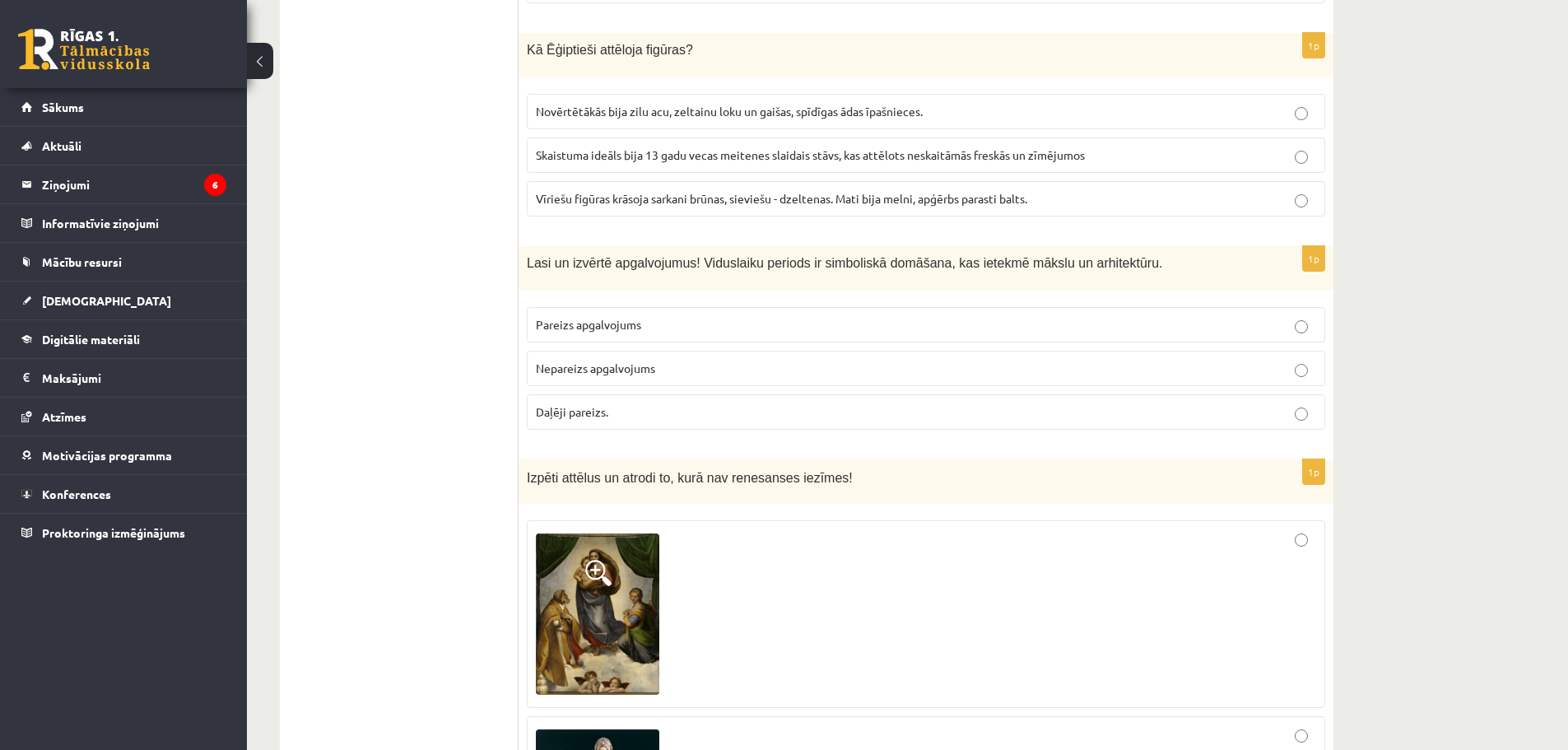
scroll to position [2606, 0]
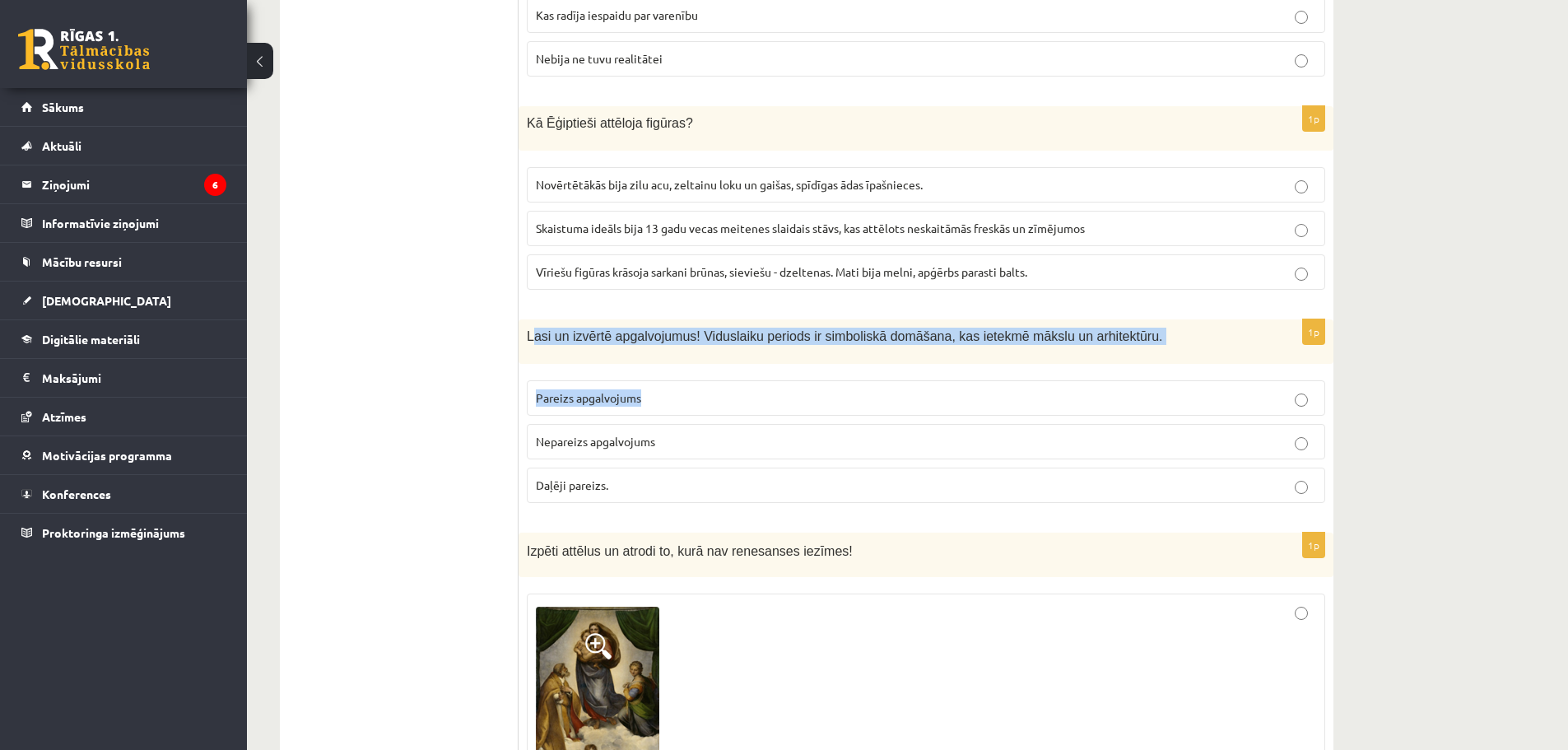
drag, startPoint x: 530, startPoint y: 284, endPoint x: 709, endPoint y: 326, distance: 183.9
click at [720, 328] on div "1p Lasi un izvērtē apgalvojumus! Viduslaiku periods ir simboliskā domāšana, kas…" at bounding box center [925, 417] width 814 height 196
drag, startPoint x: 524, startPoint y: 282, endPoint x: 671, endPoint y: 417, distance: 199.6
click at [671, 417] on div "1p Lasi un izvērtē apgalvojumus! Viduslaiku periods ir simboliskā domāšana, kas…" at bounding box center [925, 417] width 814 height 196
copy div "Lasi un izvērtē apgalvojumus! Viduslaiku periods ir simboliskā domāšana, kas ie…"
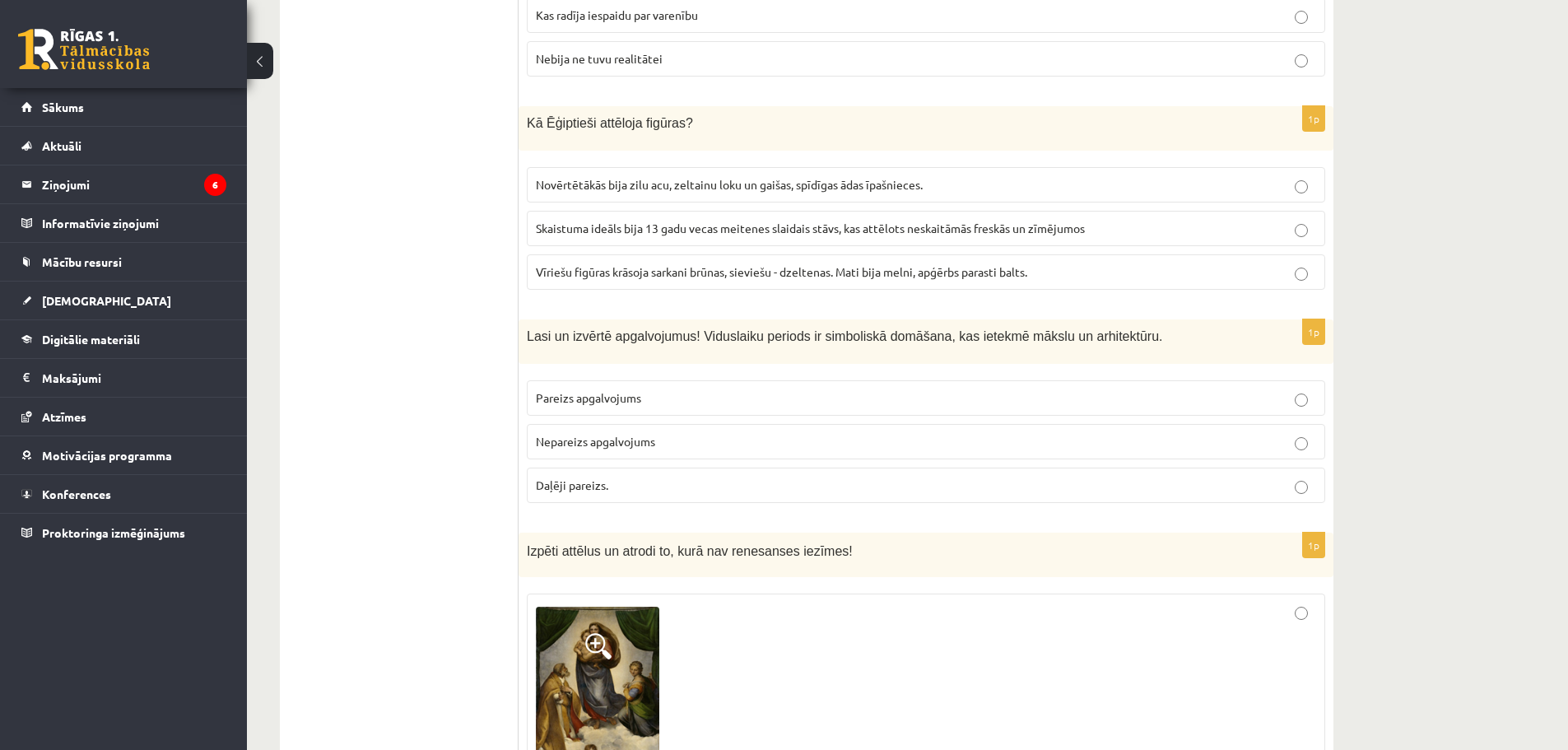
click at [576, 390] on span "Pareizs apgalvojums" at bounding box center [588, 398] width 105 height 15
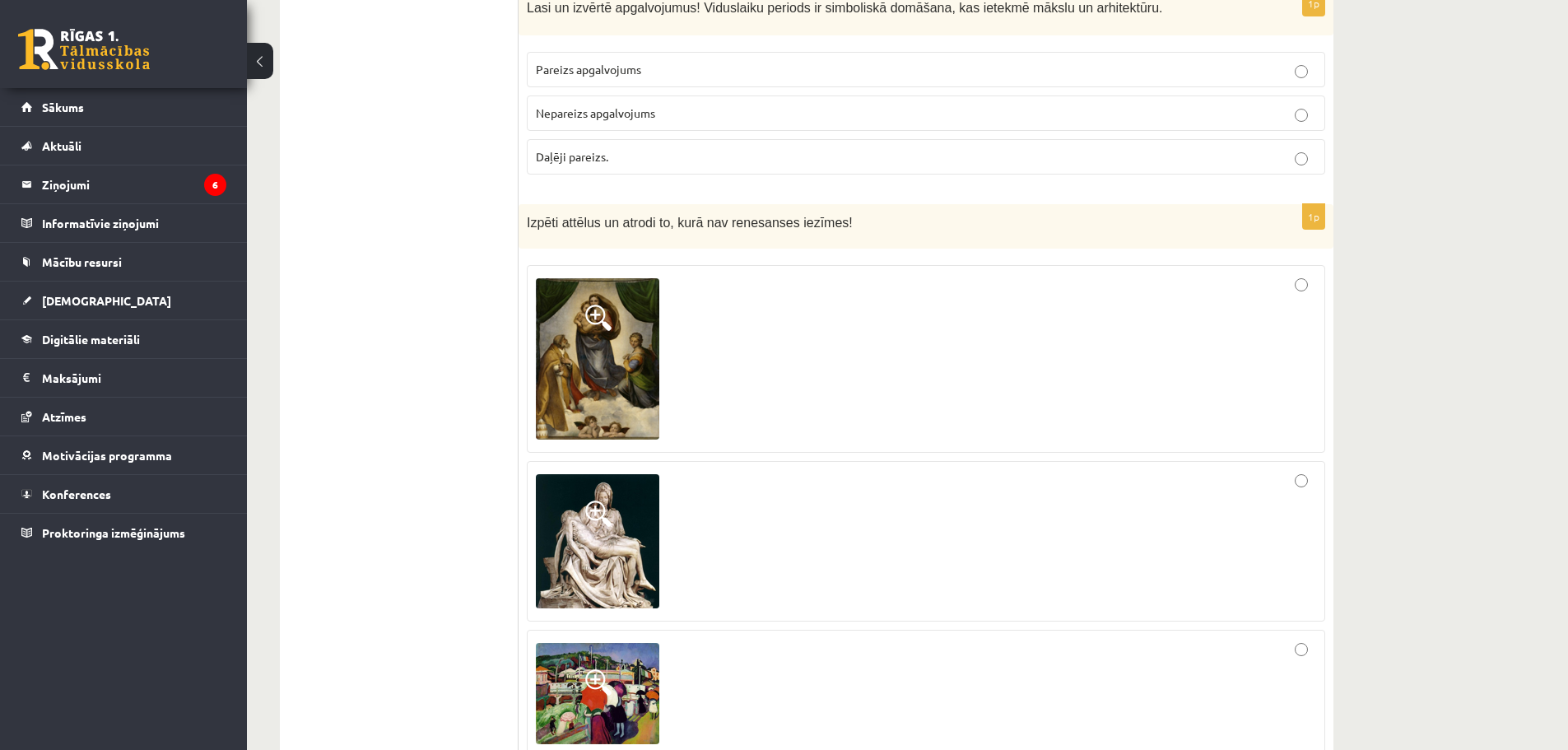
scroll to position [2935, 0]
click at [581, 339] on img at bounding box center [598, 358] width 124 height 161
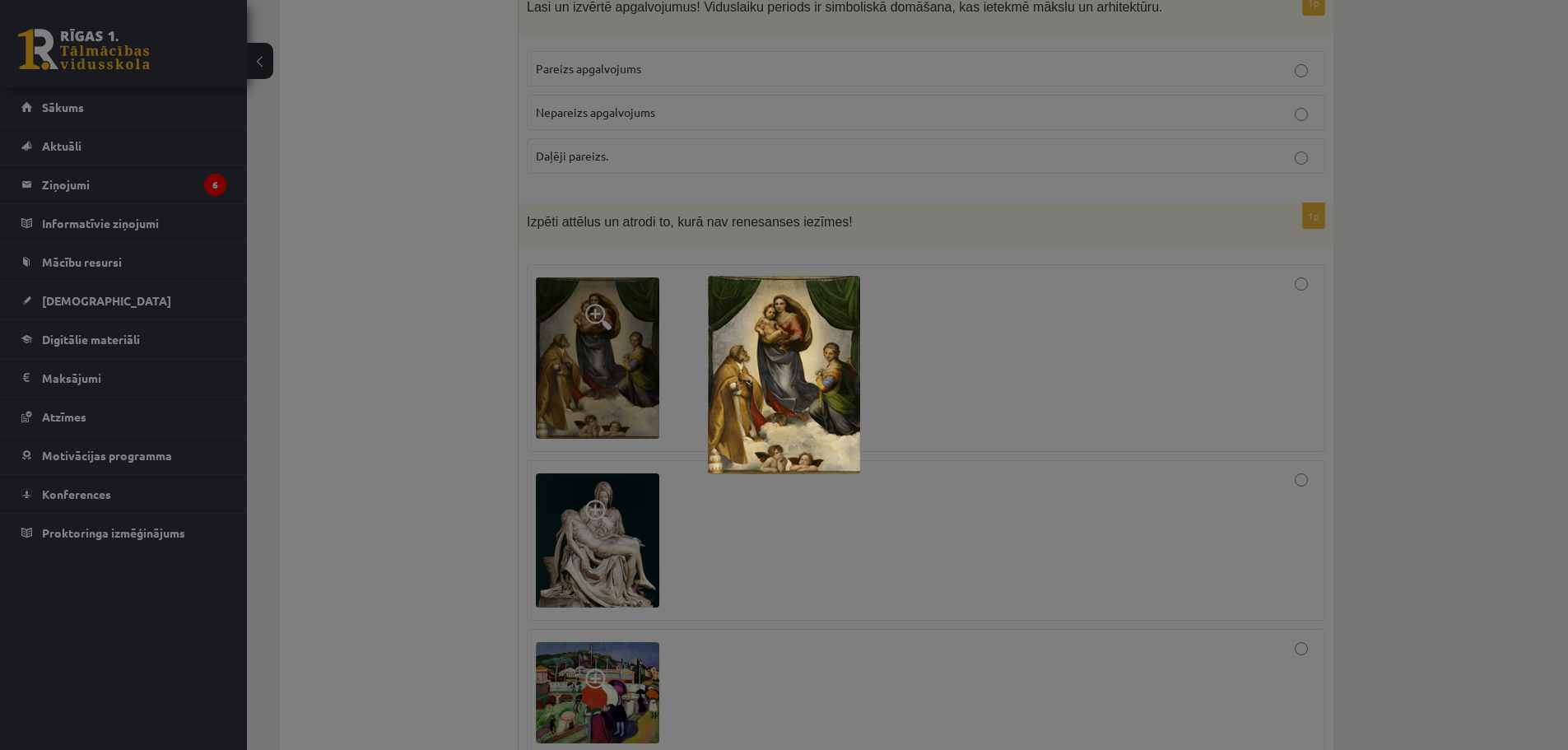
click at [581, 339] on div at bounding box center [784, 375] width 1568 height 750
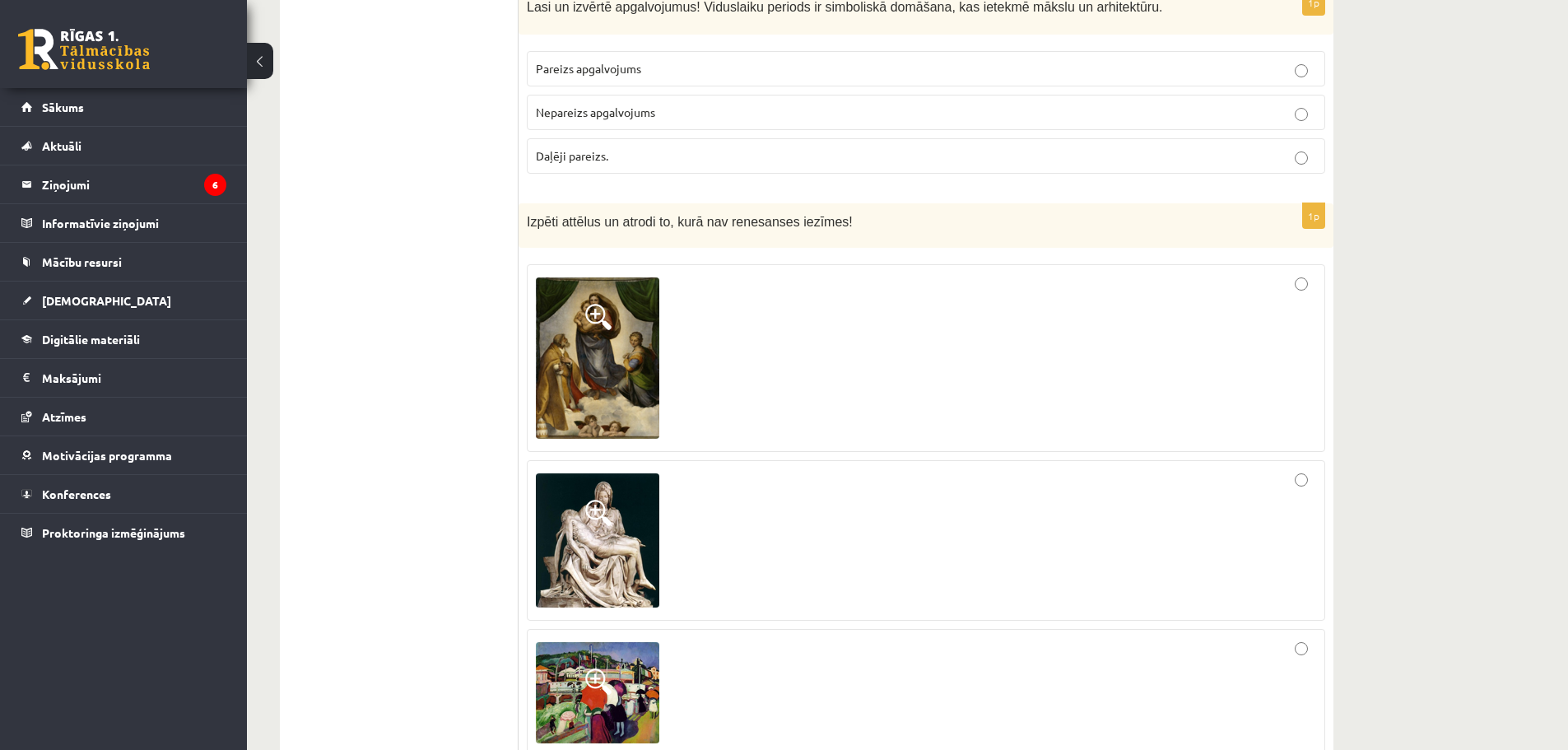
click at [609, 500] on span at bounding box center [598, 513] width 27 height 27
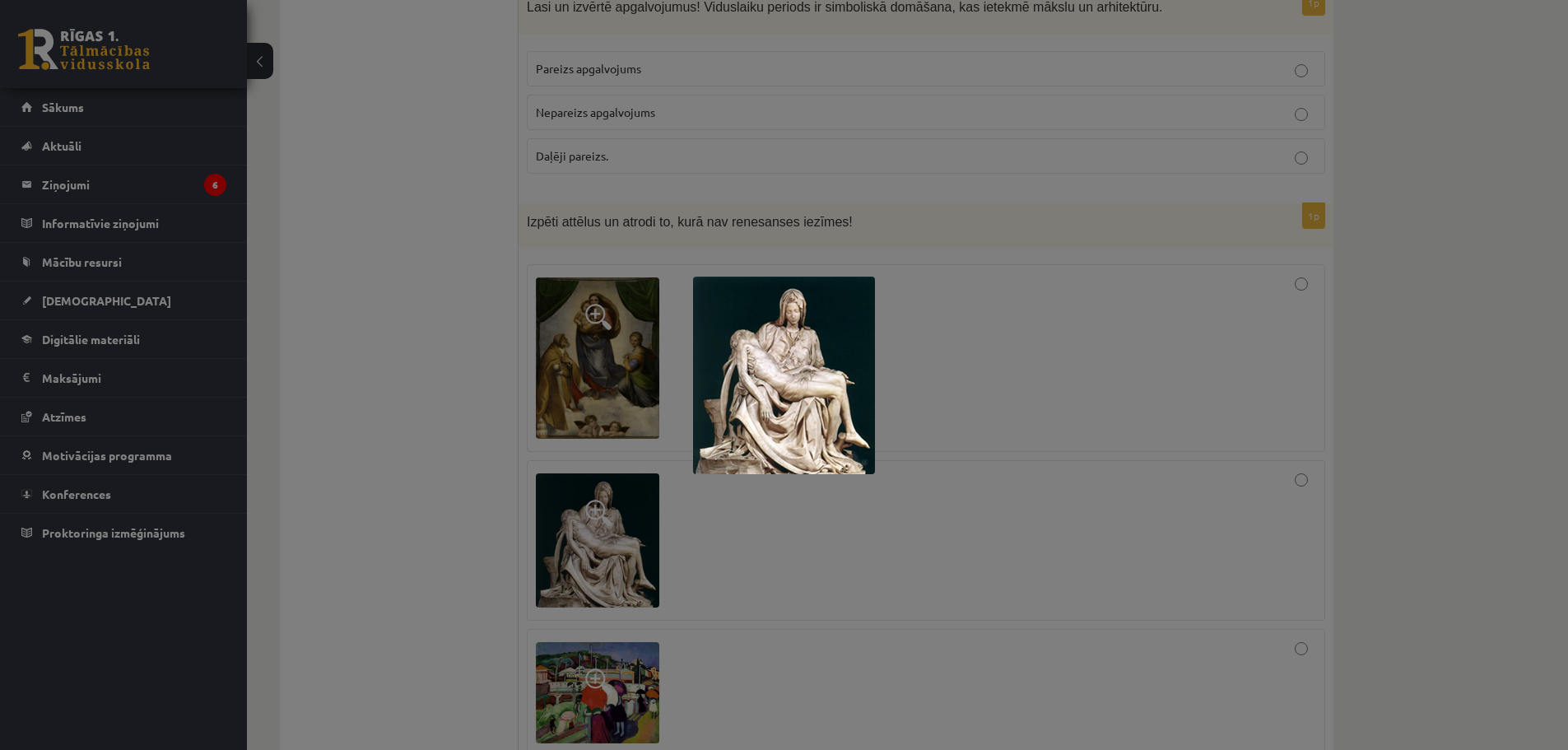
click at [591, 455] on div at bounding box center [784, 375] width 1568 height 750
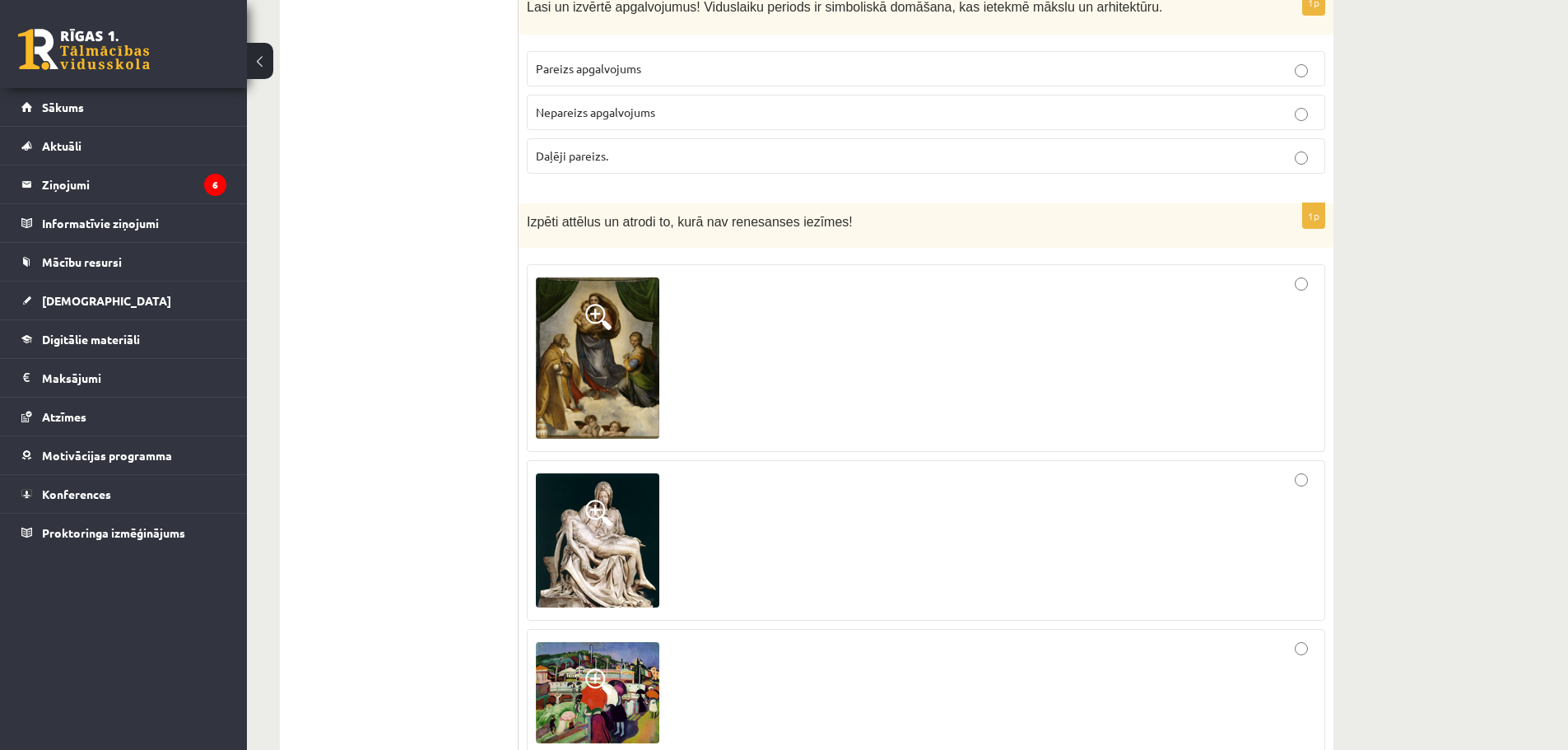
click at [652, 642] on img at bounding box center [598, 693] width 124 height 101
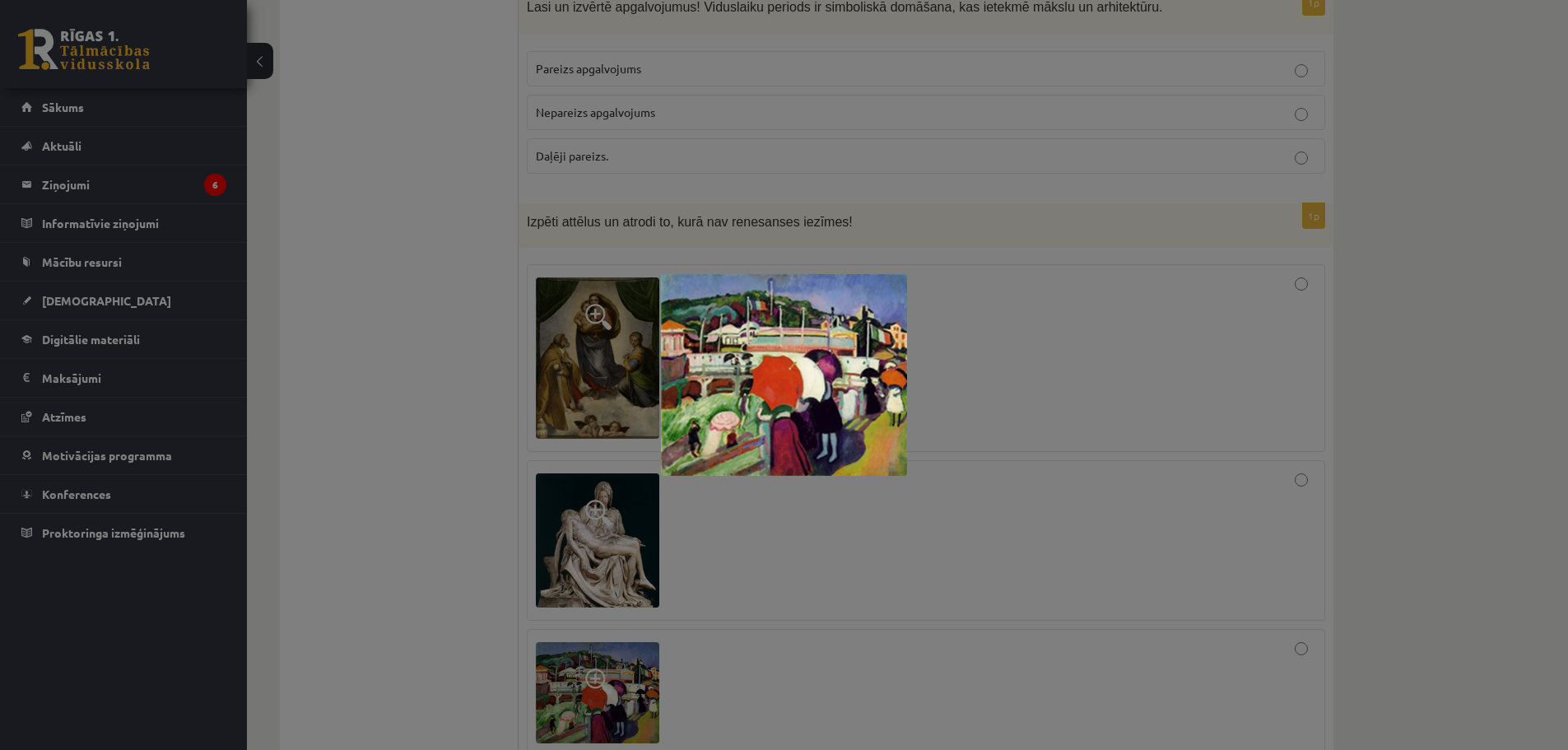
click at [645, 629] on div at bounding box center [784, 375] width 1568 height 750
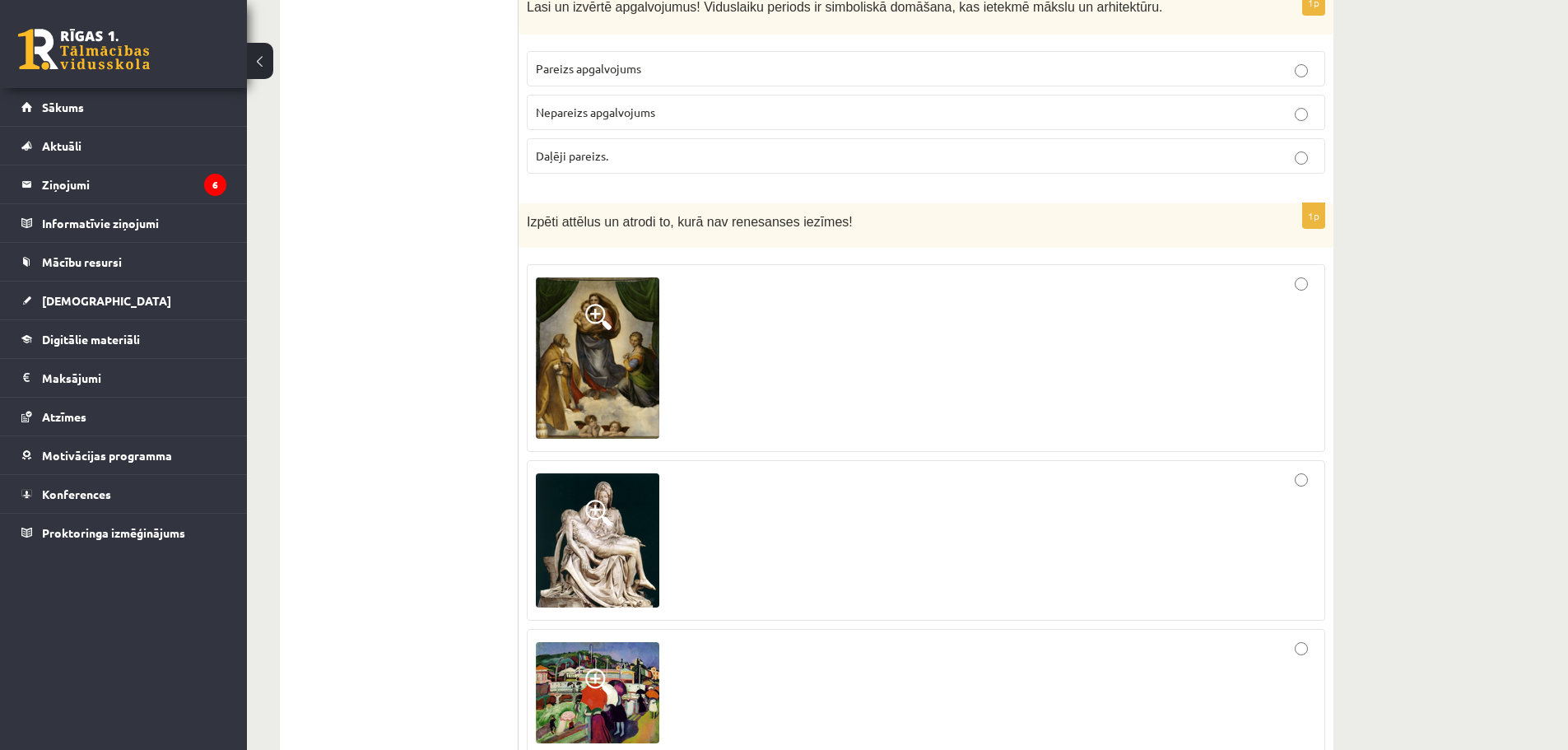
click at [944, 637] on div at bounding box center [926, 692] width 780 height 110
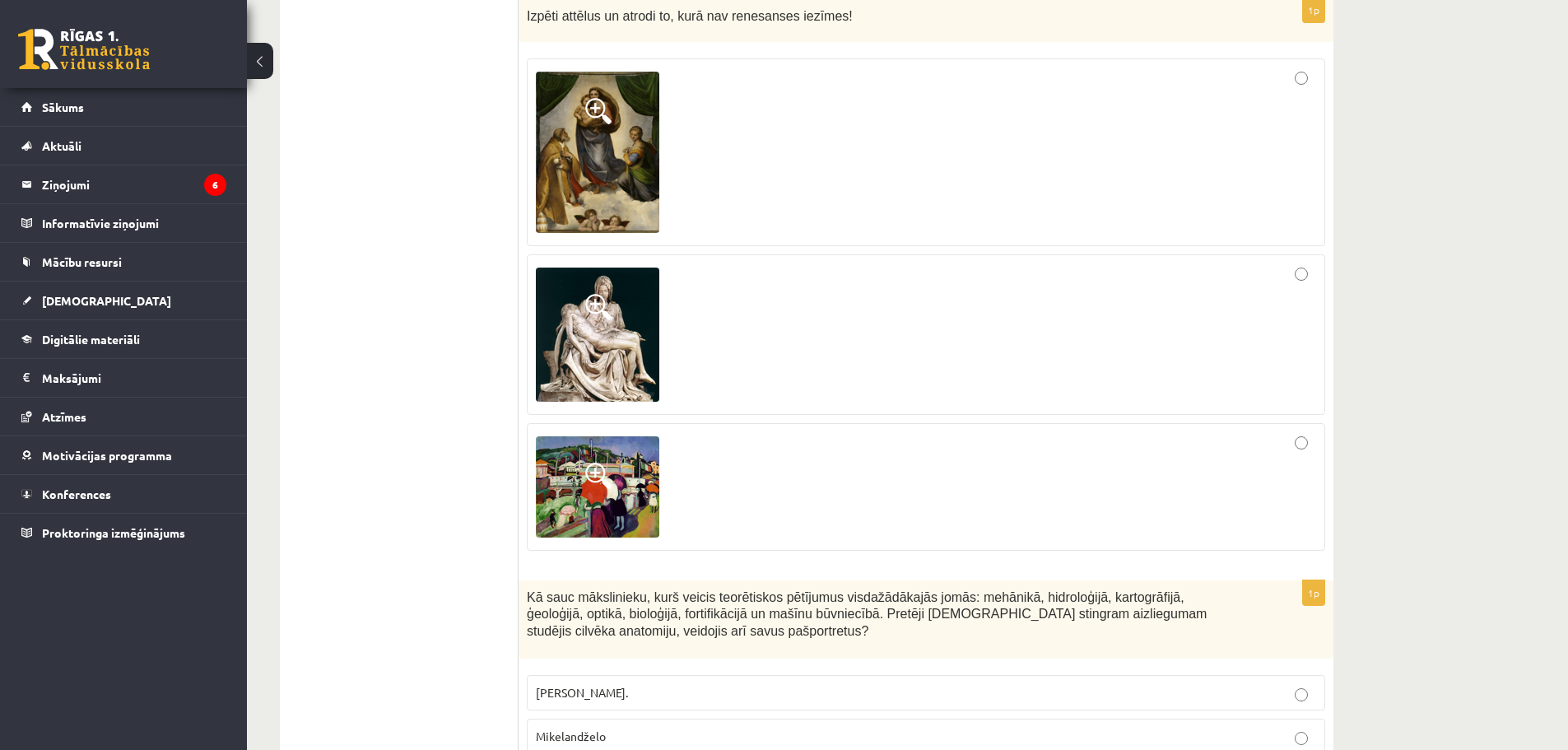
scroll to position [3264, 0]
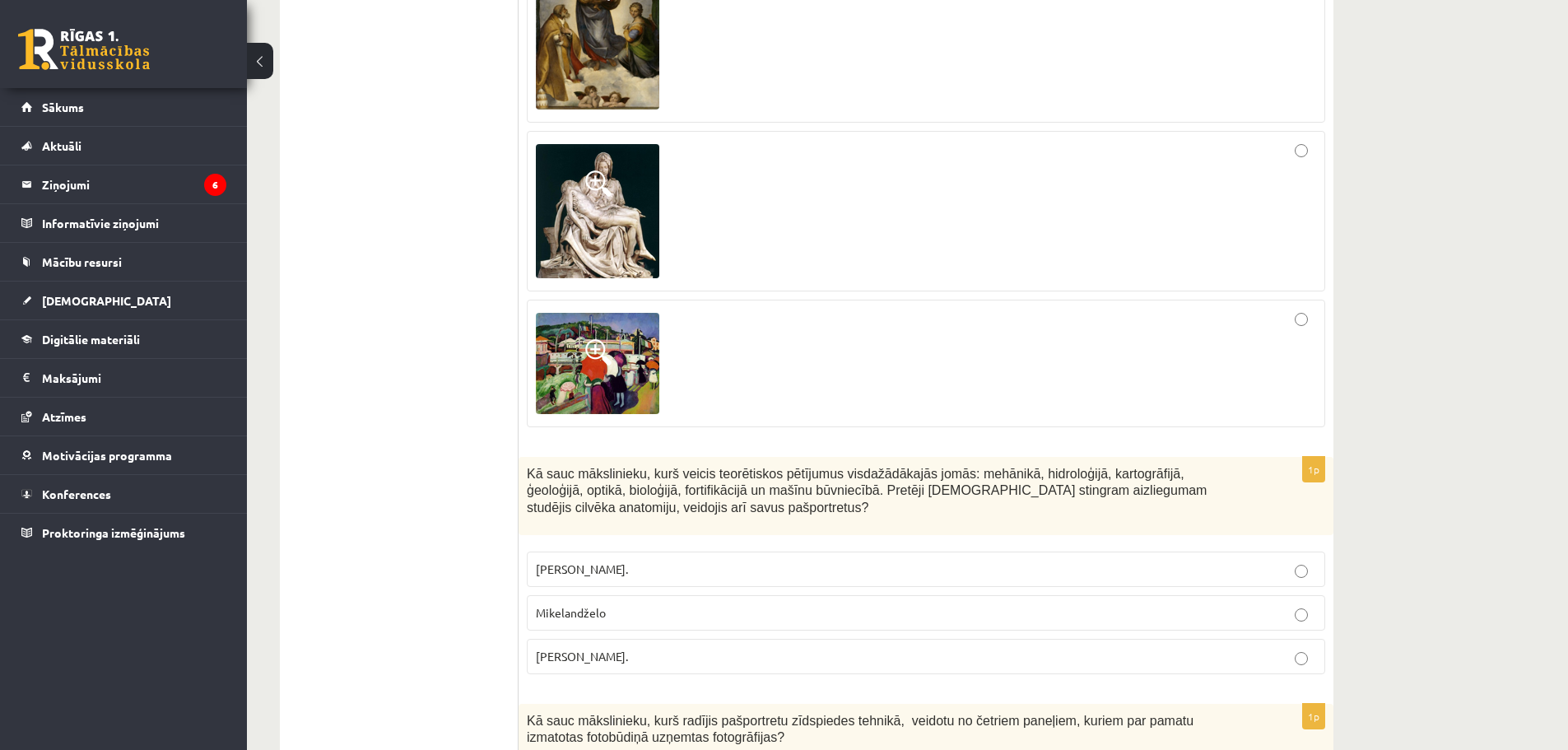
drag, startPoint x: 526, startPoint y: 422, endPoint x: 645, endPoint y: 586, distance: 202.6
click at [659, 596] on div "1p Kā sauc mākslinieku, kurš veicis teorētiskos pētījumus visdažādākajās jomās:…" at bounding box center [925, 572] width 814 height 231
drag, startPoint x: 457, startPoint y: 593, endPoint x: 505, endPoint y: 599, distance: 48.4
click at [572, 648] on p "Leonardo da Vinči." at bounding box center [926, 656] width 780 height 18
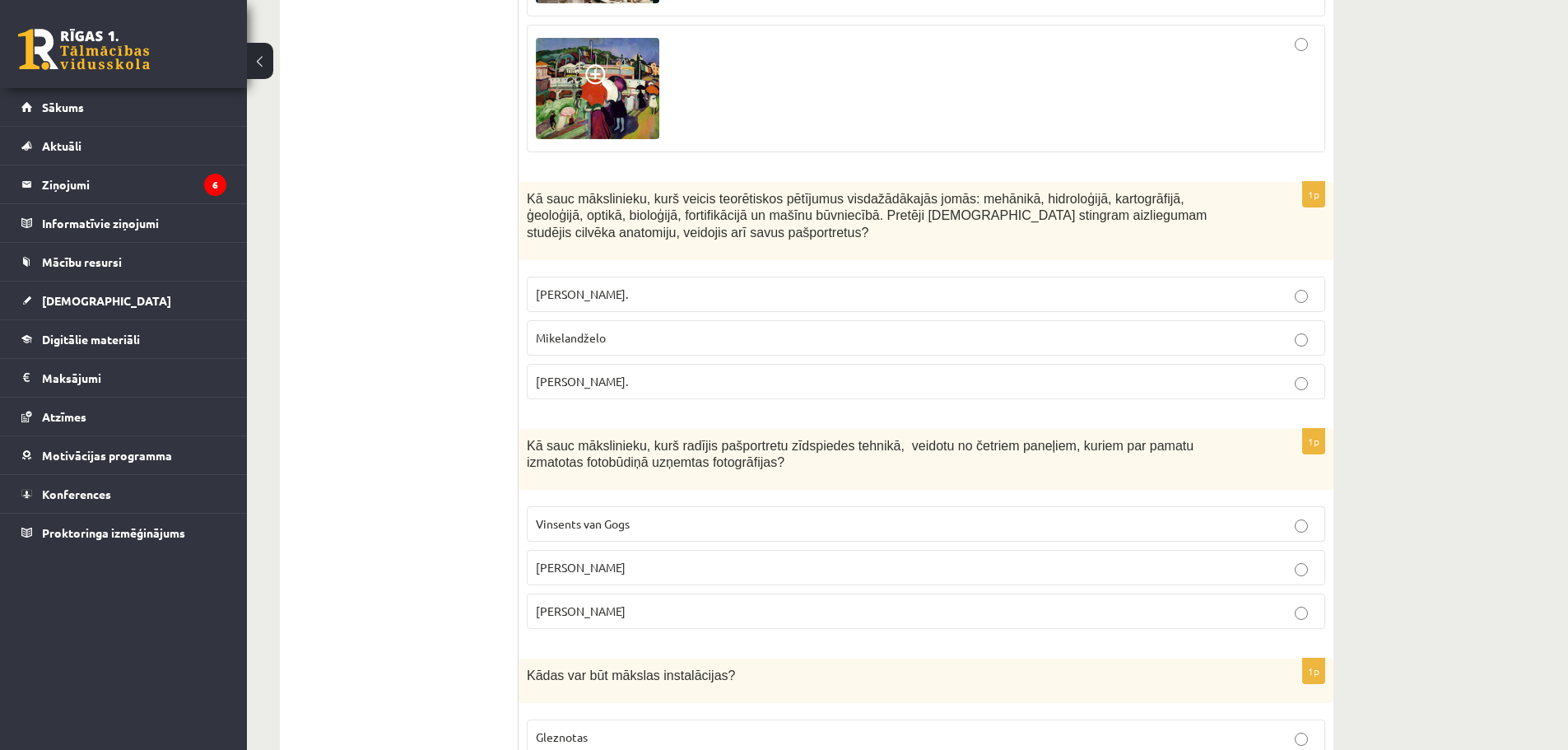
scroll to position [3675, 0]
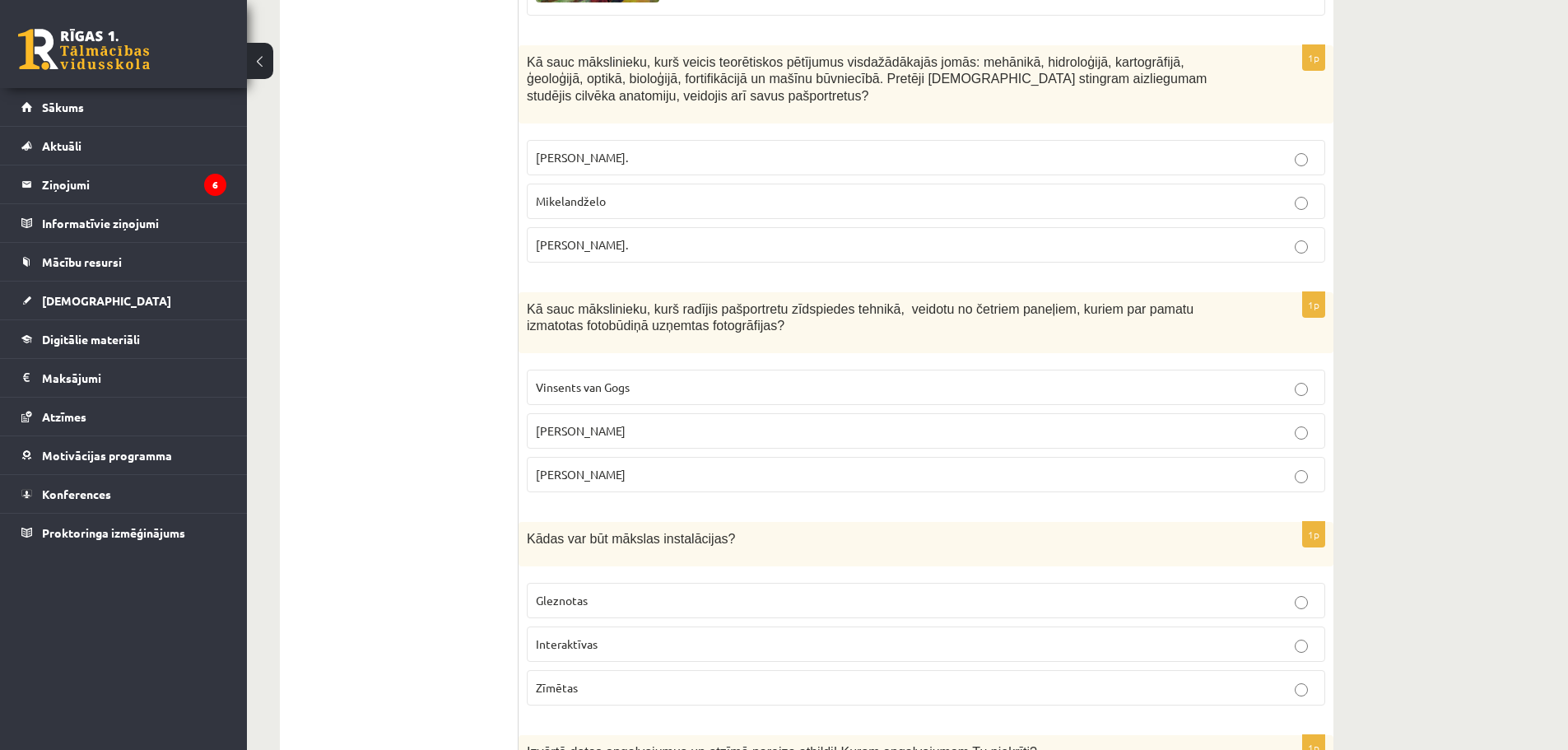
drag, startPoint x: 525, startPoint y: 249, endPoint x: 660, endPoint y: 420, distance: 217.9
click at [660, 420] on div "1p Kā sauc mākslinieku, kurš radījis pašportretu zīdspiedes tehnikā, veidotu no…" at bounding box center [925, 399] width 814 height 214
click at [446, 496] on ul "Tests Izvērtējums!" at bounding box center [407, 480] width 222 height 7720
click at [577, 423] on span "Endijs Vorhols" at bounding box center [580, 431] width 89 height 15
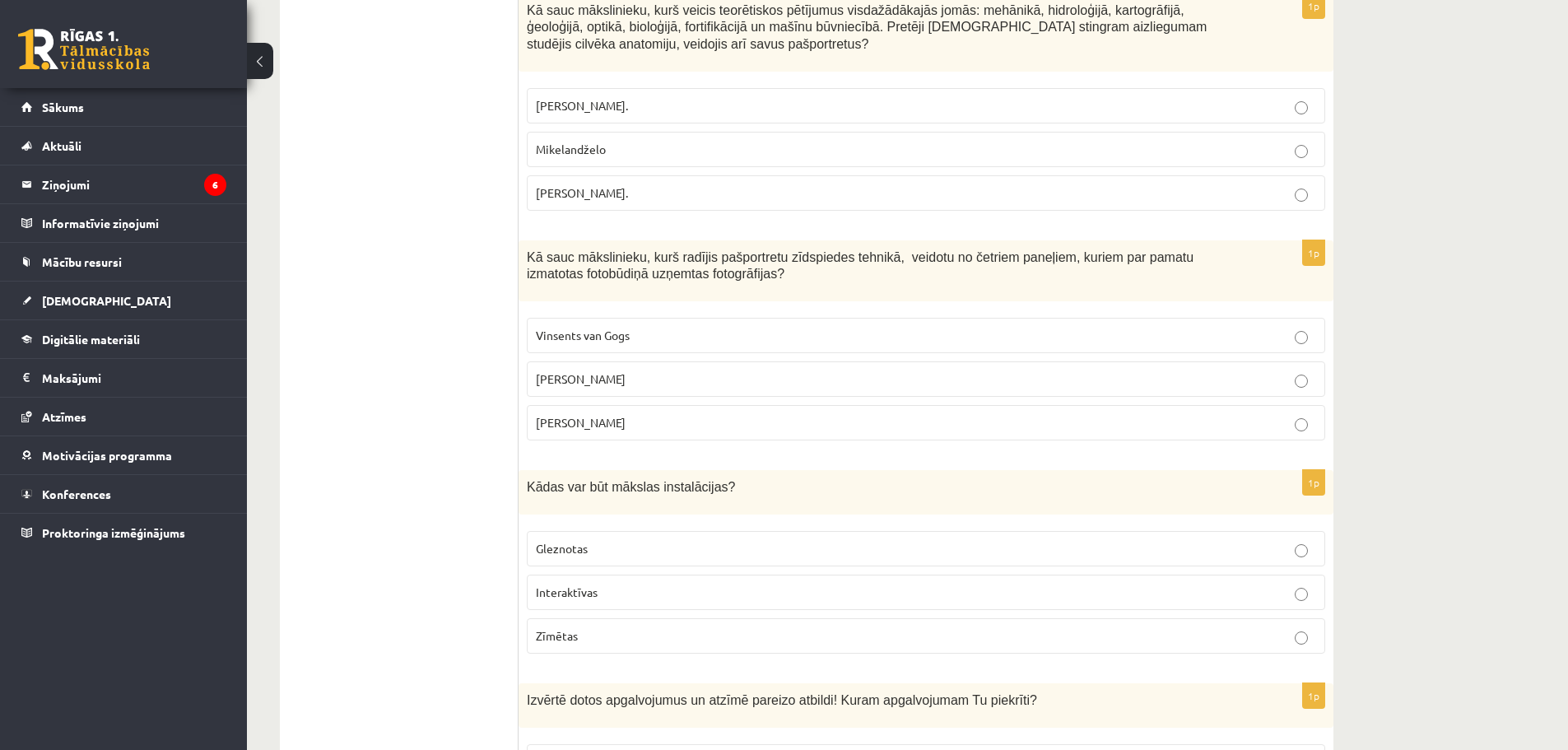
scroll to position [3923, 0]
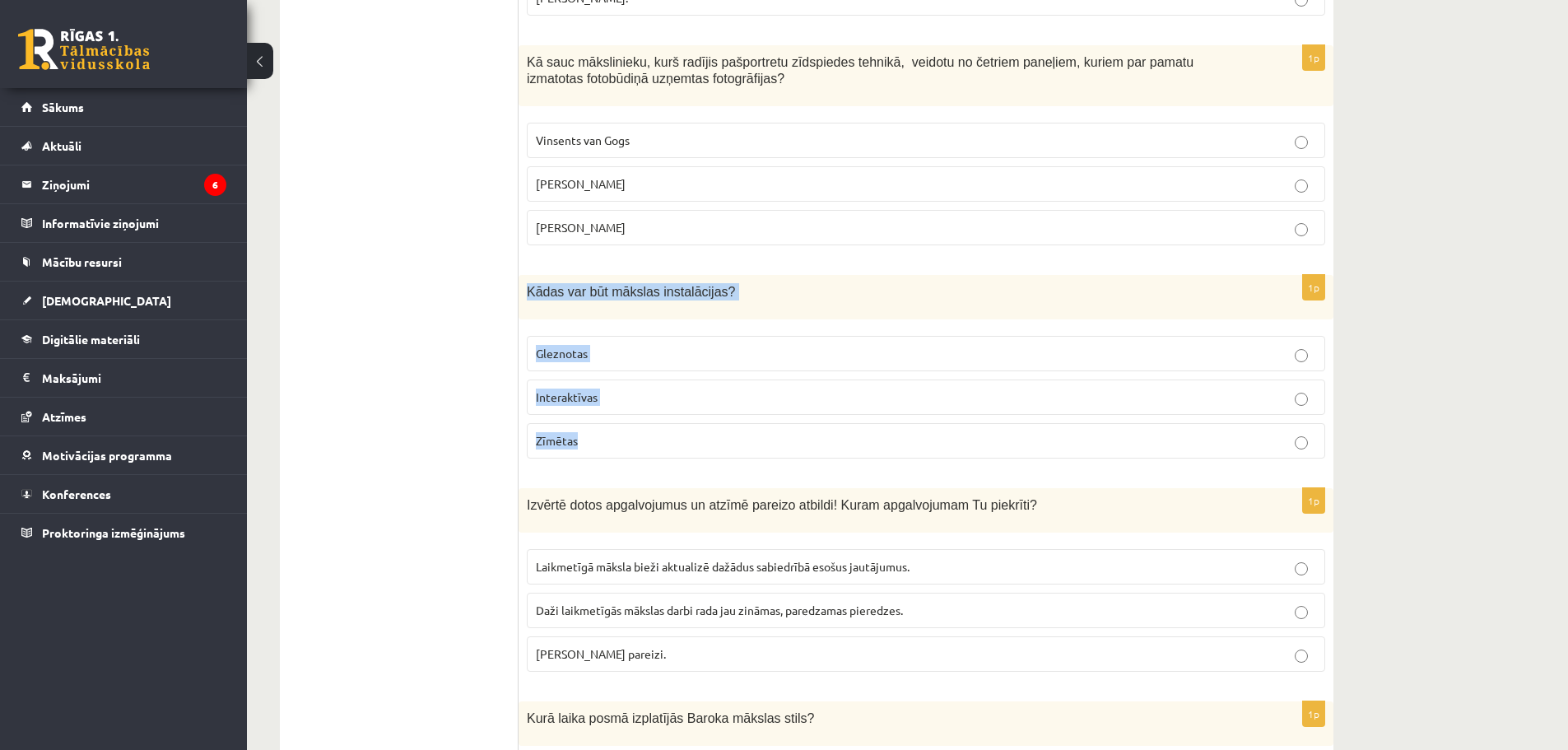
drag, startPoint x: 525, startPoint y: 244, endPoint x: 713, endPoint y: 372, distance: 227.4
click at [713, 372] on div "1p Kādas var būt mākslas instalācijas? Gleznotas Interaktīvas Zīmētas" at bounding box center [925, 373] width 814 height 196
click at [647, 388] on p "Interaktīvas" at bounding box center [926, 397] width 780 height 18
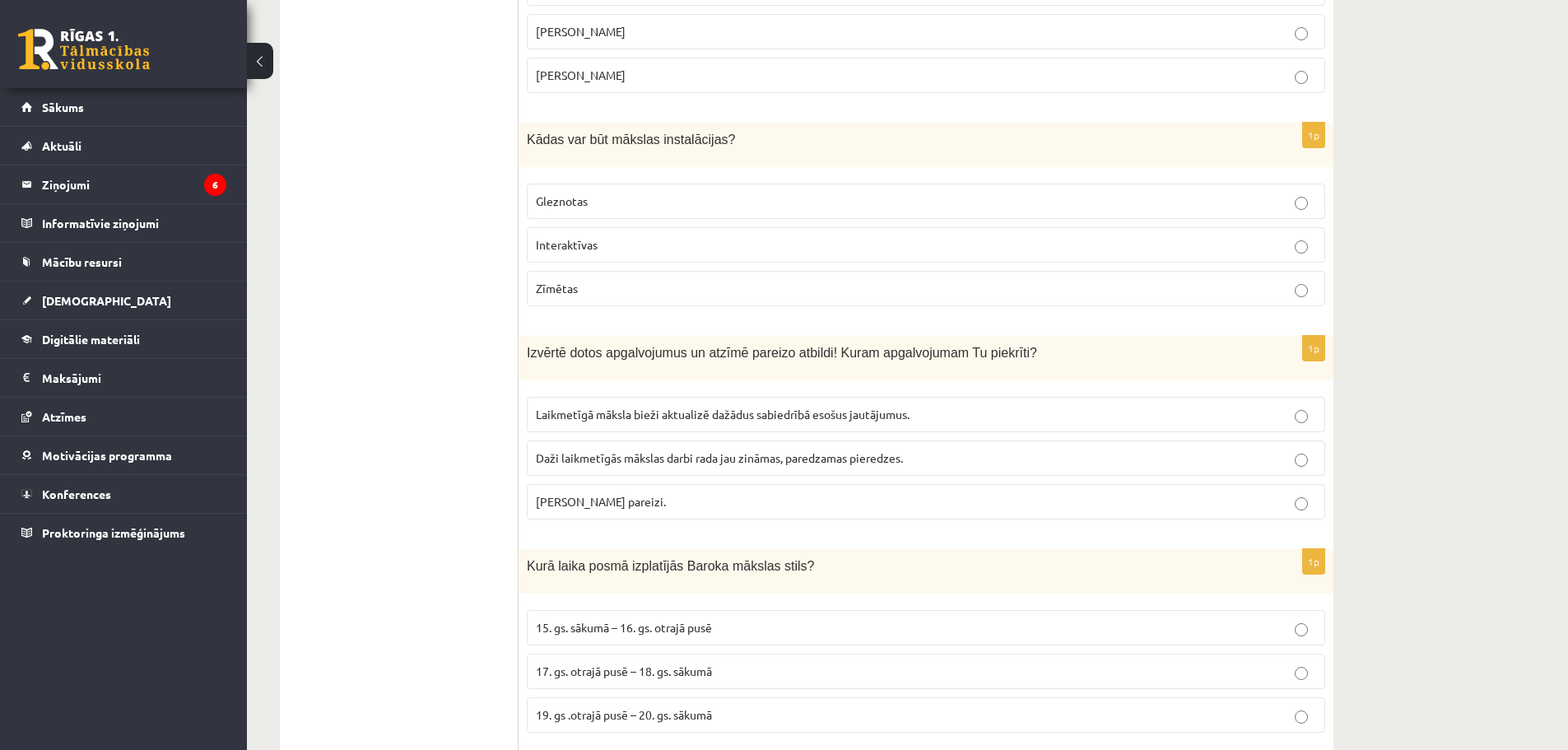
scroll to position [4087, 0]
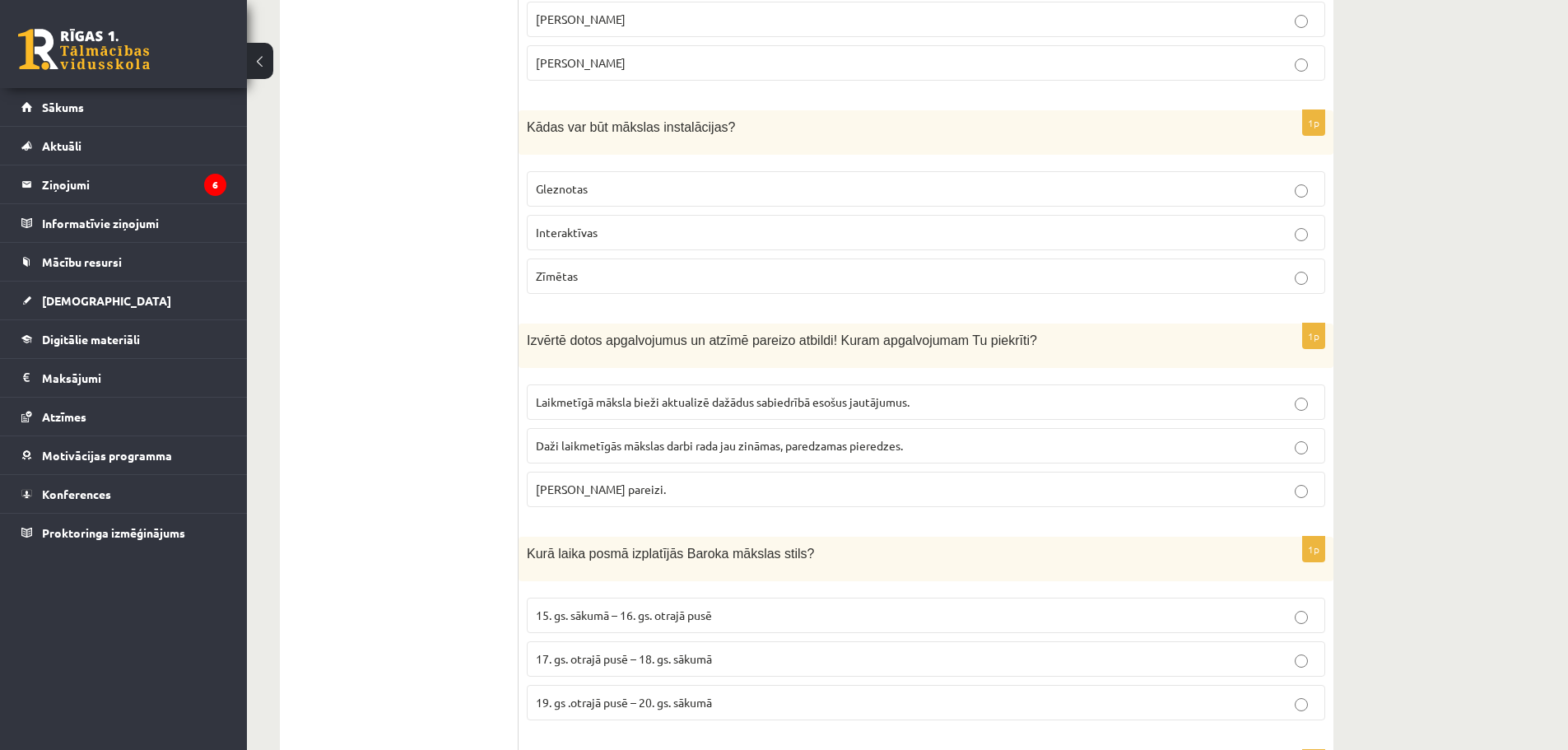
drag, startPoint x: 523, startPoint y: 284, endPoint x: 721, endPoint y: 448, distance: 257.1
click at [721, 448] on div "1p Izvērtē dotos apgalvojumus un atzīmē pareizo atbildi! Kuram apgalvojumam Tu …" at bounding box center [925, 422] width 814 height 196
click at [439, 504] on ul "Tests Izvērtējums!" at bounding box center [407, 68] width 222 height 7720
click at [596, 385] on label "Laikmetīgā māksla bieži aktualizē dažādus sabiedrībā esošus jautājumus." at bounding box center [925, 402] width 798 height 35
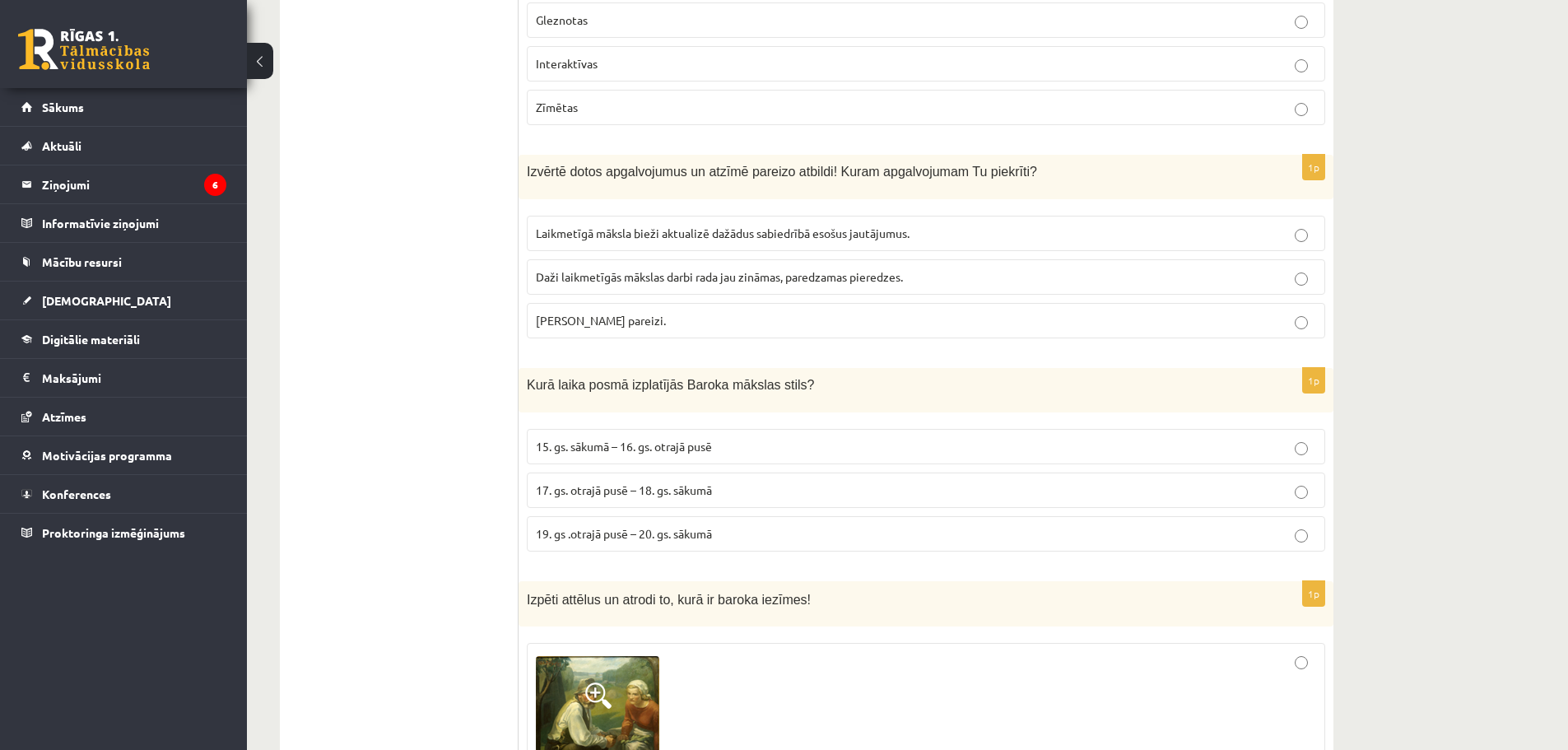
scroll to position [4252, 0]
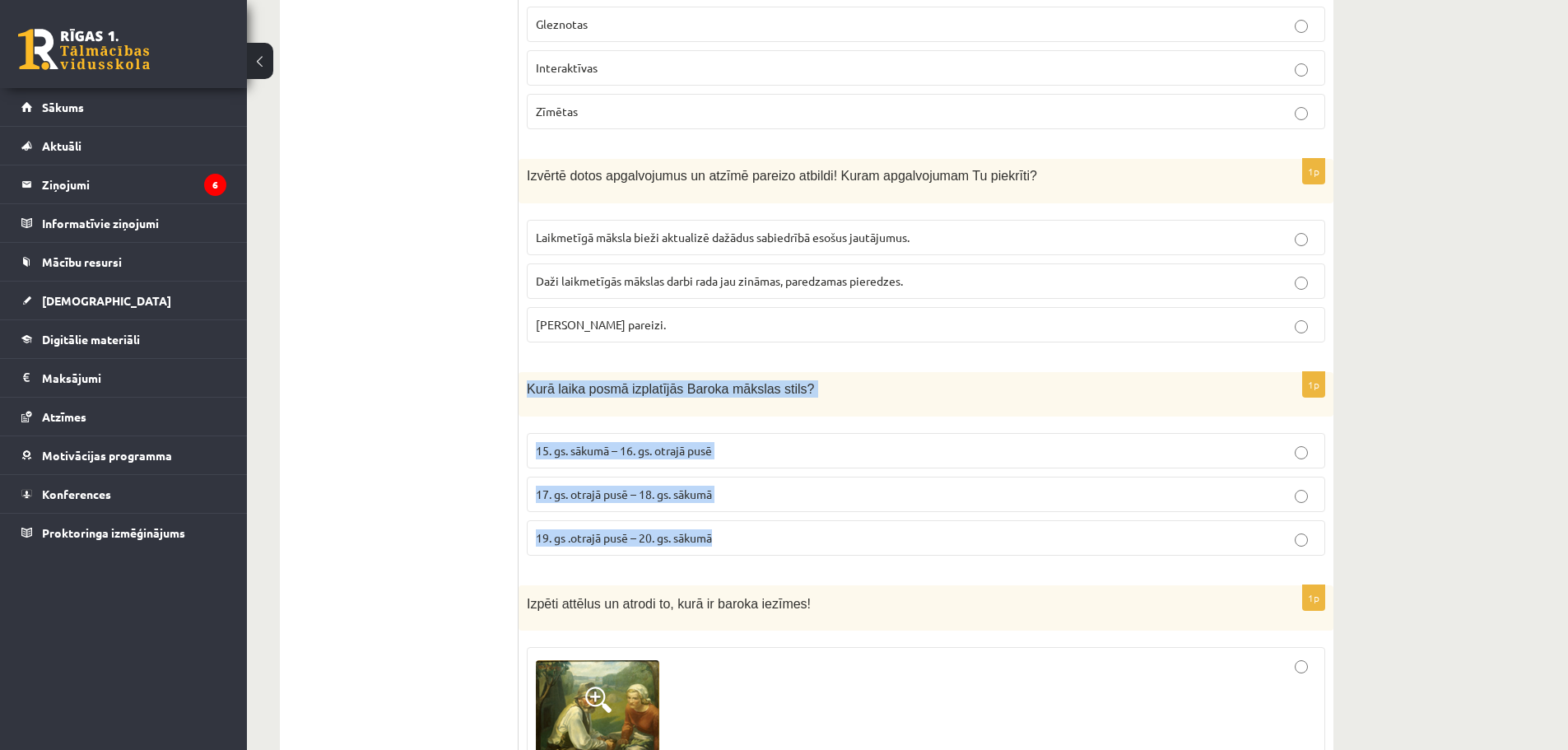
drag, startPoint x: 525, startPoint y: 346, endPoint x: 752, endPoint y: 478, distance: 262.6
click at [752, 478] on div "1p Kurā laika posmā izplatījās Baroka mākslas stils? 15. gs. sākumā – 16. gs. o…" at bounding box center [925, 470] width 814 height 196
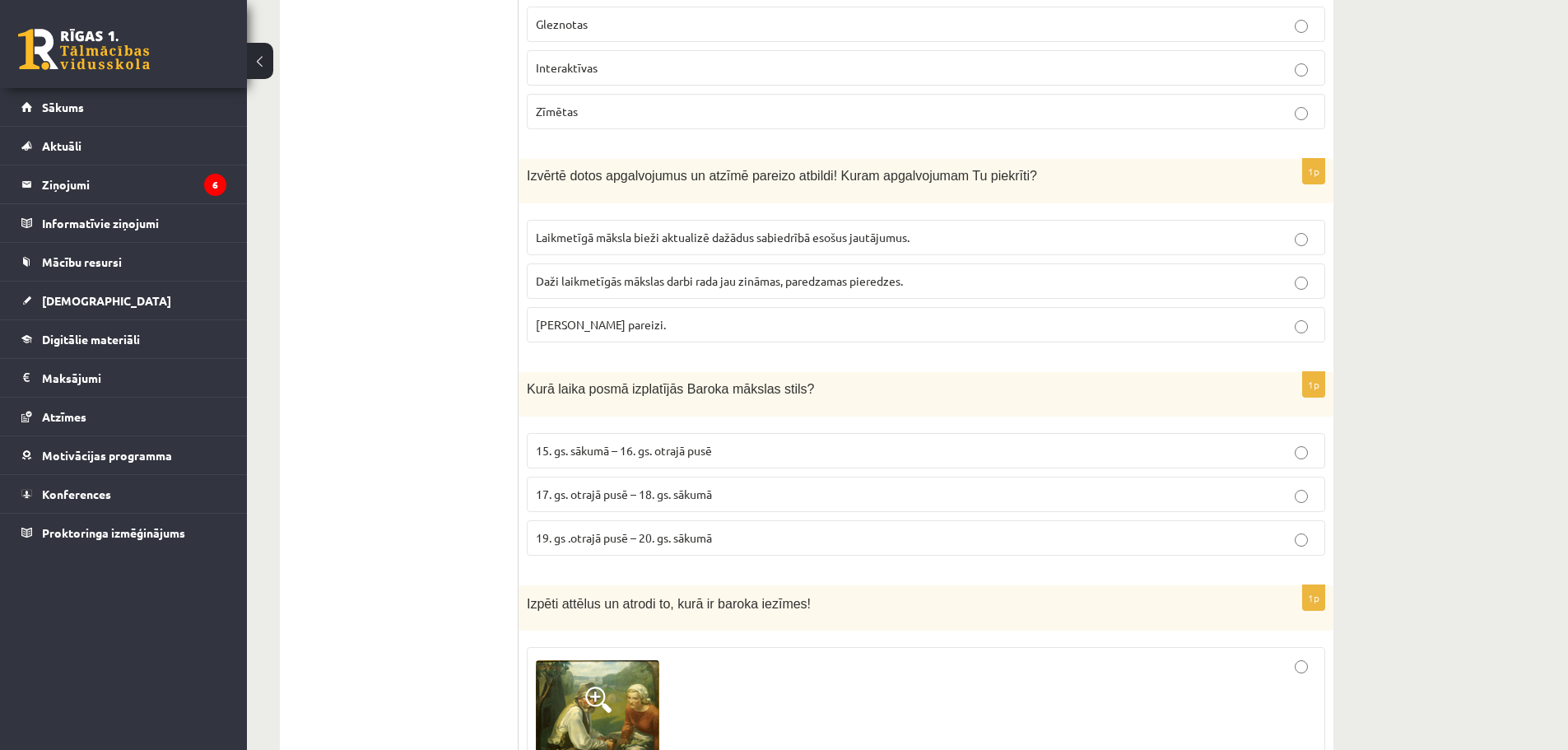
click at [659, 486] on span "17. gs. otrajā pusē – 18. gs. sākumā" at bounding box center [624, 494] width 176 height 15
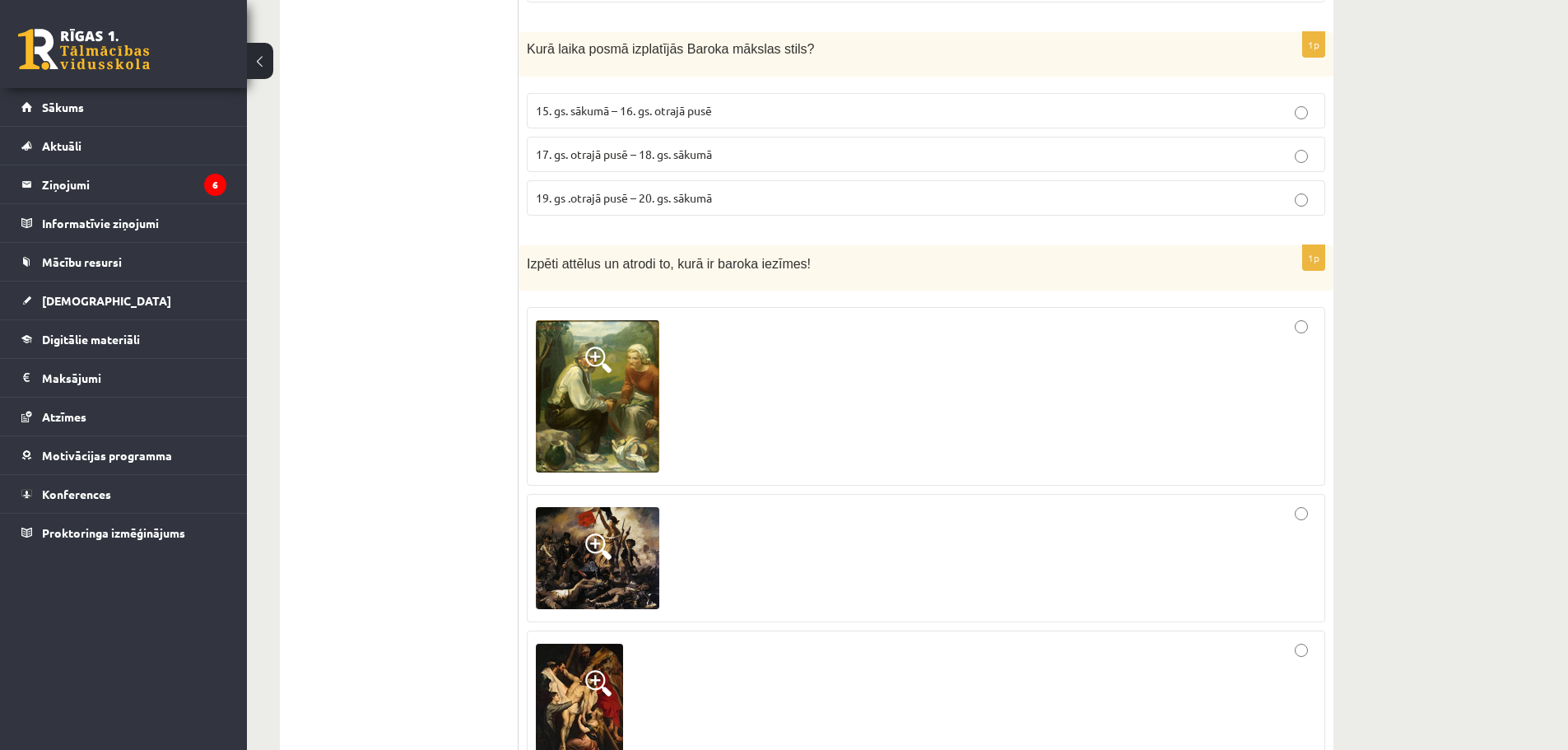
scroll to position [4663, 0]
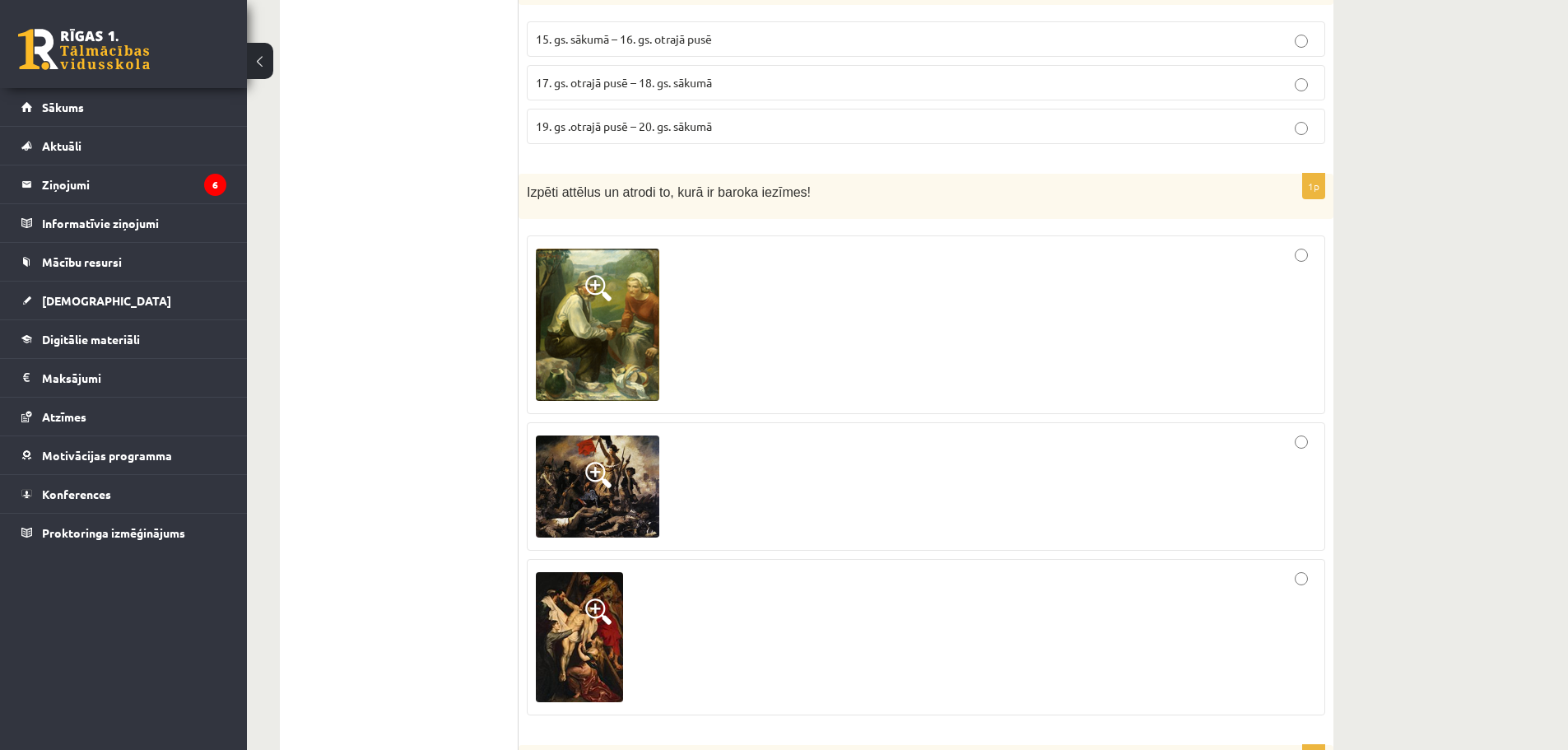
click at [581, 337] on img at bounding box center [598, 325] width 124 height 153
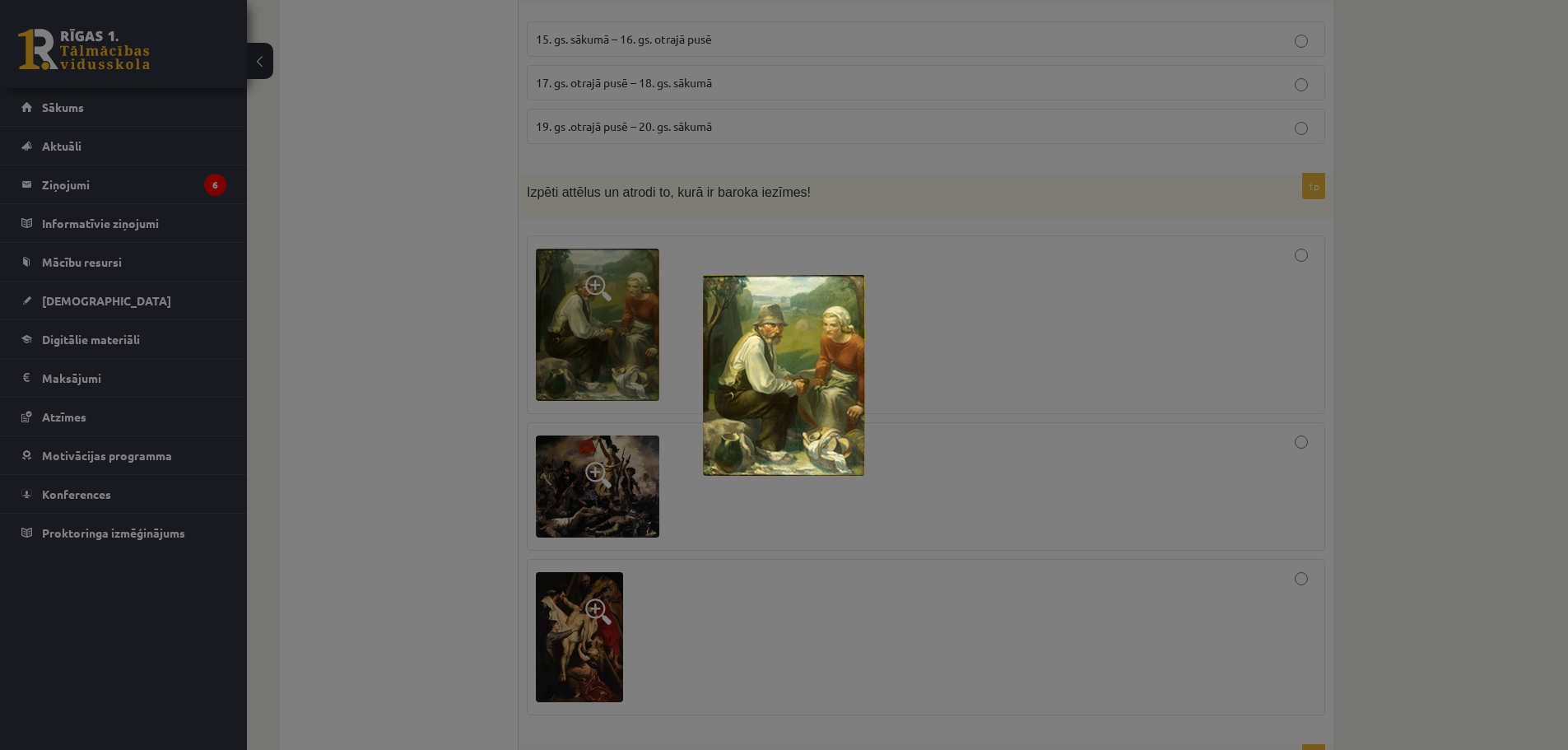
click at [581, 337] on div at bounding box center [784, 375] width 1568 height 750
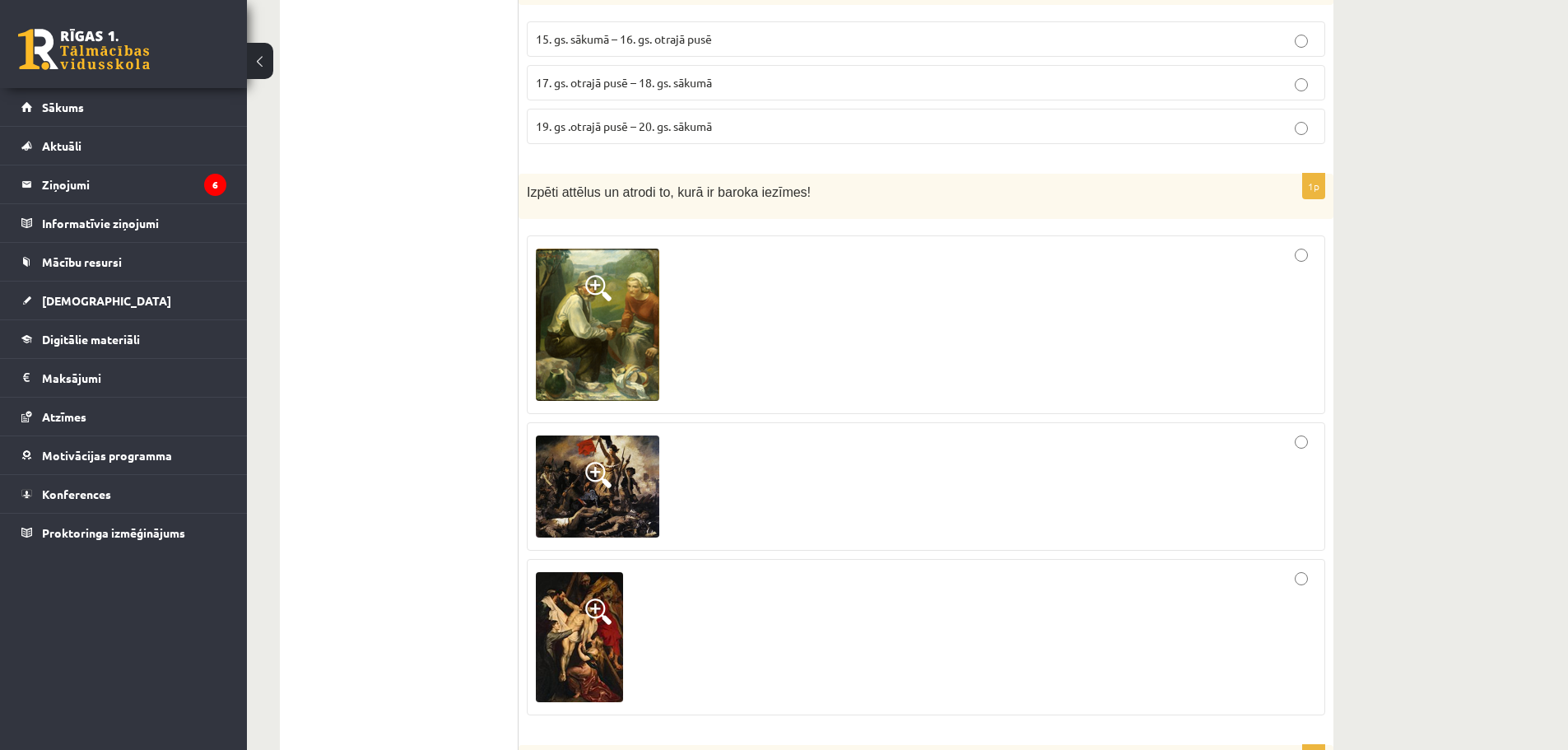
click at [589, 464] on img at bounding box center [598, 486] width 124 height 102
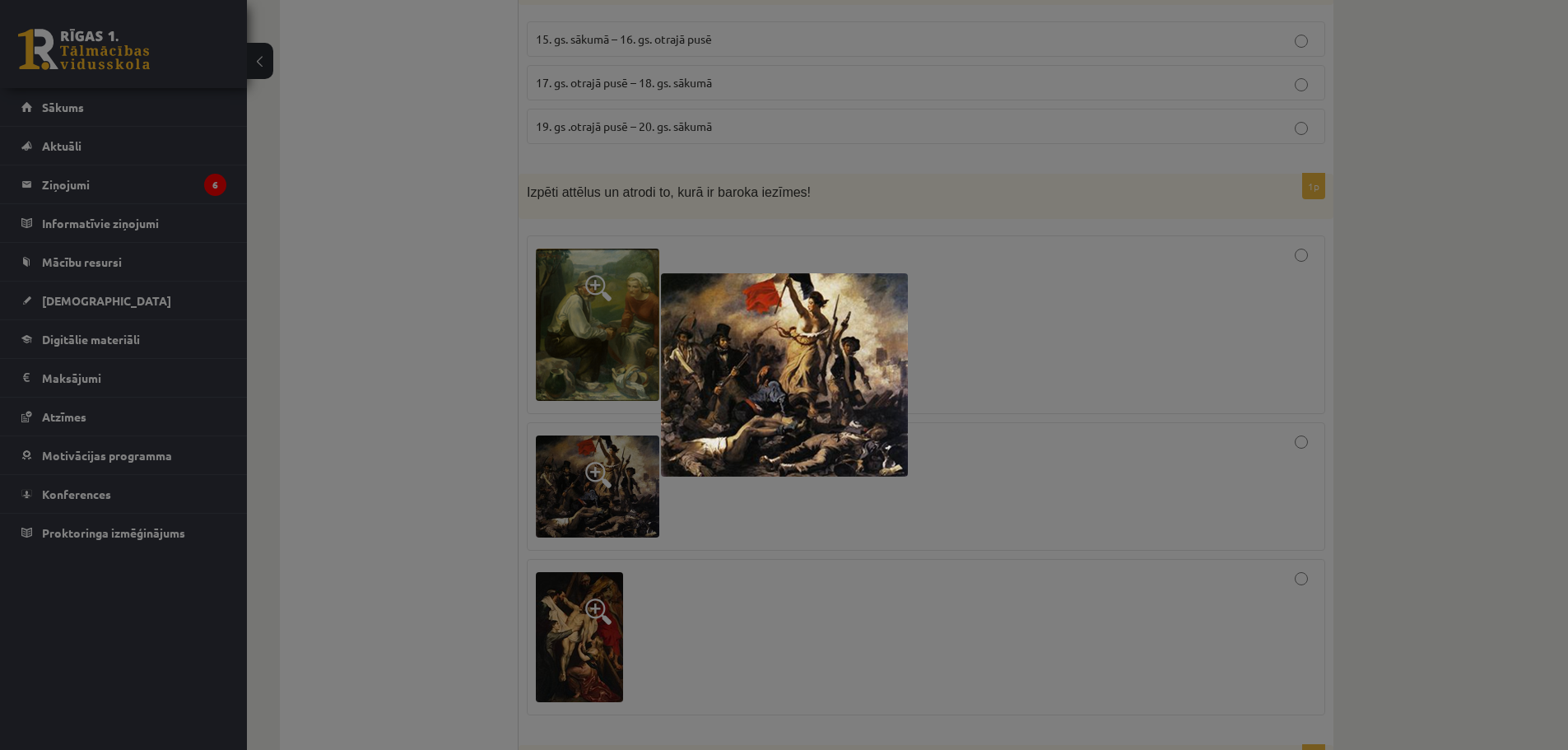
drag, startPoint x: 588, startPoint y: 464, endPoint x: 569, endPoint y: 528, distance: 66.8
click at [581, 484] on div at bounding box center [784, 375] width 1568 height 750
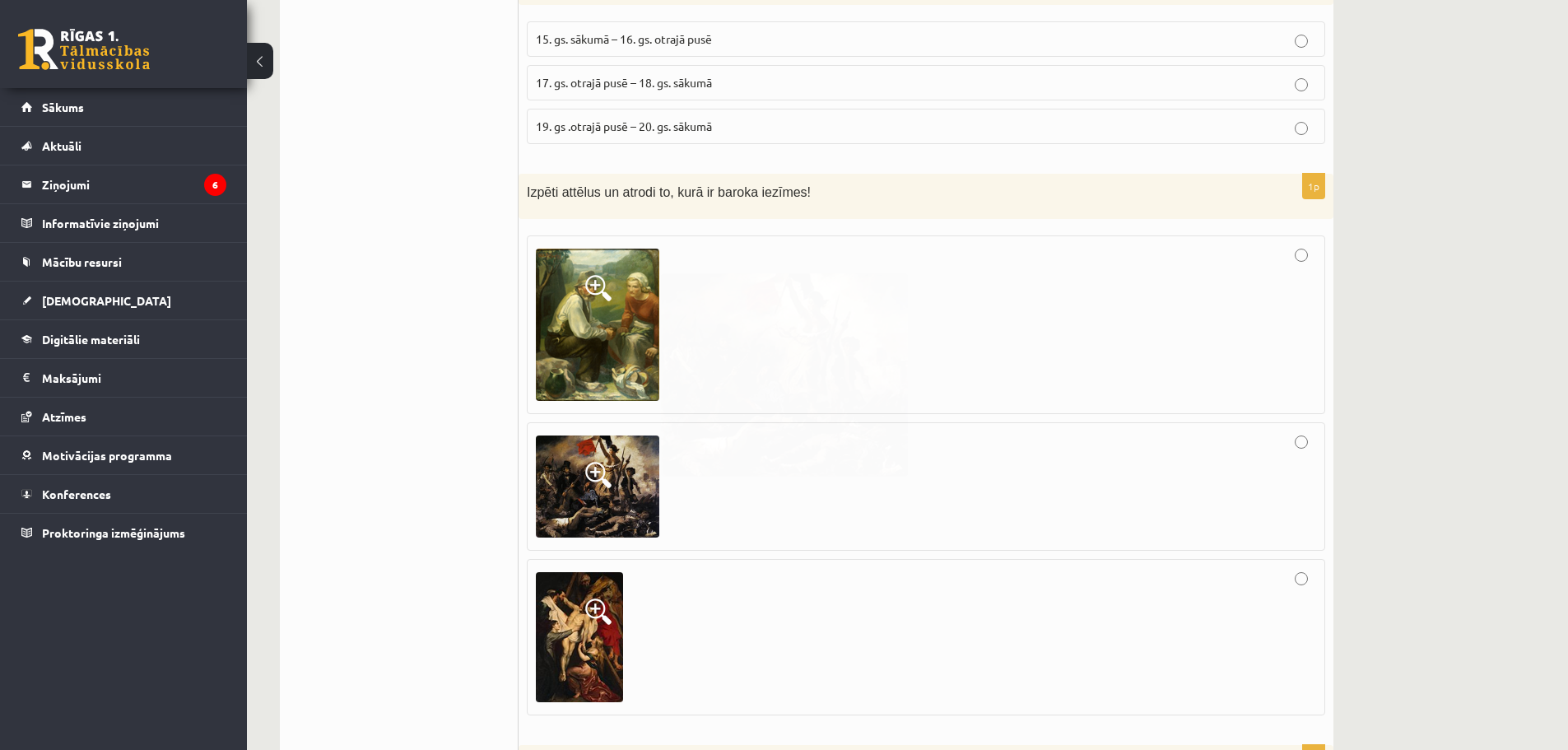
click at [568, 572] on img at bounding box center [579, 637] width 88 height 130
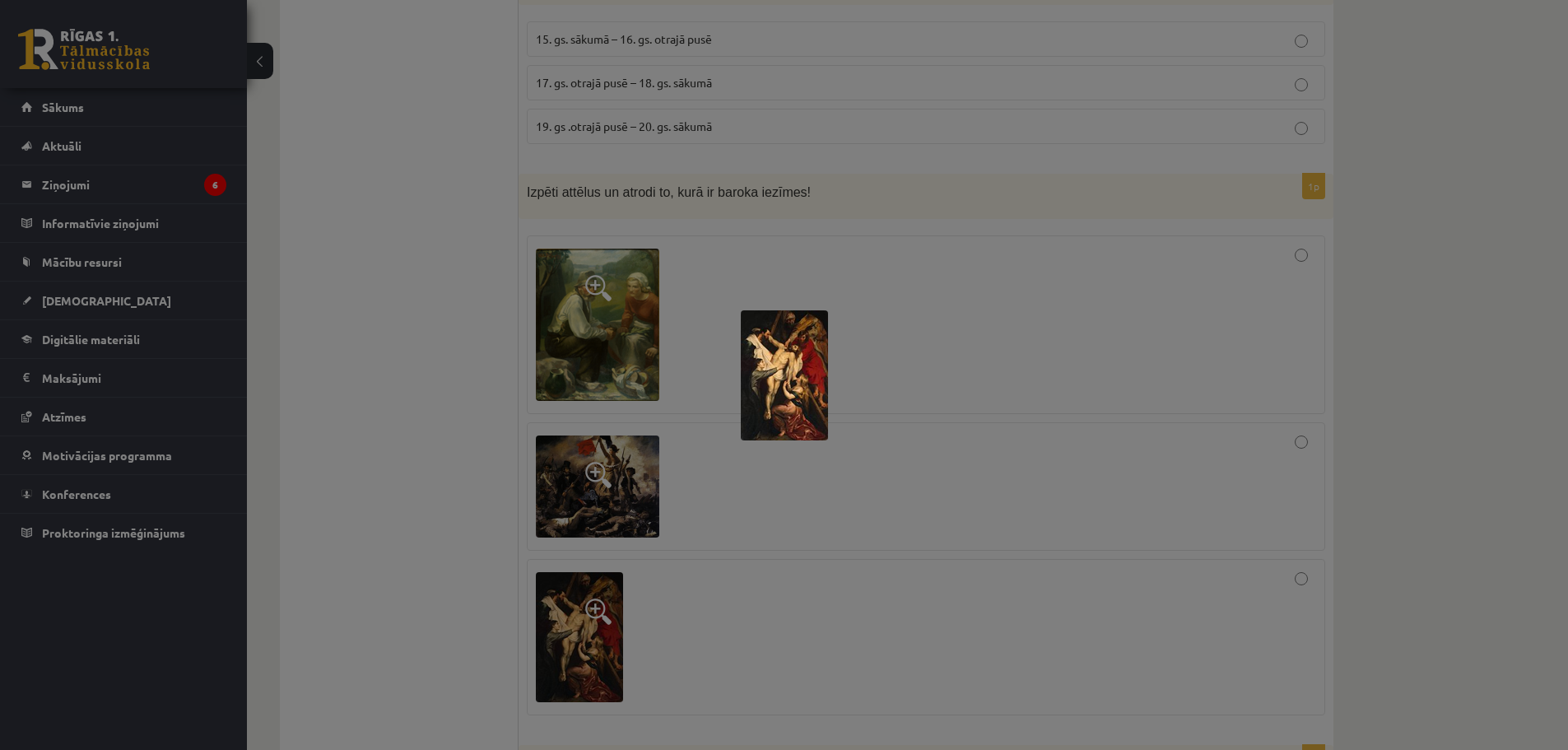
drag, startPoint x: 568, startPoint y: 534, endPoint x: 613, endPoint y: 540, distance: 45.4
click at [568, 534] on div at bounding box center [784, 375] width 1568 height 750
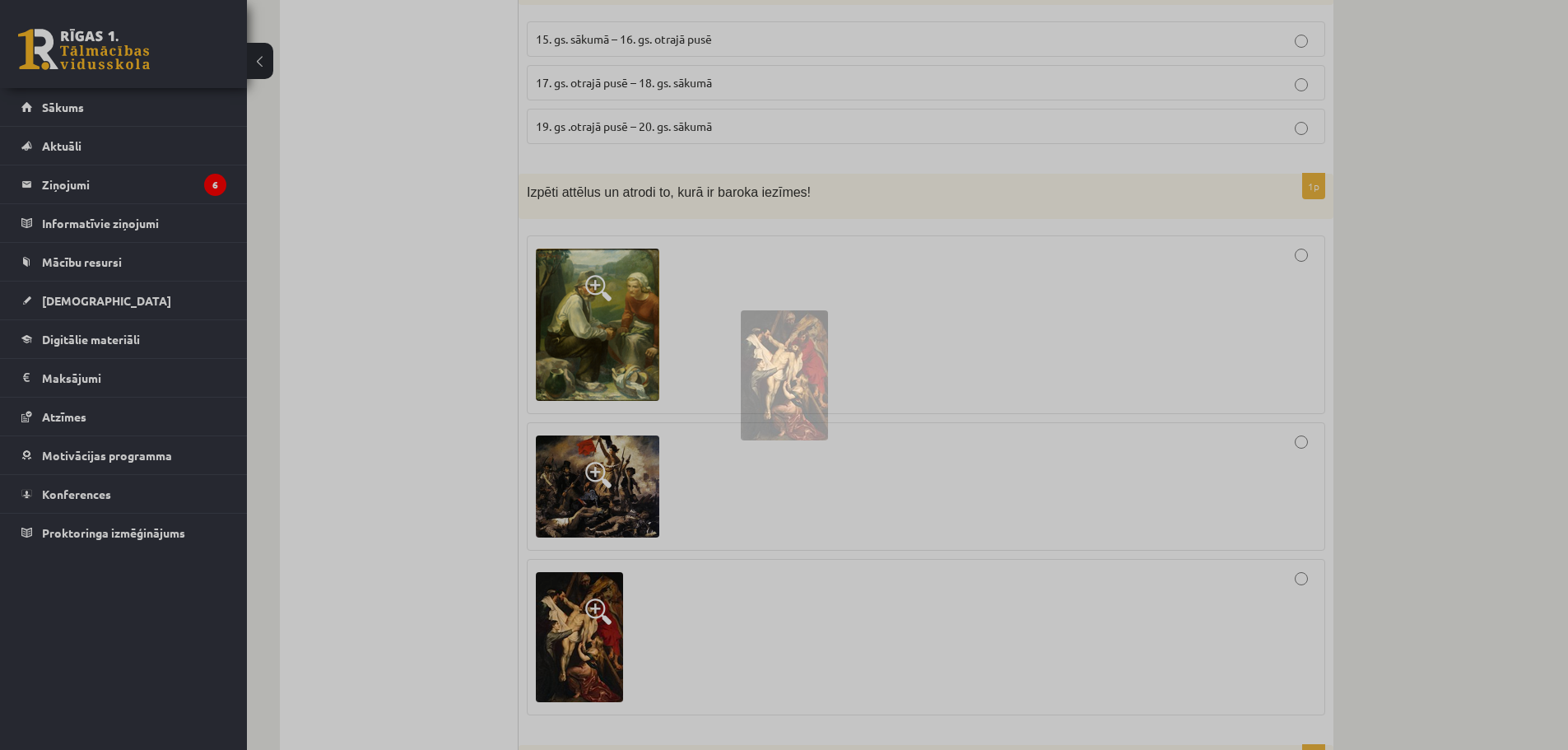
click at [754, 568] on div at bounding box center [926, 637] width 780 height 138
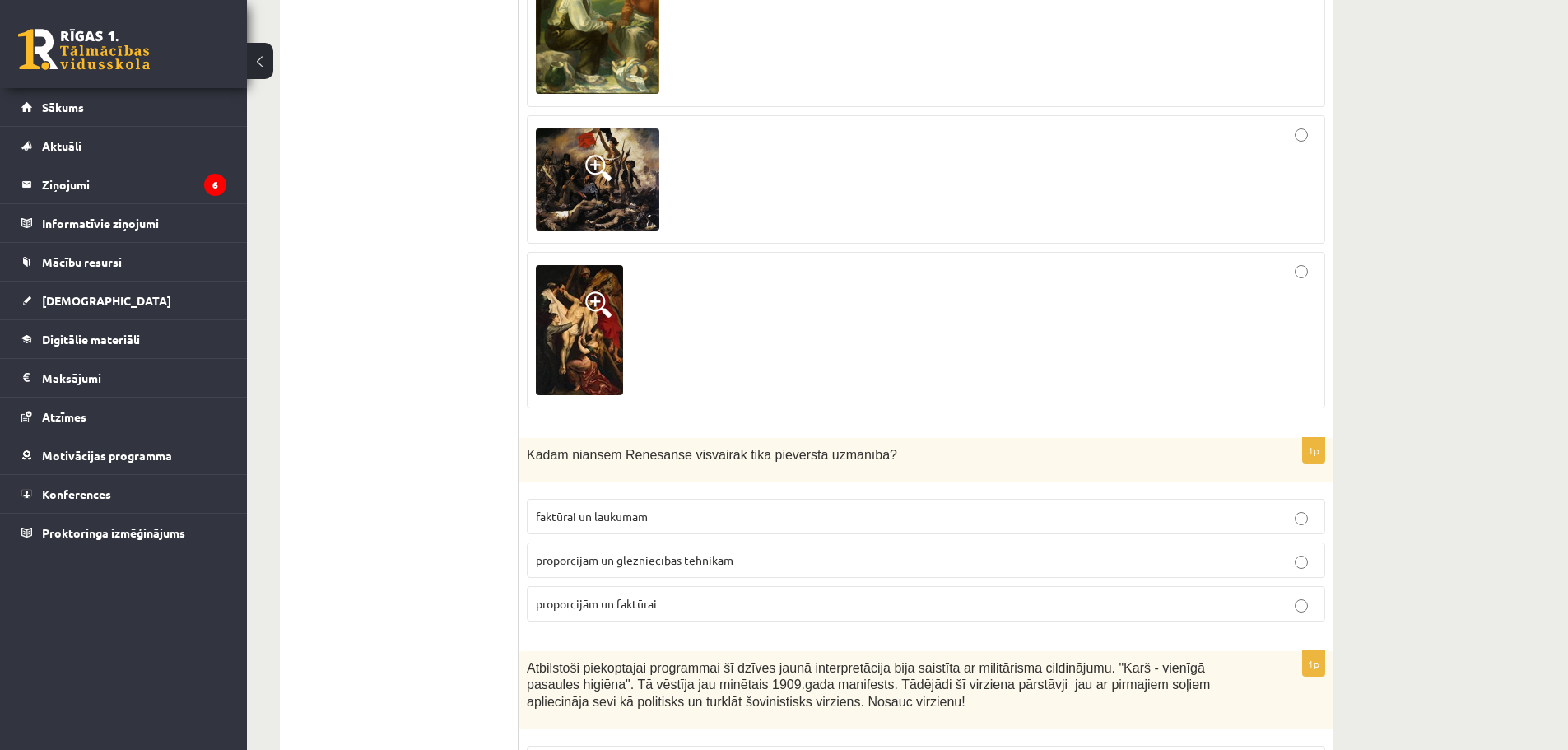
scroll to position [4993, 0]
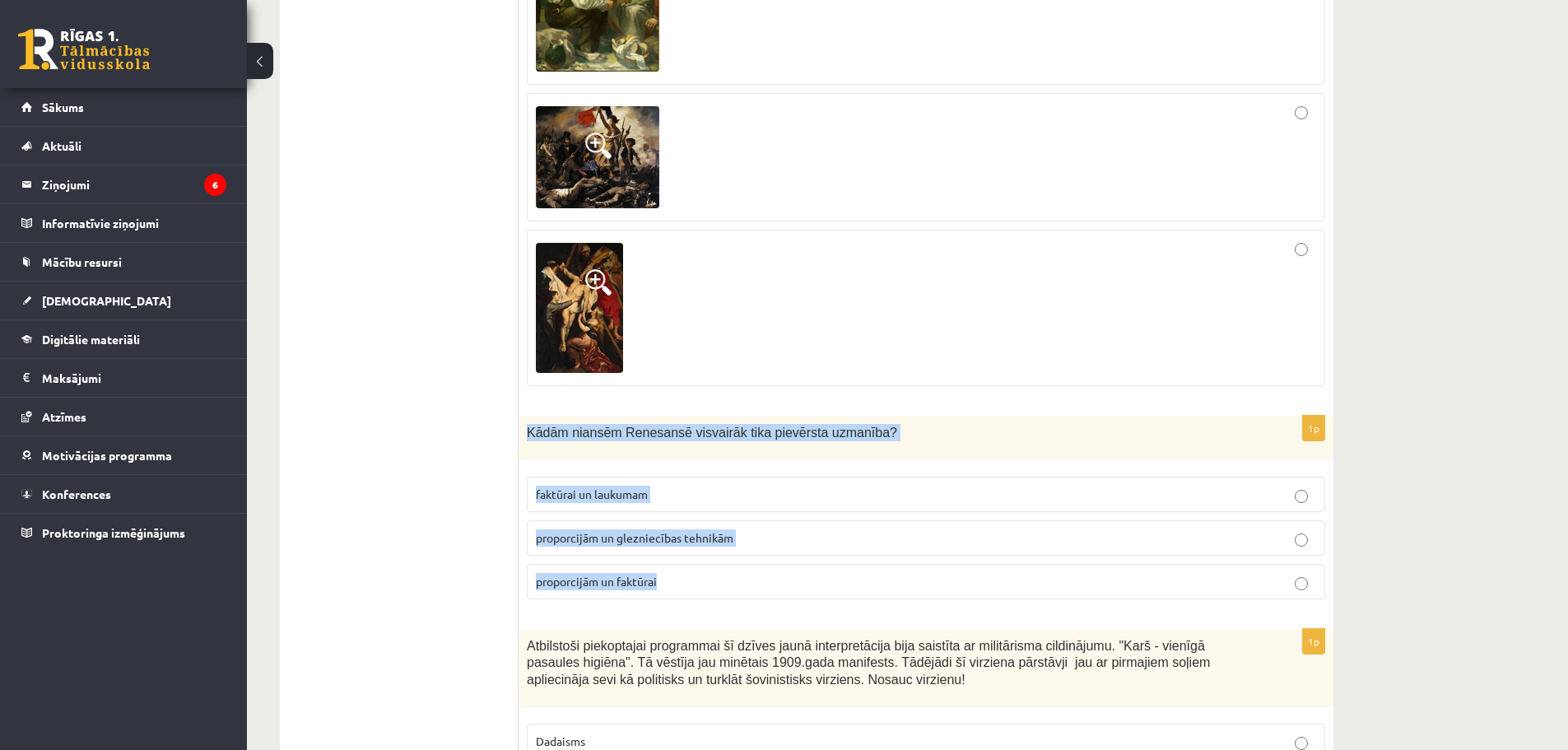
drag, startPoint x: 525, startPoint y: 382, endPoint x: 742, endPoint y: 518, distance: 256.1
click at [742, 518] on div "1p Kādām niansēm Renesansē visvairāk tika pievērsta uzmanība? faktūrai un lauku…" at bounding box center [925, 514] width 814 height 196
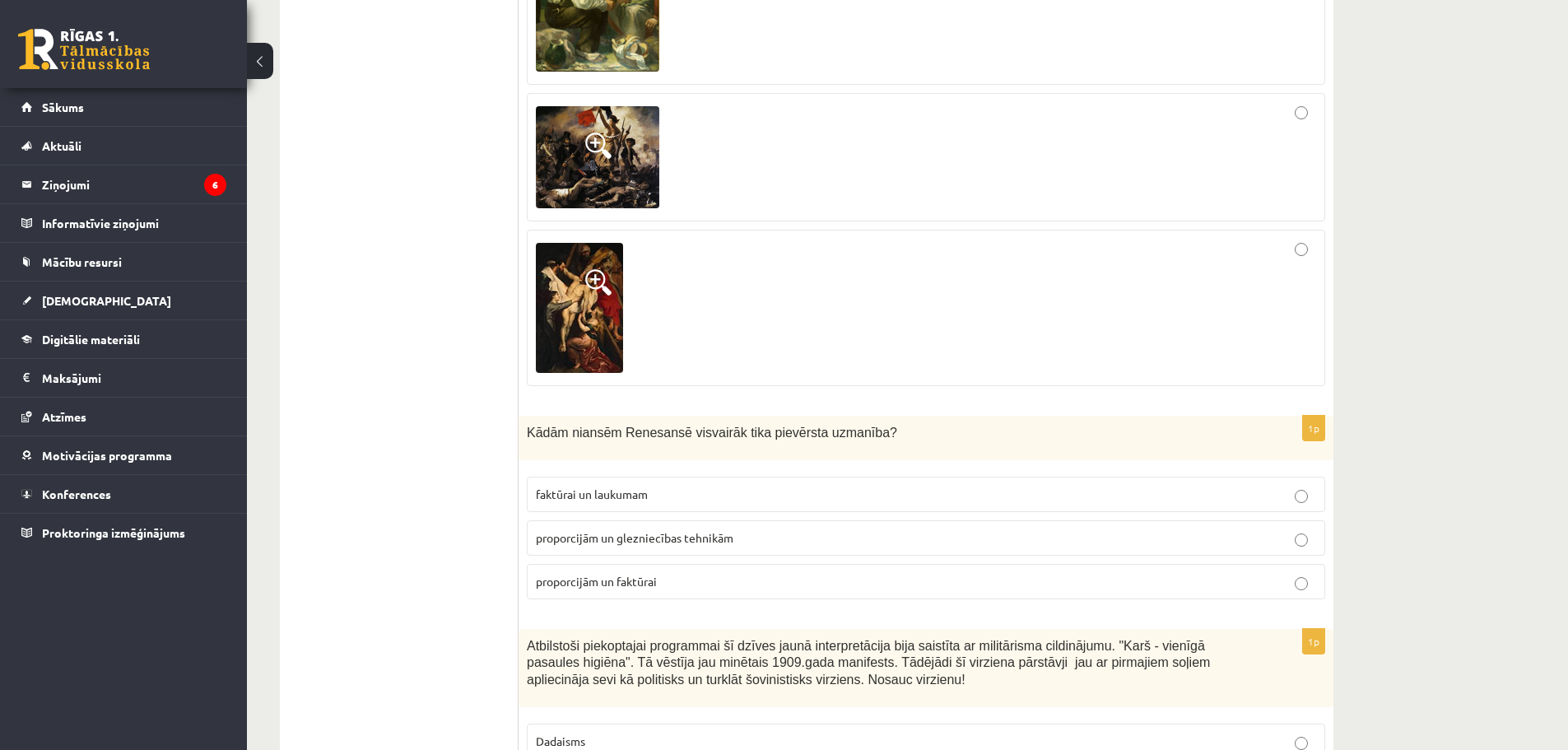
click at [555, 530] on span "proporcijām un glezniecības tehnikām" at bounding box center [635, 538] width 197 height 15
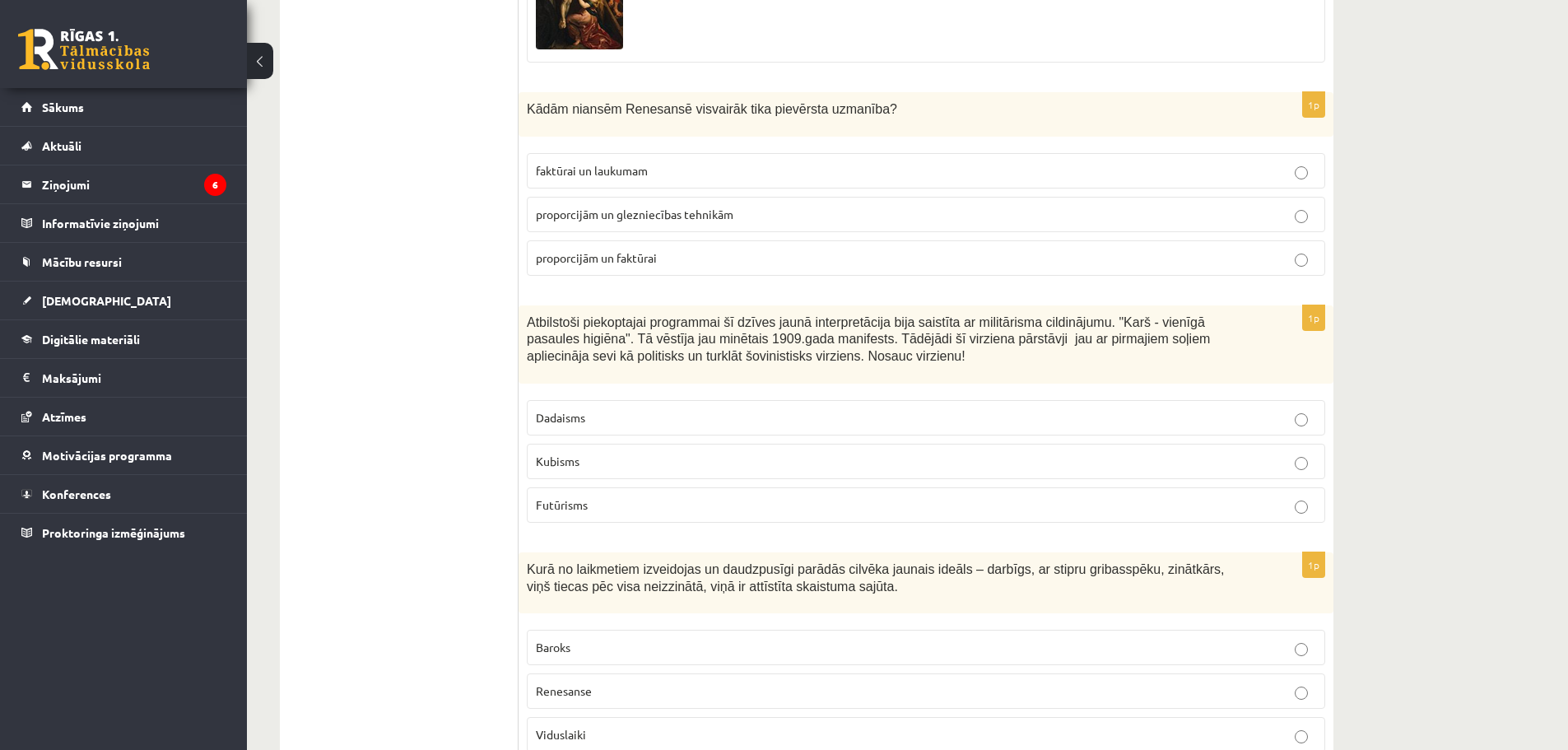
scroll to position [5322, 0]
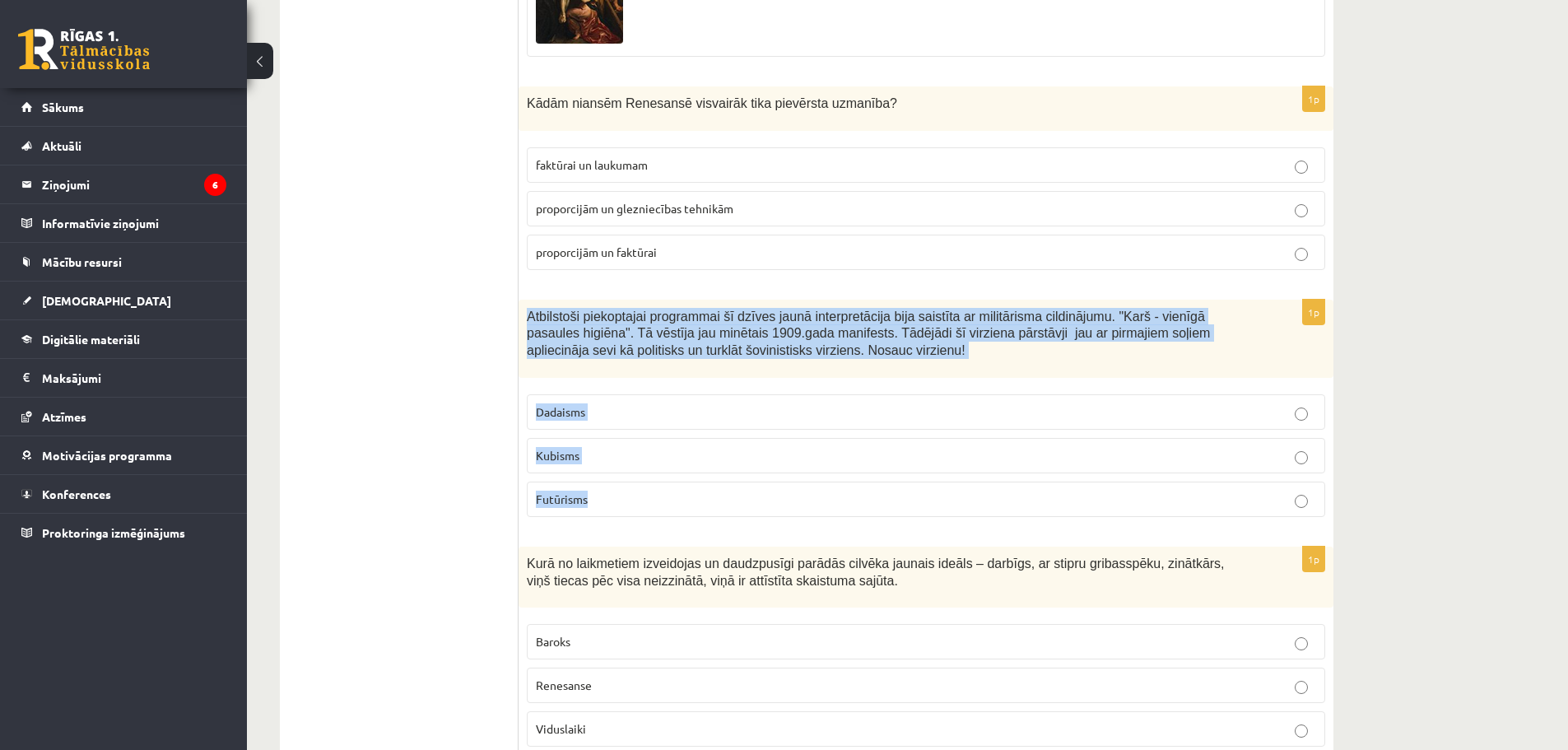
drag, startPoint x: 526, startPoint y: 261, endPoint x: 705, endPoint y: 431, distance: 246.9
click at [705, 431] on div "1p Atbilstoši piekoptajai programmai šī dzīves jaunā interpretācija bija saistī…" at bounding box center [925, 415] width 814 height 231
click at [655, 482] on label "Futūrisms" at bounding box center [925, 499] width 798 height 35
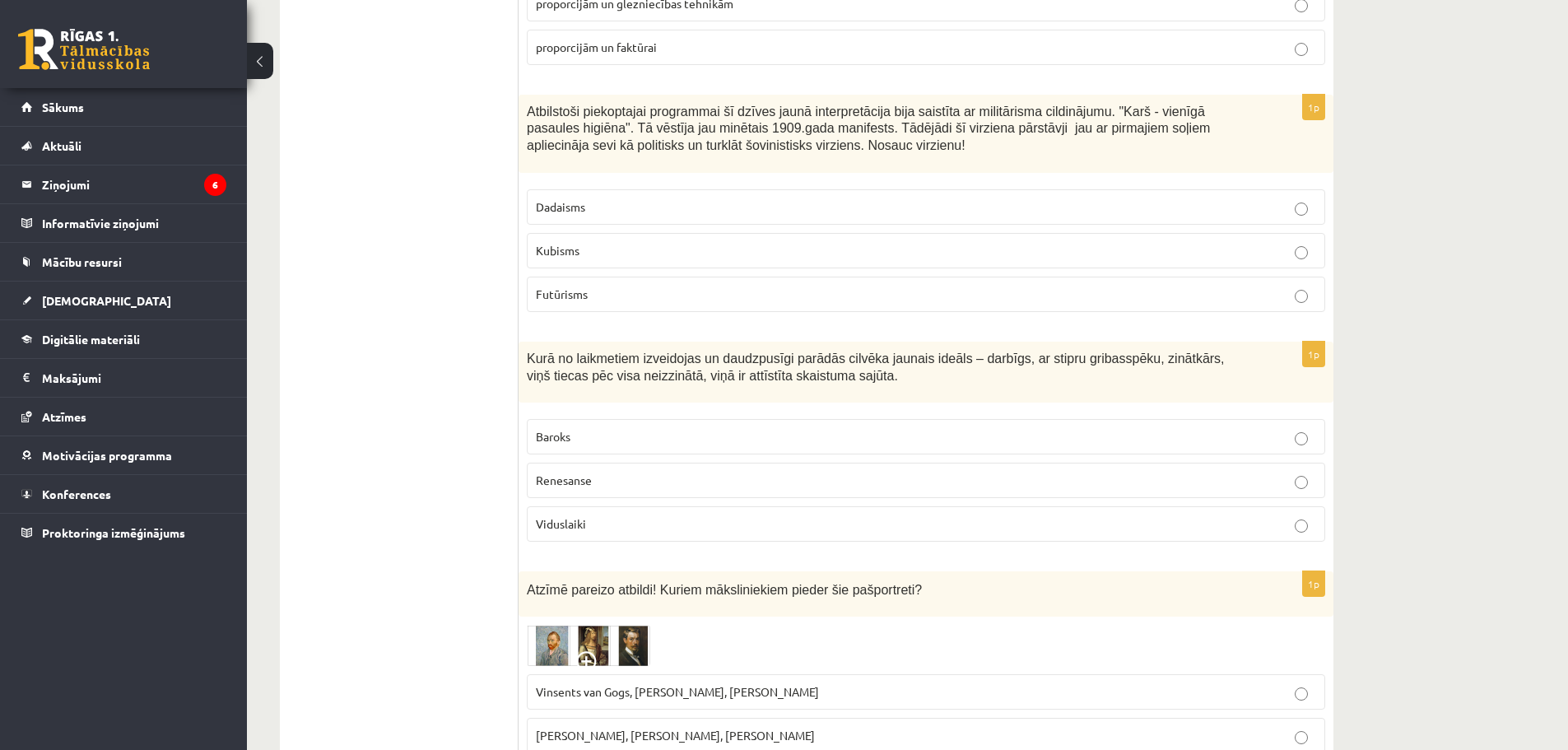
scroll to position [5651, 0]
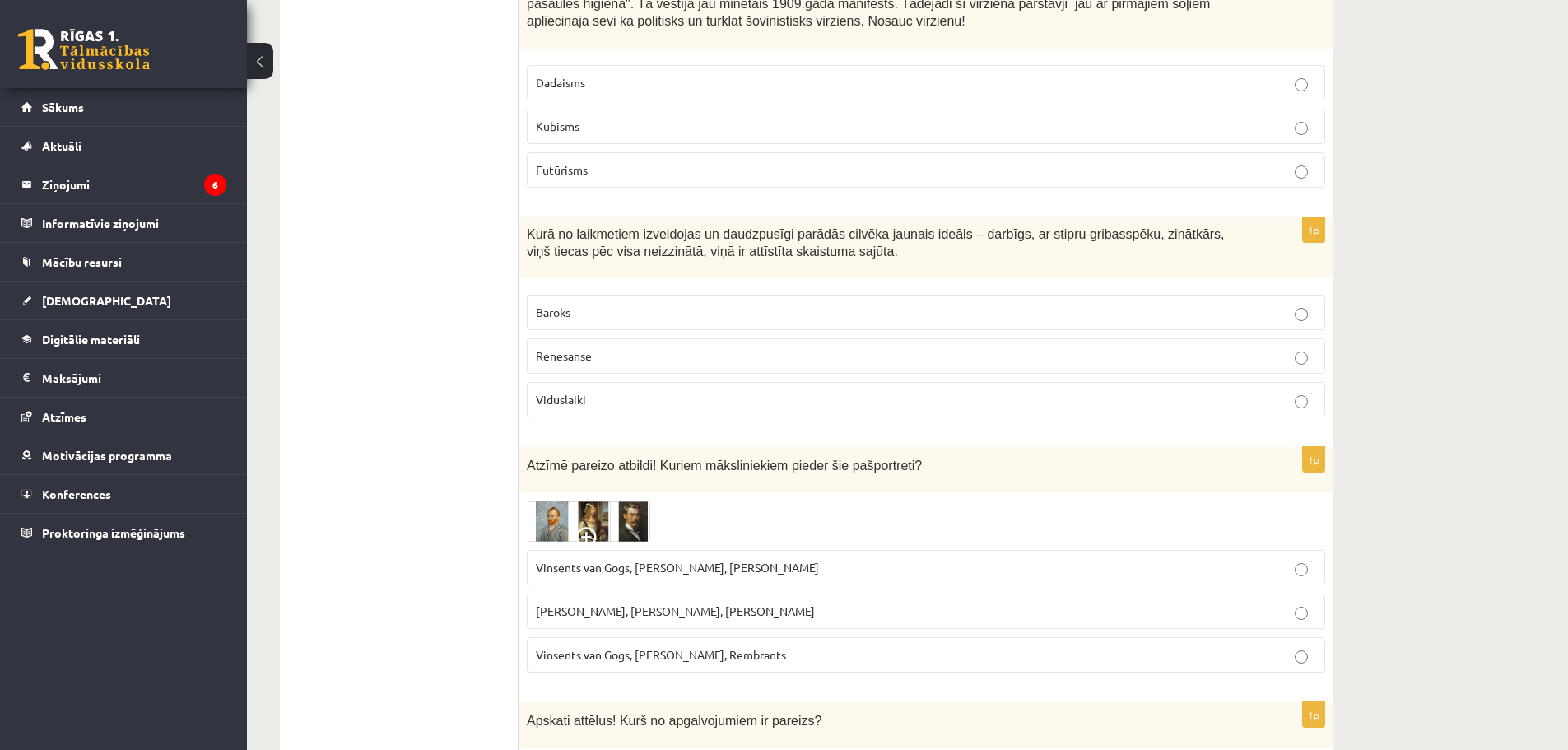
click at [572, 339] on label "Renesanse" at bounding box center [925, 356] width 798 height 35
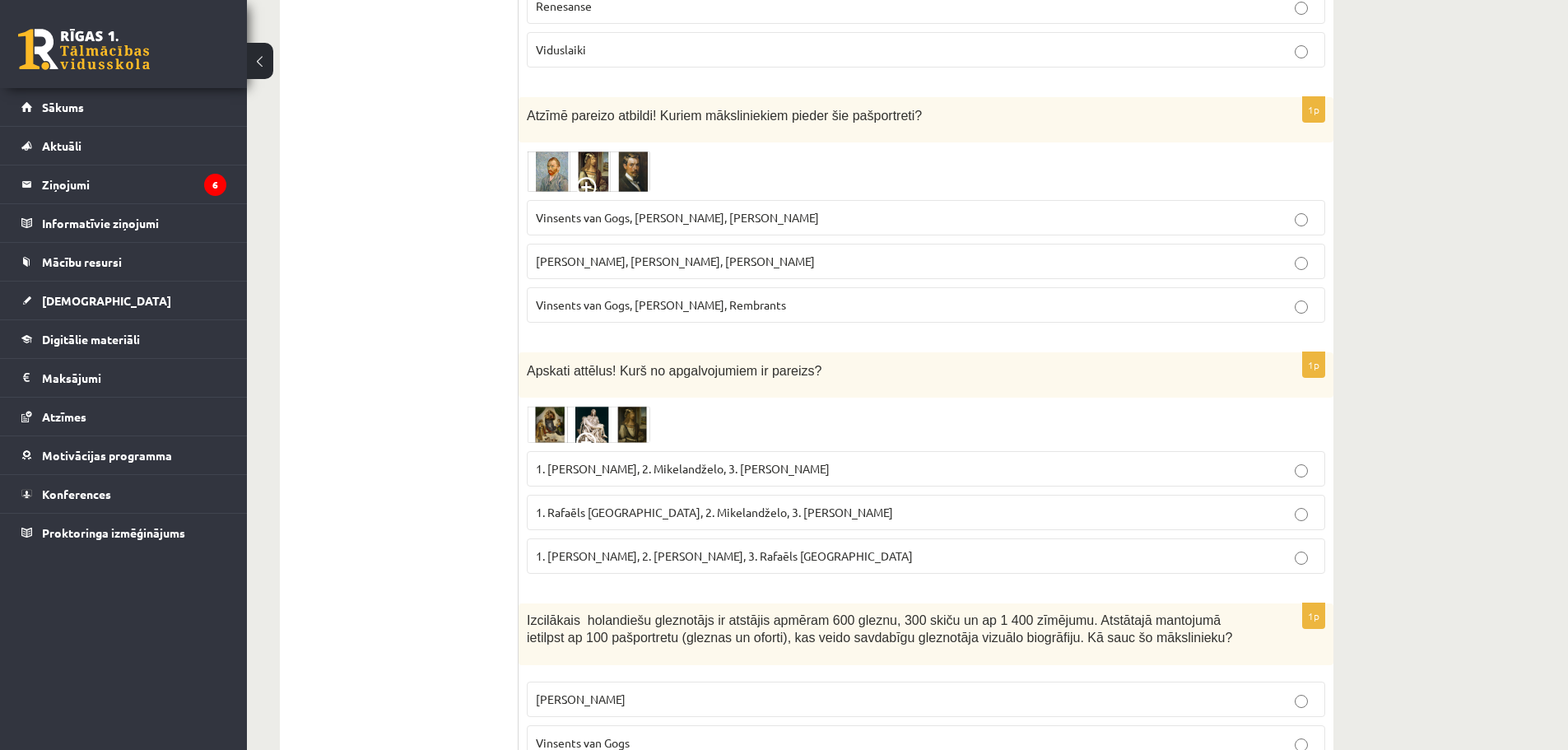
scroll to position [5898, 0]
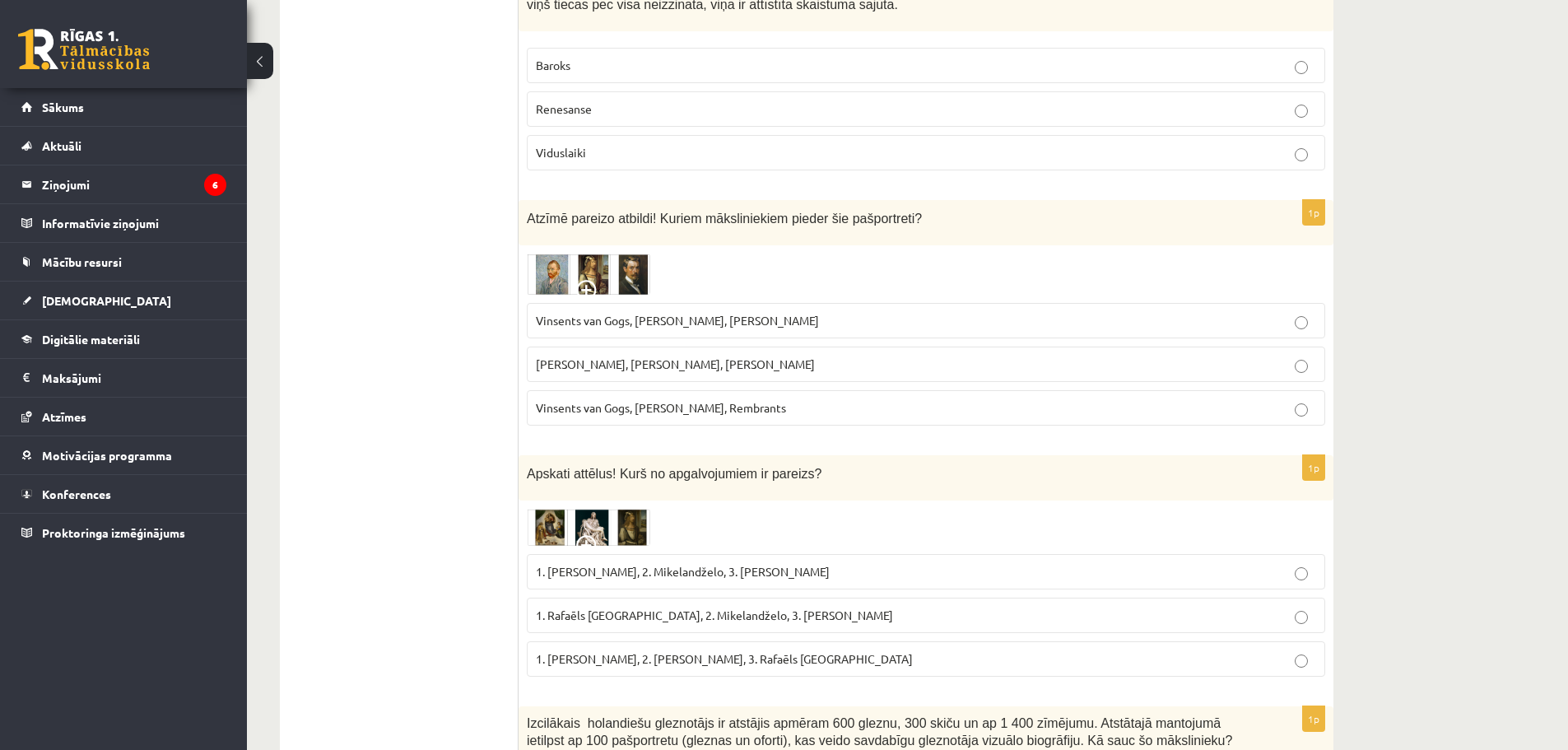
click at [568, 254] on img at bounding box center [588, 274] width 124 height 42
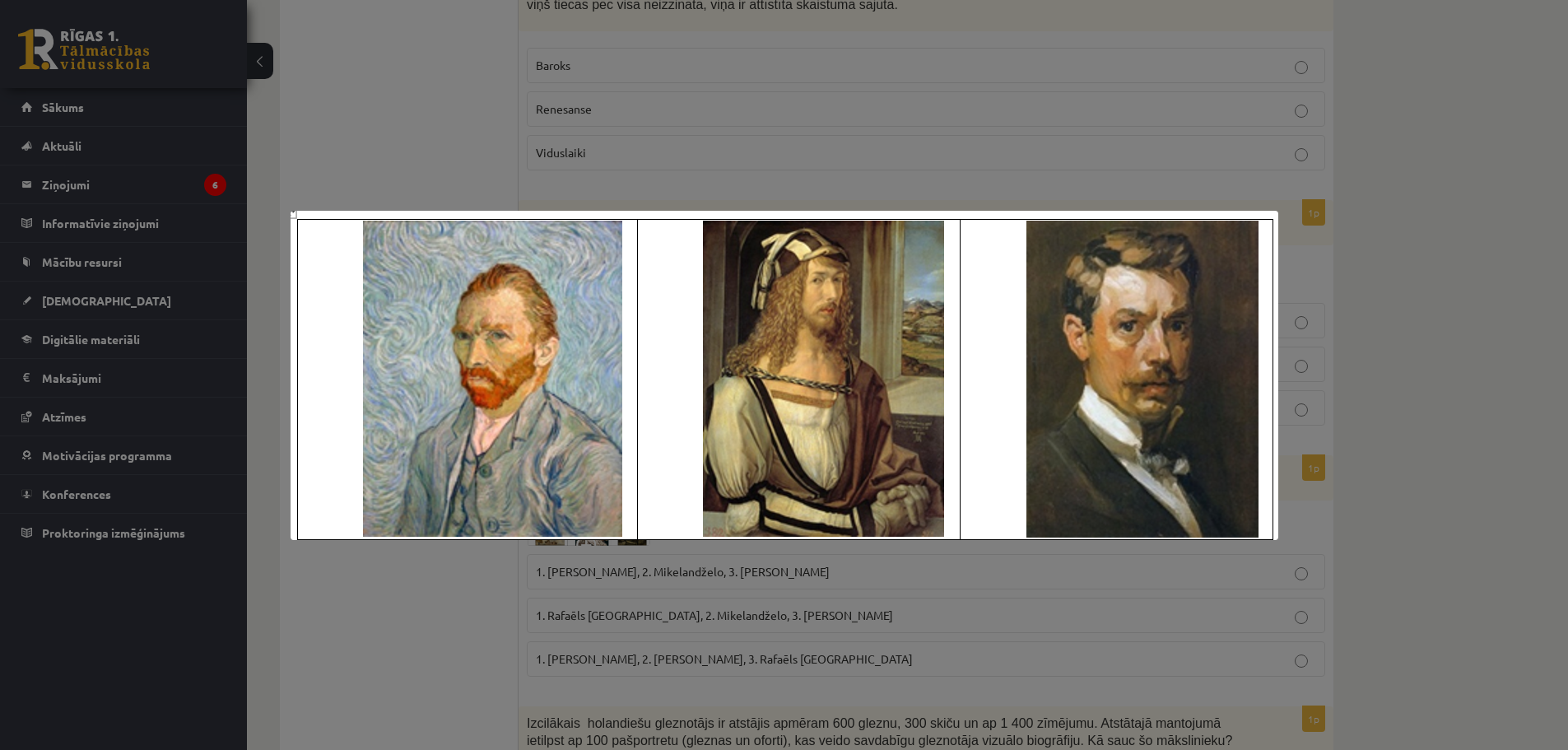
click at [576, 171] on div at bounding box center [784, 375] width 1568 height 750
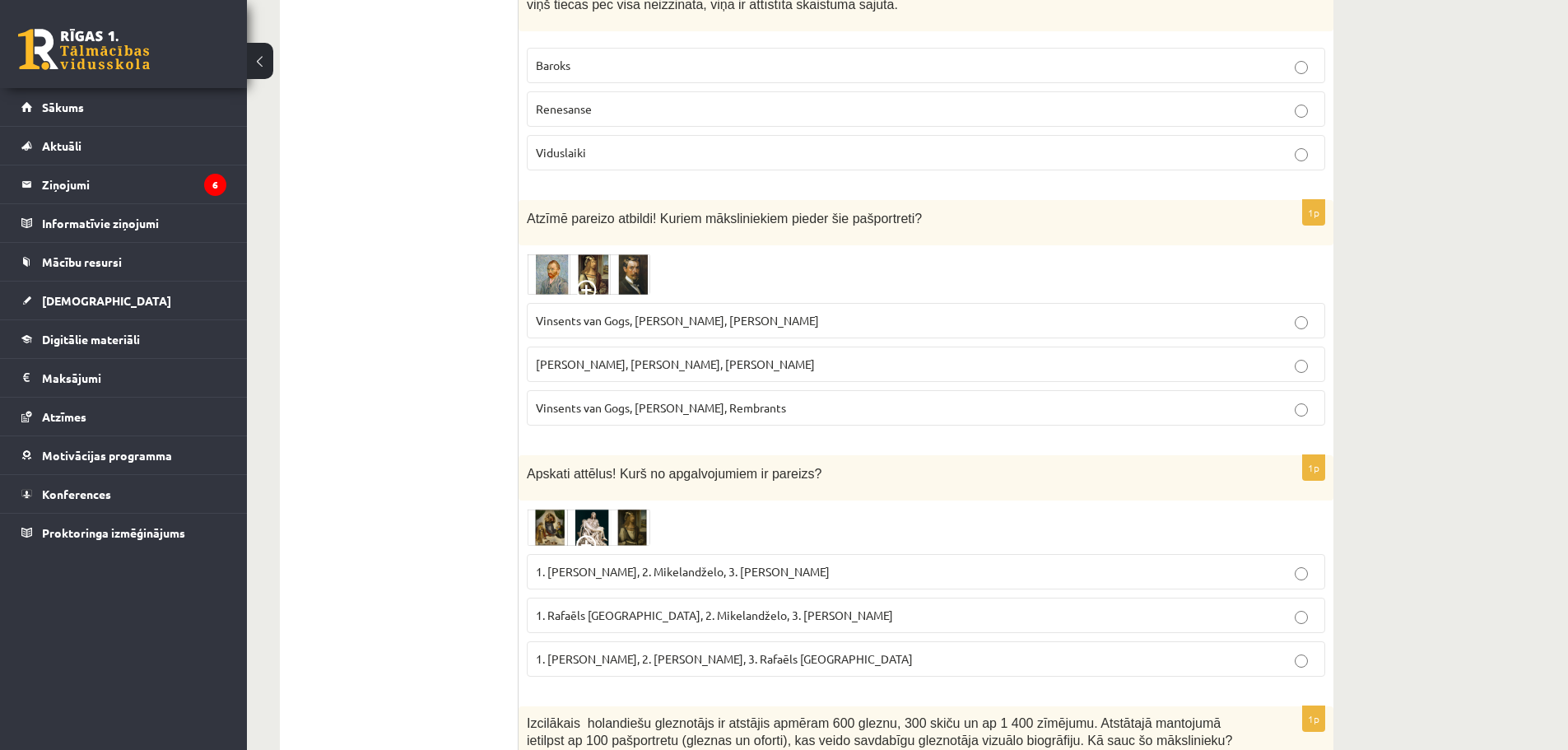
click at [606, 303] on label "Vinsents van Gogs, Albrehts Dīrers, Janis Rozentāls" at bounding box center [925, 320] width 798 height 35
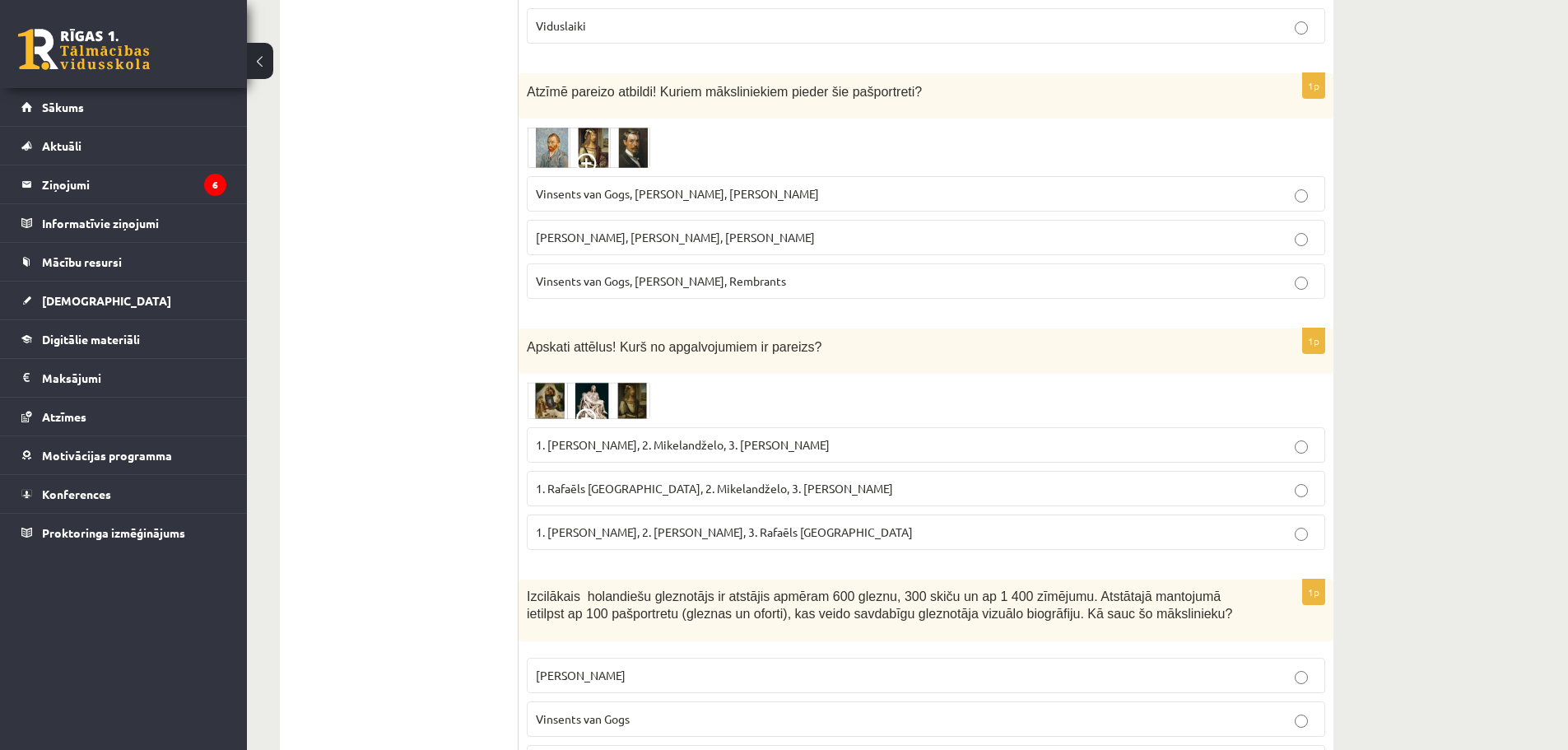
scroll to position [6145, 0]
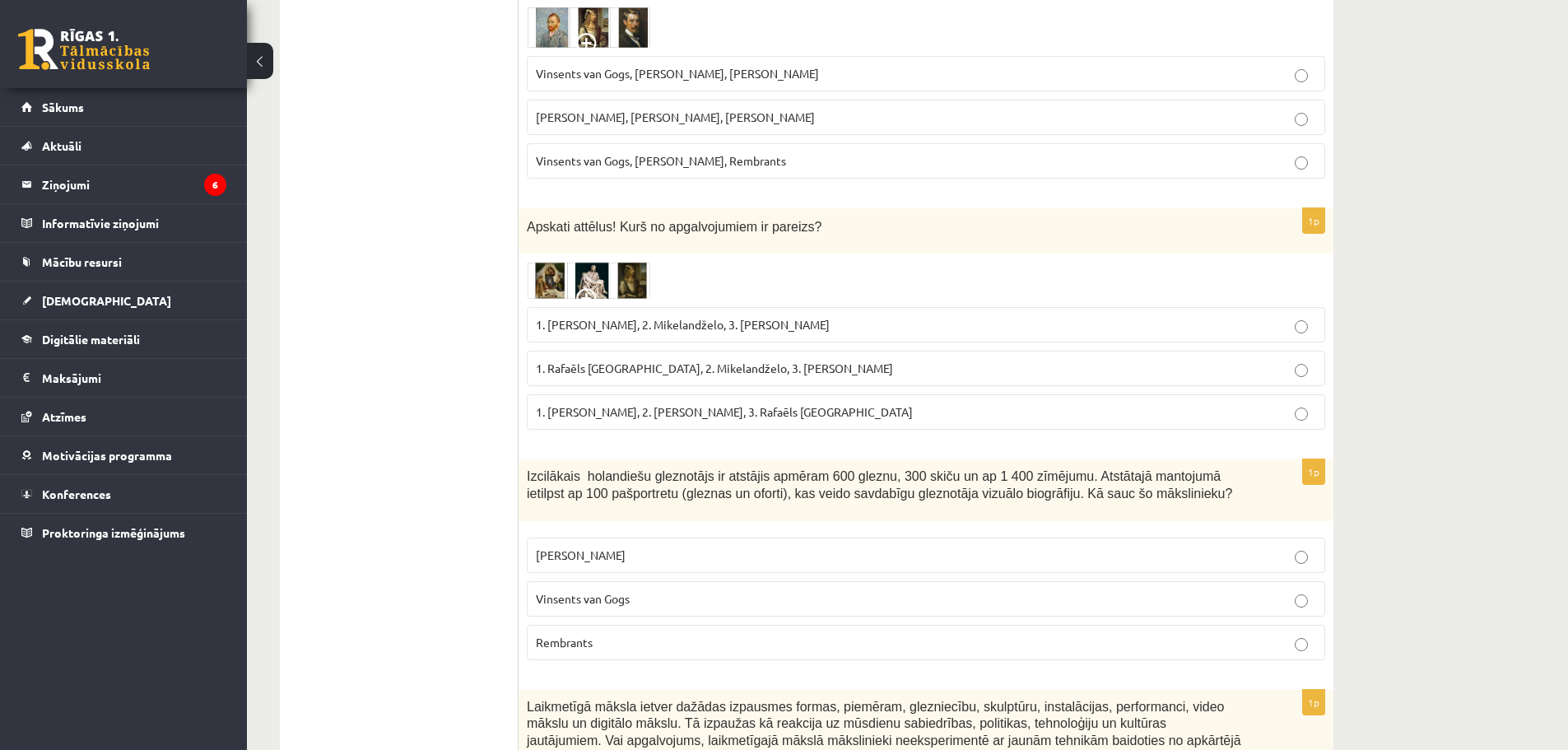
click at [587, 208] on div "1p Apskati attēlus! Kurš no apgalvojumiem ir pareizs? 1. Leonardo da Vinči, 2. …" at bounding box center [925, 326] width 814 height 234
click at [599, 262] on img at bounding box center [588, 280] width 124 height 38
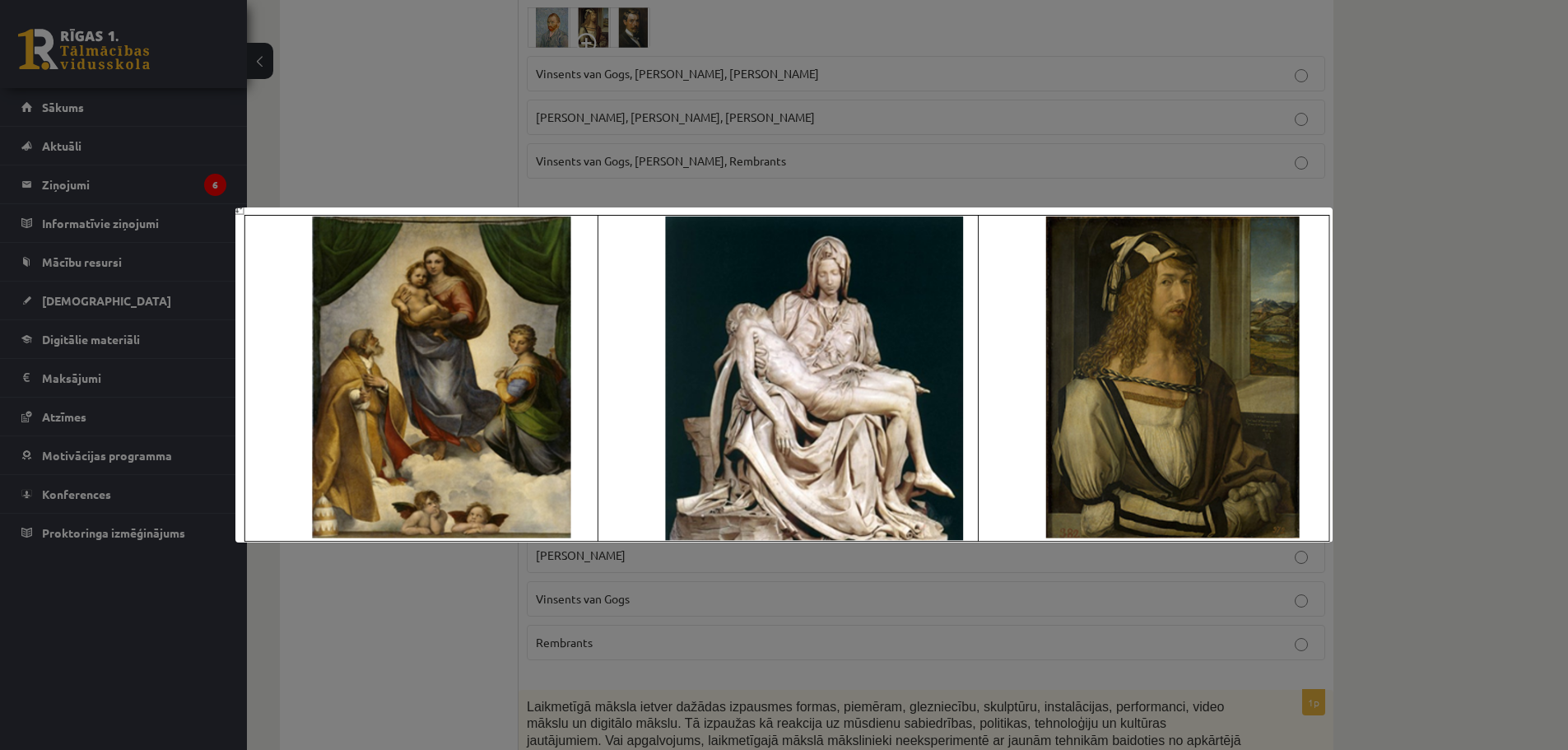
click at [642, 176] on div at bounding box center [784, 375] width 1568 height 750
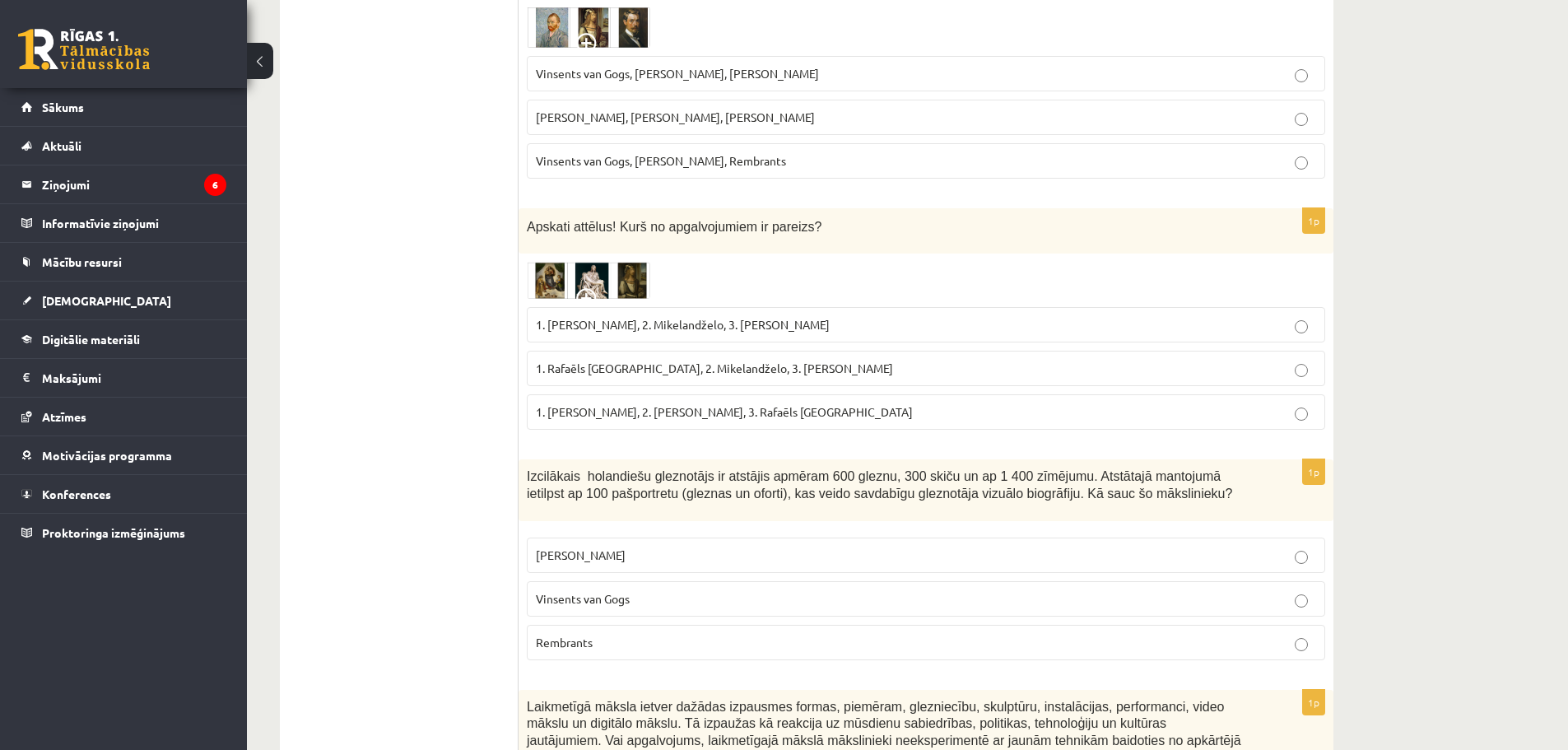
click at [576, 316] on p "1. Leonardo da Vinči, 2. Mikelandželo, 3. Albrehts Dīrers" at bounding box center [926, 325] width 780 height 18
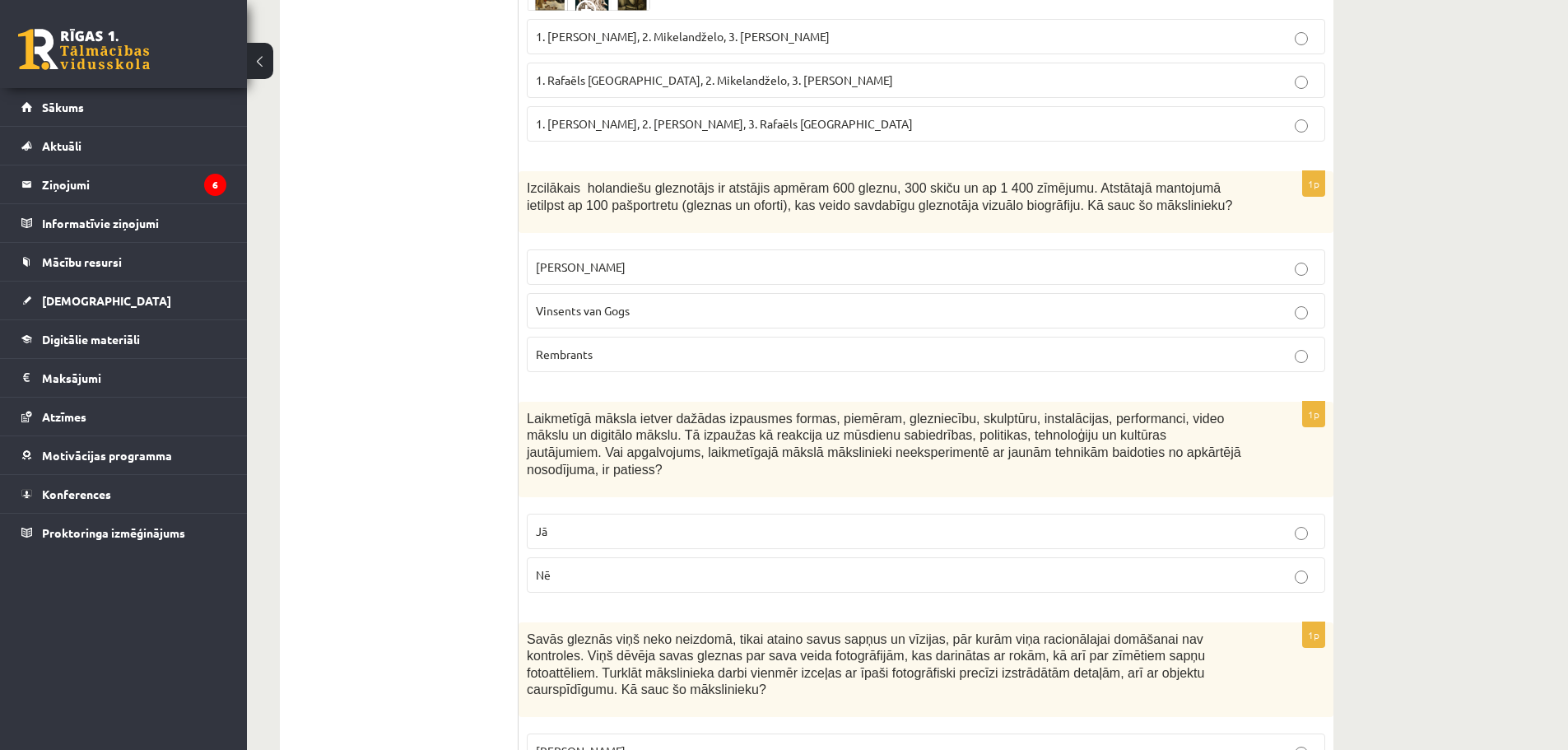
scroll to position [6391, 0]
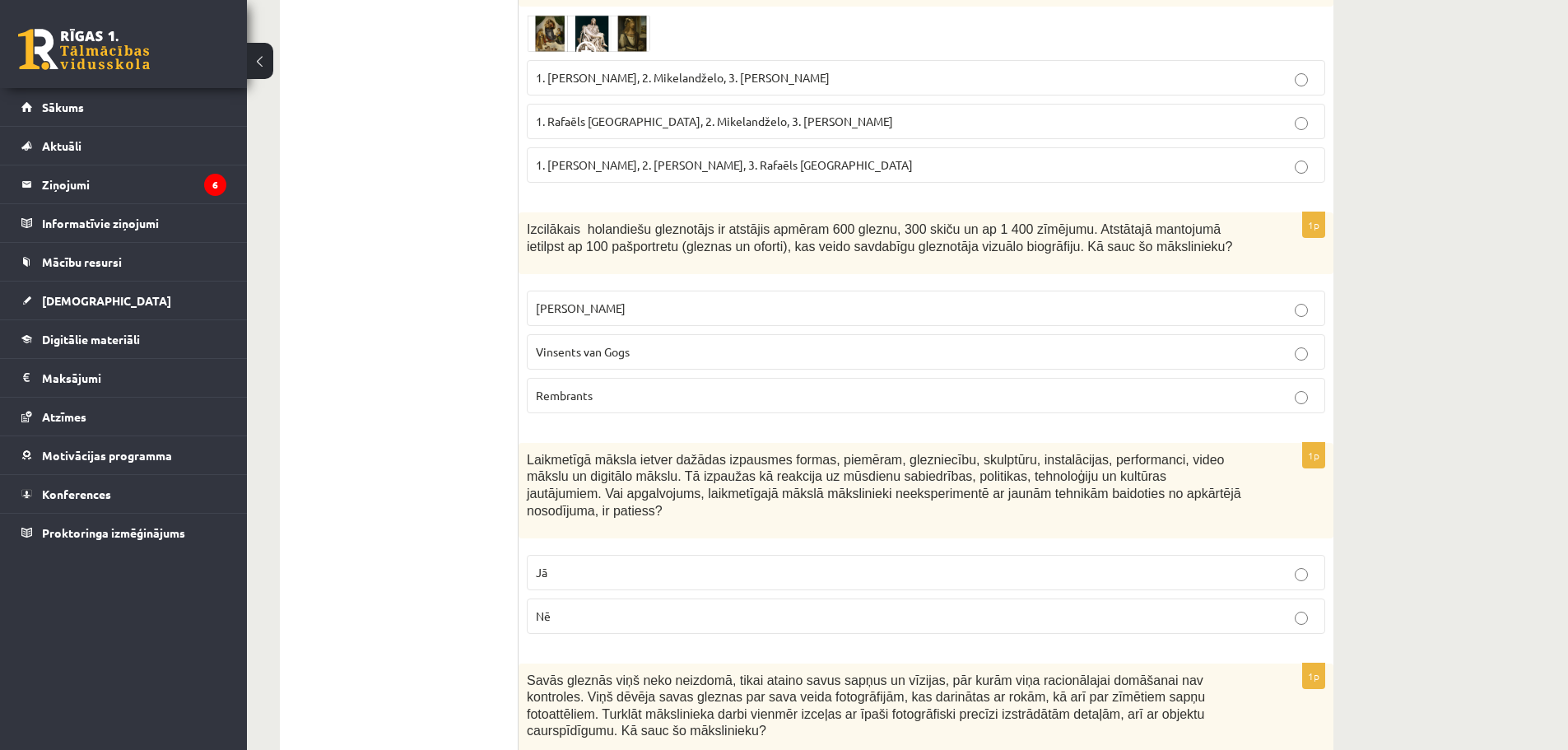
click at [566, 387] on p "Rembrants" at bounding box center [926, 395] width 780 height 18
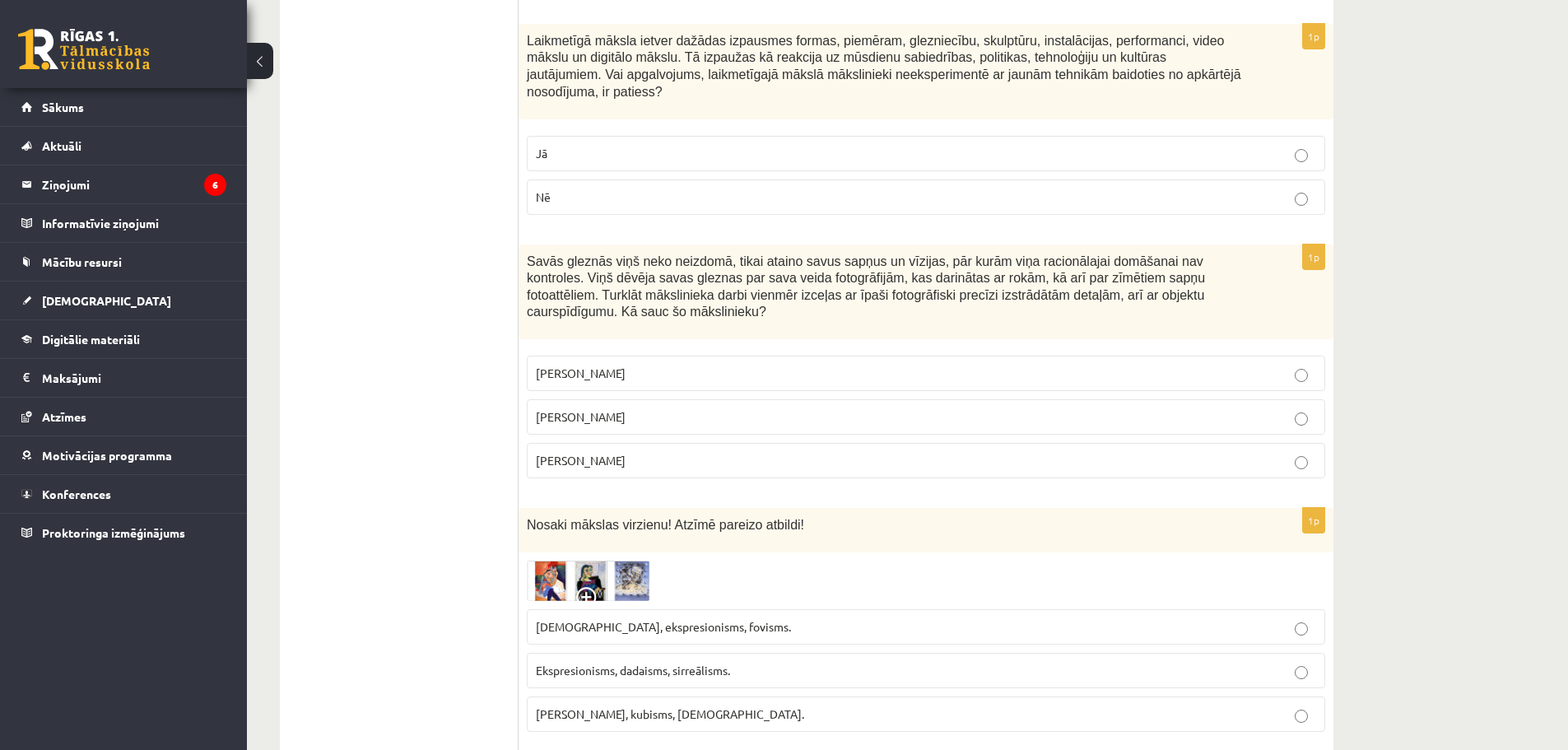
scroll to position [6638, 0]
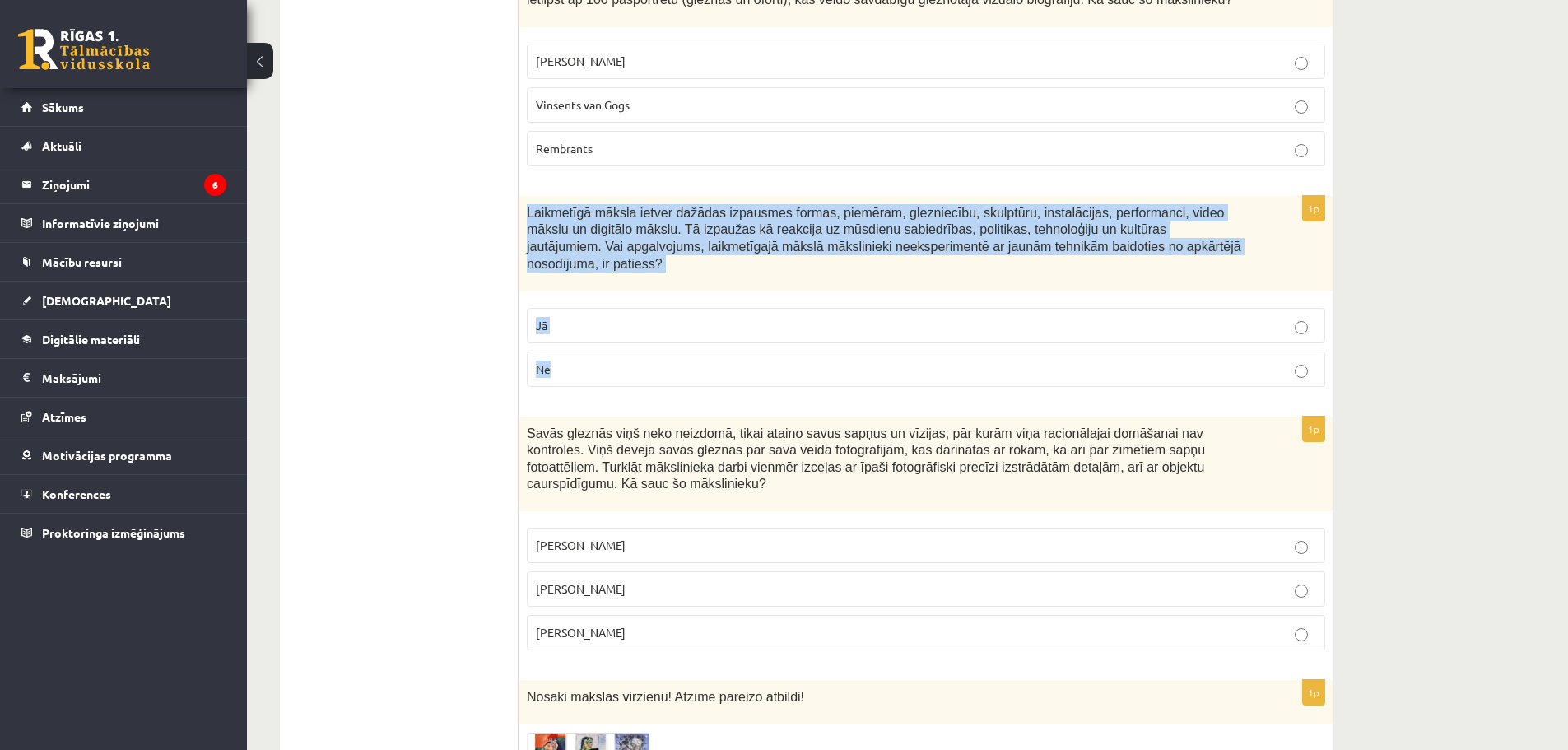
drag, startPoint x: 518, startPoint y: 165, endPoint x: 621, endPoint y: 304, distance: 173.0
click at [621, 304] on div "1p Laikmetīgā māksla ietver dažādas izpausmes formas, piemēram, glezniecību, sk…" at bounding box center [925, 297] width 814 height 204
click at [585, 361] on p "Nē" at bounding box center [926, 369] width 780 height 18
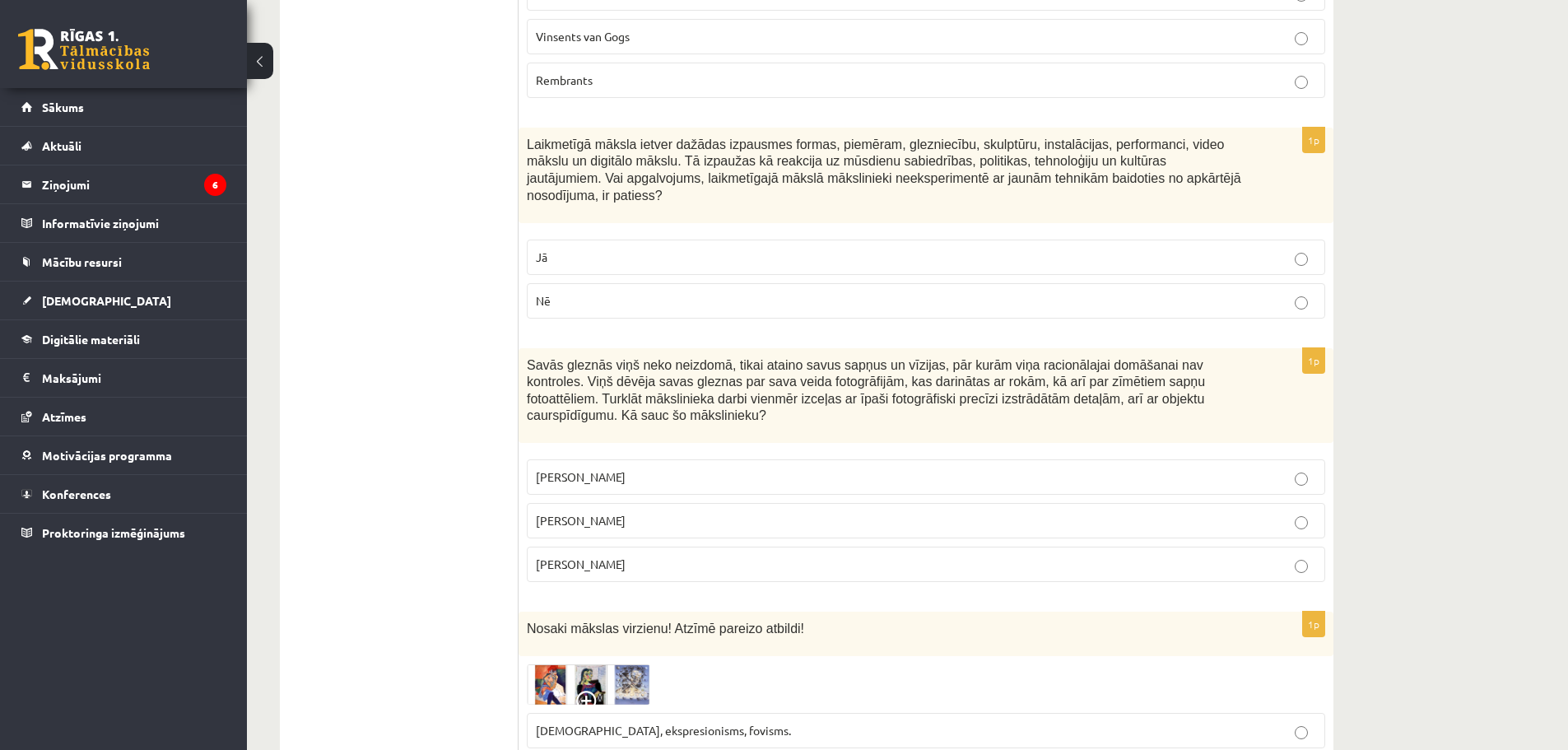
scroll to position [6886, 0]
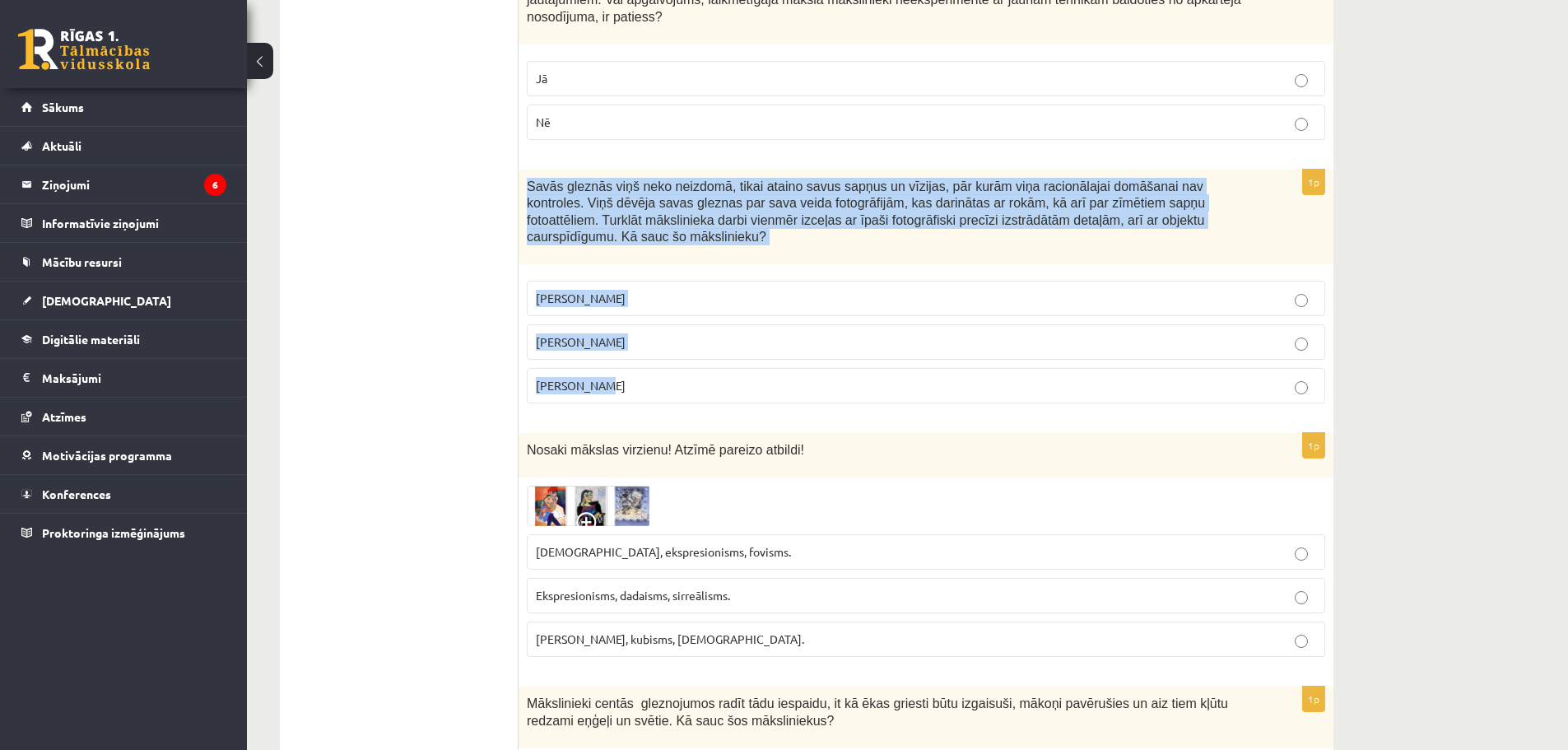
drag, startPoint x: 527, startPoint y: 116, endPoint x: 680, endPoint y: 298, distance: 237.8
click at [680, 298] on div "1p Savās gleznās viņš neko neizdomā, tikai ataino savus sapņus un vīzijas, pār …" at bounding box center [925, 293] width 814 height 248
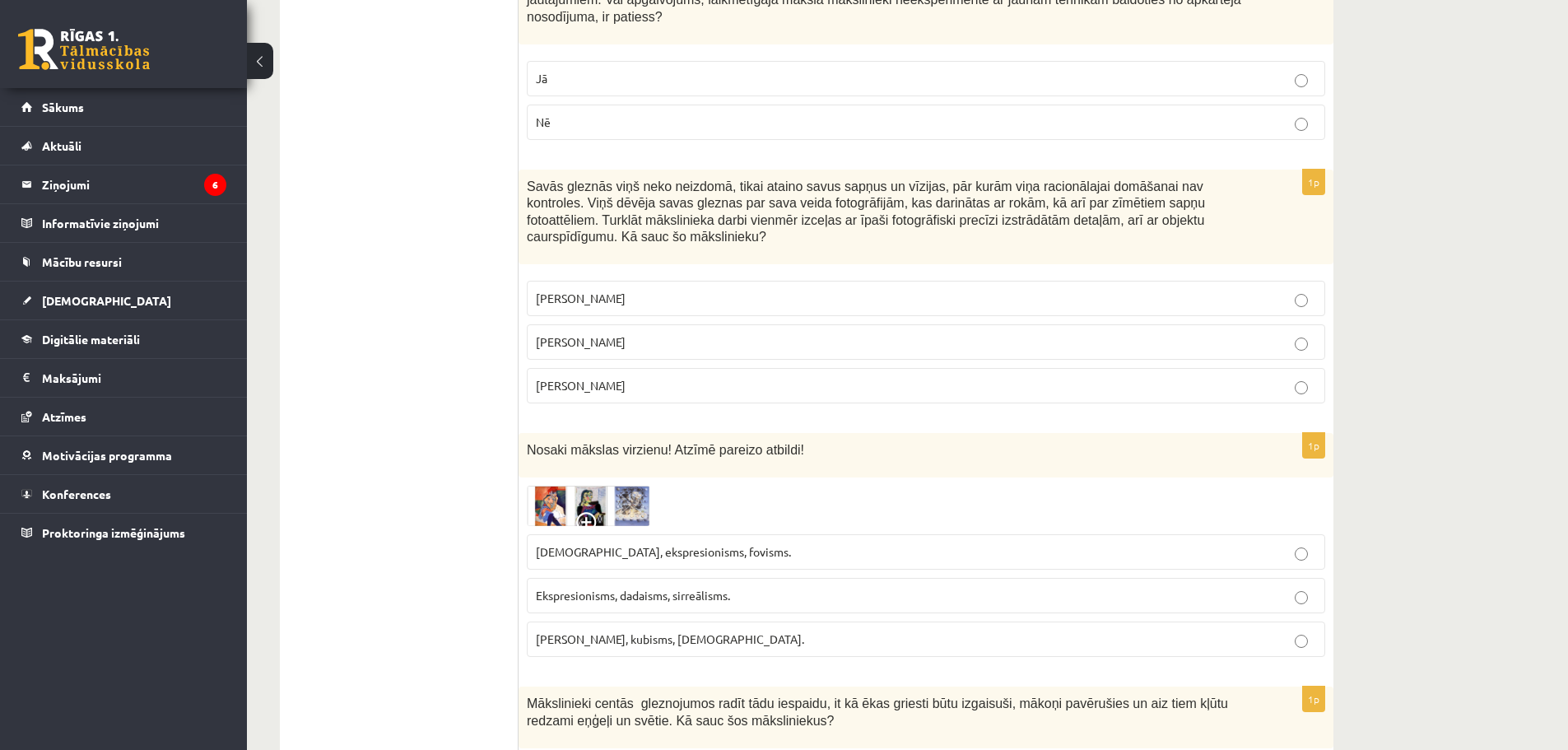
click at [586, 325] on label "Salvadors Dalī" at bounding box center [925, 342] width 798 height 35
click at [546, 485] on img at bounding box center [588, 506] width 124 height 41
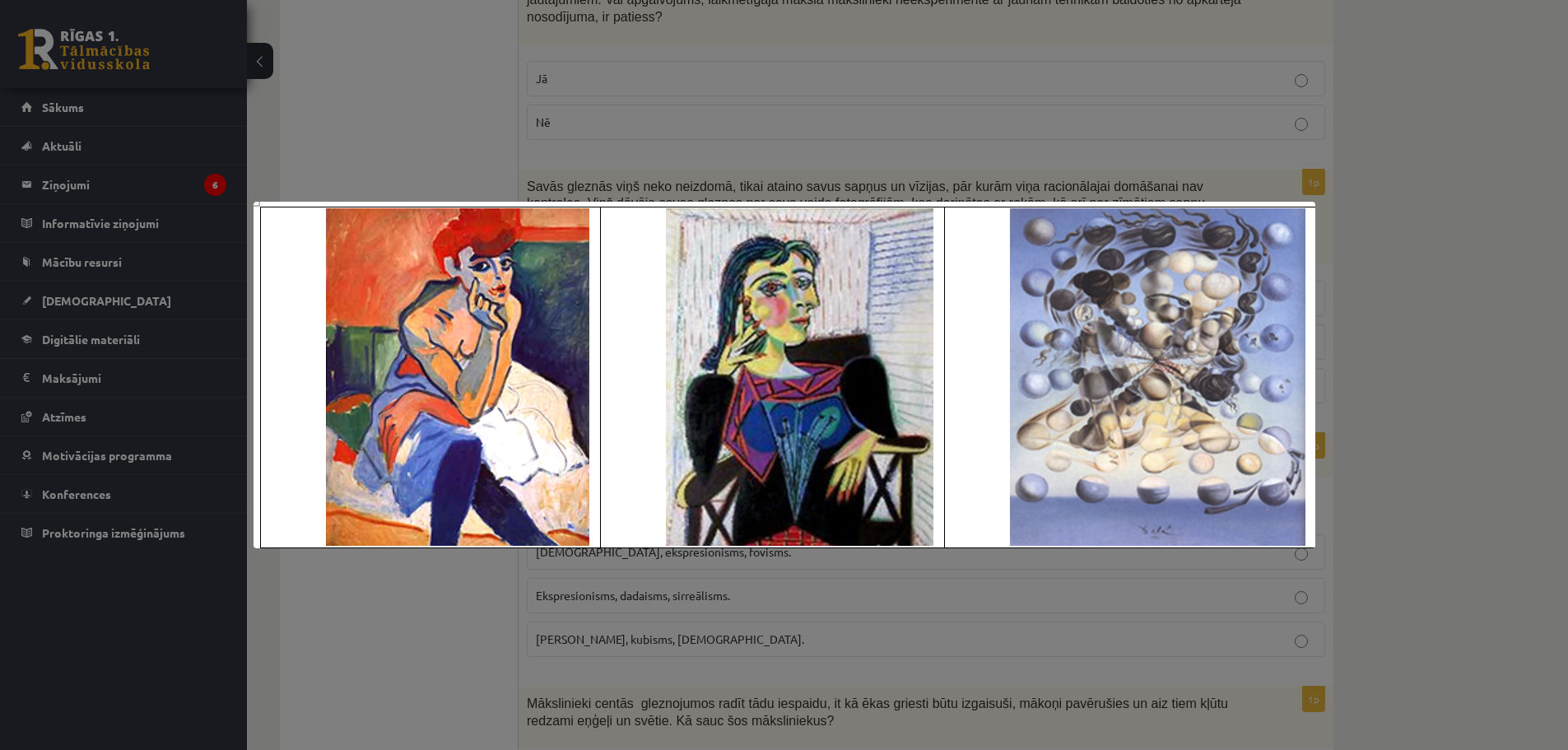
click at [514, 552] on div at bounding box center [784, 375] width 1568 height 750
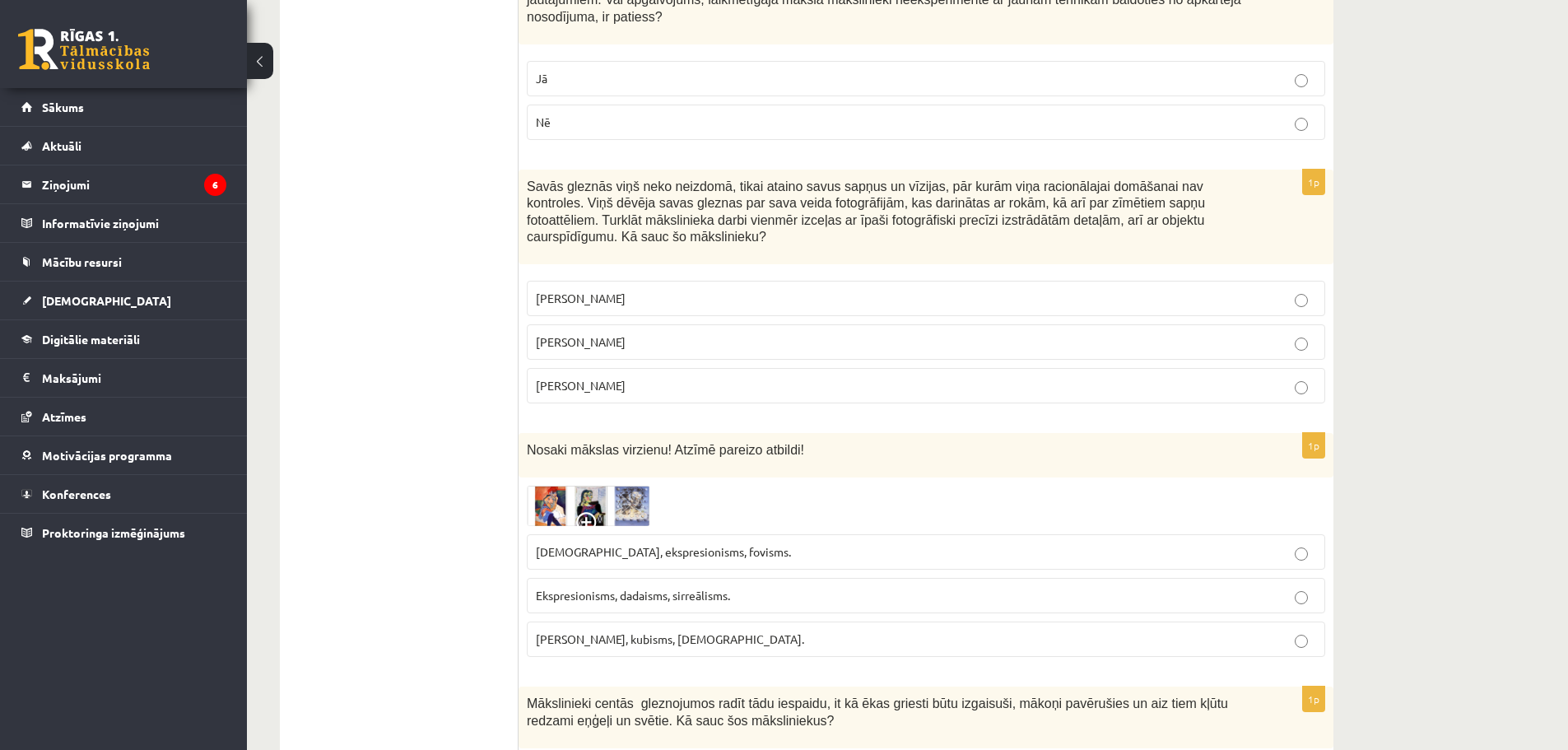
click at [574, 622] on label "Fovisms, kubisms, sirreālisms." at bounding box center [925, 639] width 798 height 35
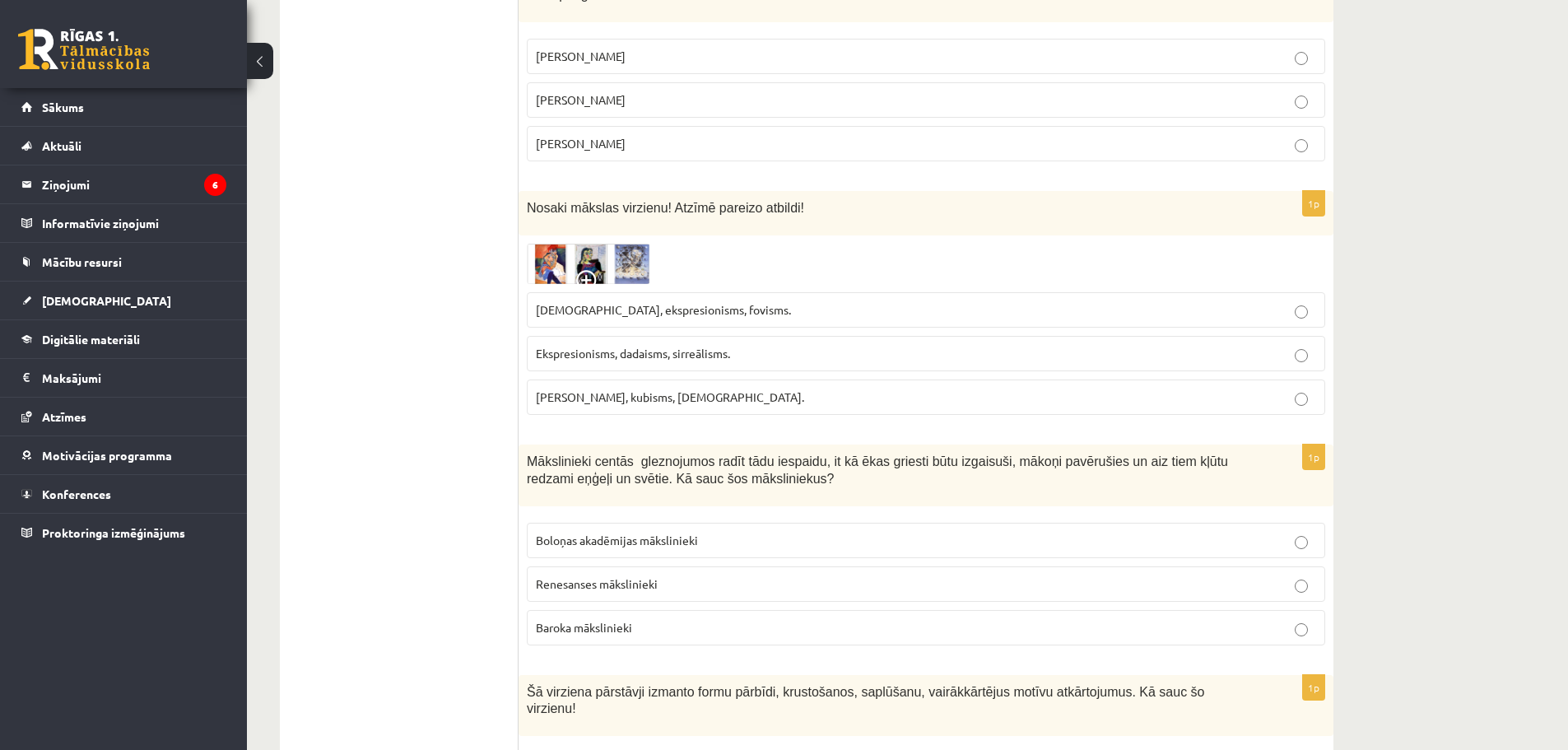
scroll to position [7215, 0]
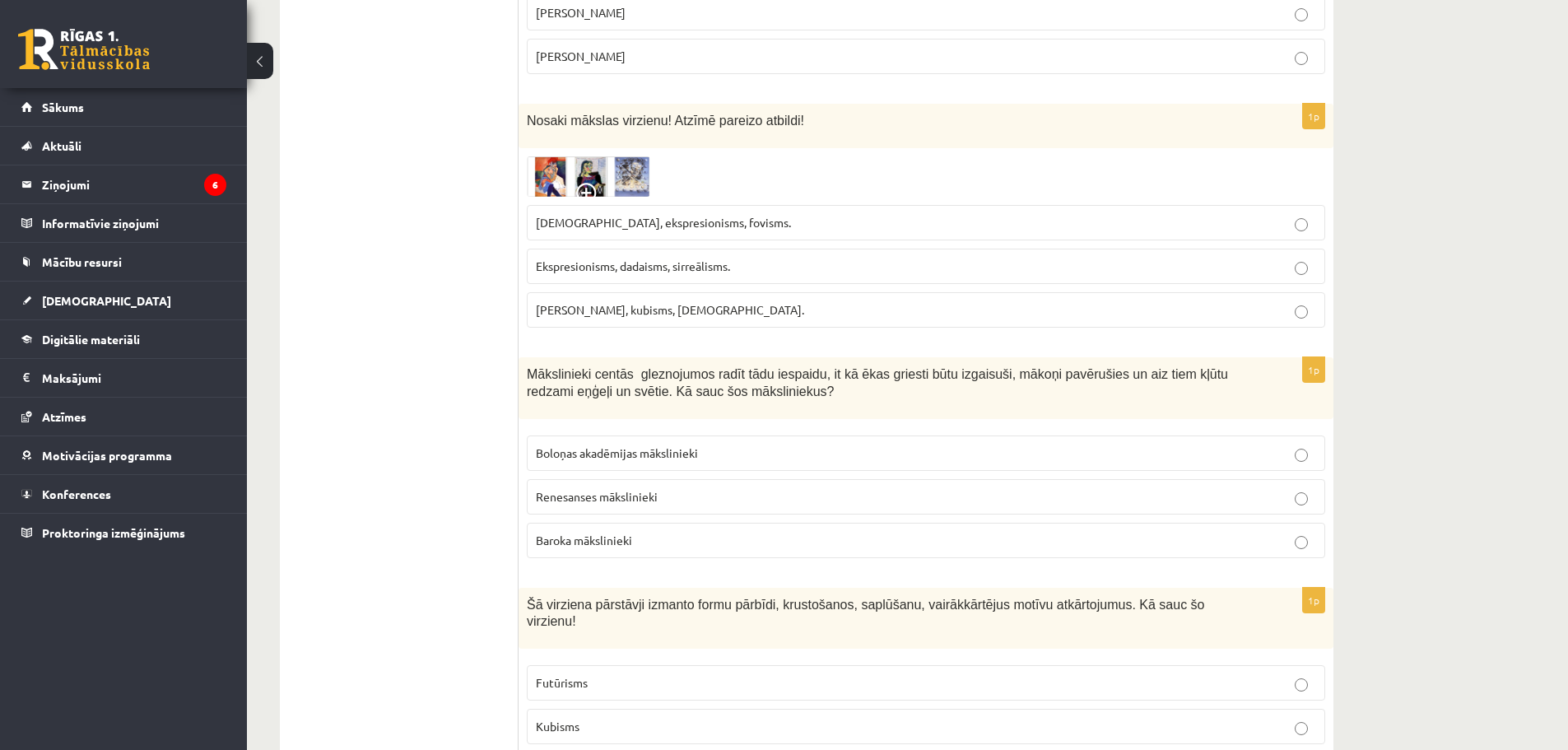
click at [601, 445] on p "Boloņas akadēmijas mākslinieki" at bounding box center [926, 453] width 780 height 18
click at [575, 657] on fieldset "Futūrisms Kubisms Fovisms" at bounding box center [925, 724] width 798 height 136
click at [584, 718] on p "Kubisms" at bounding box center [926, 726] width 780 height 18
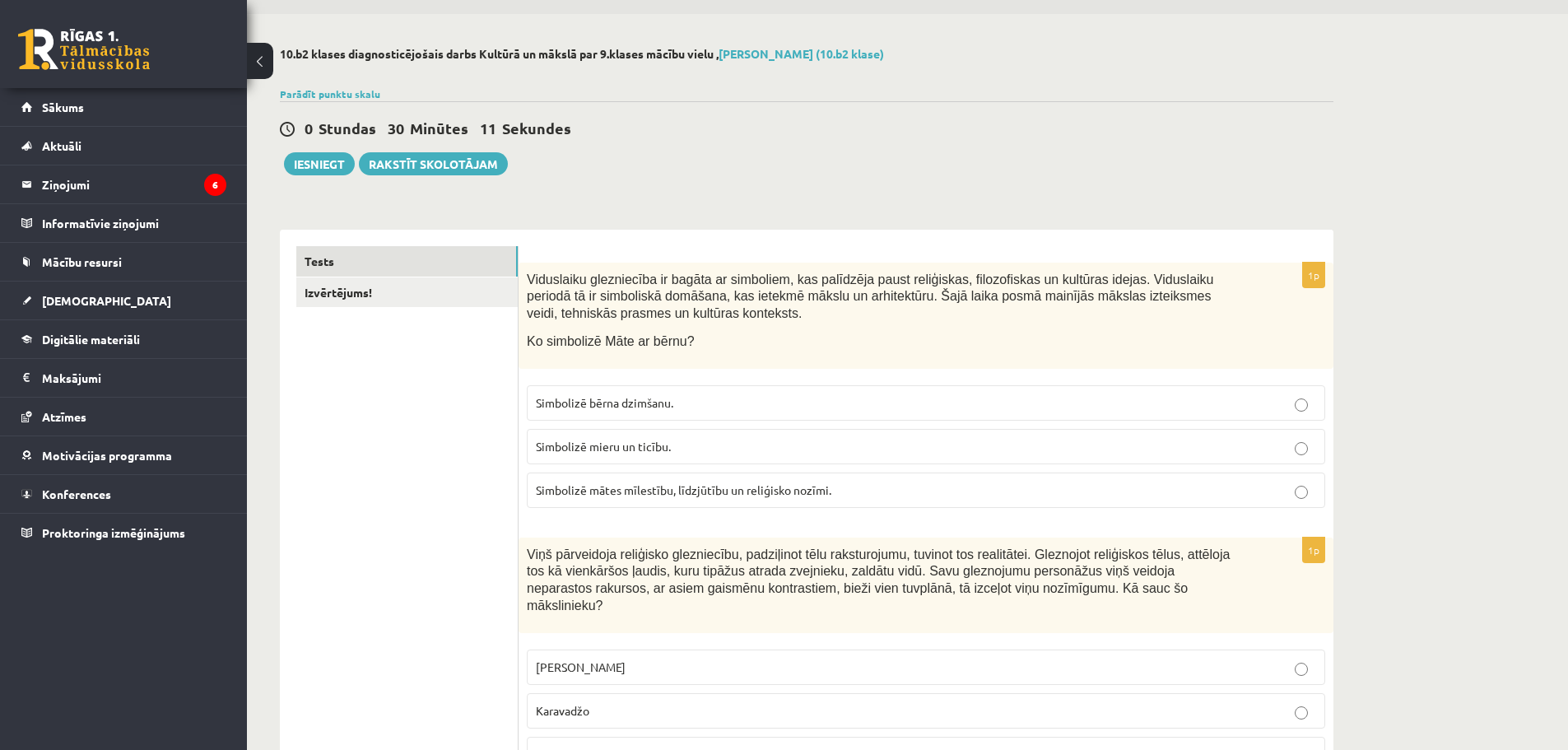
scroll to position [0, 0]
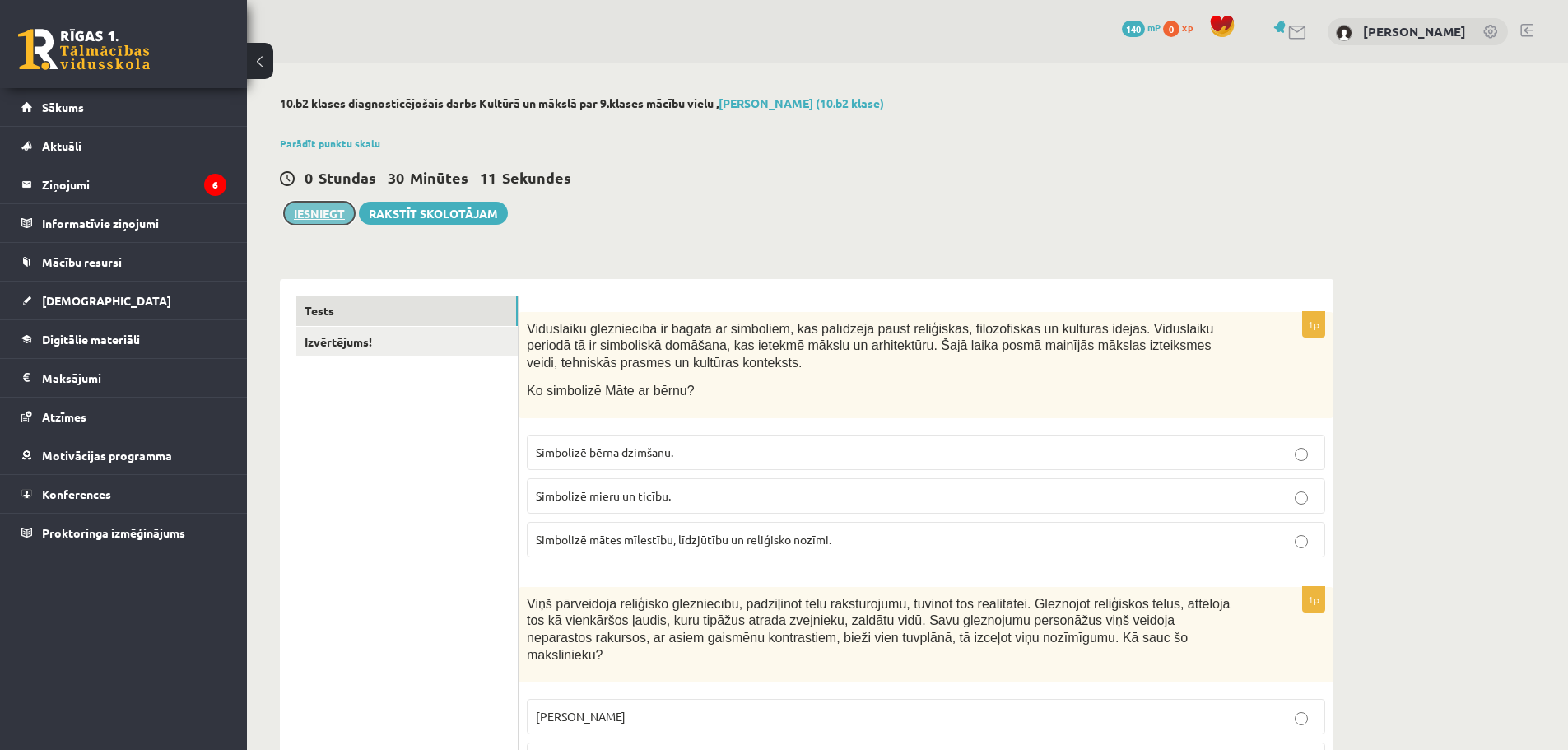
click at [322, 220] on button "Iesniegt" at bounding box center [319, 213] width 71 height 23
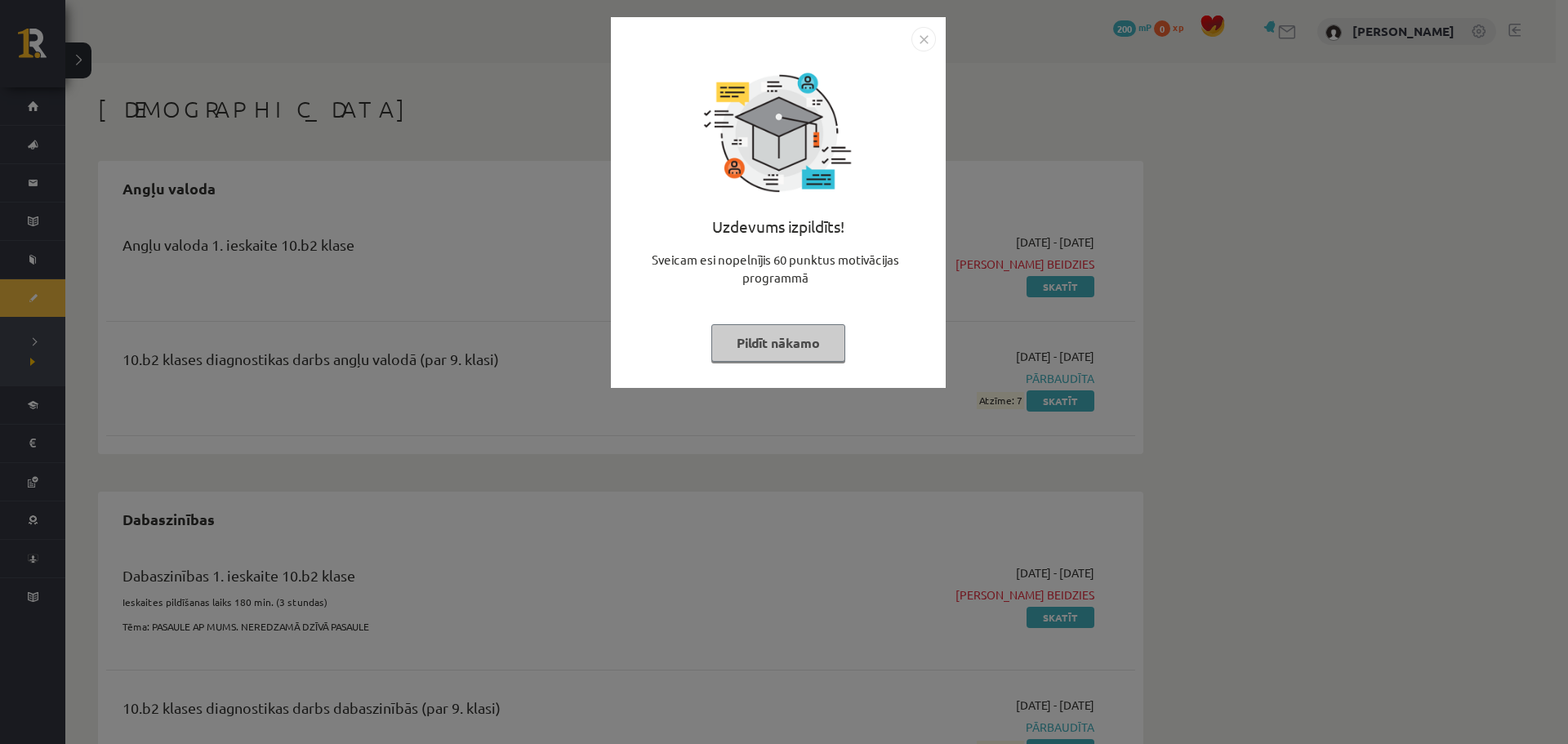
click at [789, 340] on button "Pildīt nākamo" at bounding box center [778, 342] width 134 height 38
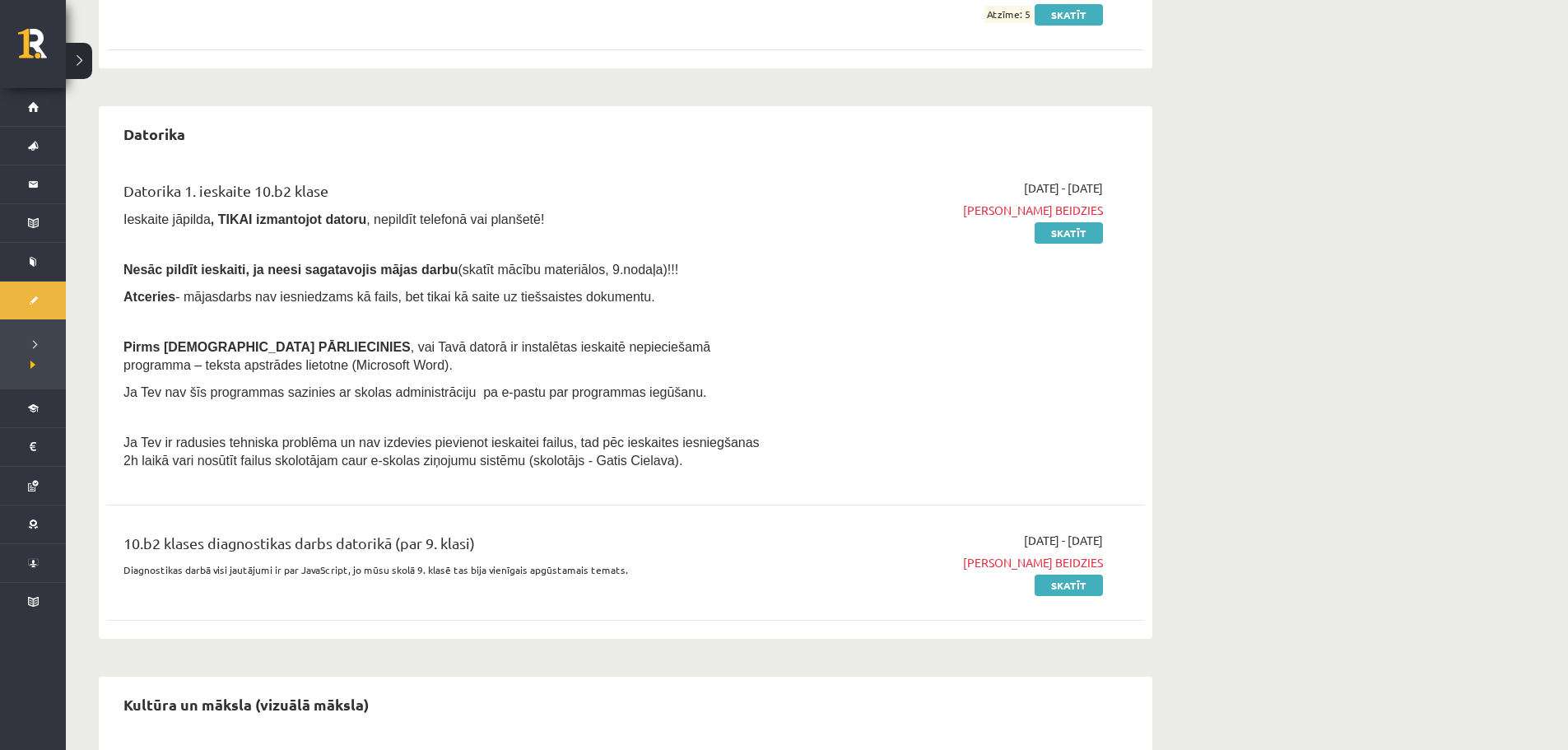
scroll to position [1152, 0]
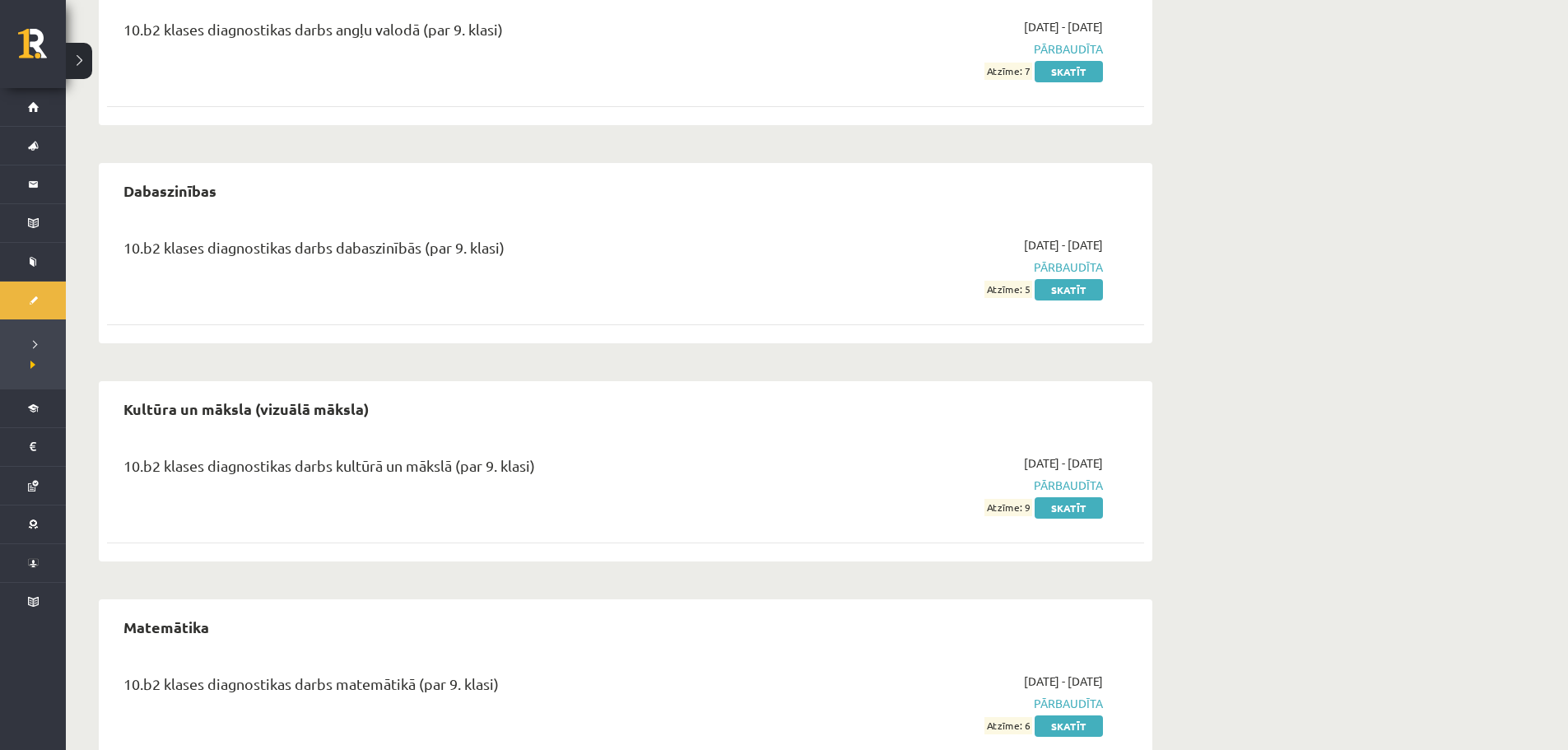
scroll to position [247, 0]
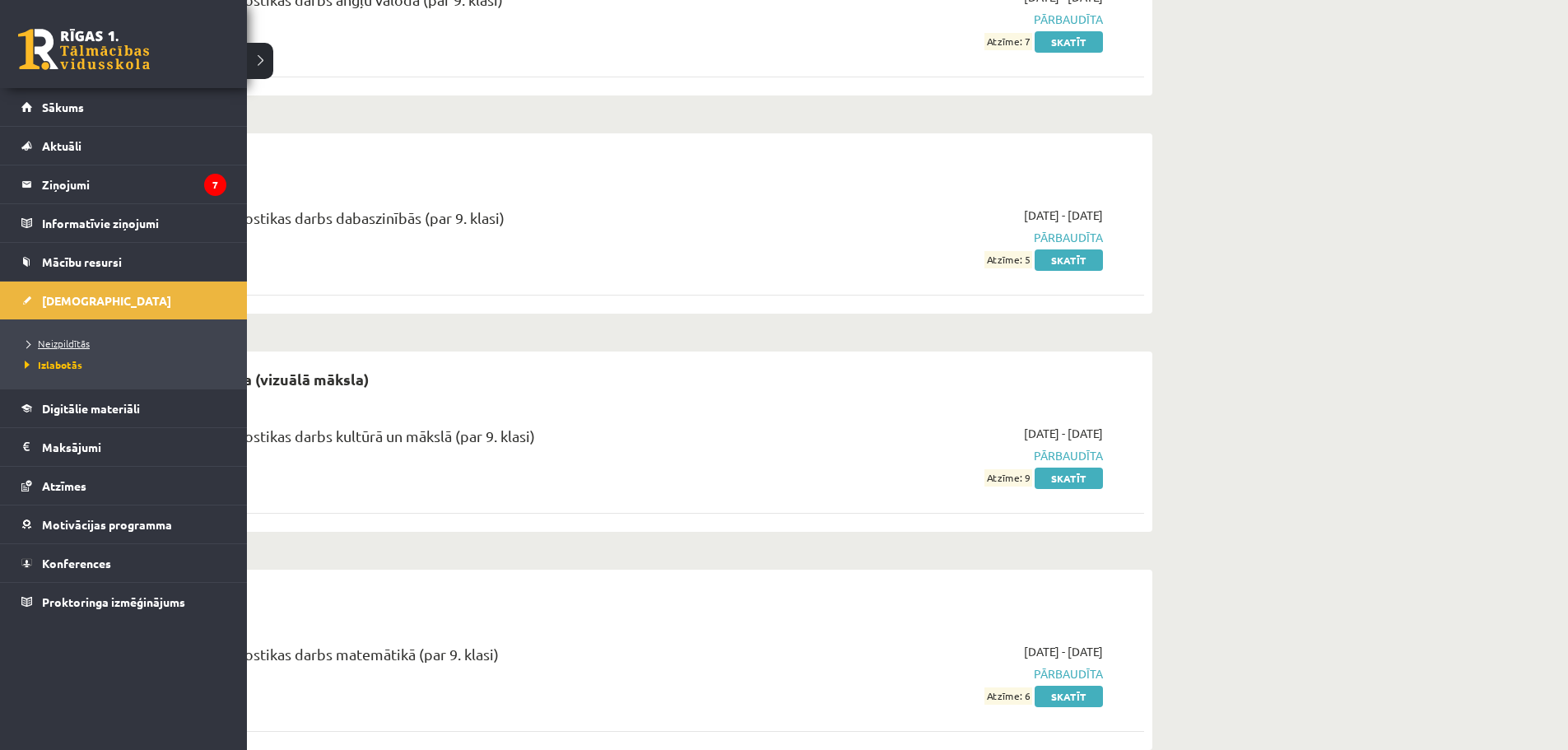
click at [65, 346] on span "Neizpildītās" at bounding box center [54, 343] width 69 height 13
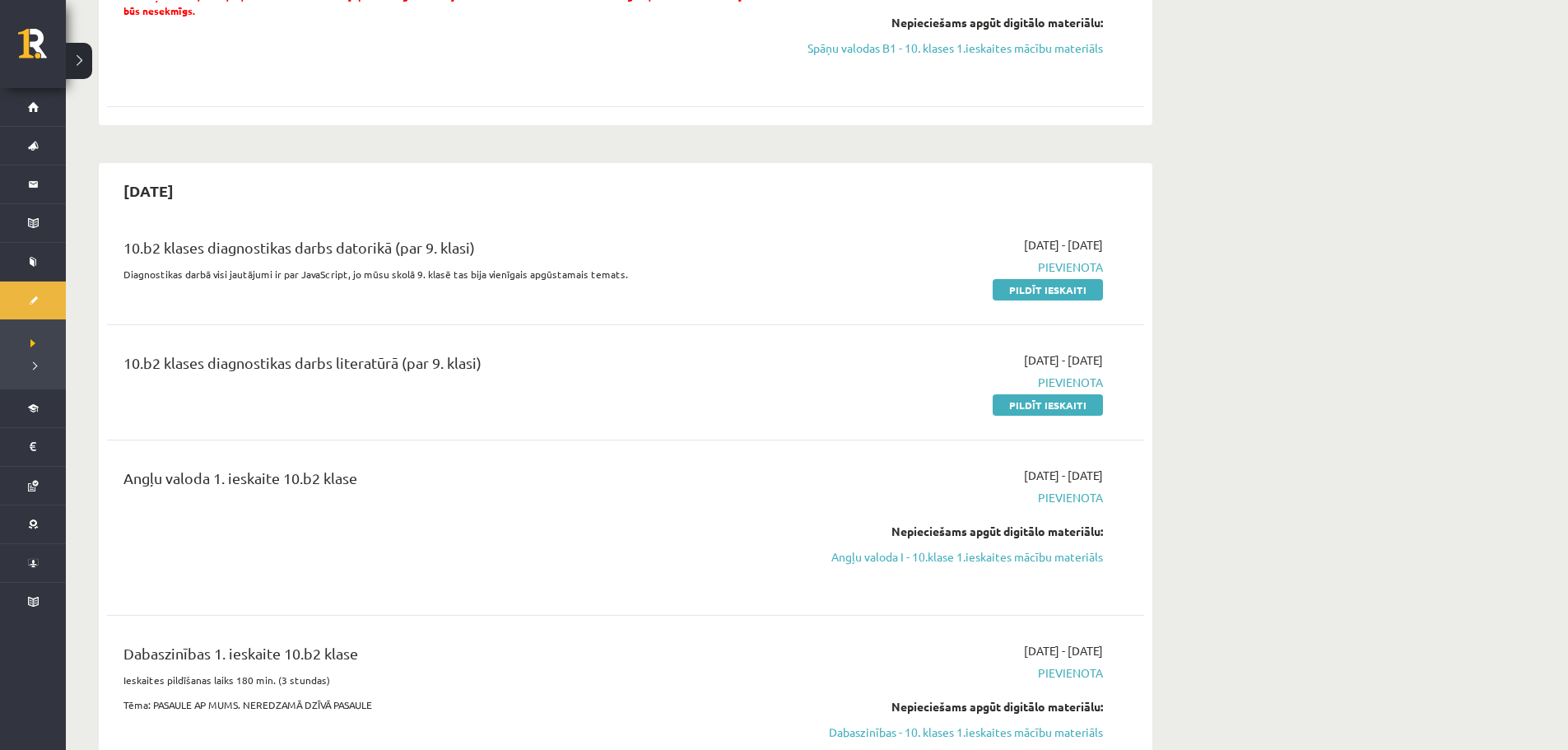
scroll to position [823, 0]
